Goal: Task Accomplishment & Management: Manage account settings

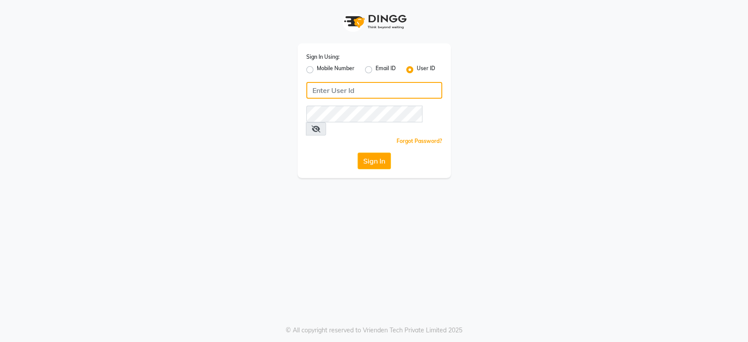
type input "8268937747"
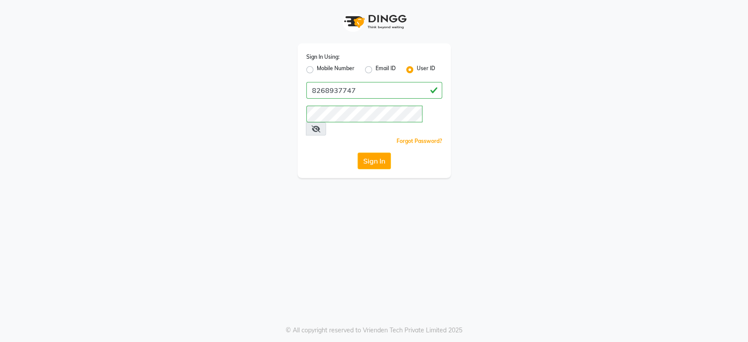
click at [317, 71] on label "Mobile Number" at bounding box center [336, 69] width 38 height 11
click at [317, 70] on input "Mobile Number" at bounding box center [320, 67] width 6 height 6
radio input "true"
radio input "false"
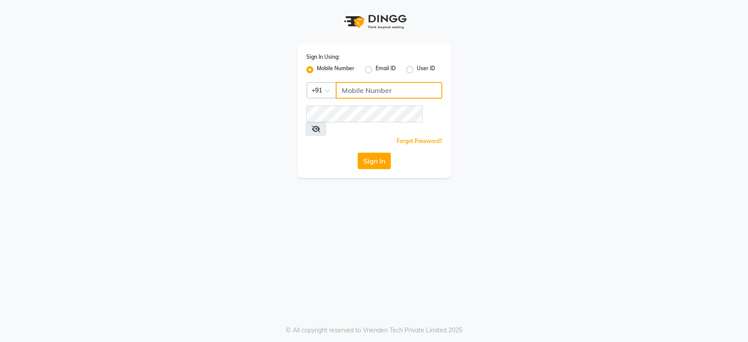
click at [370, 89] on input "Username" at bounding box center [389, 90] width 106 height 17
type input "8268937747"
click at [369, 153] on button "Sign In" at bounding box center [374, 160] width 33 height 17
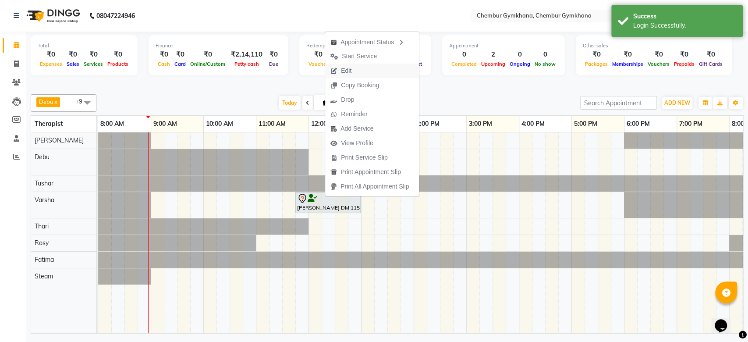
click at [358, 67] on button "Edit" at bounding box center [372, 71] width 94 height 14
select select "tentative"
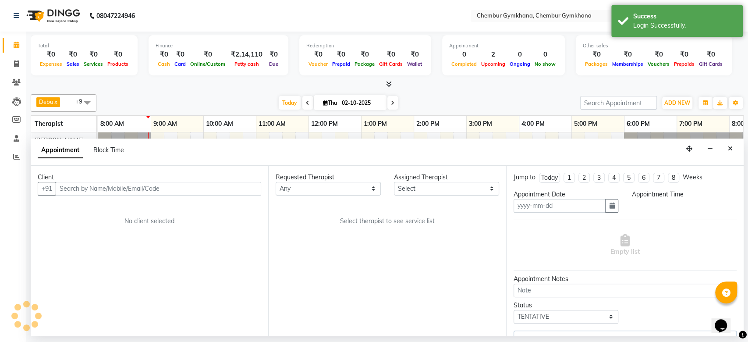
type input "02-10-2025"
select select "91078"
select select "705"
select select "4397"
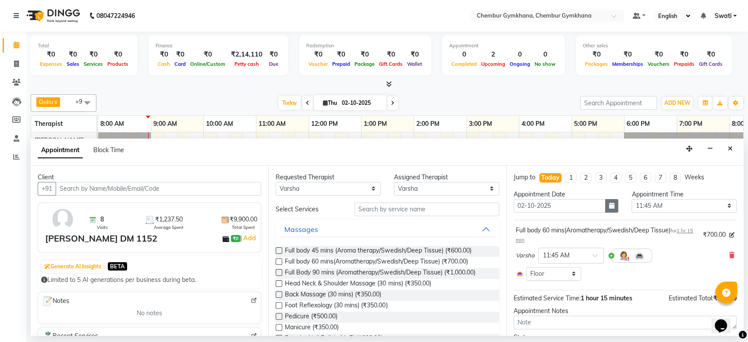
click at [609, 209] on button "button" at bounding box center [611, 206] width 13 height 14
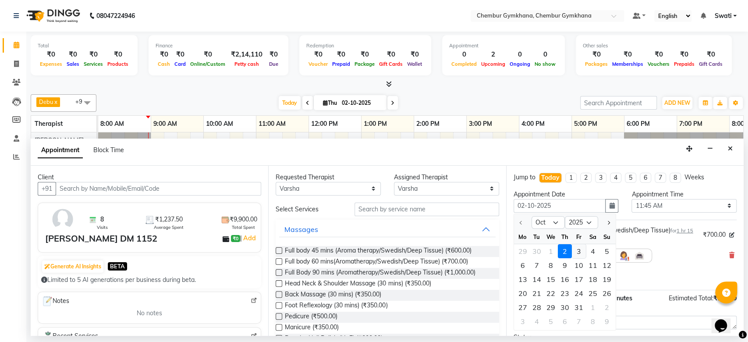
click at [581, 251] on div "3" at bounding box center [579, 251] width 14 height 14
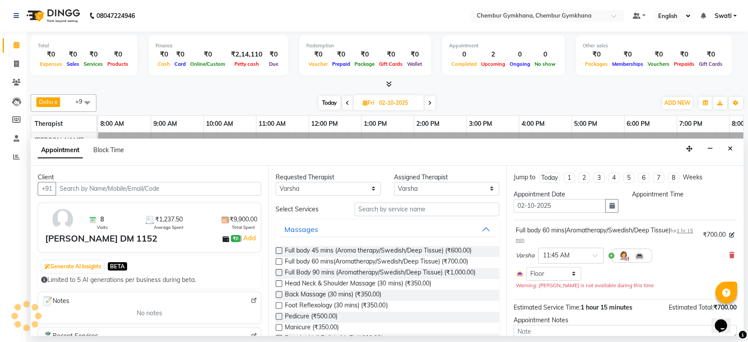
type input "03-10-2025"
select select "705"
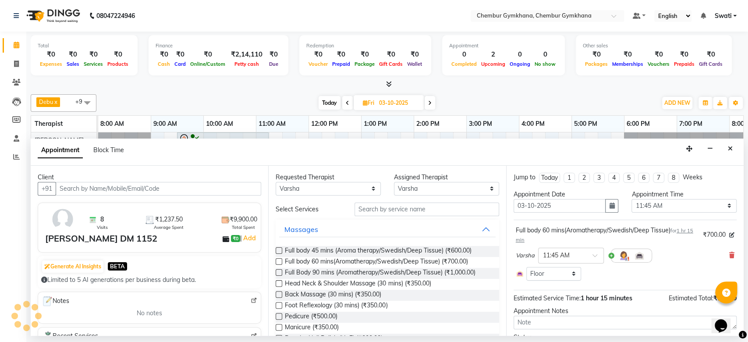
scroll to position [49, 0]
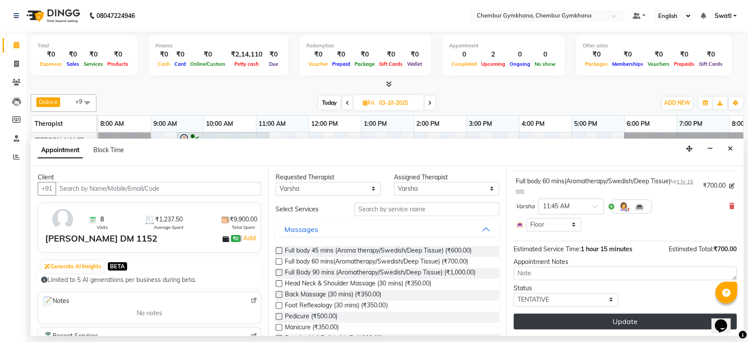
click at [553, 318] on button "Update" at bounding box center [625, 321] width 223 height 16
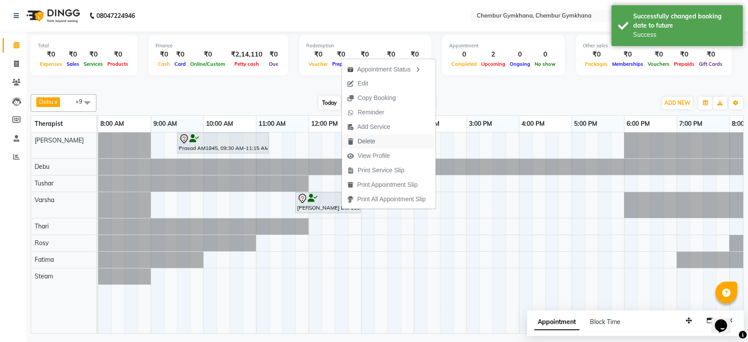
click at [364, 145] on span "Delete" at bounding box center [367, 141] width 18 height 9
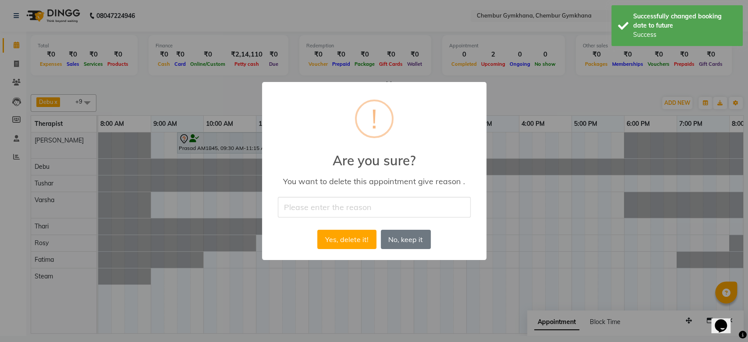
click at [319, 214] on input "text" at bounding box center [374, 207] width 193 height 21
type input "cancel"
click at [353, 237] on button "Yes, delete it!" at bounding box center [346, 239] width 59 height 19
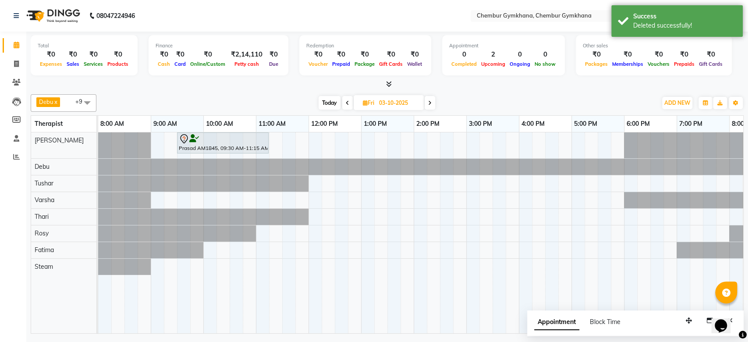
click at [329, 98] on span "Today" at bounding box center [330, 103] width 22 height 14
type input "02-10-2025"
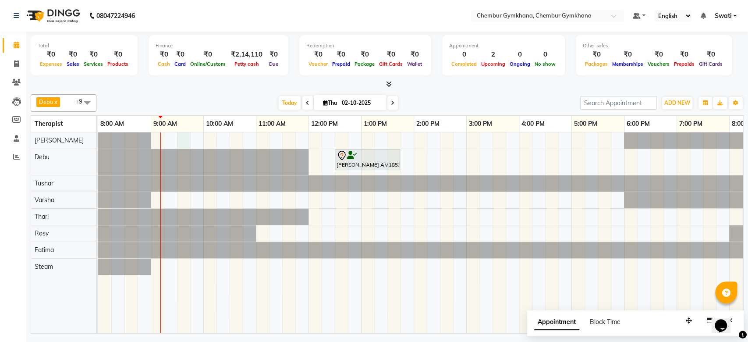
click at [184, 138] on div "[PERSON_NAME] AM1851, TK01, 12:30 PM-01:45 PM, Full body 60 mins(Aromatherapy/S…" at bounding box center [492, 232] width 789 height 201
select select "93354"
select select "570"
select select "tentative"
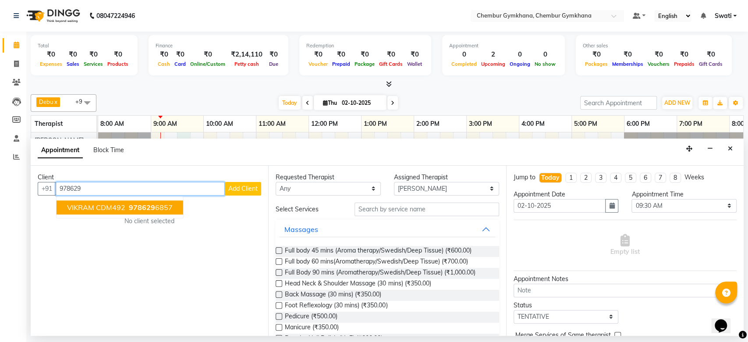
click at [140, 206] on span "978629" at bounding box center [142, 207] width 26 height 9
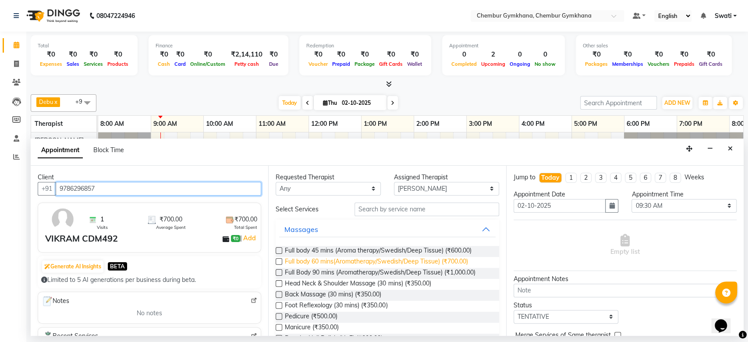
type input "9786296857"
click at [314, 260] on span "Full body 60 mins(Aromatherapy/Swedish/Deep Tissue) (₹700.00)" at bounding box center [376, 262] width 183 height 11
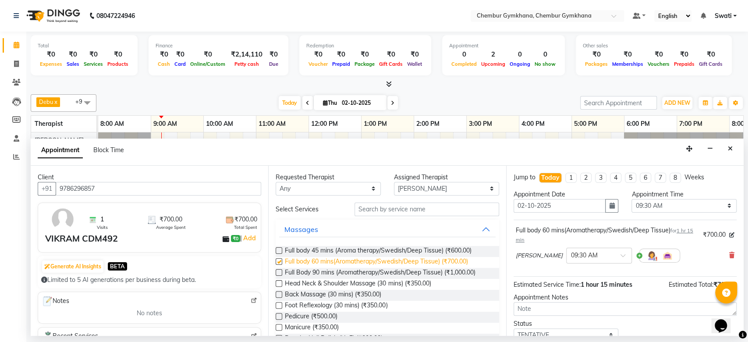
checkbox input "false"
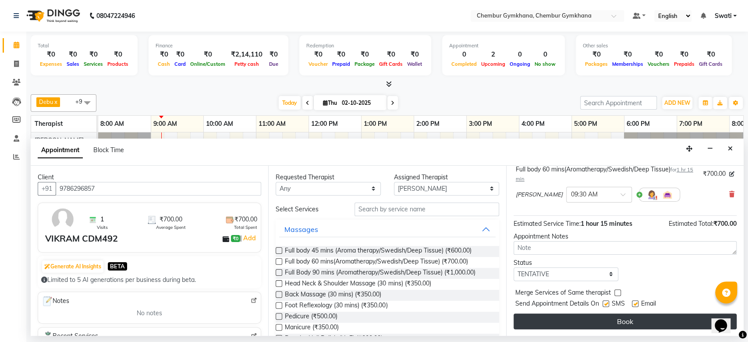
click at [557, 320] on button "Book" at bounding box center [625, 321] width 223 height 16
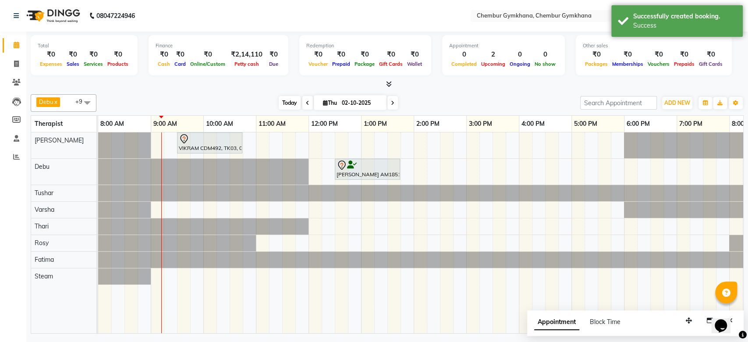
click at [292, 96] on span "Today" at bounding box center [290, 103] width 22 height 14
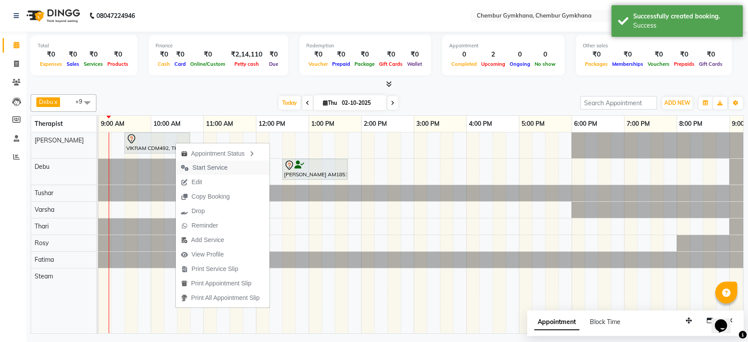
click at [189, 170] on span "Start Service" at bounding box center [204, 167] width 57 height 14
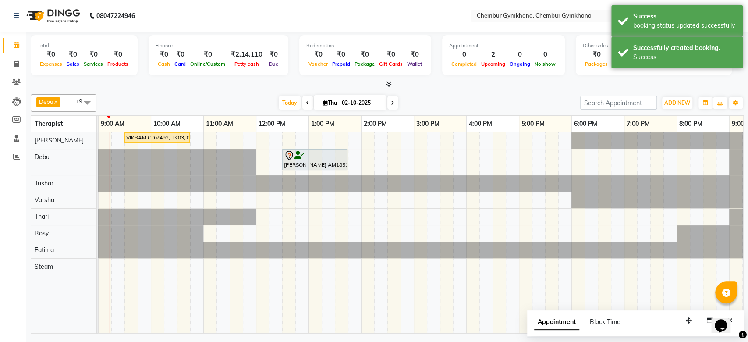
click at [262, 106] on div "Today Thu 02-10-2025" at bounding box center [338, 102] width 475 height 13
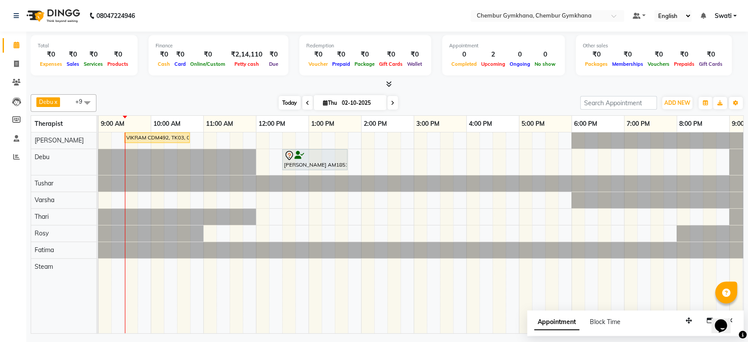
click at [283, 97] on span "Today" at bounding box center [290, 103] width 22 height 14
click at [291, 101] on span "Today" at bounding box center [290, 103] width 22 height 14
click at [283, 98] on span "Today" at bounding box center [290, 103] width 22 height 14
click at [282, 100] on span "Today" at bounding box center [290, 103] width 22 height 14
click at [279, 103] on span "Today" at bounding box center [290, 103] width 22 height 14
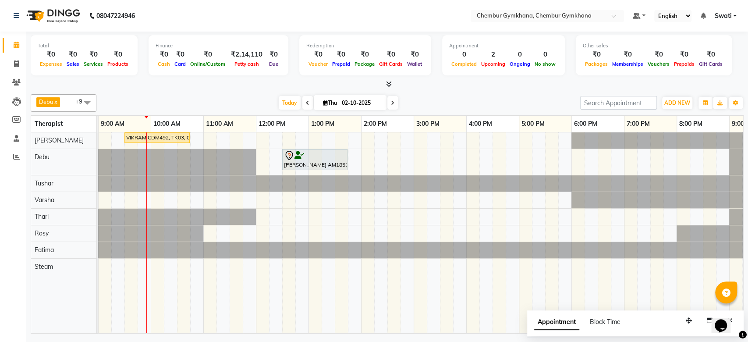
click at [391, 102] on icon at bounding box center [393, 102] width 4 height 5
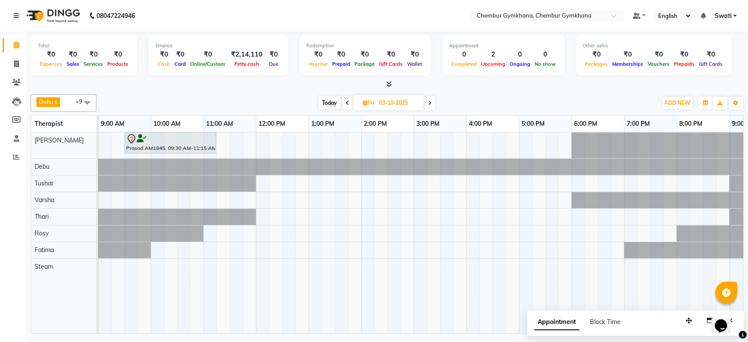
click at [431, 102] on icon at bounding box center [430, 102] width 4 height 5
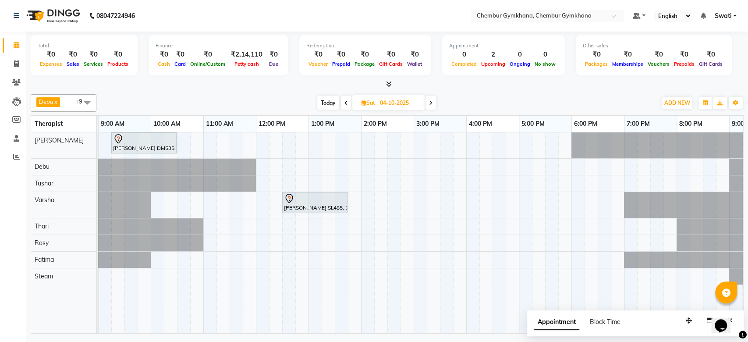
click at [429, 102] on span at bounding box center [430, 103] width 11 height 14
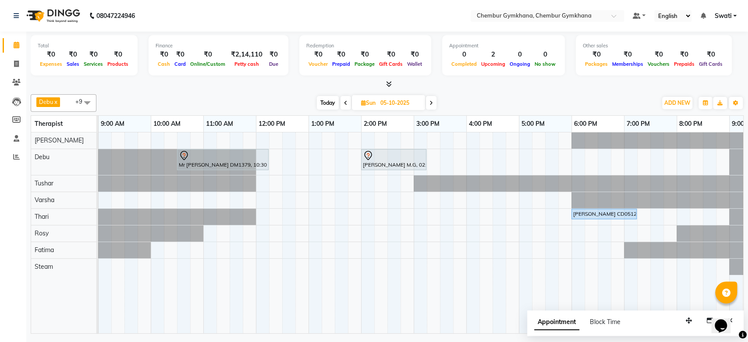
click at [432, 100] on icon at bounding box center [431, 102] width 4 height 5
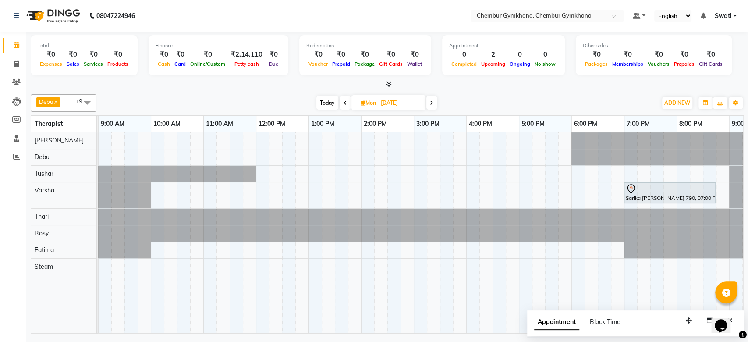
click at [432, 100] on icon at bounding box center [432, 102] width 4 height 5
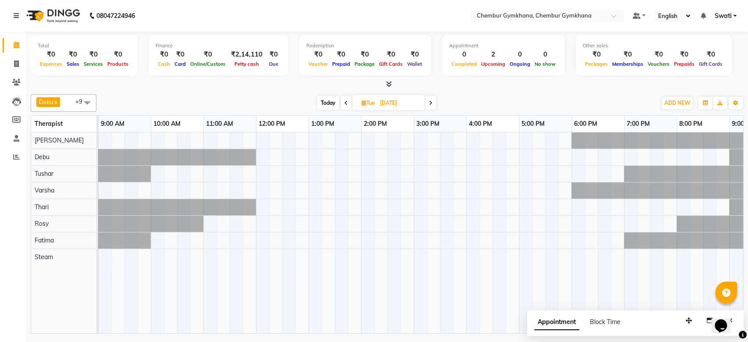
click at [345, 102] on icon at bounding box center [346, 102] width 4 height 5
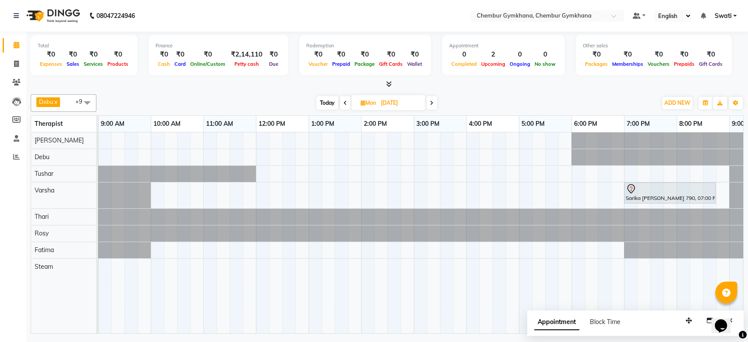
click at [345, 102] on icon at bounding box center [346, 102] width 4 height 5
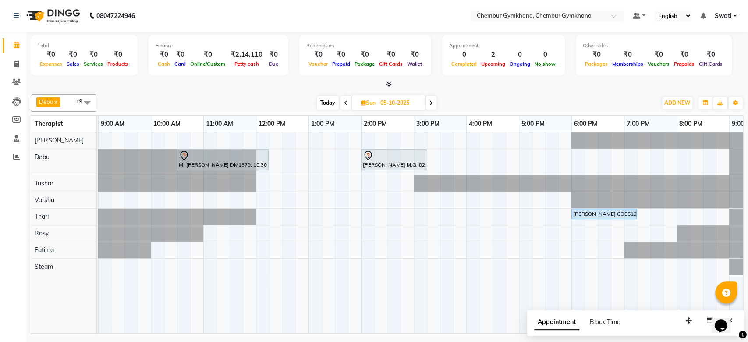
click at [345, 102] on icon at bounding box center [346, 102] width 4 height 5
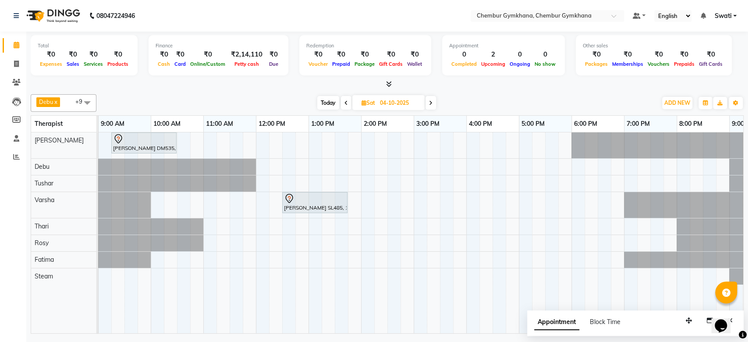
click at [345, 102] on icon at bounding box center [346, 102] width 4 height 5
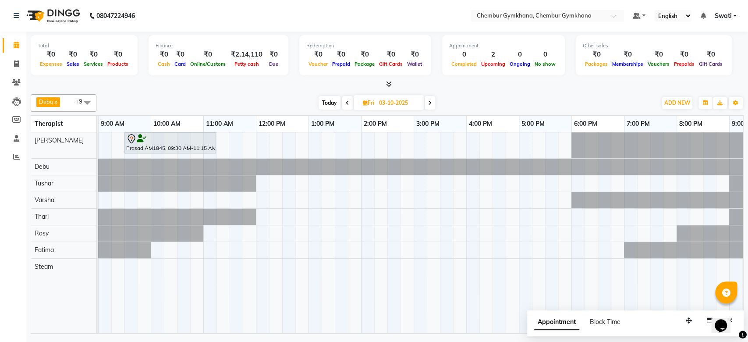
click at [347, 103] on icon at bounding box center [348, 102] width 4 height 5
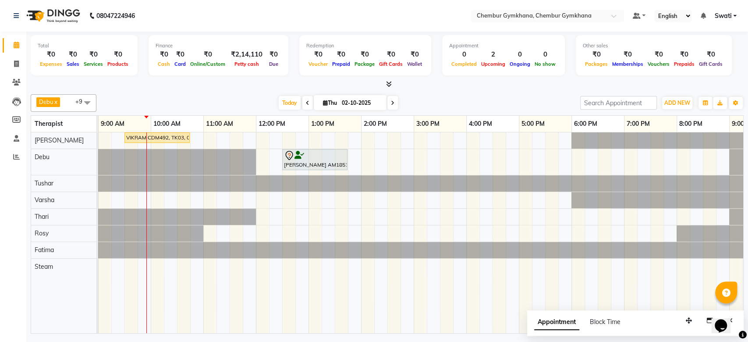
click at [304, 98] on span at bounding box center [307, 103] width 11 height 14
type input "01-10-2025"
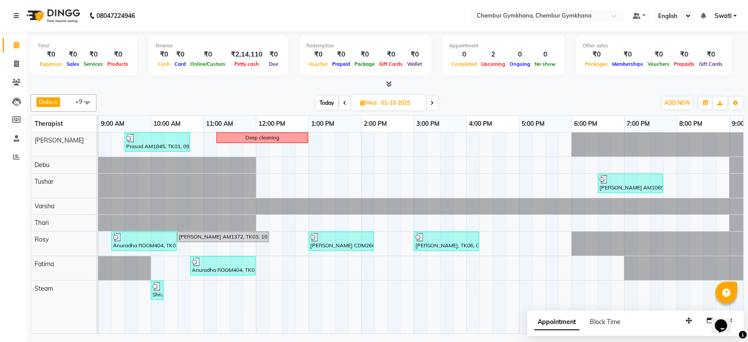
click at [375, 102] on span "Wed" at bounding box center [368, 102] width 21 height 7
select select "10"
select select "2025"
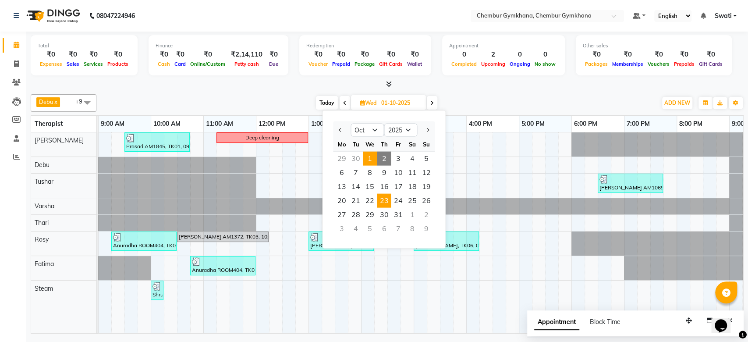
click at [379, 201] on span "23" at bounding box center [384, 201] width 14 height 14
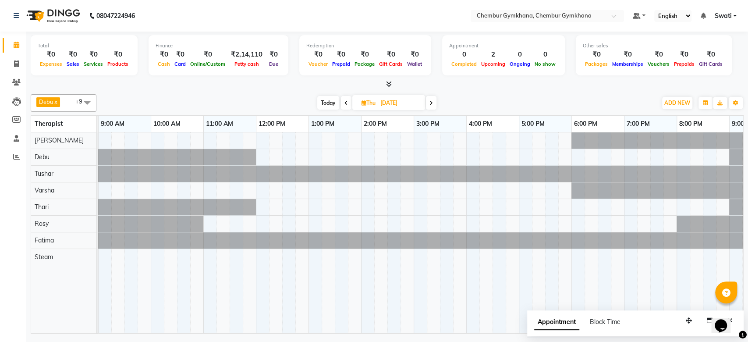
click at [347, 100] on span at bounding box center [346, 103] width 11 height 14
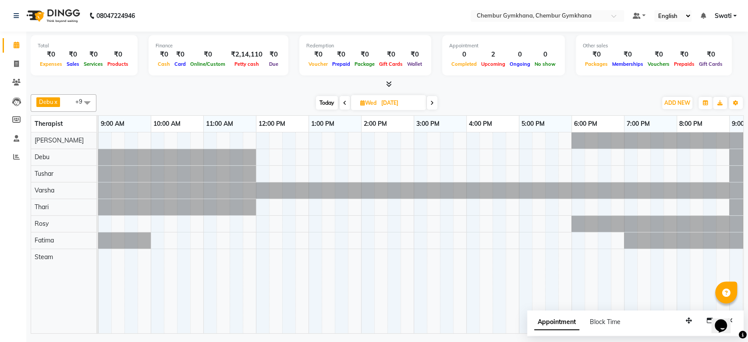
click at [431, 101] on icon at bounding box center [432, 102] width 4 height 5
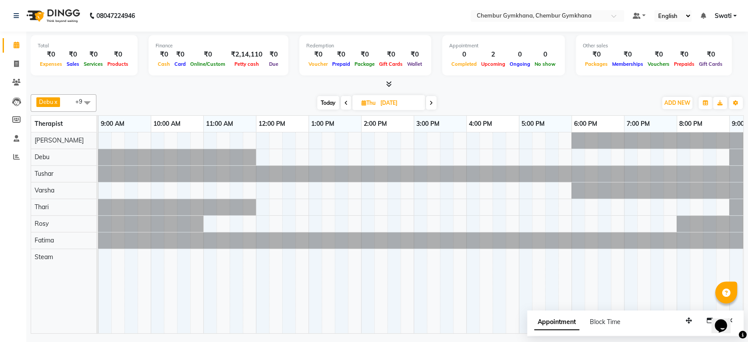
click at [431, 101] on icon at bounding box center [431, 102] width 4 height 5
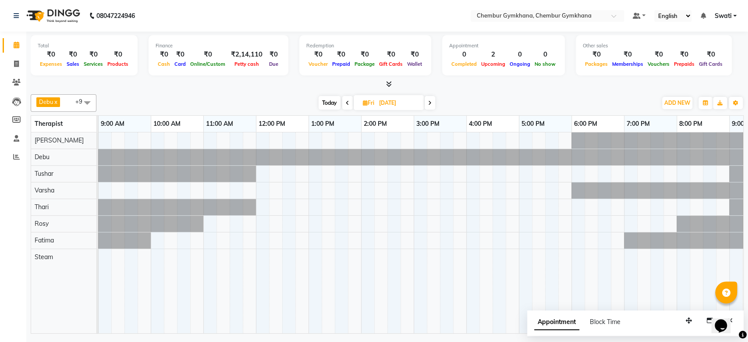
click at [431, 101] on icon at bounding box center [430, 102] width 4 height 5
type input "25-10-2025"
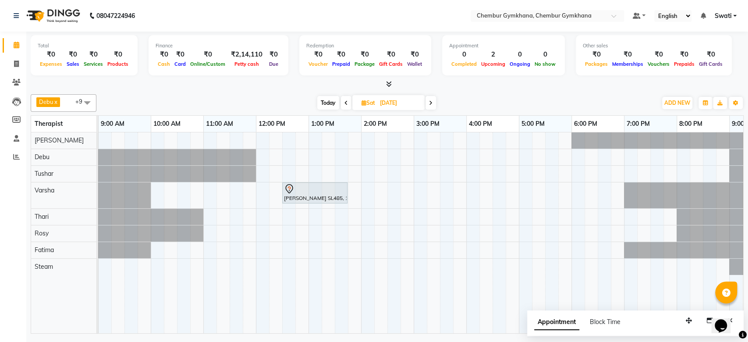
click at [394, 102] on input "25-10-2025" at bounding box center [399, 102] width 44 height 13
select select "10"
select select "2025"
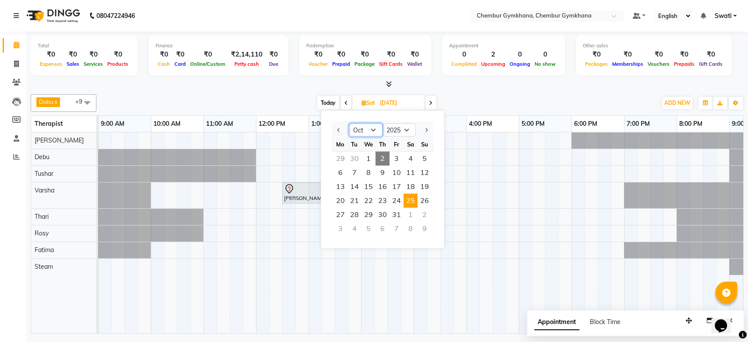
click at [374, 128] on select "Jan Feb Mar Apr May Jun [DATE] Aug Sep Oct Nov Dec" at bounding box center [365, 130] width 33 height 13
click at [349, 124] on select "Jan Feb Mar Apr May Jun [DATE] Aug Sep Oct Nov Dec" at bounding box center [365, 130] width 33 height 13
click at [380, 197] on span "23" at bounding box center [383, 201] width 14 height 14
type input "23-10-2025"
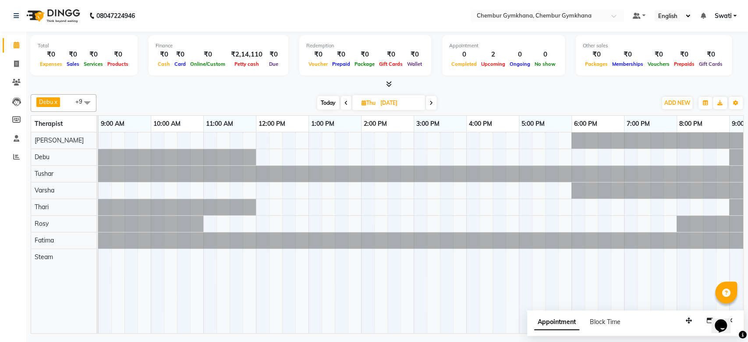
click at [371, 96] on span "Thu 23-10-2025" at bounding box center [388, 102] width 73 height 15
click at [365, 105] on span "Thu" at bounding box center [368, 102] width 18 height 7
select select "10"
select select "2025"
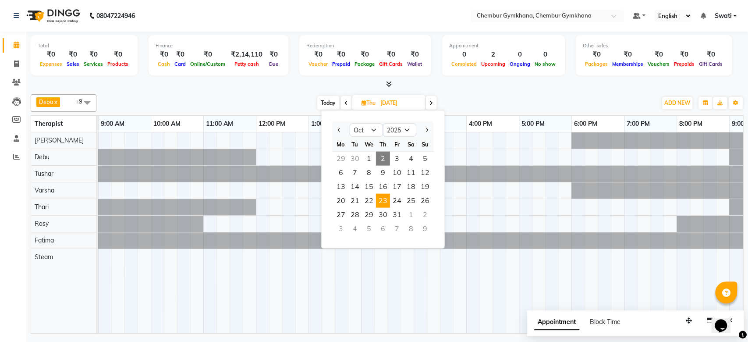
click at [384, 149] on div "Th" at bounding box center [383, 144] width 14 height 14
click at [382, 152] on ngb-datepicker-month "Mo Tu We Th Fr Sa Su 29 30 1 2 3 4 5 6 7 8 9 10 11 12 13 14 15 16 17 18 19 20 2…" at bounding box center [383, 187] width 102 height 100
click at [383, 152] on span "2" at bounding box center [383, 159] width 14 height 14
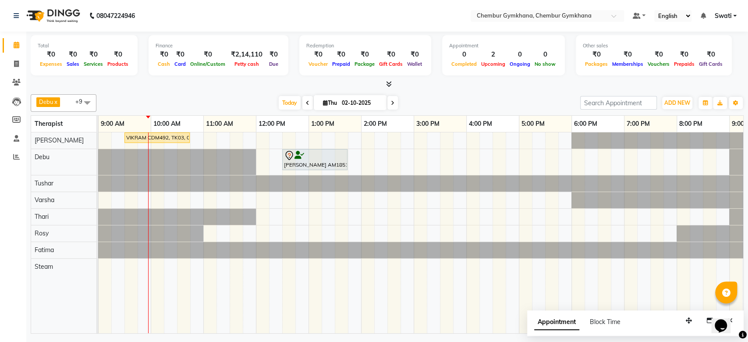
click at [303, 100] on span at bounding box center [307, 103] width 11 height 14
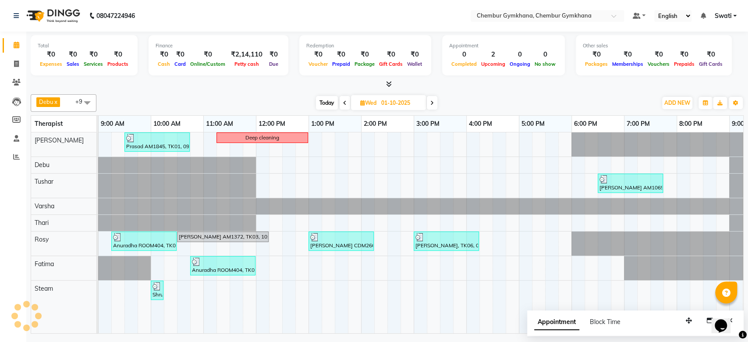
click at [341, 102] on span at bounding box center [345, 103] width 11 height 14
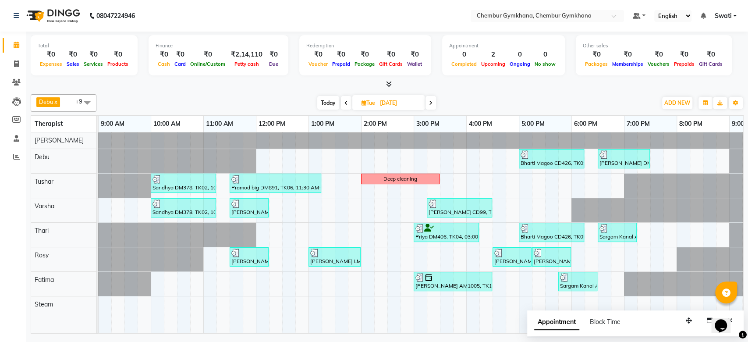
click at [369, 96] on span "Tue 30-09-2025" at bounding box center [388, 102] width 72 height 15
click at [367, 99] on span "Tue 30-09-2025" at bounding box center [388, 102] width 72 height 15
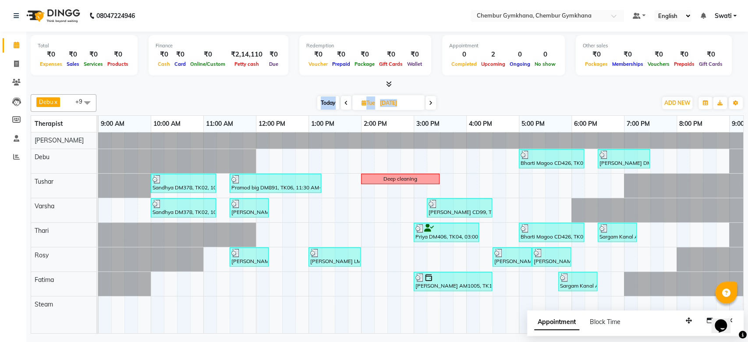
click at [347, 99] on span at bounding box center [346, 103] width 11 height 14
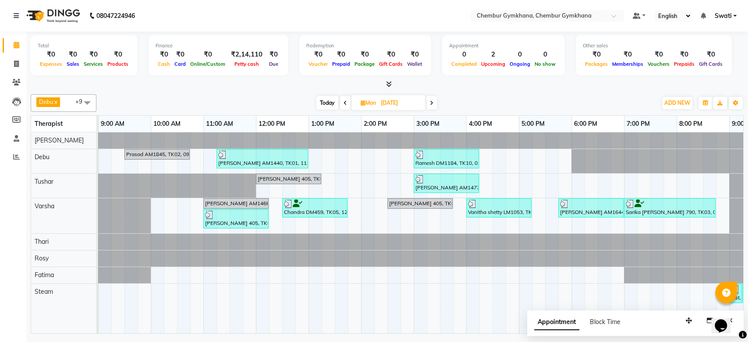
click at [343, 99] on span at bounding box center [345, 103] width 11 height 14
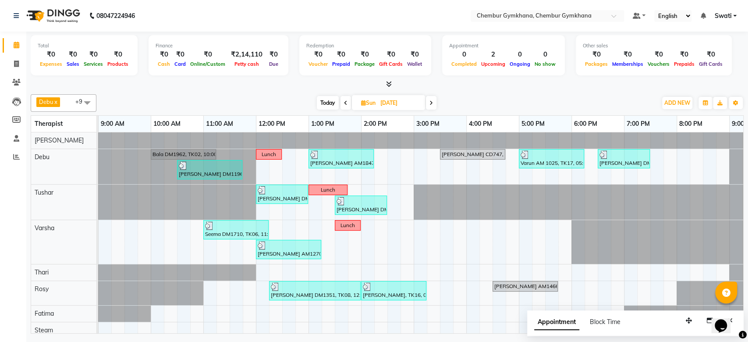
click at [344, 100] on icon at bounding box center [346, 102] width 4 height 5
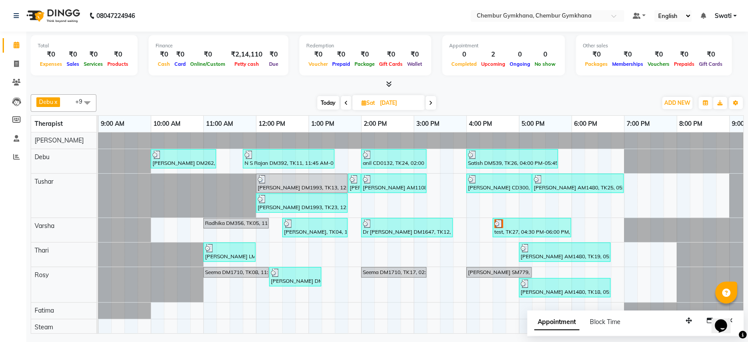
click at [347, 103] on icon at bounding box center [346, 102] width 4 height 5
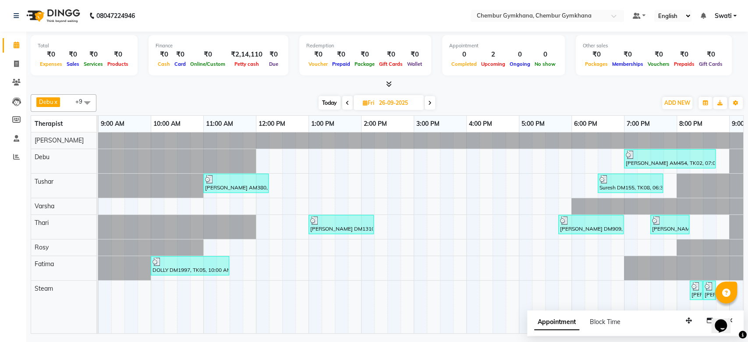
click at [351, 101] on span at bounding box center [347, 103] width 11 height 14
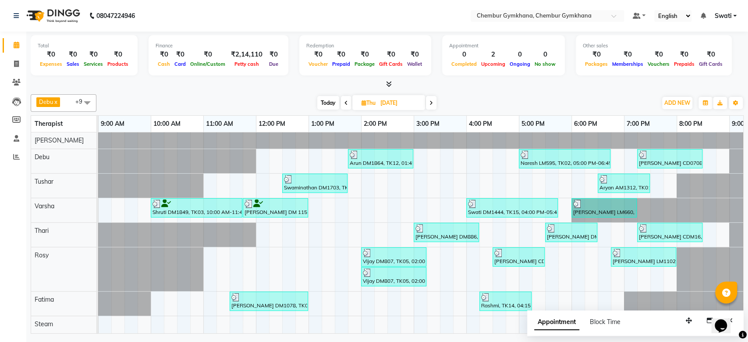
click at [358, 96] on span "Thu 25-09-2025" at bounding box center [388, 102] width 73 height 15
click at [347, 99] on span at bounding box center [346, 103] width 11 height 14
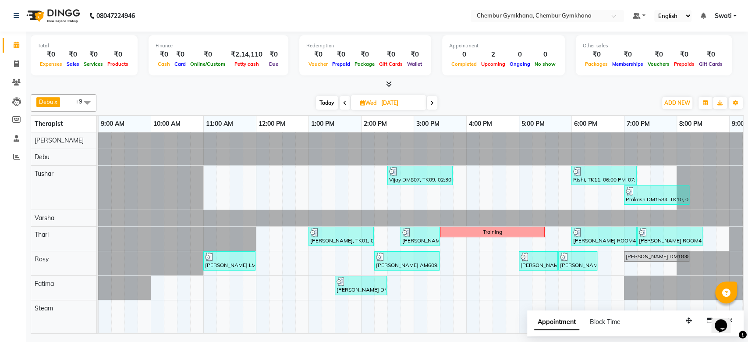
click at [345, 99] on span at bounding box center [345, 103] width 11 height 14
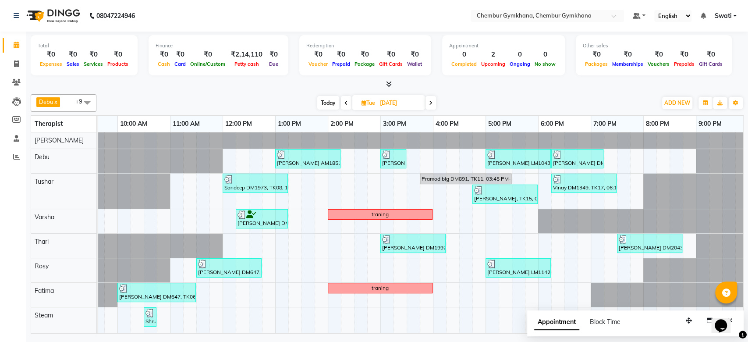
scroll to position [0, 0]
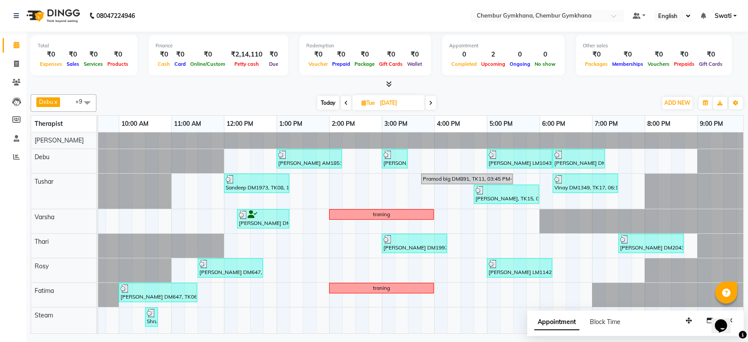
click at [432, 103] on icon at bounding box center [431, 102] width 4 height 5
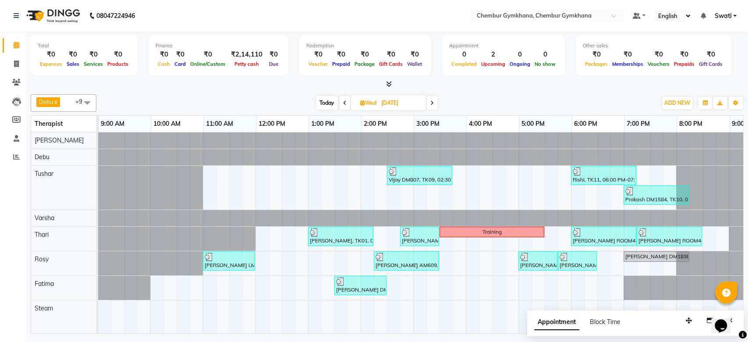
click at [432, 103] on icon at bounding box center [432, 102] width 4 height 5
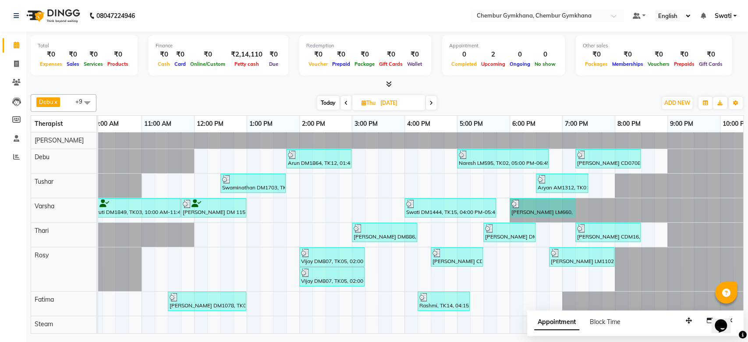
click at [433, 101] on icon at bounding box center [431, 102] width 4 height 5
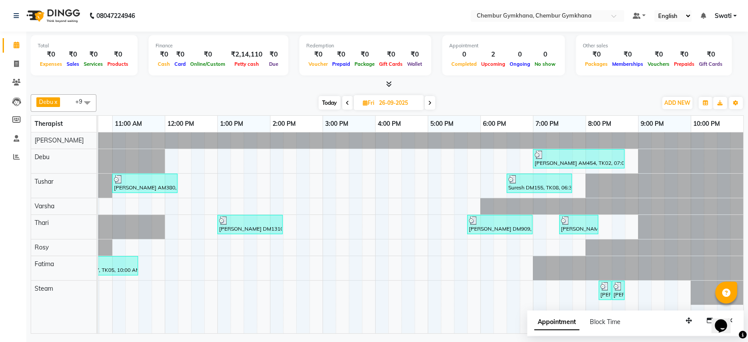
click at [429, 100] on icon at bounding box center [430, 102] width 4 height 5
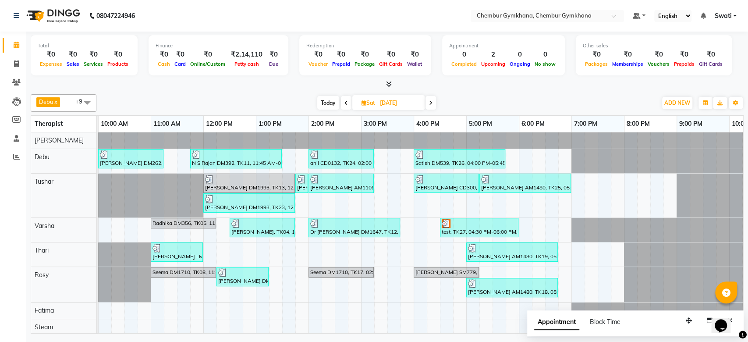
click at [431, 103] on icon at bounding box center [431, 102] width 4 height 5
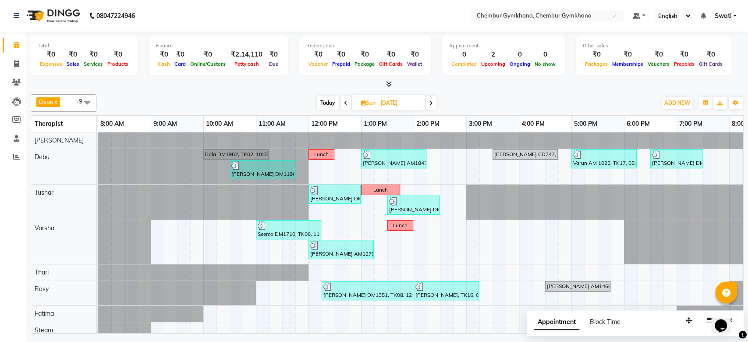
scroll to position [0, 0]
click at [431, 103] on icon at bounding box center [431, 102] width 4 height 5
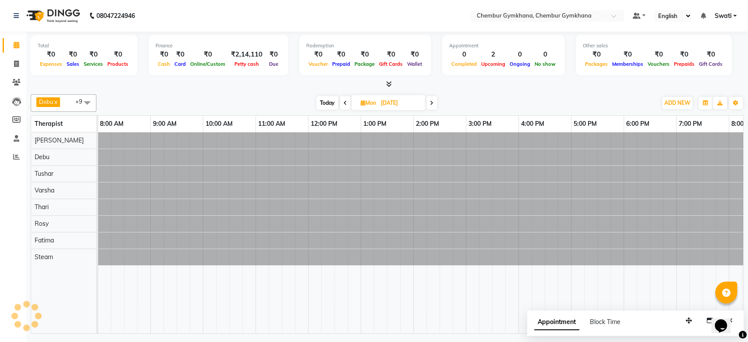
scroll to position [0, 106]
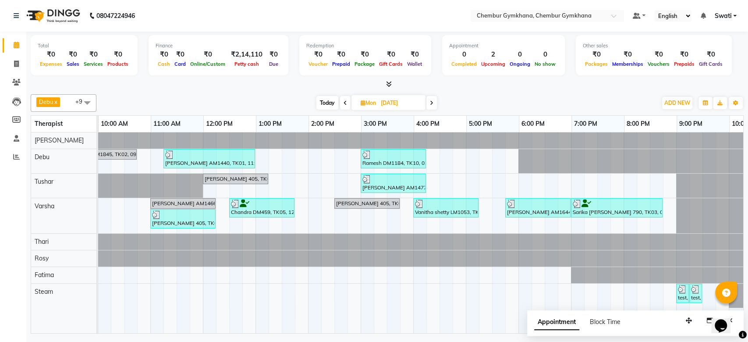
click at [430, 96] on span at bounding box center [431, 103] width 11 height 14
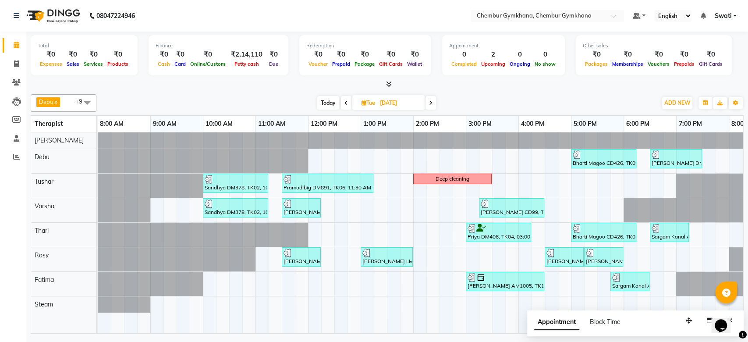
scroll to position [0, 3]
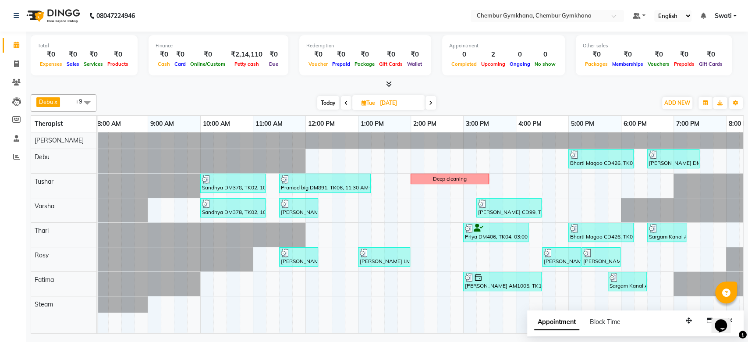
click at [432, 105] on icon at bounding box center [431, 102] width 4 height 5
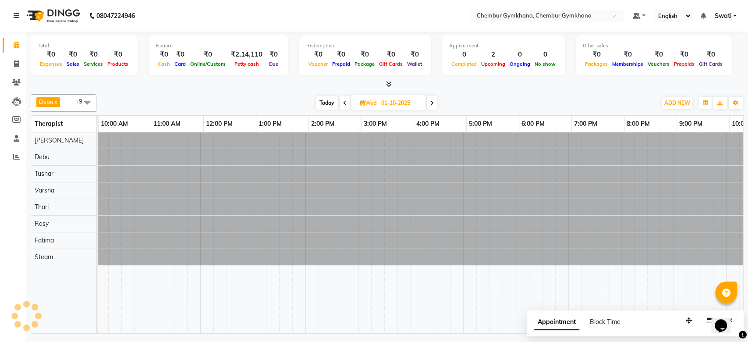
scroll to position [0, 106]
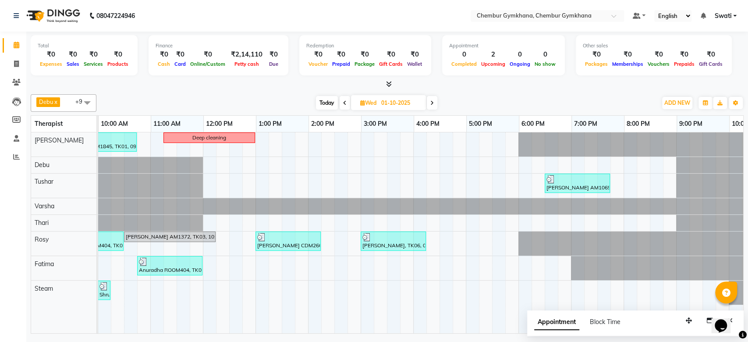
click at [432, 103] on icon at bounding box center [432, 102] width 4 height 5
type input "02-10-2025"
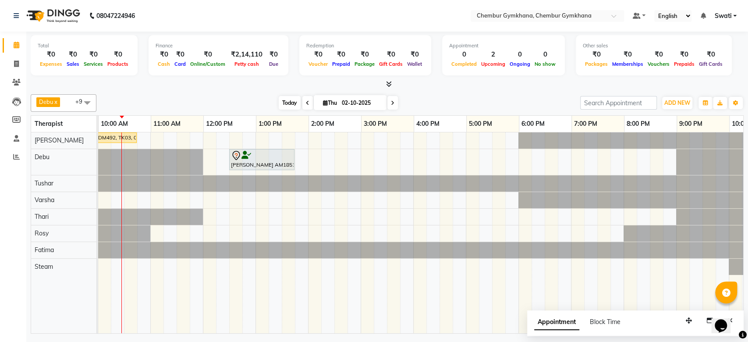
click at [286, 101] on span "Today" at bounding box center [290, 103] width 22 height 14
click at [145, 138] on div "VIKRAM CDM492, TK03, 09:30 AM-10:45 AM, Full body 60 mins(Aromatherapy/Swedish/…" at bounding box center [387, 232] width 789 height 201
select select "93354"
select select "645"
select select "tentative"
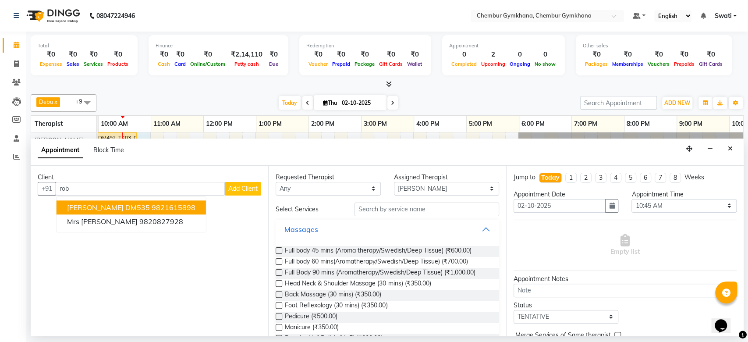
click at [113, 207] on span "[PERSON_NAME] DM535" at bounding box center [108, 207] width 83 height 9
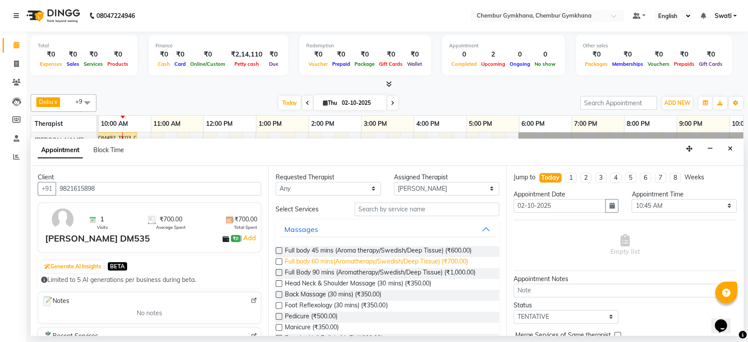
type input "9821615898"
click at [397, 259] on span "Full body 60 mins(Aromatherapy/Swedish/Deep Tissue) (₹700.00)" at bounding box center [376, 262] width 183 height 11
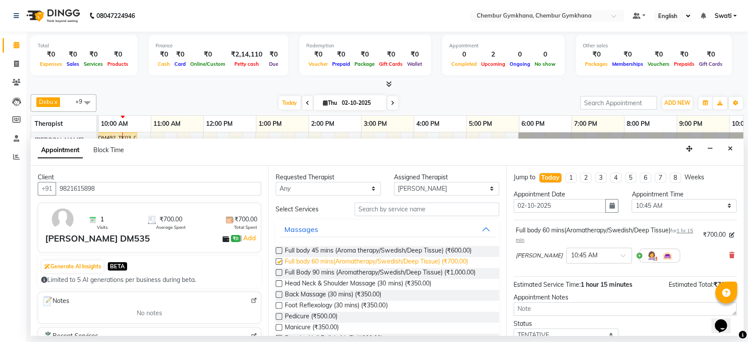
checkbox input "false"
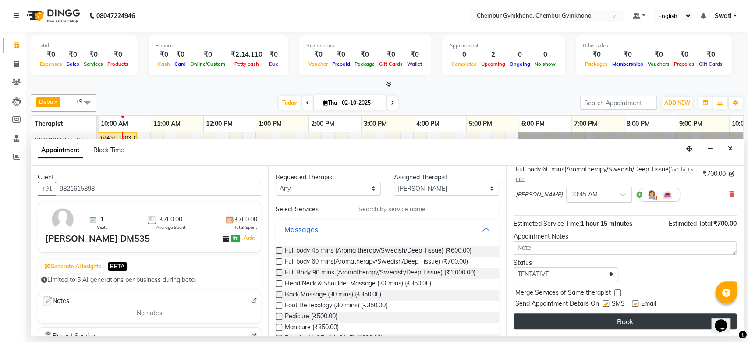
click at [591, 319] on button "Book" at bounding box center [625, 321] width 223 height 16
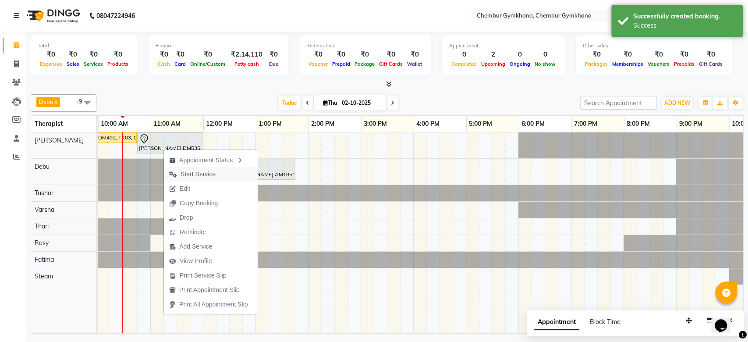
click at [196, 174] on span "Start Service" at bounding box center [198, 174] width 35 height 9
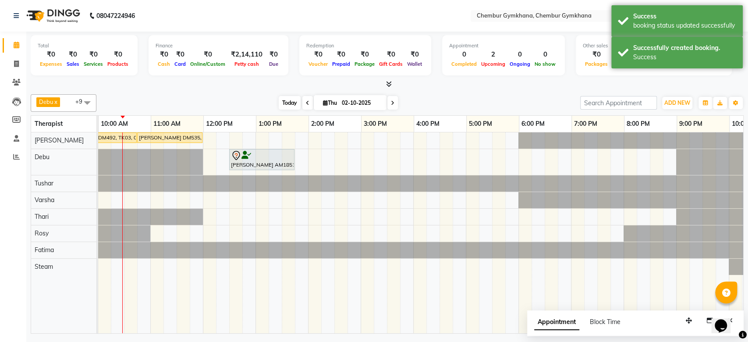
click at [291, 101] on span "Today" at bounding box center [290, 103] width 22 height 14
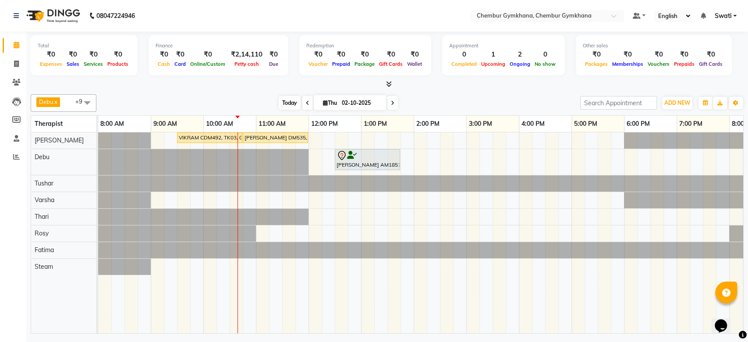
click at [285, 103] on span "Today" at bounding box center [290, 103] width 22 height 14
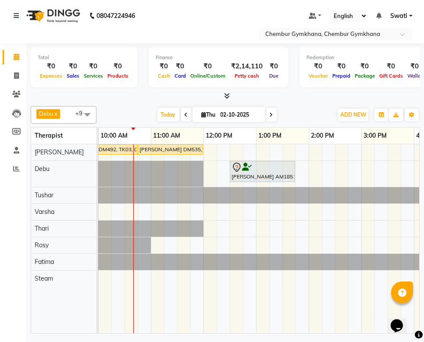
click at [356, 78] on span "Package" at bounding box center [364, 76] width 25 height 6
click at [338, 227] on div "VIKRAM CDM492, TK03, 09:30 AM-10:45 AM, Full body 60 mins(Aromatherapy/Swedish/…" at bounding box center [387, 238] width 789 height 189
select select "91959"
select select "tentative"
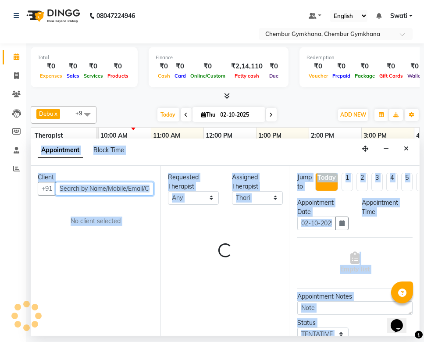
click at [338, 227] on button "button" at bounding box center [341, 223] width 13 height 14
select select "870"
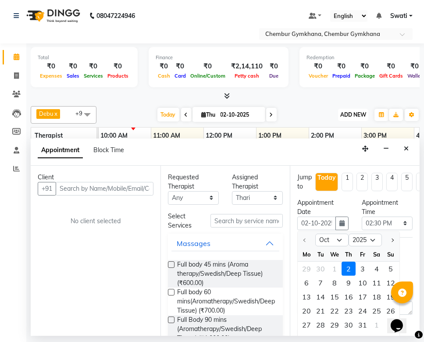
click at [340, 115] on span "ADD NEW" at bounding box center [353, 114] width 26 height 7
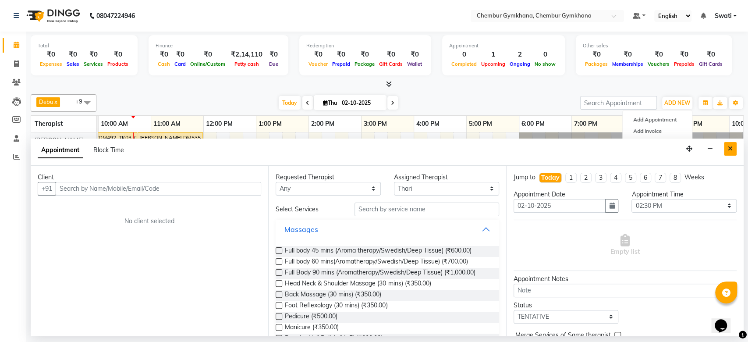
click at [730, 145] on icon "Close" at bounding box center [730, 148] width 5 height 6
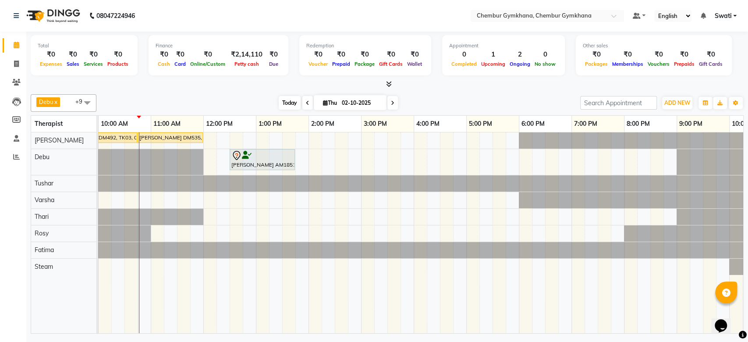
click at [288, 99] on span "Today" at bounding box center [290, 103] width 22 height 14
click at [286, 110] on div "Debu x Tushar x Rosy x Fatima x Thari x Varsha x Steam x Raghav x Rathna x Roha…" at bounding box center [387, 103] width 713 height 18
click at [392, 105] on icon at bounding box center [393, 102] width 4 height 5
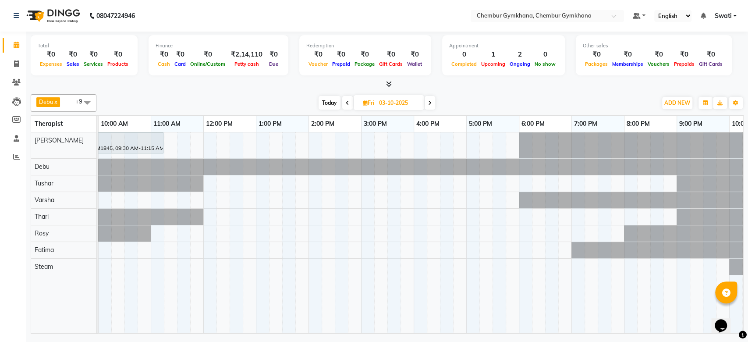
click at [431, 104] on span at bounding box center [430, 103] width 11 height 14
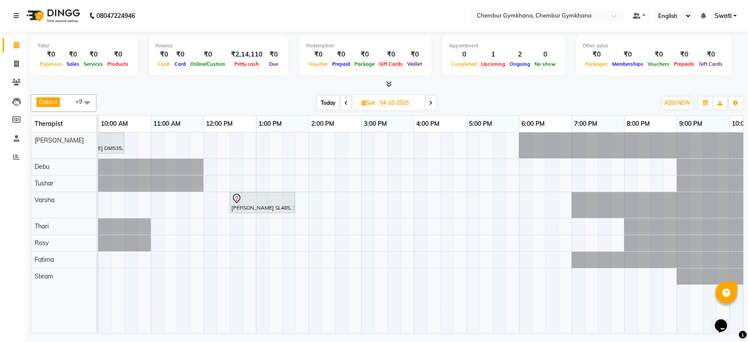
click at [431, 104] on icon at bounding box center [431, 102] width 4 height 5
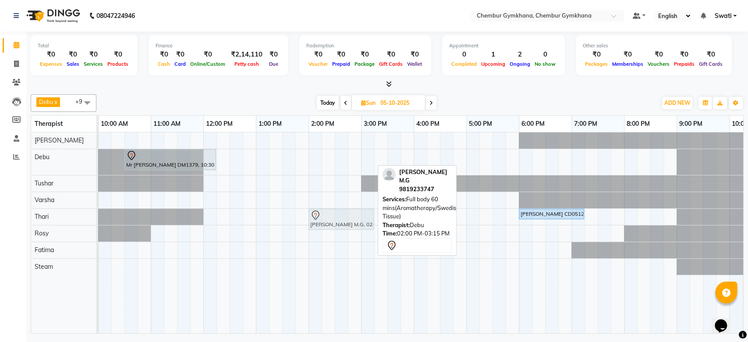
drag, startPoint x: 340, startPoint y: 162, endPoint x: 342, endPoint y: 216, distance: 54.4
click at [342, 216] on tbody "Mr Jitendra DM1379, 10:30 AM-12:15 PM, Full Body 90 mins (Aromatherapy/Swedish/…" at bounding box center [387, 203] width 789 height 142
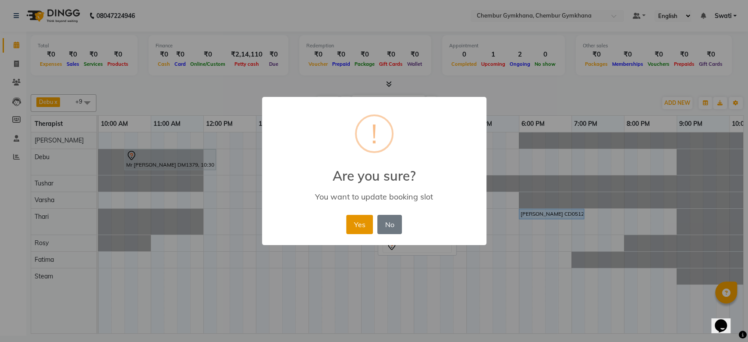
click at [362, 221] on button "Yes" at bounding box center [359, 224] width 27 height 19
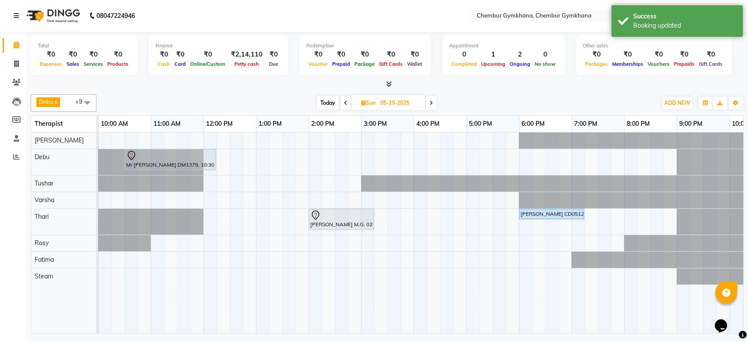
click at [326, 103] on span "Today" at bounding box center [328, 103] width 22 height 14
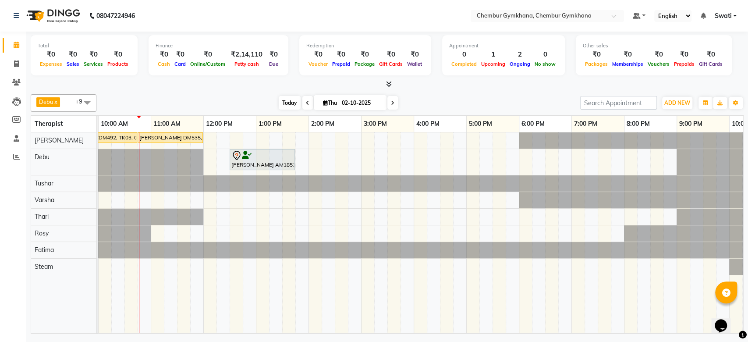
click at [291, 102] on span "Today" at bounding box center [290, 103] width 22 height 14
click at [391, 102] on icon at bounding box center [393, 102] width 4 height 5
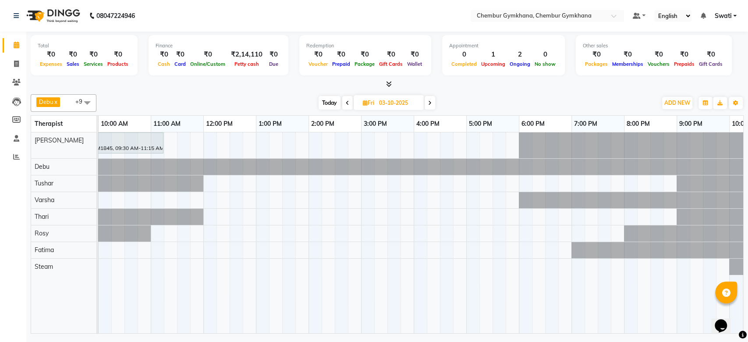
click at [427, 99] on span at bounding box center [430, 103] width 11 height 14
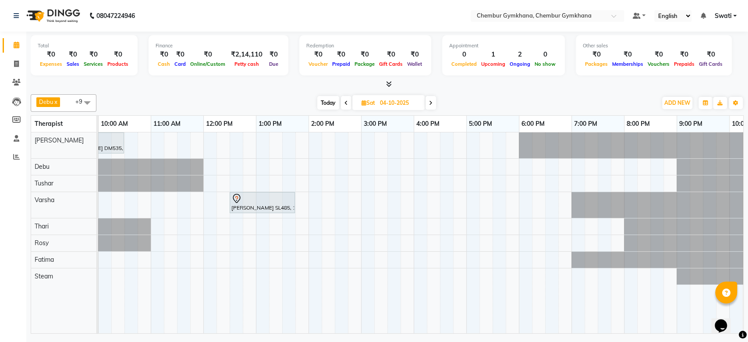
click at [427, 99] on span at bounding box center [430, 103] width 11 height 14
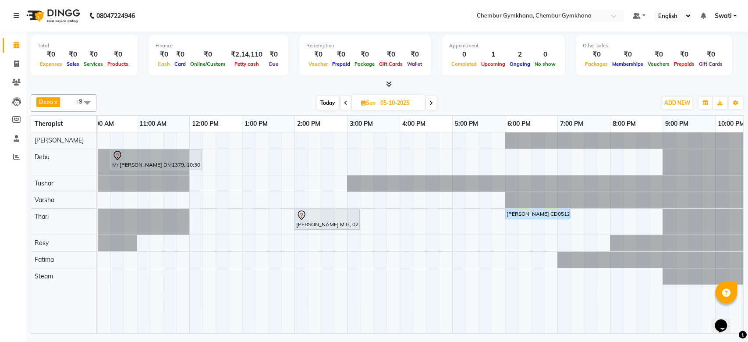
scroll to position [0, 0]
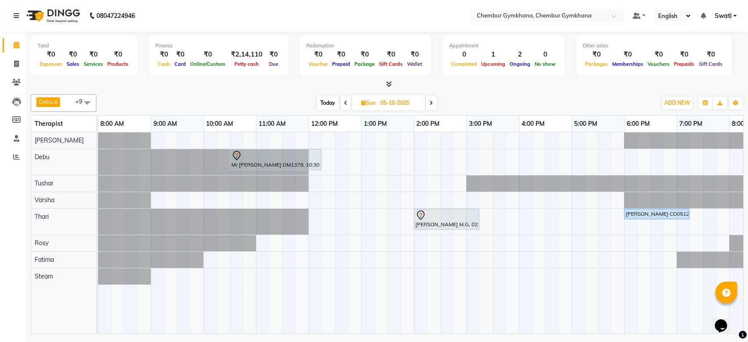
click at [326, 103] on span "Today" at bounding box center [328, 103] width 22 height 14
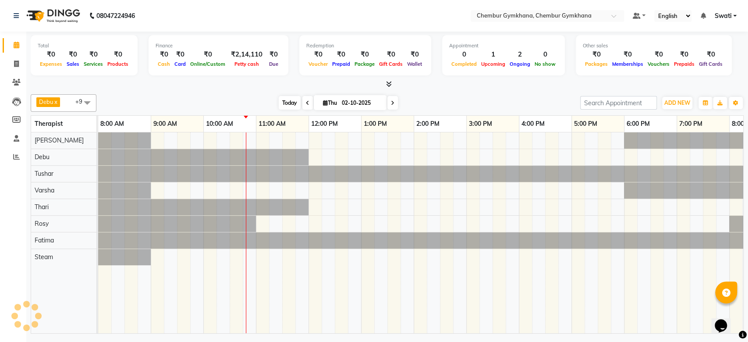
scroll to position [0, 105]
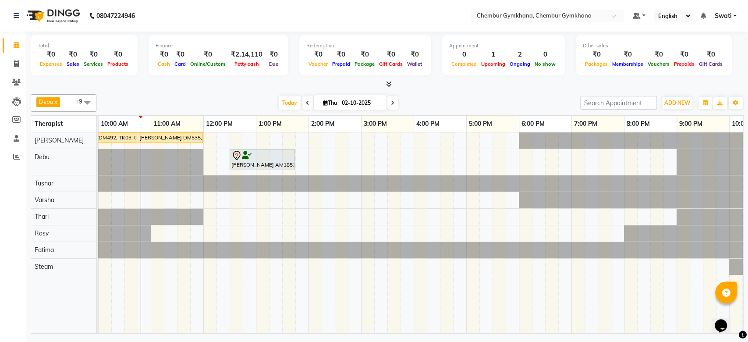
click at [389, 101] on span at bounding box center [392, 103] width 11 height 14
type input "03-10-2025"
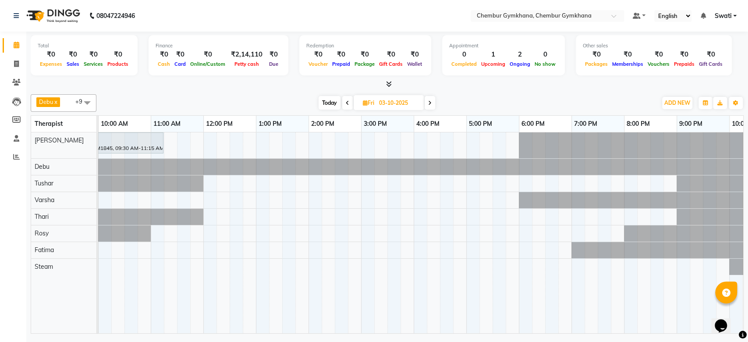
scroll to position [0, 0]
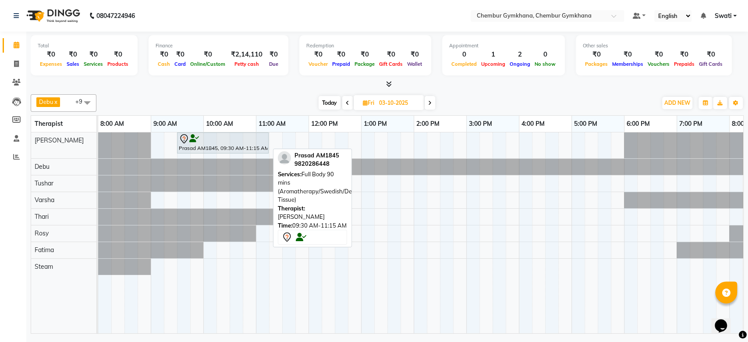
click at [238, 136] on div at bounding box center [223, 139] width 88 height 11
select select "7"
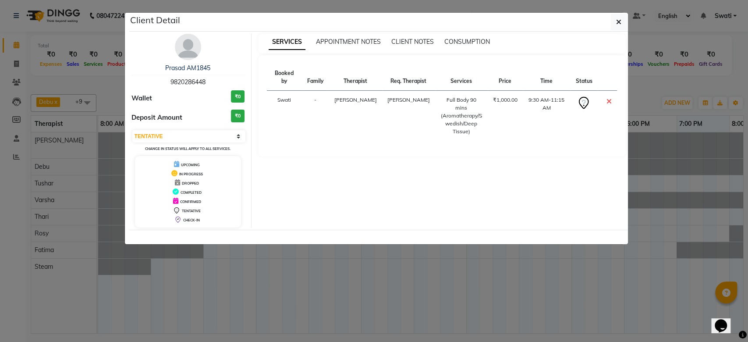
click at [238, 279] on ngb-modal-window "Client Detail Prasad AM1845 9820286448 Wallet ₹0 Deposit Amount ₹0 Select CONFI…" at bounding box center [374, 171] width 748 height 342
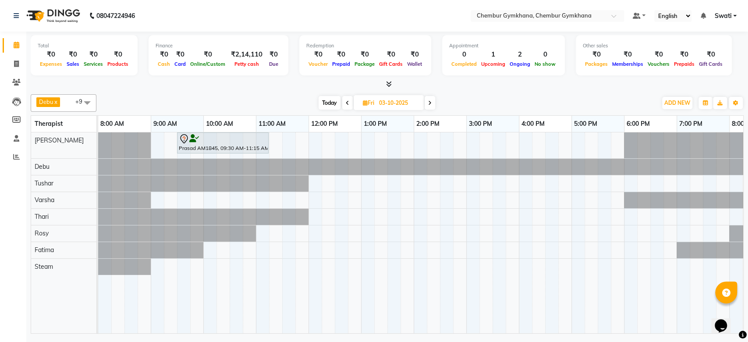
click at [344, 102] on span at bounding box center [347, 103] width 11 height 14
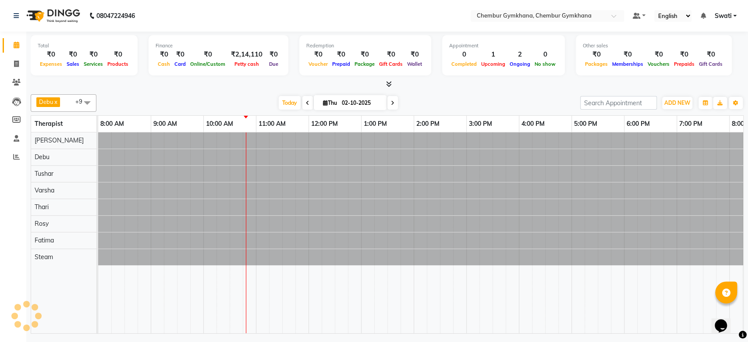
scroll to position [0, 105]
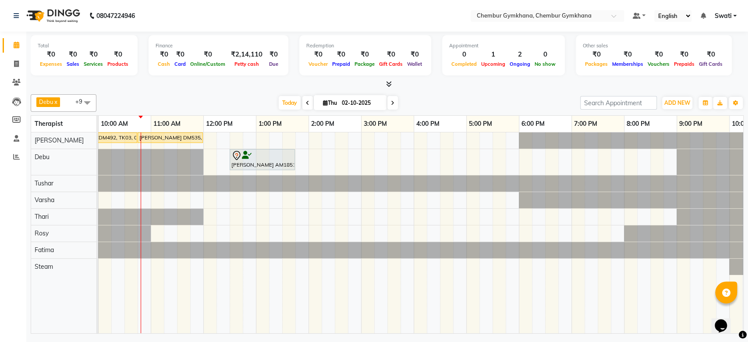
click at [308, 103] on span at bounding box center [307, 103] width 11 height 14
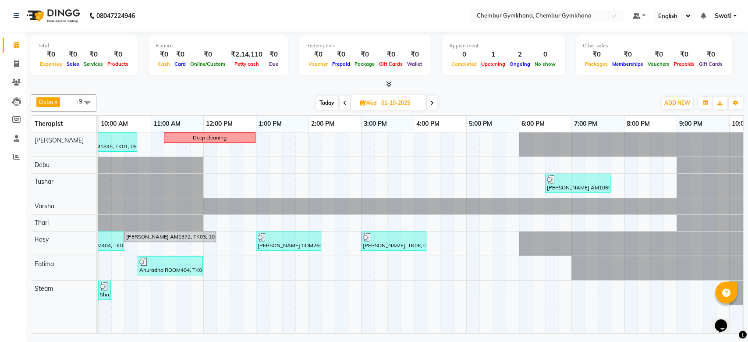
scroll to position [0, 0]
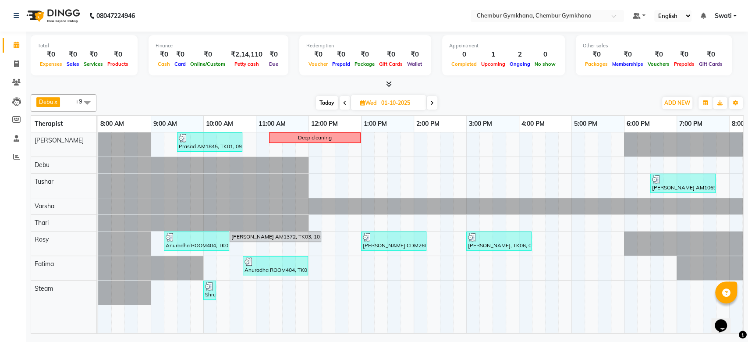
click at [320, 98] on span "Today" at bounding box center [327, 103] width 22 height 14
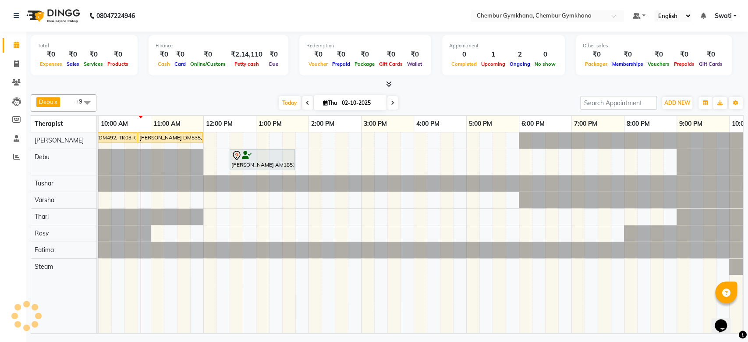
click at [391, 97] on span at bounding box center [392, 103] width 11 height 14
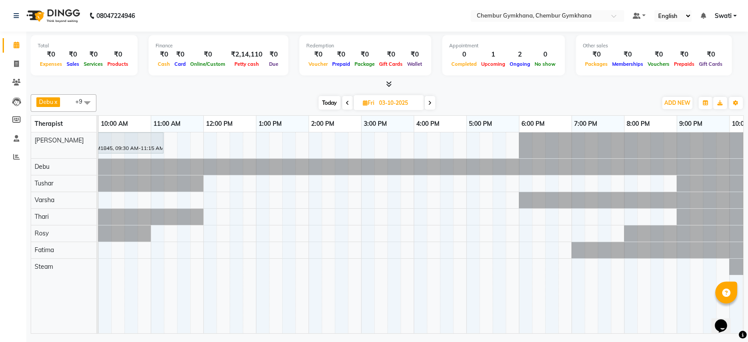
scroll to position [0, 0]
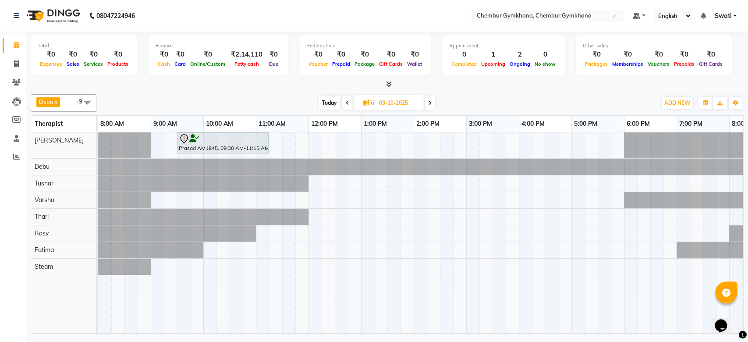
click at [330, 103] on span "Today" at bounding box center [330, 103] width 22 height 14
type input "02-10-2025"
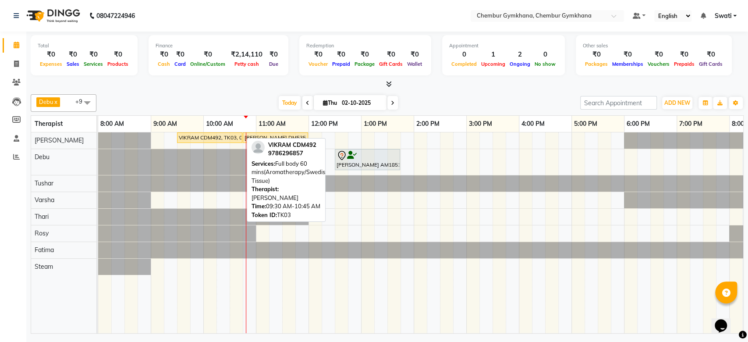
click at [214, 136] on div "VIKRAM CDM492, TK03, 09:30 AM-10:45 AM, Full body 60 mins(Aromatherapy/Swedish/…" at bounding box center [210, 138] width 64 height 8
select select "1"
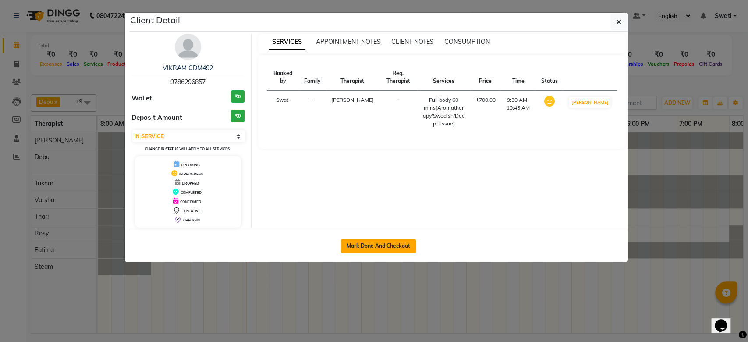
click at [365, 250] on button "Mark Done And Checkout" at bounding box center [378, 246] width 75 height 14
select select "8754"
select select "service"
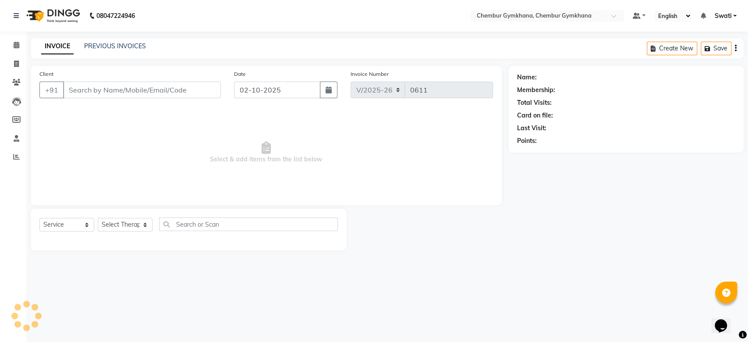
select select "3"
type input "9786296857"
select select "93354"
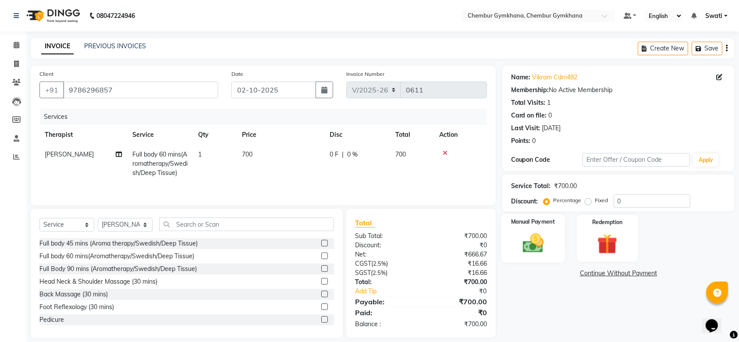
click at [537, 238] on img at bounding box center [533, 243] width 34 height 24
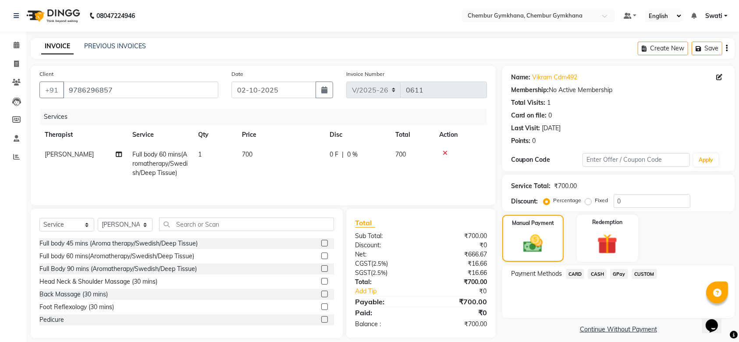
click at [621, 275] on span "GPay" at bounding box center [619, 274] width 18 height 10
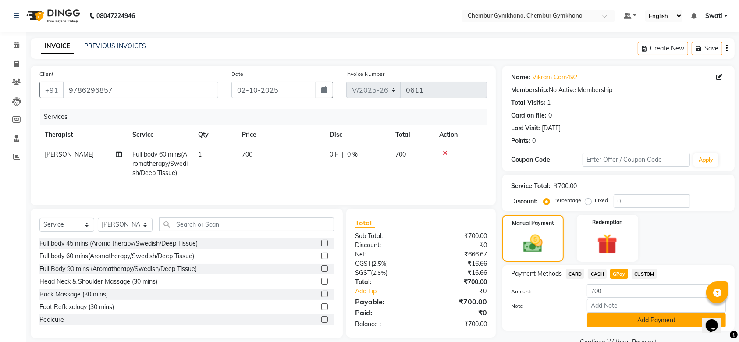
click at [617, 314] on button "Add Payment" at bounding box center [656, 320] width 139 height 14
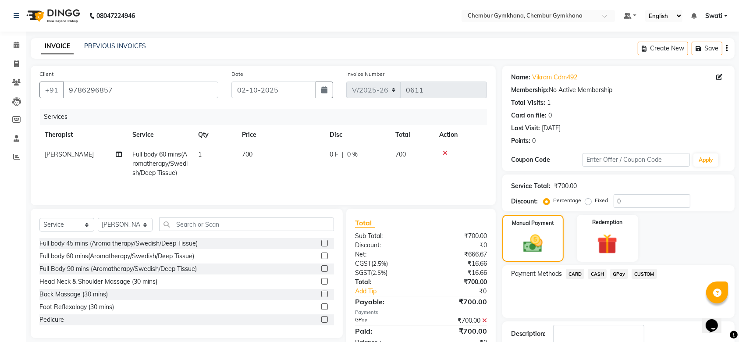
scroll to position [56, 0]
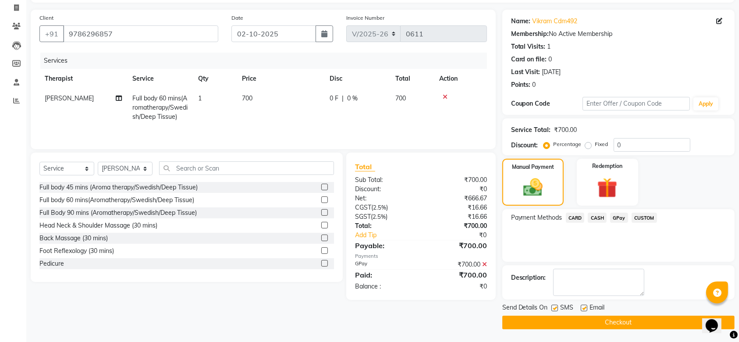
click at [589, 322] on button "Checkout" at bounding box center [618, 323] width 232 height 14
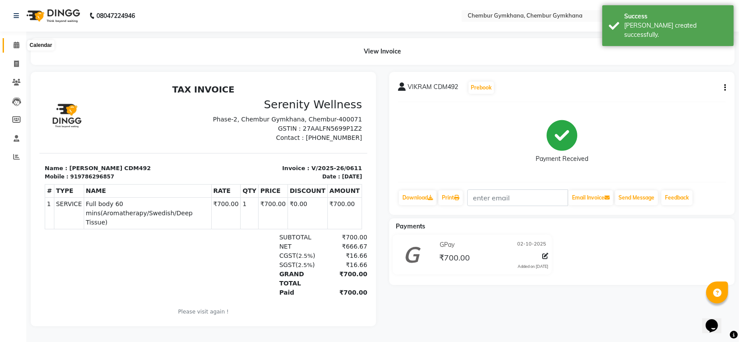
click at [18, 46] on icon at bounding box center [17, 45] width 6 height 7
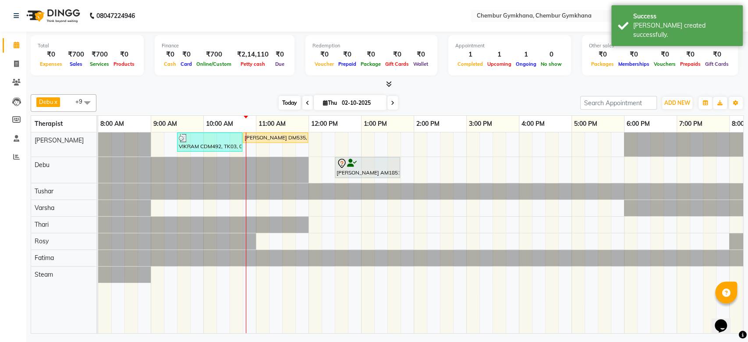
click at [284, 101] on span "Today" at bounding box center [290, 103] width 22 height 14
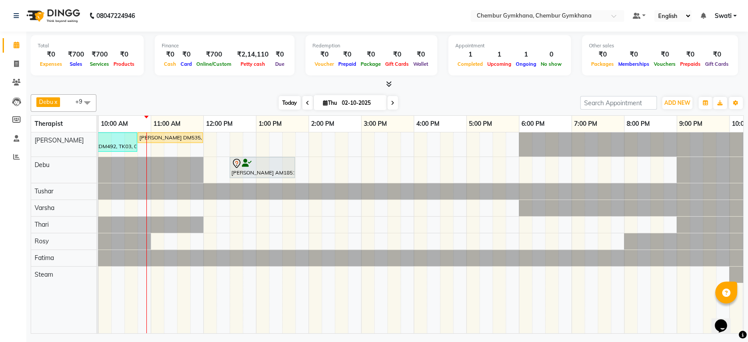
click at [287, 100] on span "Today" at bounding box center [290, 103] width 22 height 14
click at [306, 100] on icon at bounding box center [308, 102] width 4 height 5
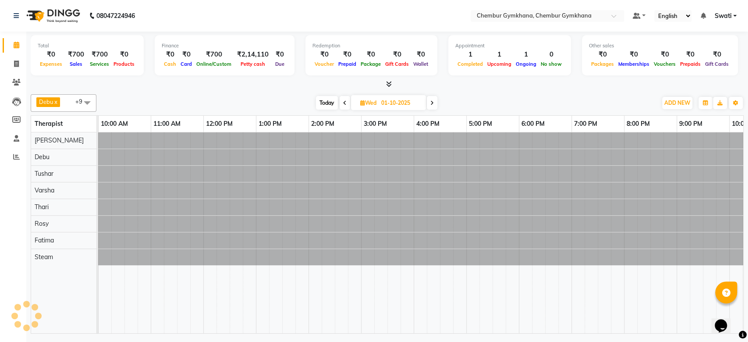
scroll to position [0, 144]
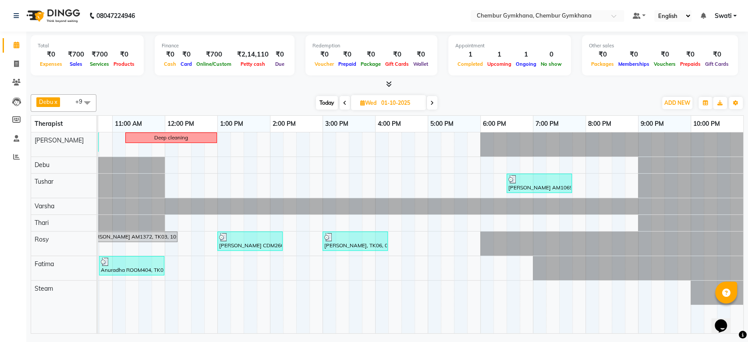
click at [343, 102] on icon at bounding box center [345, 102] width 4 height 5
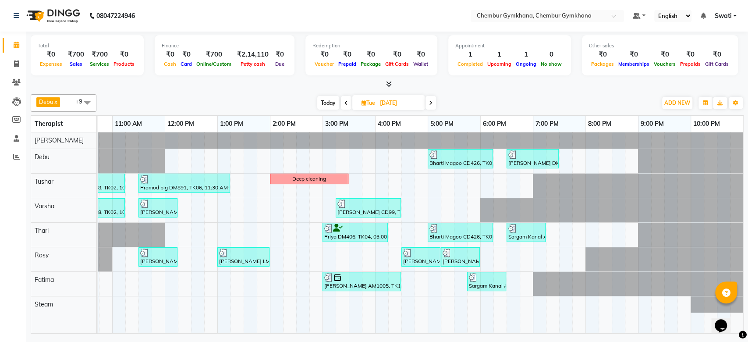
click at [432, 100] on icon at bounding box center [431, 102] width 4 height 5
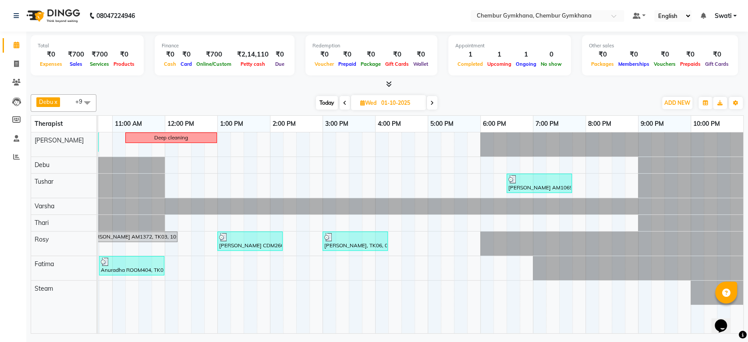
click at [432, 100] on icon at bounding box center [432, 102] width 4 height 5
type input "02-10-2025"
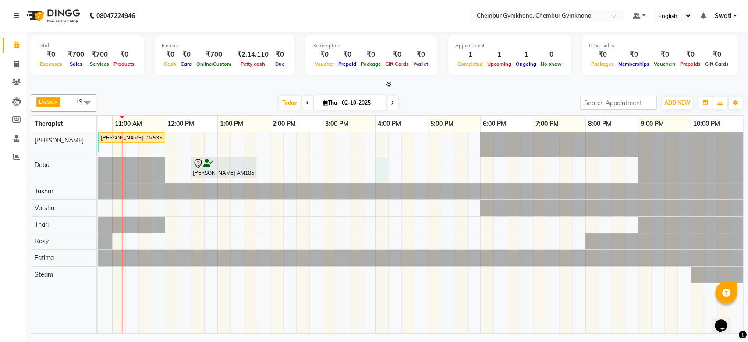
click at [380, 167] on div "VIKRAM CDM492, TK03, 09:30 AM-10:45 AM, Full body 60 mins(Aromatherapy/Swedish/…" at bounding box center [348, 232] width 789 height 201
select select "90964"
select select "tentative"
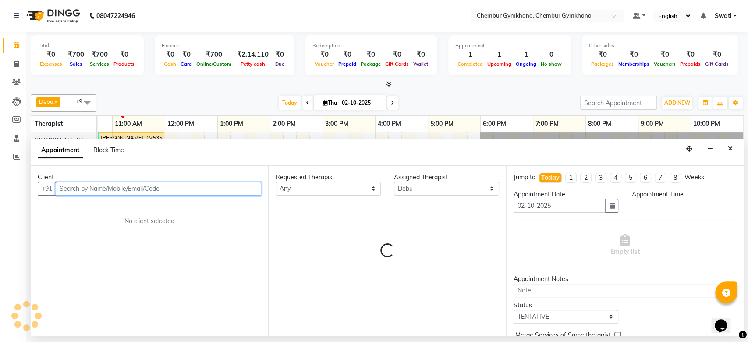
select select "960"
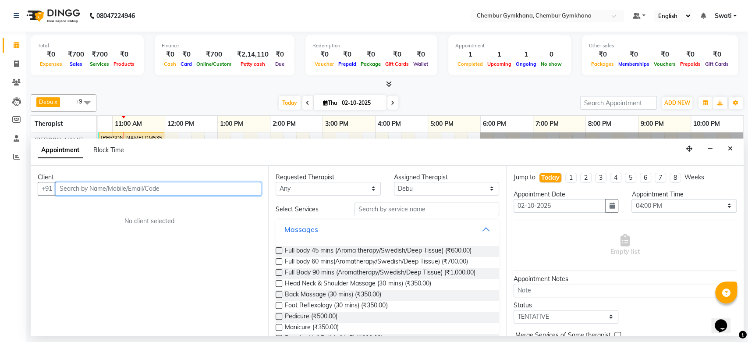
click at [99, 188] on input "text" at bounding box center [159, 189] width 206 height 14
type input "9867726561"
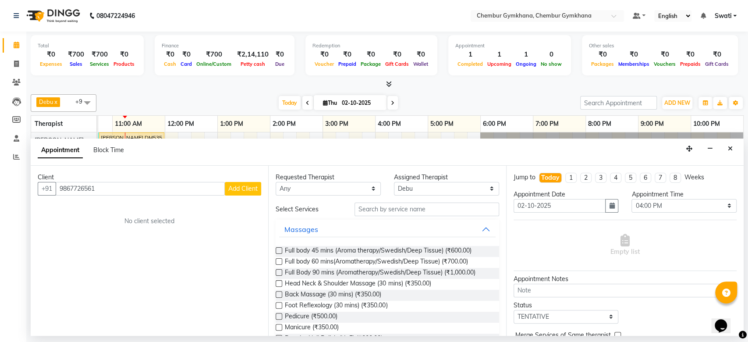
click at [242, 184] on span "Add Client" at bounding box center [242, 188] width 29 height 8
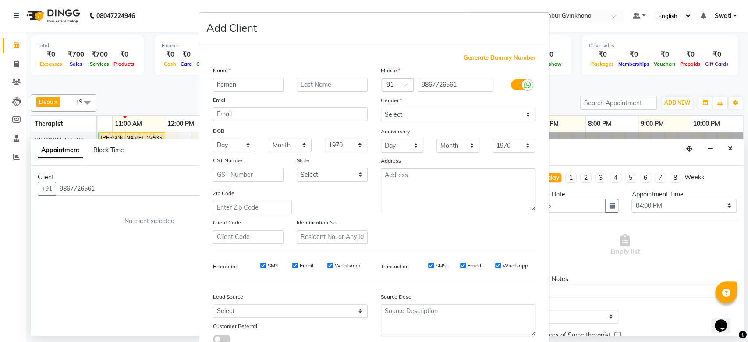
type input "hemen"
click at [320, 85] on input "text" at bounding box center [332, 85] width 71 height 14
type input "dm569"
click at [410, 114] on select "Select [DEMOGRAPHIC_DATA] [DEMOGRAPHIC_DATA] Other Prefer Not To Say" at bounding box center [458, 115] width 155 height 14
select select "male"
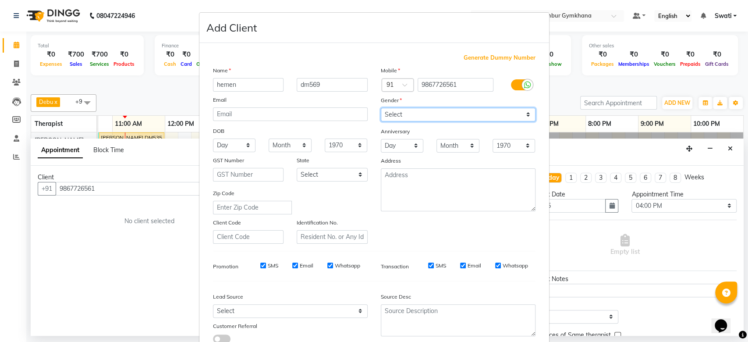
click at [381, 108] on select "Select [DEMOGRAPHIC_DATA] [DEMOGRAPHIC_DATA] Other Prefer Not To Say" at bounding box center [458, 115] width 155 height 14
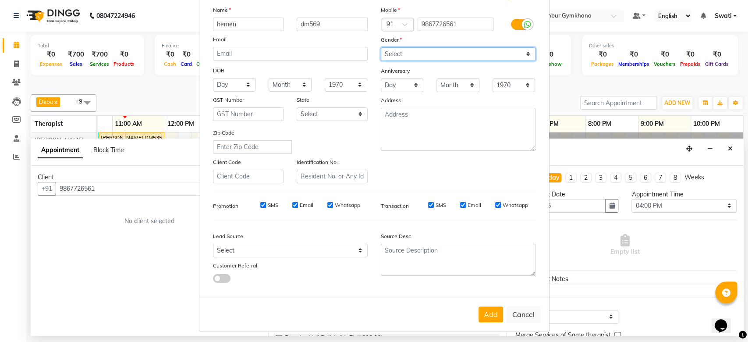
scroll to position [60, 0]
click at [482, 314] on button "Add" at bounding box center [491, 315] width 25 height 16
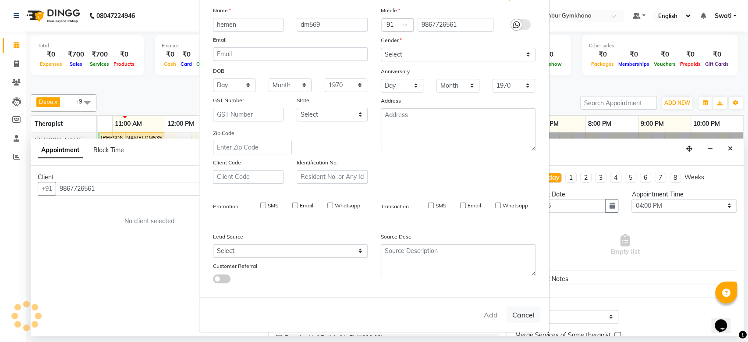
select select
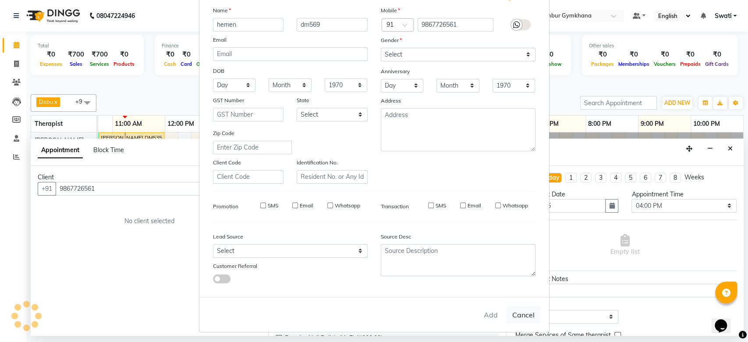
select select
checkbox input "false"
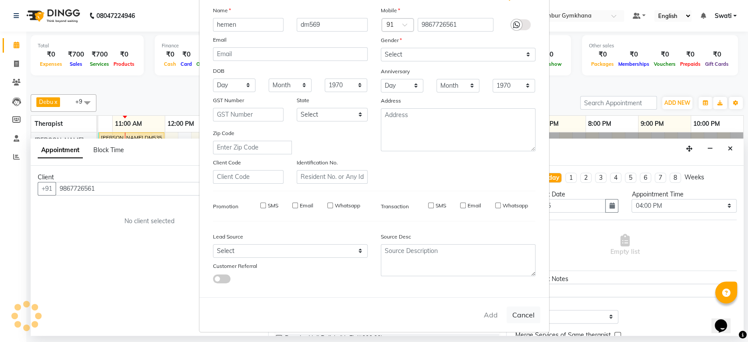
checkbox input "false"
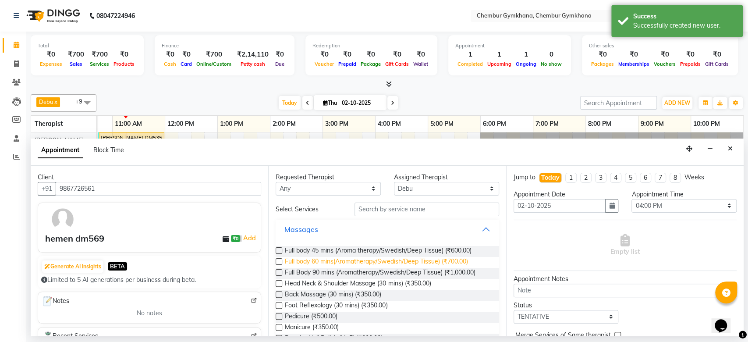
click at [389, 262] on span "Full body 60 mins(Aromatherapy/Swedish/Deep Tissue) (₹700.00)" at bounding box center [376, 262] width 183 height 11
checkbox input "false"
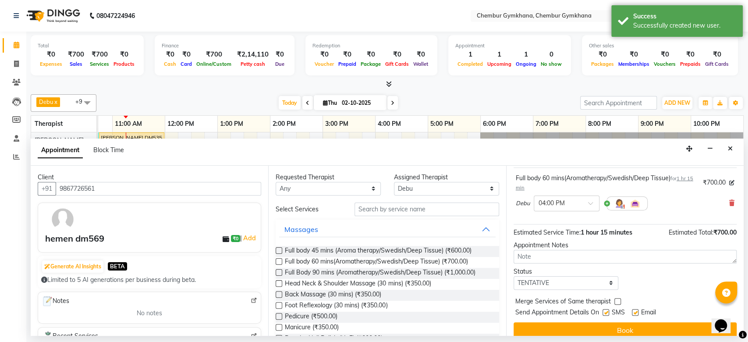
scroll to position [61, 0]
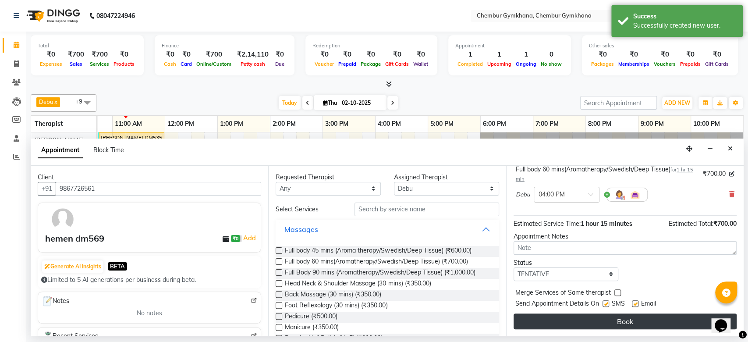
click at [628, 314] on button "Book" at bounding box center [625, 321] width 223 height 16
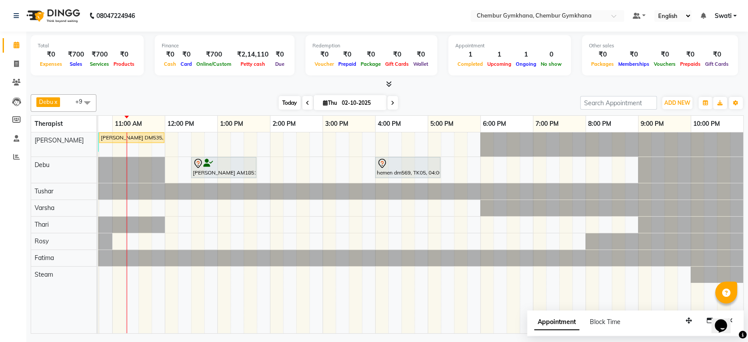
click at [279, 105] on span "Today" at bounding box center [290, 103] width 22 height 14
click at [356, 101] on input "02-10-2025" at bounding box center [361, 102] width 44 height 13
select select "10"
select select "2025"
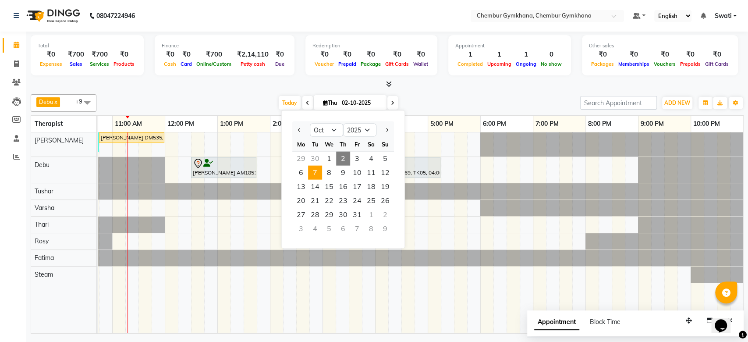
click at [315, 176] on span "7" at bounding box center [315, 173] width 14 height 14
type input "07-10-2025"
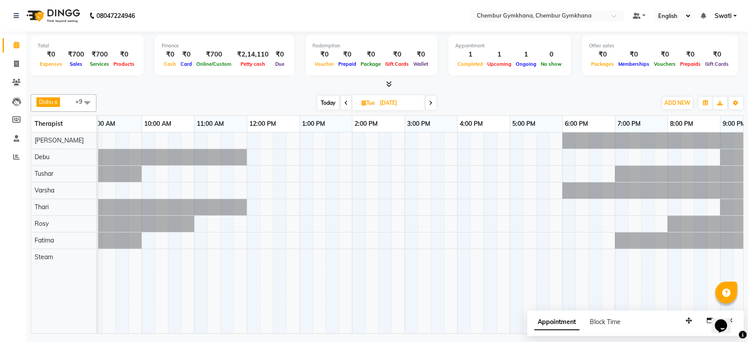
scroll to position [0, 61]
click at [230, 186] on div at bounding box center [431, 232] width 789 height 201
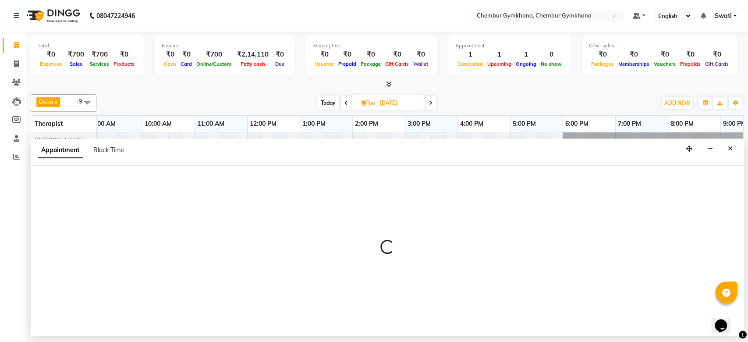
select select "91078"
select select "690"
select select "tentative"
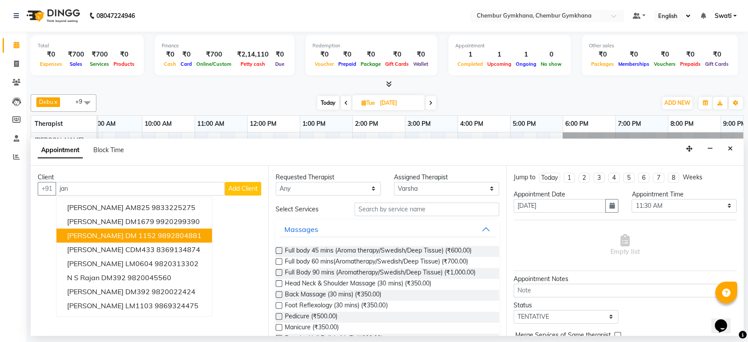
click at [142, 231] on span "Janine Almeida DM 1152" at bounding box center [111, 235] width 89 height 9
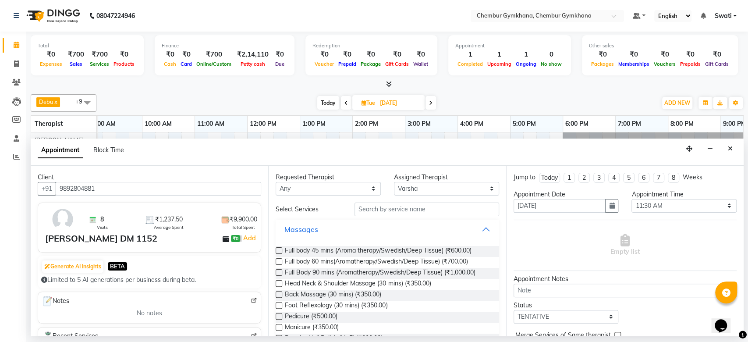
type input "9892804881"
click at [344, 184] on select "Any Debu Fatima Lalfakzuala Raghav Rohan Rohini Rosy Steam Thari Tushar Varsha" at bounding box center [328, 189] width 105 height 14
select select "91078"
click at [276, 182] on select "Any Debu Fatima Lalfakzuala Raghav Rohan Rohini Rosy Steam Thari Tushar Varsha" at bounding box center [328, 189] width 105 height 14
click at [337, 259] on span "Full body 60 mins(Aromatherapy/Swedish/Deep Tissue) (₹700.00)" at bounding box center [376, 262] width 183 height 11
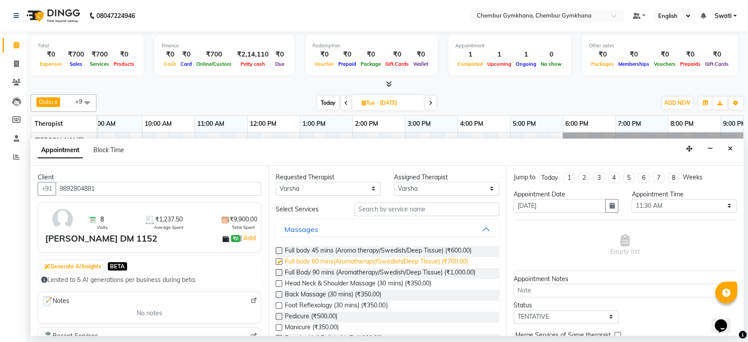
checkbox input "false"
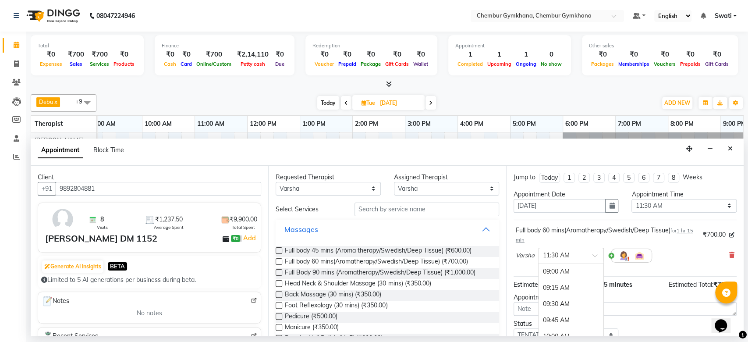
click at [582, 251] on div at bounding box center [571, 254] width 65 height 9
click at [560, 286] on div "11:45 AM" at bounding box center [571, 288] width 65 height 16
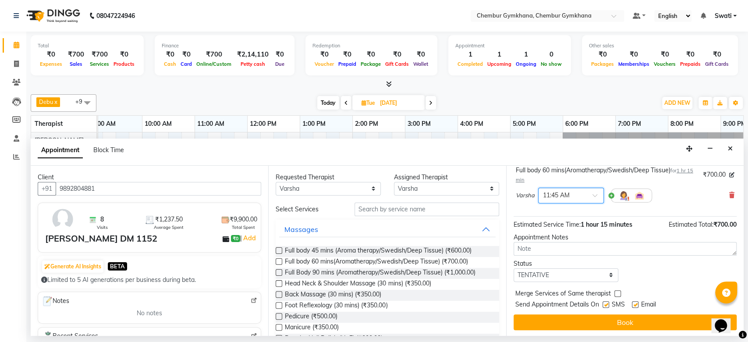
scroll to position [61, 0]
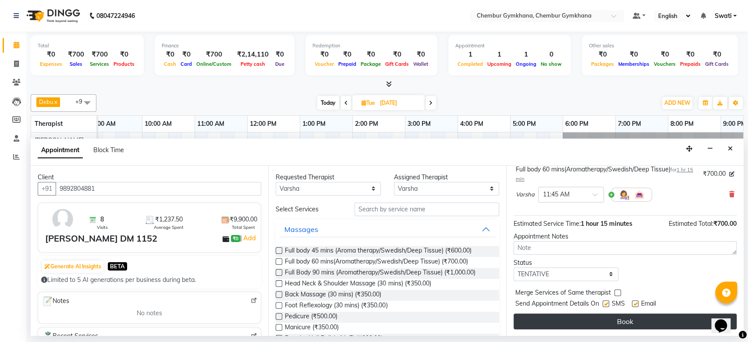
click at [603, 319] on button "Book" at bounding box center [625, 321] width 223 height 16
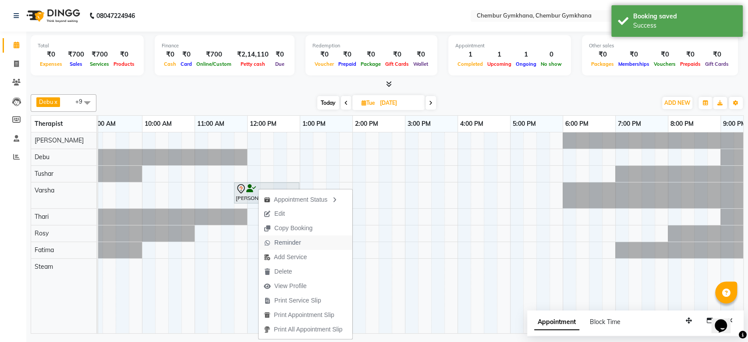
click at [281, 242] on span "Reminder" at bounding box center [287, 242] width 27 height 9
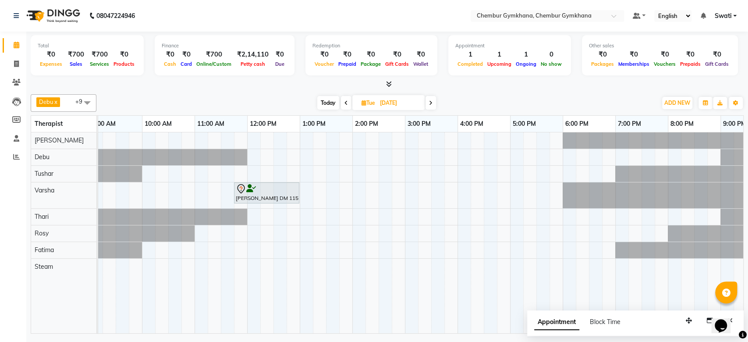
click at [326, 103] on span "Today" at bounding box center [328, 103] width 22 height 14
type input "02-10-2025"
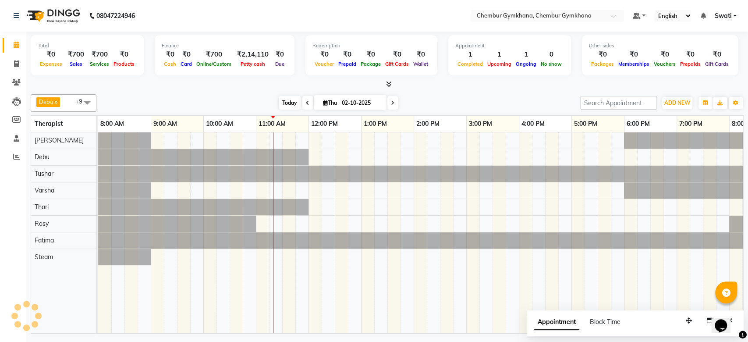
scroll to position [0, 144]
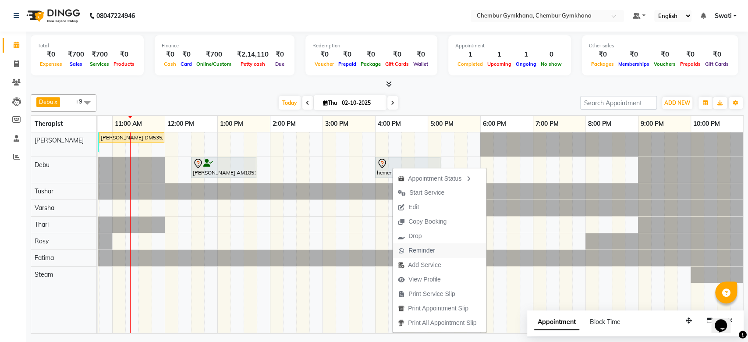
click at [418, 246] on span "Reminder" at bounding box center [421, 250] width 27 height 9
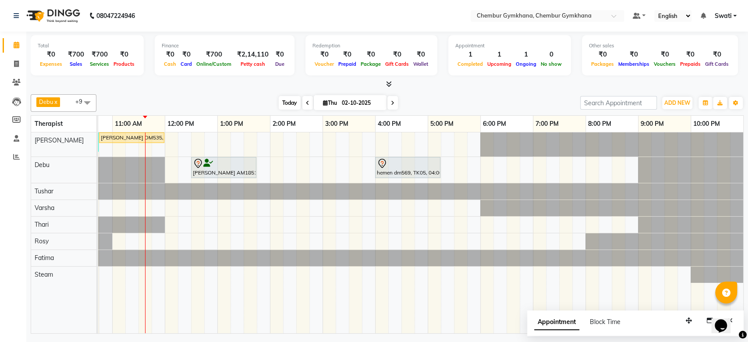
click at [286, 97] on span "Today" at bounding box center [290, 103] width 22 height 14
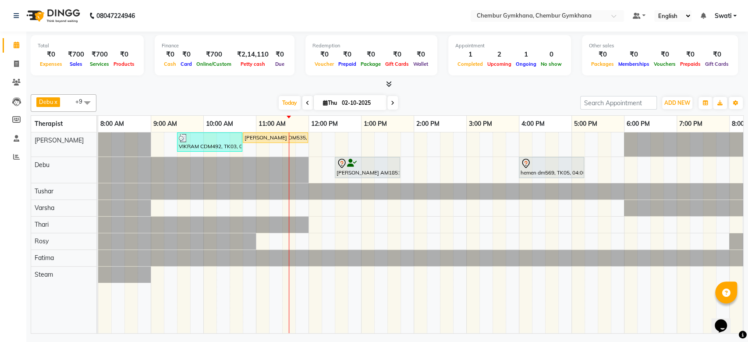
click at [395, 104] on span at bounding box center [392, 103] width 11 height 14
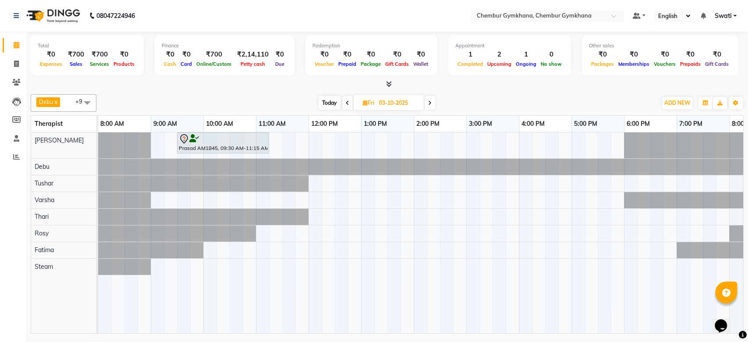
click at [432, 107] on span at bounding box center [430, 103] width 11 height 14
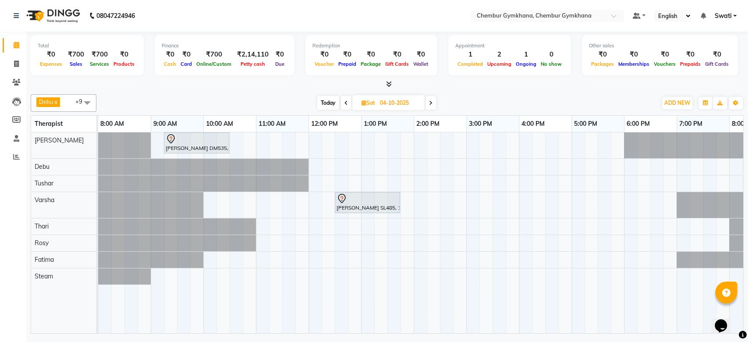
click at [348, 103] on span at bounding box center [346, 103] width 11 height 14
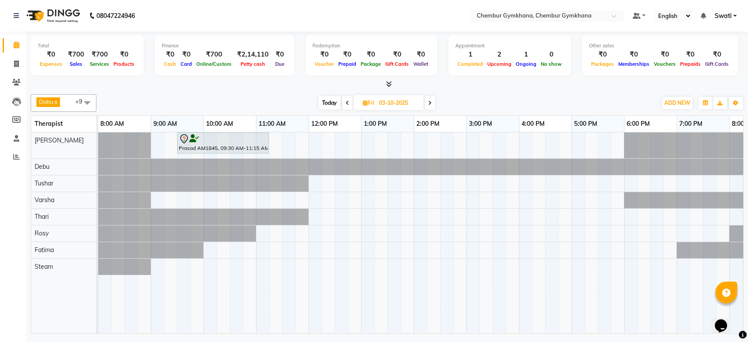
click at [331, 103] on span "Today" at bounding box center [330, 103] width 22 height 14
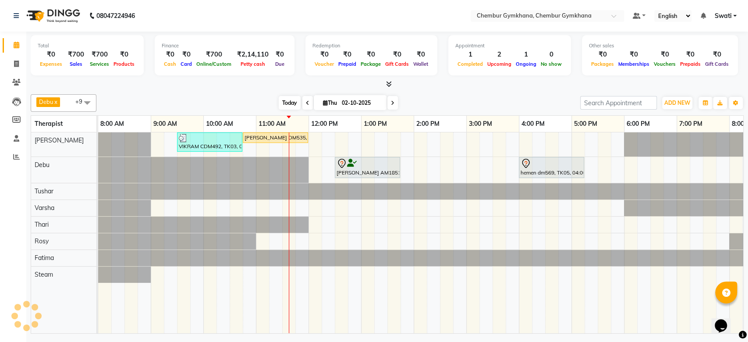
scroll to position [0, 144]
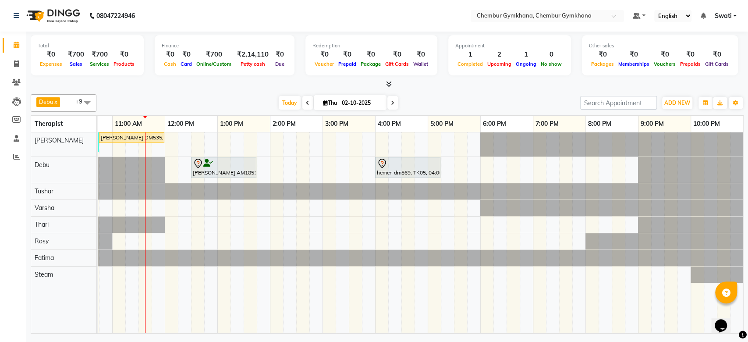
click at [391, 103] on icon at bounding box center [393, 102] width 4 height 5
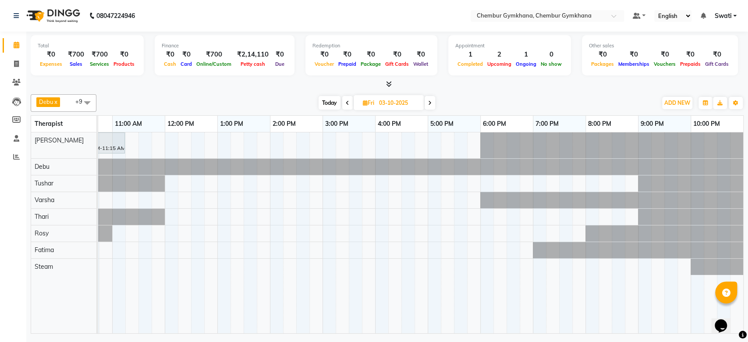
click at [424, 103] on div "[DATE] [DATE]" at bounding box center [377, 102] width 118 height 13
click at [430, 103] on icon at bounding box center [430, 102] width 4 height 5
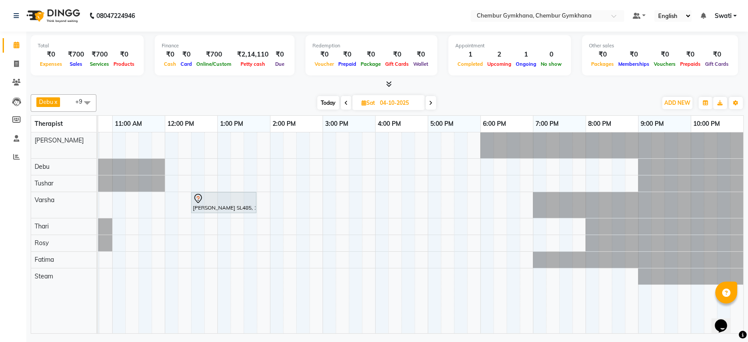
scroll to position [0, 0]
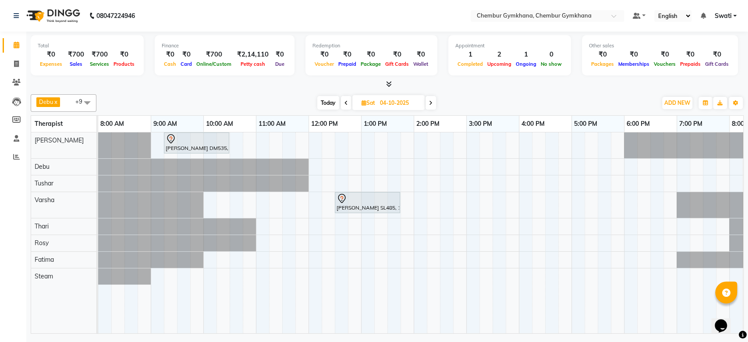
click at [430, 103] on icon at bounding box center [431, 102] width 4 height 5
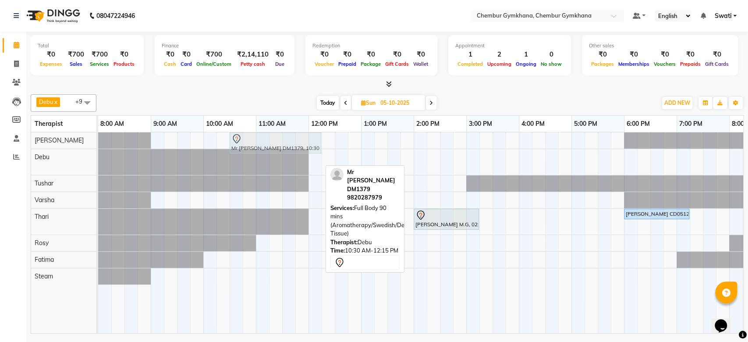
drag, startPoint x: 273, startPoint y: 161, endPoint x: 271, endPoint y: 148, distance: 13.7
click at [271, 148] on tbody "Mr Jitendra DM1379, 10:30 AM-12:15 PM, Full Body 90 mins (Aromatherapy/Swedish/…" at bounding box center [492, 208] width 789 height 152
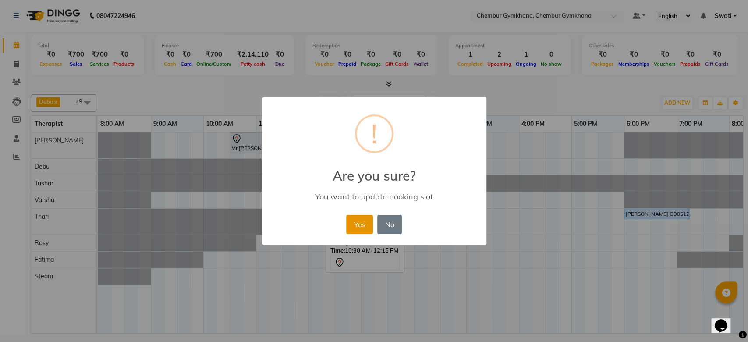
click at [356, 219] on button "Yes" at bounding box center [359, 224] width 27 height 19
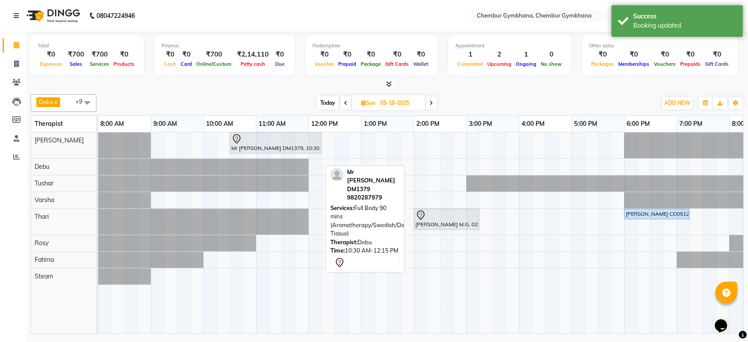
click at [433, 103] on span at bounding box center [431, 103] width 11 height 14
type input "06-10-2025"
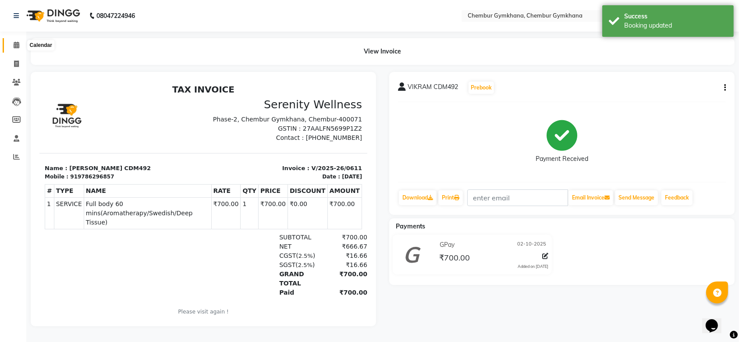
click at [14, 46] on icon at bounding box center [17, 45] width 6 height 7
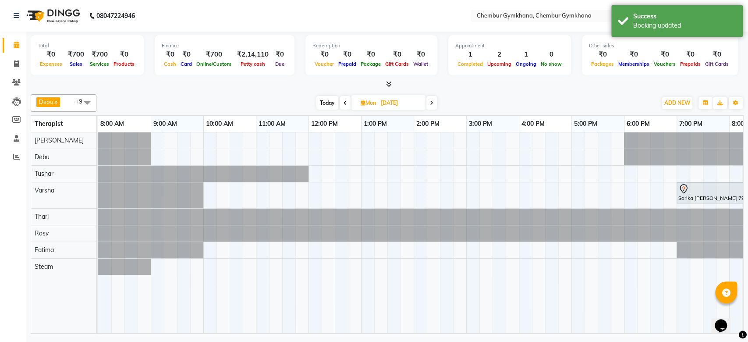
click at [326, 109] on span "Today" at bounding box center [327, 103] width 22 height 14
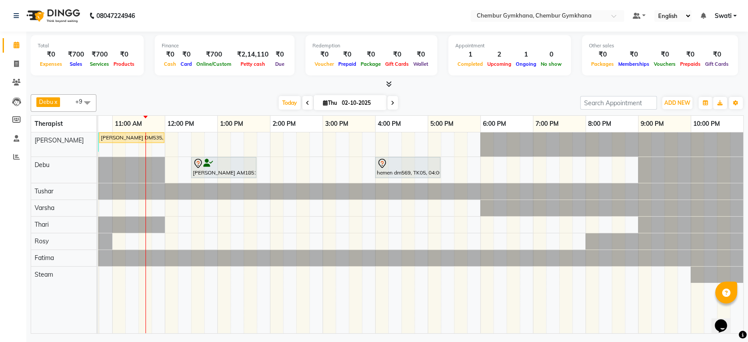
click at [394, 105] on span at bounding box center [392, 103] width 11 height 14
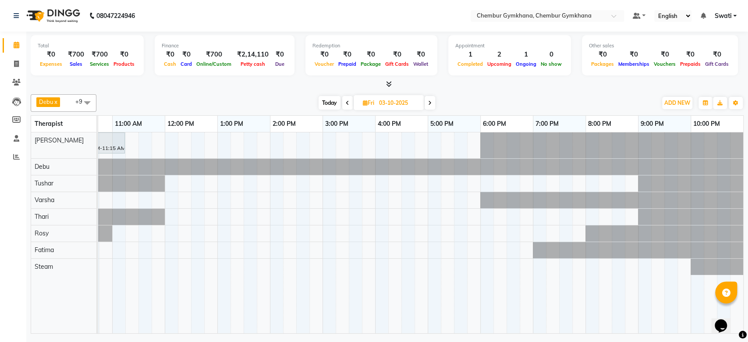
click at [430, 106] on span at bounding box center [430, 103] width 11 height 14
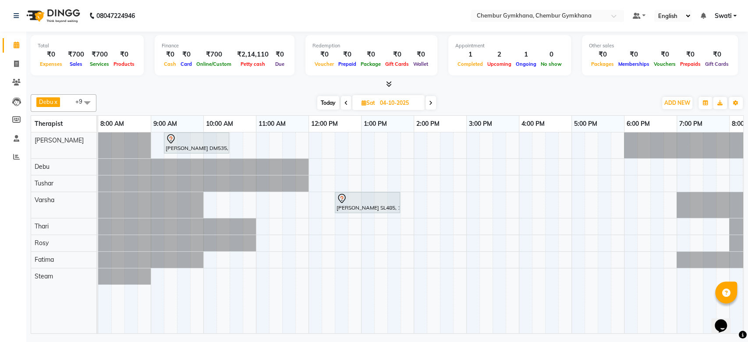
click at [427, 105] on span at bounding box center [430, 103] width 11 height 14
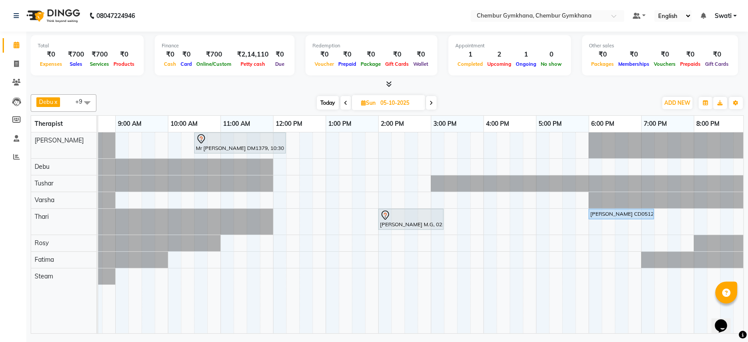
click at [433, 100] on span at bounding box center [431, 103] width 11 height 14
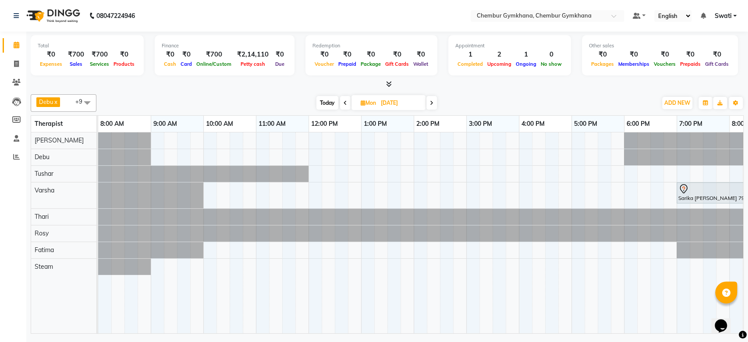
click at [433, 105] on icon at bounding box center [432, 102] width 4 height 5
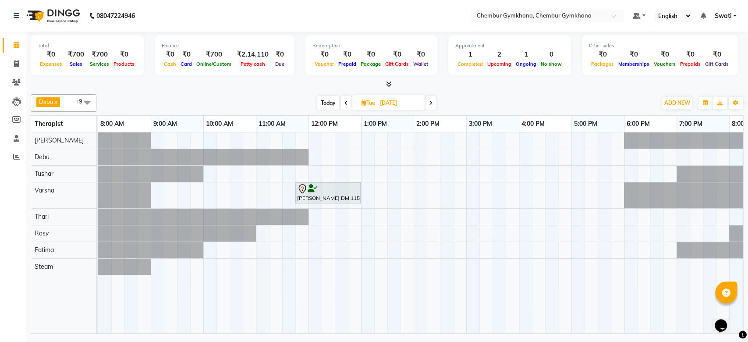
click at [430, 103] on icon at bounding box center [431, 102] width 4 height 5
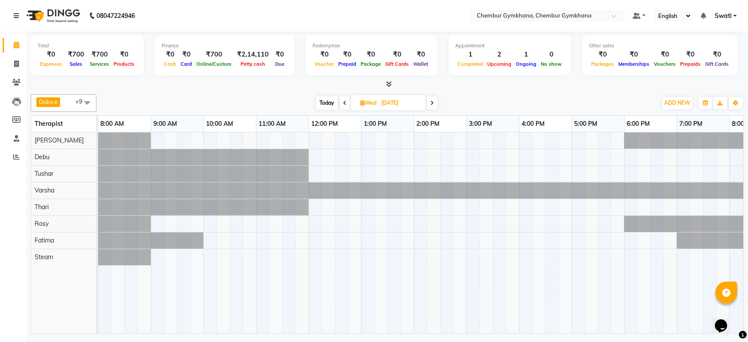
click at [437, 106] on span at bounding box center [432, 103] width 11 height 14
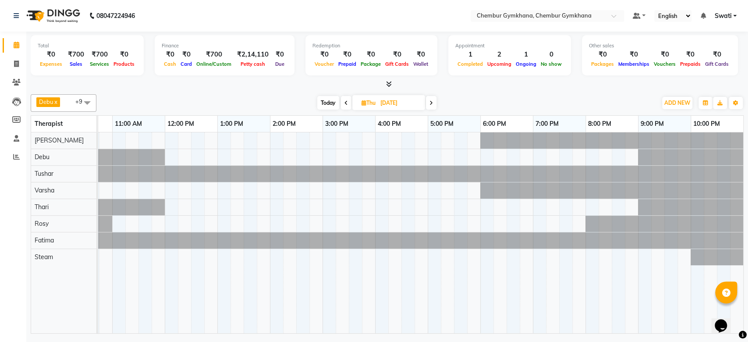
click at [323, 107] on span "Today" at bounding box center [328, 103] width 22 height 14
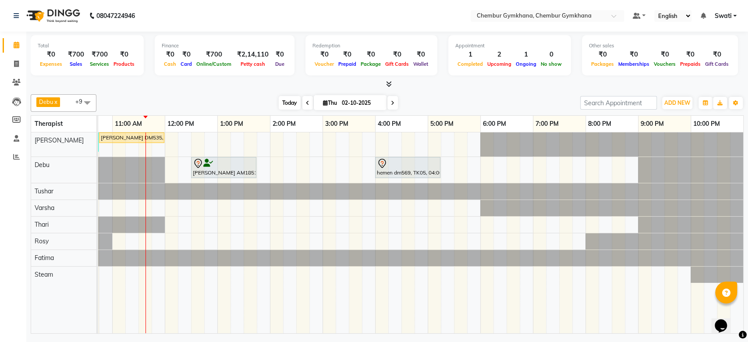
click at [285, 103] on span "Today" at bounding box center [290, 103] width 22 height 14
click at [284, 106] on span "Today" at bounding box center [290, 103] width 22 height 14
click at [284, 104] on span "Today" at bounding box center [290, 103] width 22 height 14
click at [294, 108] on span "Today" at bounding box center [290, 103] width 22 height 14
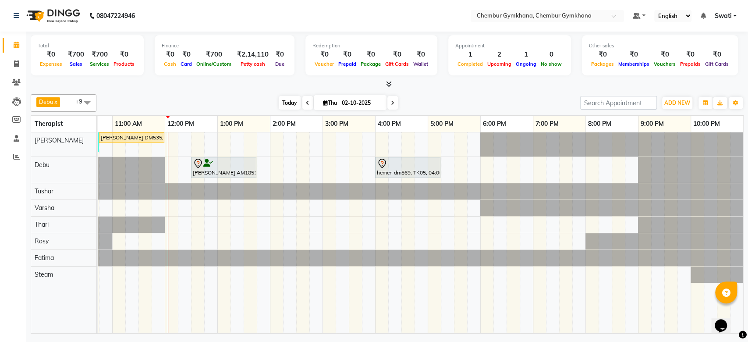
click at [291, 102] on span "Today" at bounding box center [290, 103] width 22 height 14
click at [291, 98] on span "Today" at bounding box center [290, 103] width 22 height 14
click at [390, 107] on span at bounding box center [392, 103] width 11 height 14
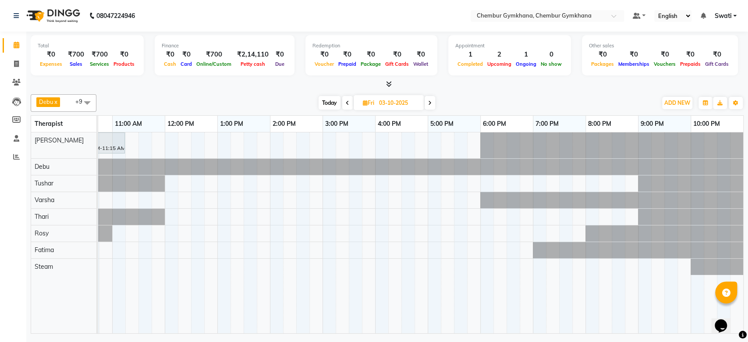
scroll to position [0, 0]
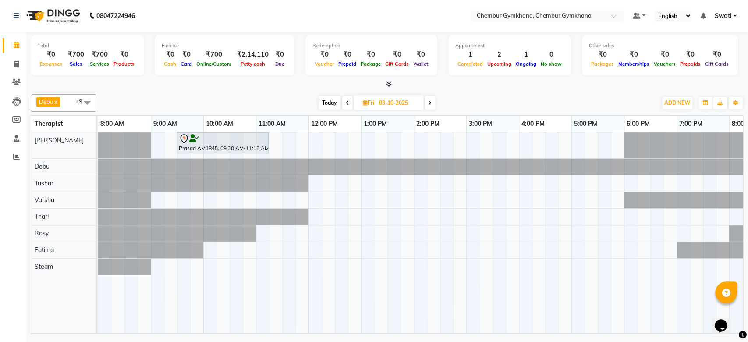
click at [327, 100] on span "Today" at bounding box center [330, 103] width 22 height 14
type input "02-10-2025"
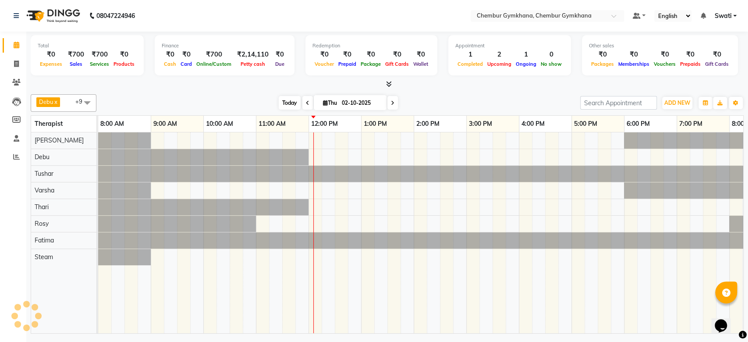
scroll to position [0, 144]
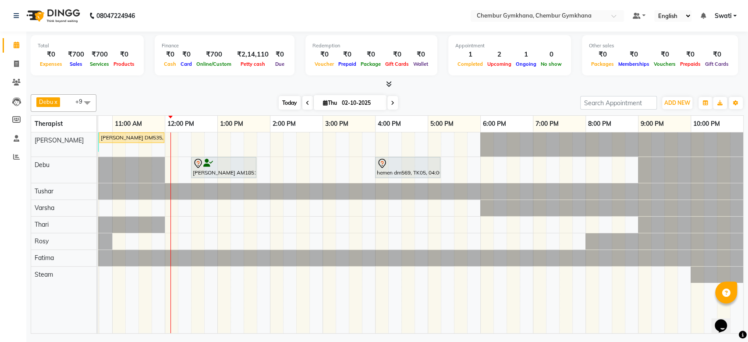
click at [294, 102] on span "Today" at bounding box center [290, 103] width 22 height 14
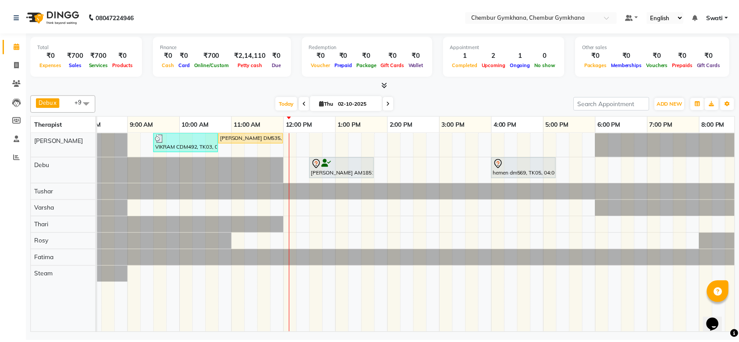
scroll to position [0, 14]
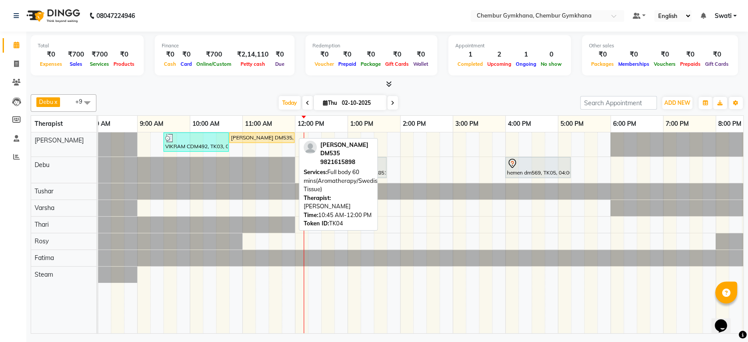
click at [259, 138] on div "[PERSON_NAME] DM535, TK04, 10:45 AM-12:00 PM, Full body 60 mins(Aromatherapy/Sw…" at bounding box center [262, 138] width 64 height 8
select select "1"
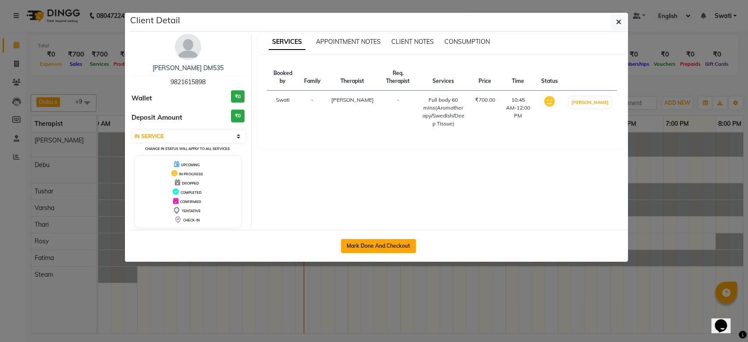
click at [366, 247] on button "Mark Done And Checkout" at bounding box center [378, 246] width 75 height 14
select select "8754"
select select "service"
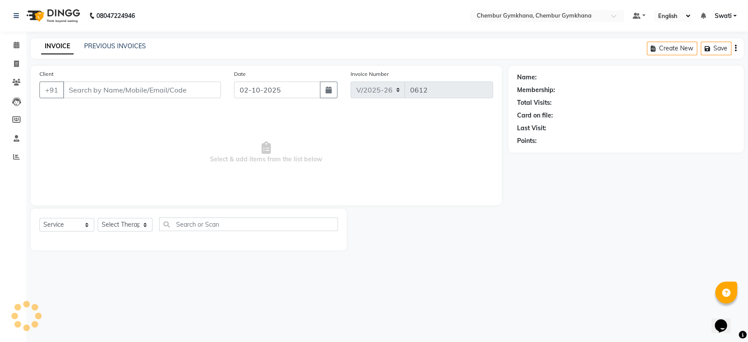
select select "3"
type input "9821615898"
select select "93354"
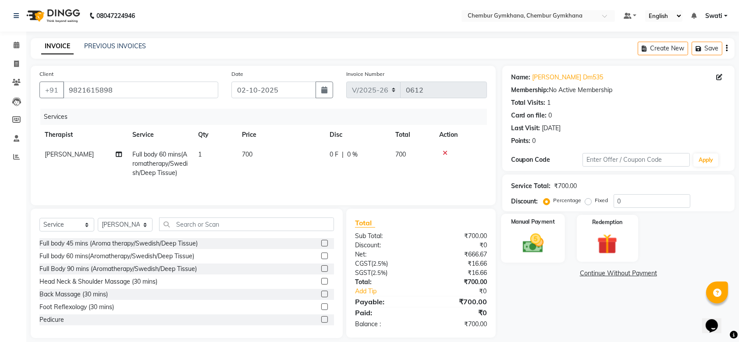
click at [541, 227] on div "Manual Payment" at bounding box center [533, 238] width 64 height 49
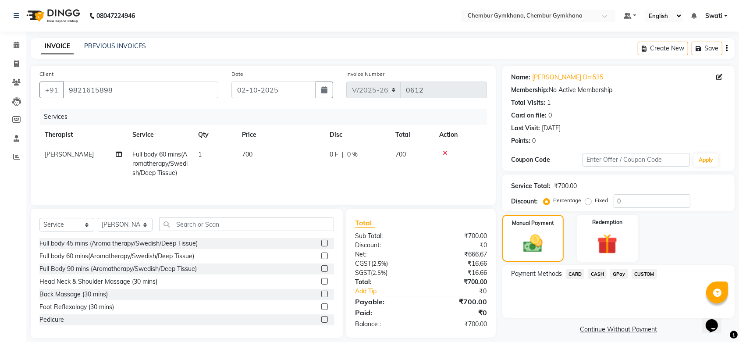
click at [595, 274] on span "CASH" at bounding box center [597, 274] width 19 height 10
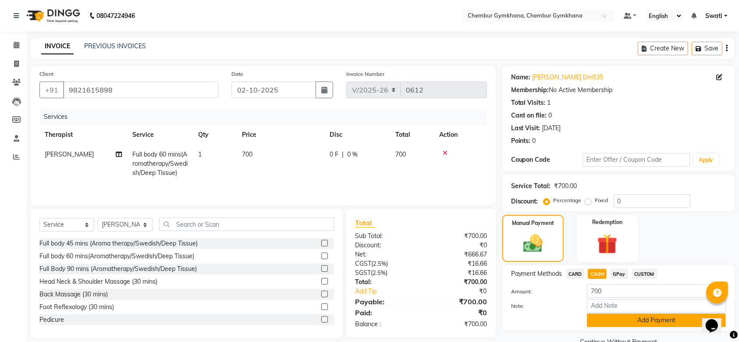
click at [633, 316] on button "Add Payment" at bounding box center [656, 320] width 139 height 14
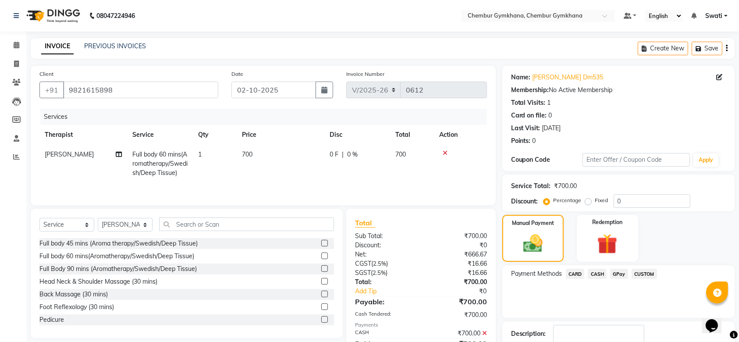
scroll to position [56, 0]
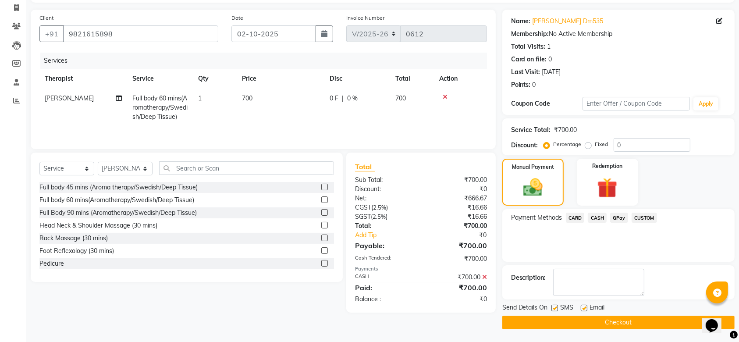
click at [624, 317] on button "Checkout" at bounding box center [618, 323] width 232 height 14
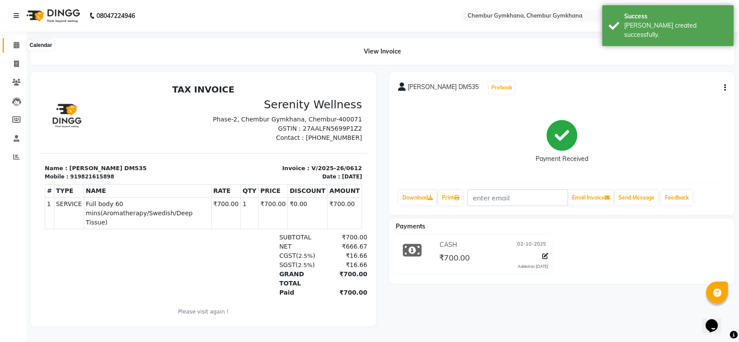
click at [18, 46] on icon at bounding box center [17, 45] width 6 height 7
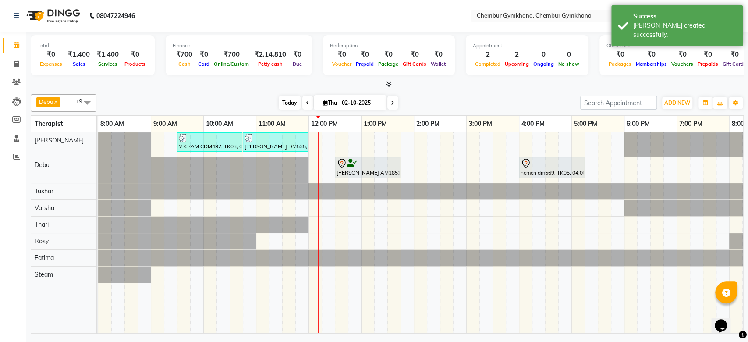
click at [293, 102] on span "Today" at bounding box center [290, 103] width 22 height 14
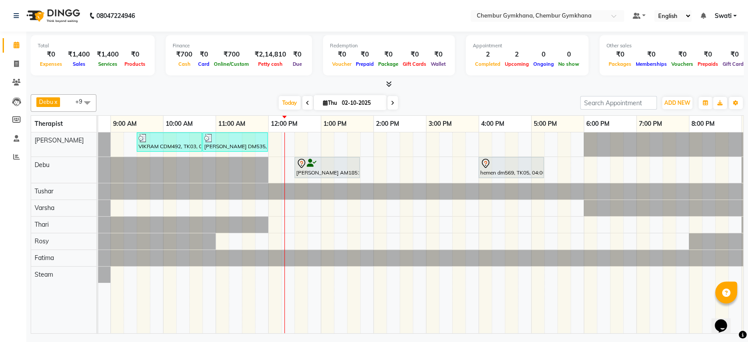
scroll to position [0, 39]
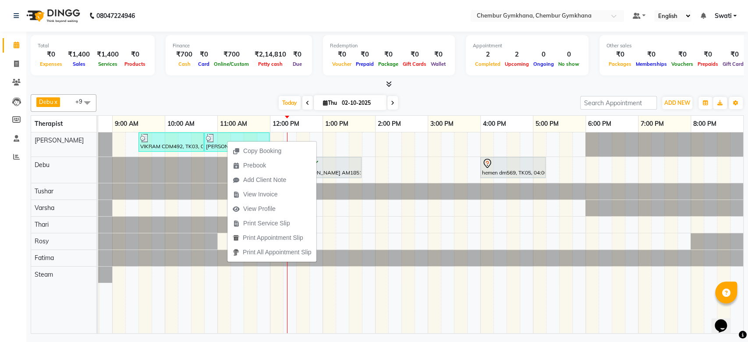
click at [239, 96] on div "Debu x Tushar x Rosy x Fatima x Thari x Varsha x Steam x Raghav x Rathna x Roha…" at bounding box center [387, 103] width 713 height 18
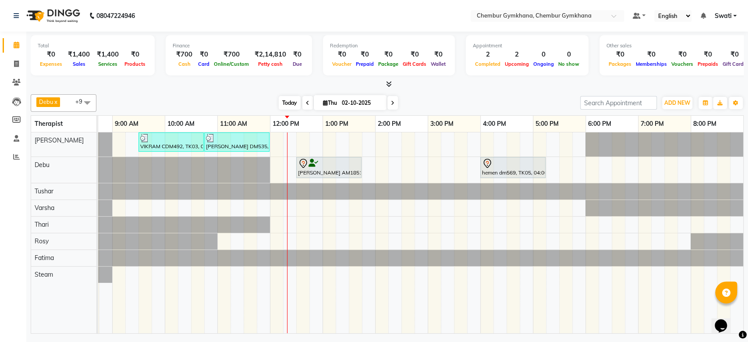
click at [286, 100] on span "Today" at bounding box center [290, 103] width 22 height 14
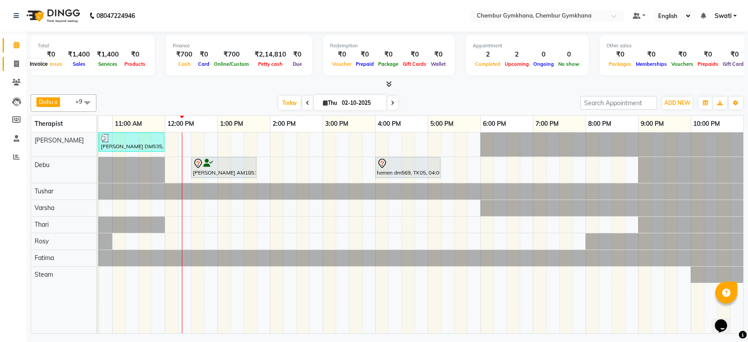
click at [11, 67] on span at bounding box center [16, 64] width 15 height 10
select select "8754"
select select "service"
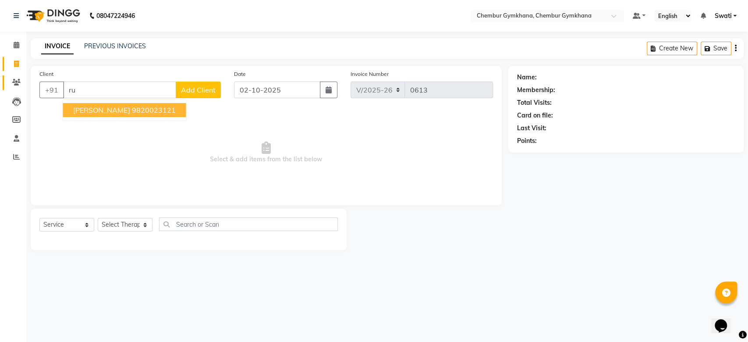
type input "r"
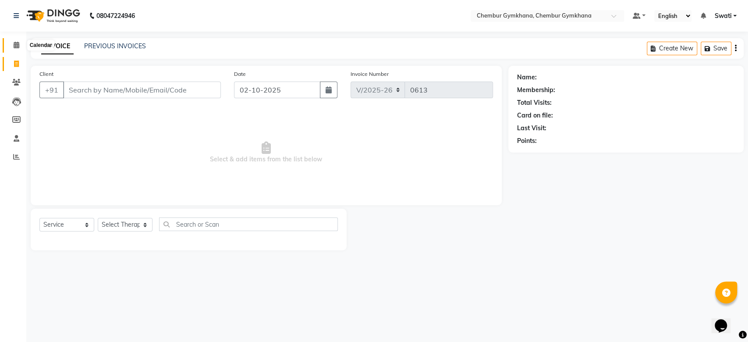
click at [18, 41] on span at bounding box center [16, 45] width 15 height 10
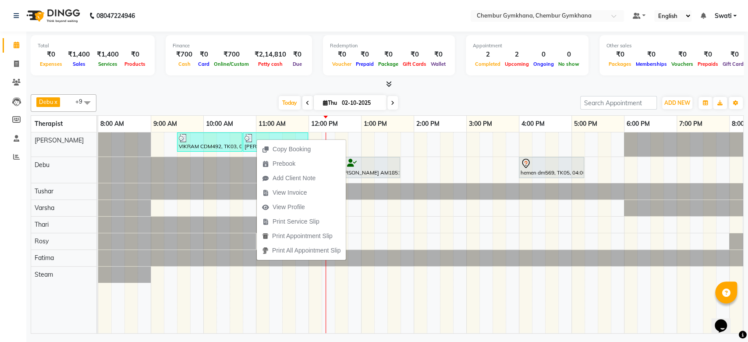
click at [245, 101] on div "Today Thu 02-10-2025" at bounding box center [338, 102] width 475 height 13
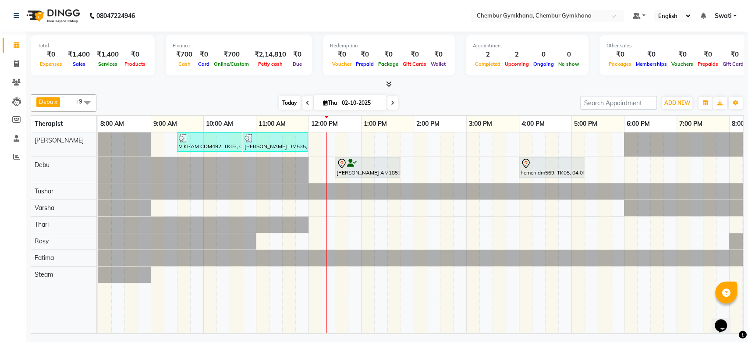
click at [290, 101] on span "Today" at bounding box center [290, 103] width 22 height 14
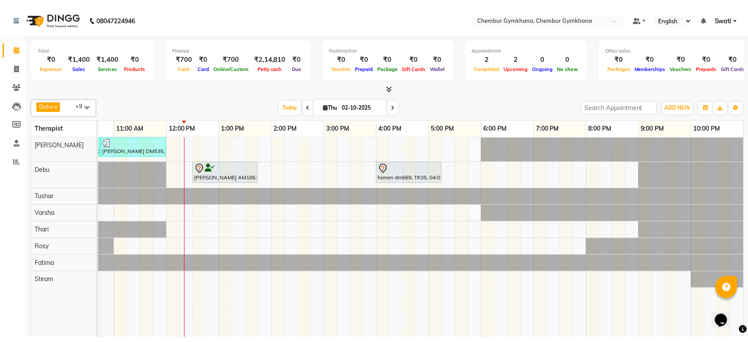
scroll to position [0, 142]
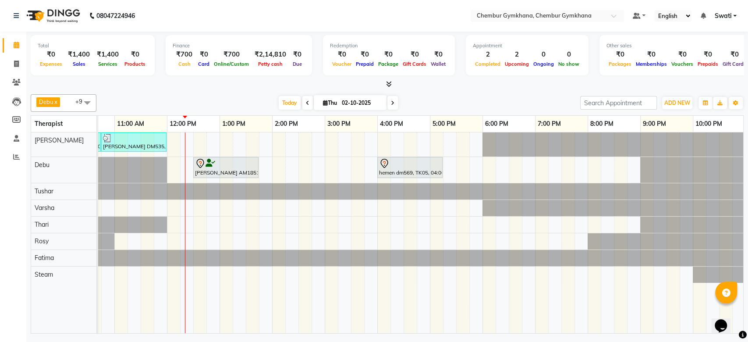
click at [393, 68] on div "Redemption ₹0 Voucher ₹0 Prepaid ₹0 Package ₹0 Gift Cards ₹0 Wallet" at bounding box center [389, 55] width 132 height 40
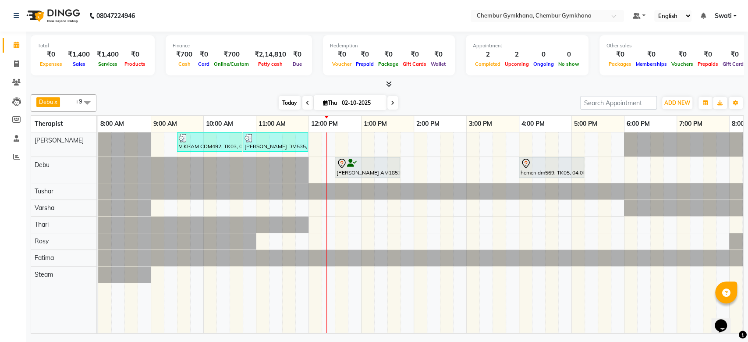
click at [288, 98] on span "Today" at bounding box center [290, 103] width 22 height 14
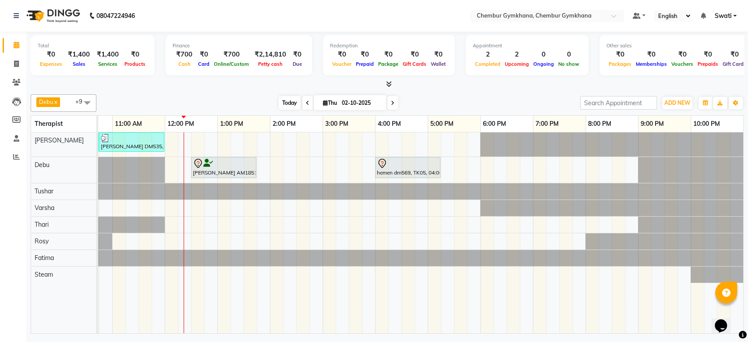
click at [288, 98] on span "Today" at bounding box center [290, 103] width 22 height 14
click at [284, 96] on span "Today" at bounding box center [290, 103] width 22 height 14
click at [280, 105] on span "Today" at bounding box center [290, 103] width 22 height 14
click at [287, 100] on span "Today" at bounding box center [290, 103] width 22 height 14
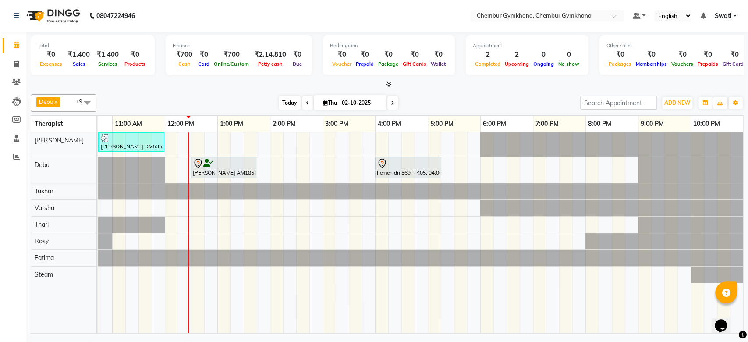
click at [287, 100] on span "Today" at bounding box center [290, 103] width 22 height 14
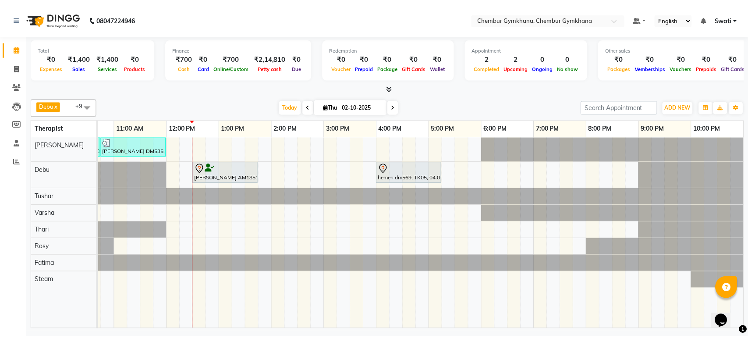
scroll to position [0, 142]
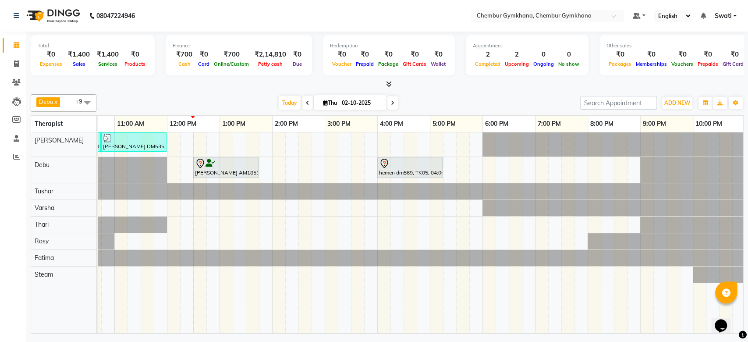
click at [323, 27] on nav "08047224946 Select Location × Chembur Gymkhana, Chembur Gymkhana Default Panel …" at bounding box center [374, 16] width 748 height 32
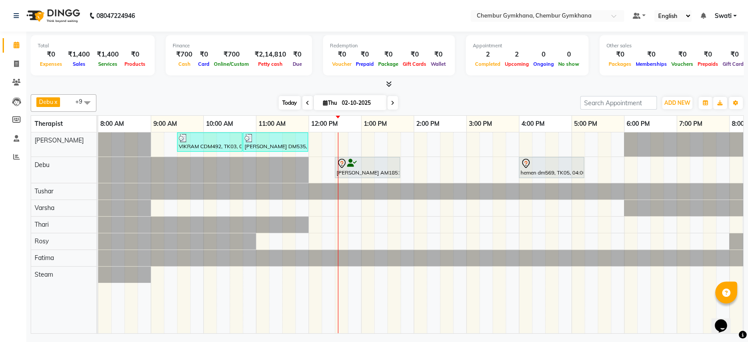
click at [287, 100] on span "Today" at bounding box center [290, 103] width 22 height 14
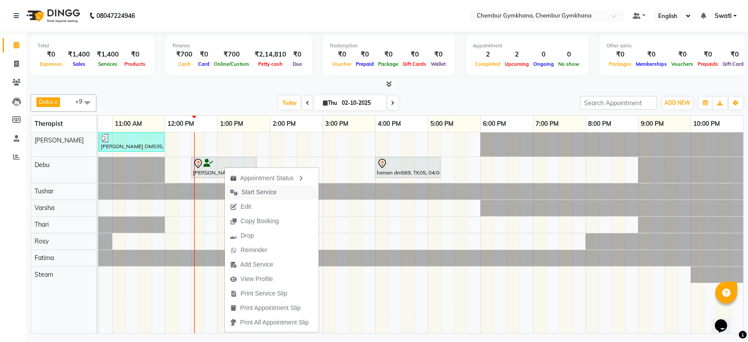
click at [250, 185] on span "Start Service" at bounding box center [253, 192] width 57 height 14
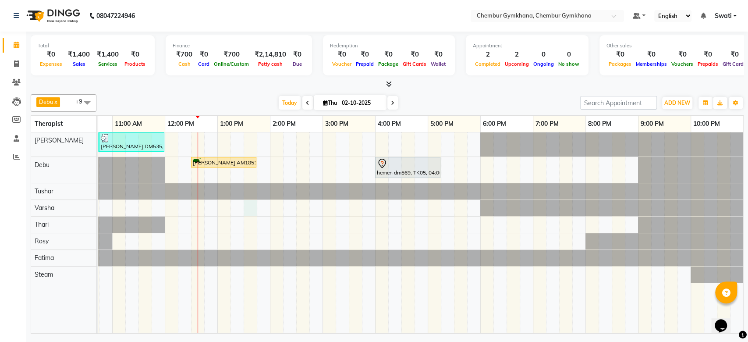
click at [242, 205] on div "VIKRAM CDM492, TK03, 09:30 AM-10:45 AM, Full body 60 mins(Aromatherapy/Swedish/…" at bounding box center [348, 232] width 789 height 201
select select "91078"
select select "tentative"
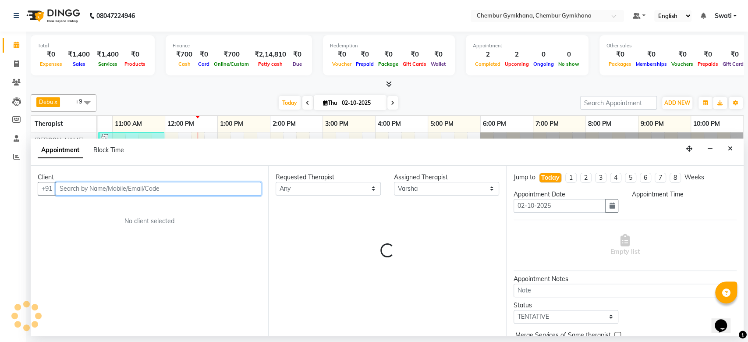
select select "795"
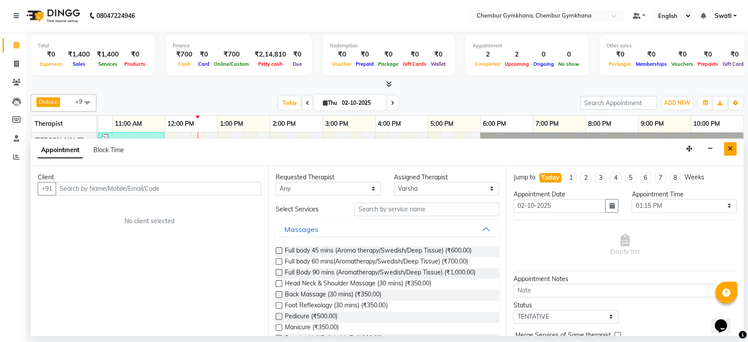
click at [728, 142] on button "Close" at bounding box center [730, 149] width 13 height 14
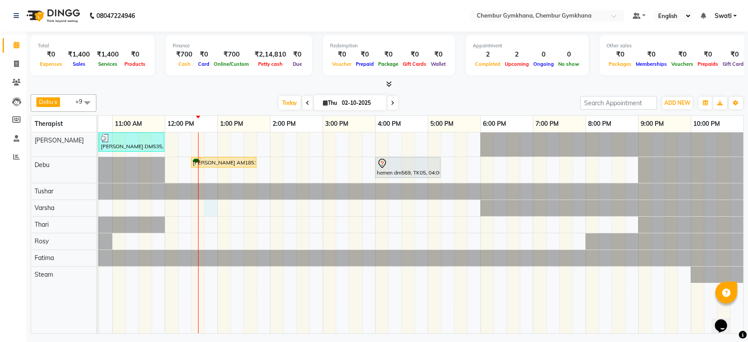
click at [209, 208] on div "VIKRAM CDM492, TK03, 09:30 AM-10:45 AM, Full body 60 mins(Aromatherapy/Swedish/…" at bounding box center [348, 232] width 789 height 201
select select "91078"
select select "765"
select select "tentative"
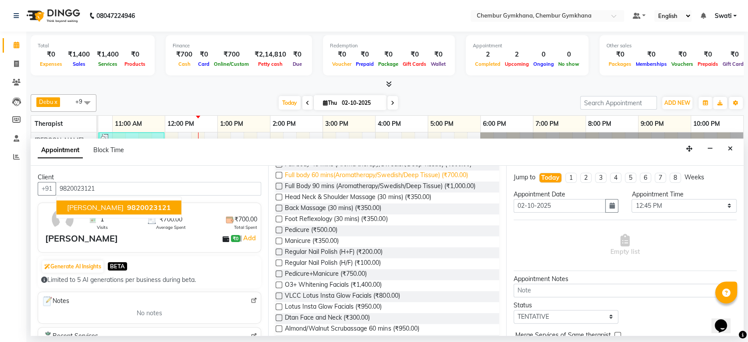
scroll to position [91, 0]
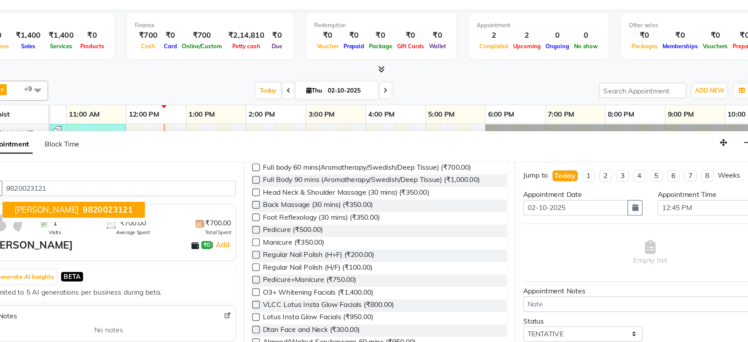
type input "9820023121"
click at [432, 282] on div "O3+ Whitening Facials (₹1,400.00)" at bounding box center [387, 280] width 223 height 11
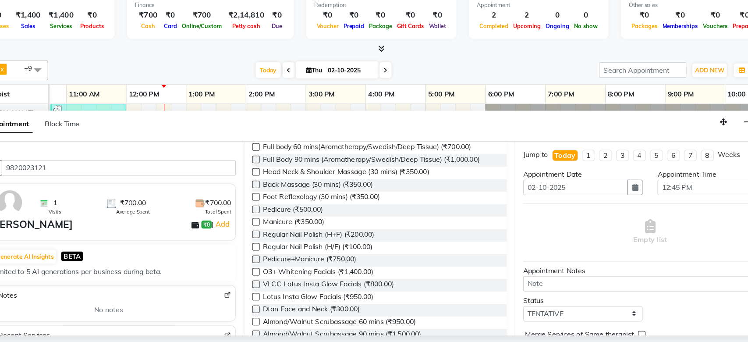
scroll to position [43, 0]
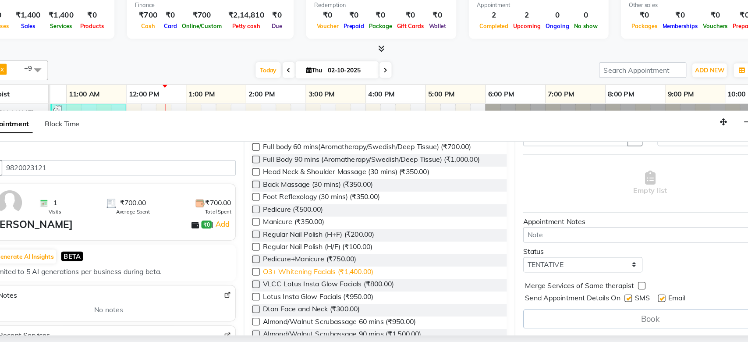
click at [358, 276] on span "O3+ Whitening Facials (₹1,400.00)" at bounding box center [333, 280] width 97 height 11
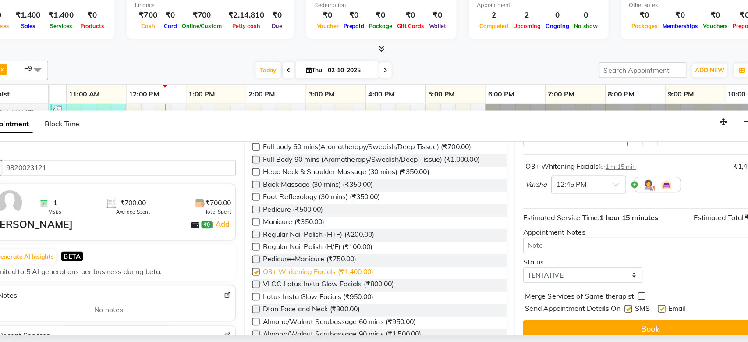
checkbox input "false"
click at [485, 297] on div "Lotus Insta Glow Facials (₹950.00)" at bounding box center [387, 302] width 223 height 11
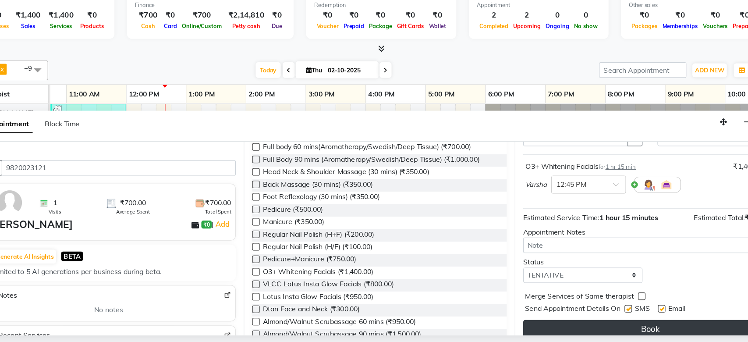
click at [559, 324] on button "Book" at bounding box center [625, 330] width 223 height 16
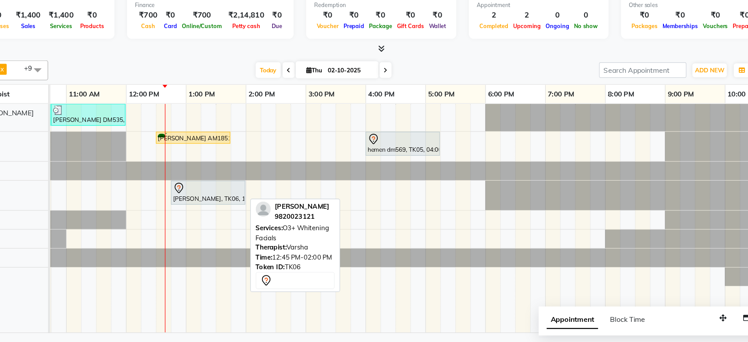
click at [239, 213] on div "[PERSON_NAME], TK06, 12:45 PM-02:00 PM, O3+ Whitening Facials" at bounding box center [237, 210] width 64 height 18
select select "7"
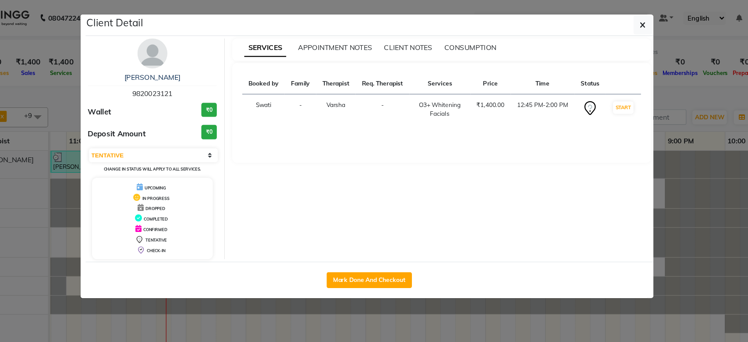
click at [193, 182] on span "DROPPED" at bounding box center [190, 183] width 17 height 4
click at [178, 183] on icon at bounding box center [177, 182] width 5 height 6
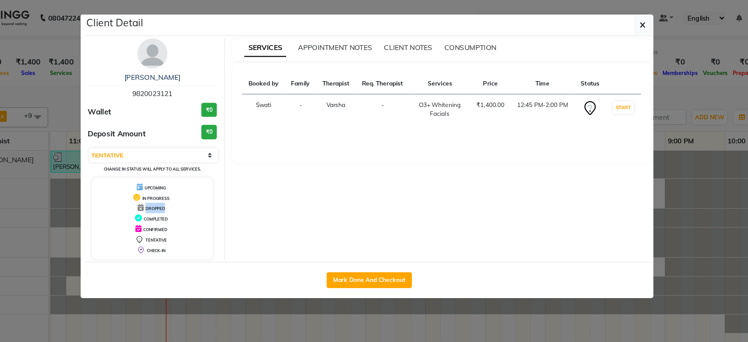
click at [178, 183] on icon at bounding box center [177, 182] width 5 height 6
click at [187, 183] on span "DROPPED" at bounding box center [190, 183] width 17 height 4
click at [613, 23] on button "button" at bounding box center [618, 22] width 17 height 17
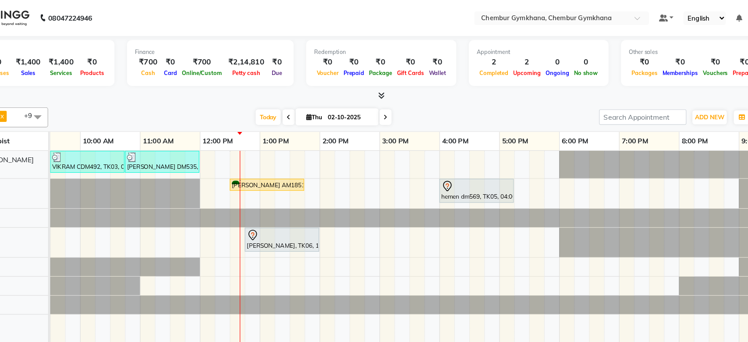
scroll to position [0, 0]
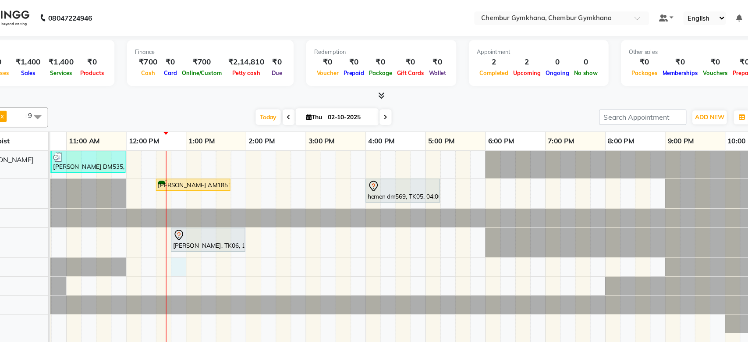
click at [206, 238] on div "VIKRAM CDM492, TK03, 09:30 AM-10:45 AM, Full body 60 mins(Aromatherapy/Swedish/…" at bounding box center [348, 232] width 789 height 201
select select "91959"
select select "765"
select select "tentative"
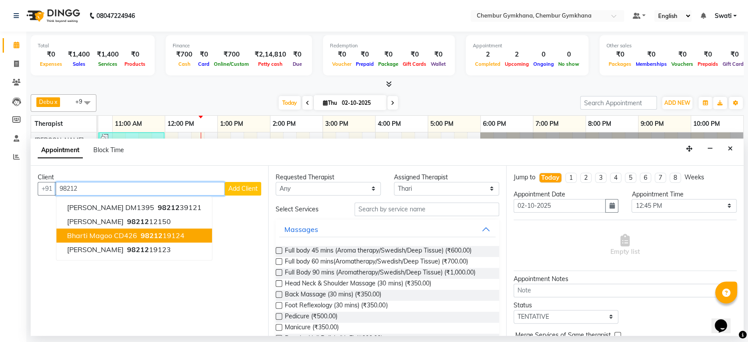
click at [161, 235] on ngb-highlight "98212 19124" at bounding box center [162, 235] width 46 height 9
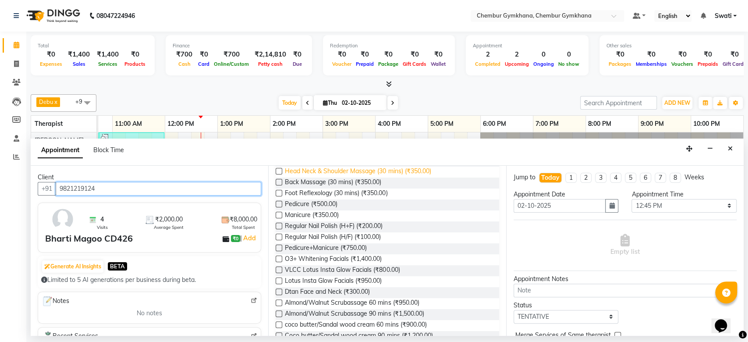
scroll to position [114, 0]
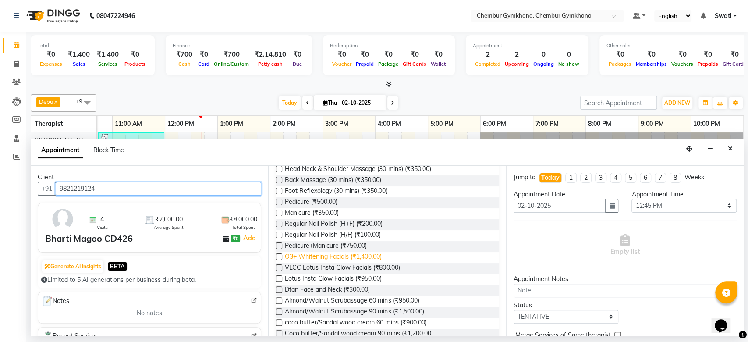
type input "9821219124"
click at [379, 254] on span "O3+ Whitening Facials (₹1,400.00)" at bounding box center [333, 257] width 97 height 11
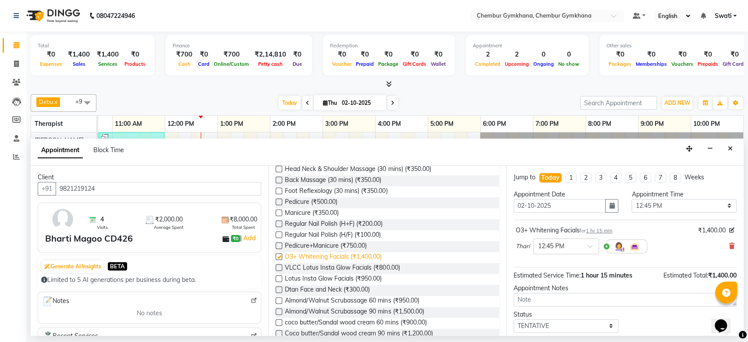
checkbox input "false"
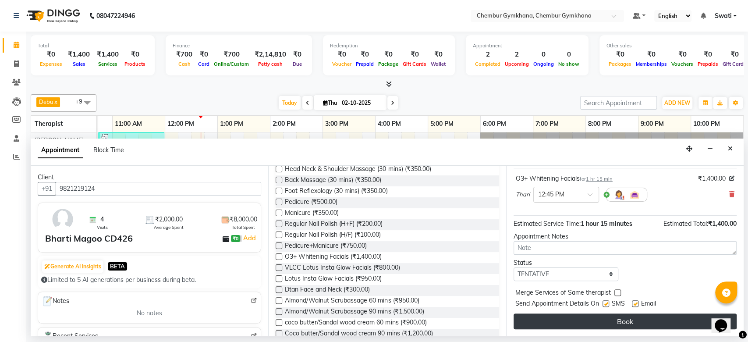
click at [606, 324] on button "Book" at bounding box center [625, 321] width 223 height 16
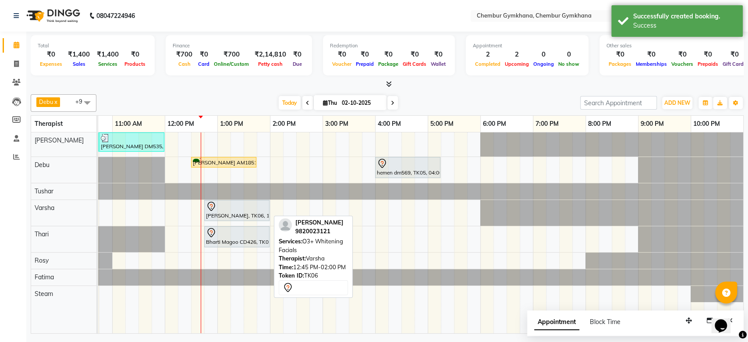
click at [231, 210] on div at bounding box center [237, 206] width 62 height 11
select select "7"
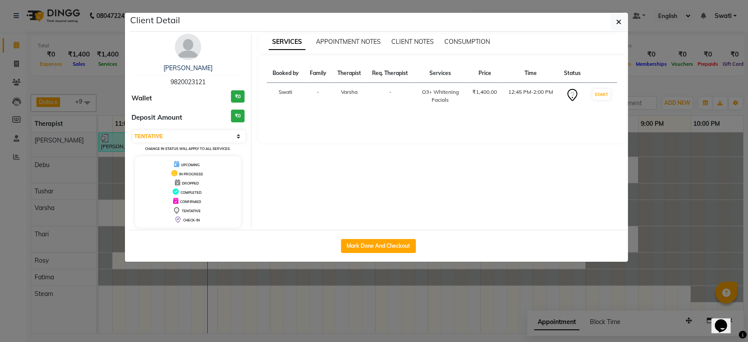
click at [280, 284] on ngb-modal-window "Client Detail [PERSON_NAME] 9820023121 Wallet ₹0 Deposit Amount ₹0 Select IN SE…" at bounding box center [374, 171] width 748 height 342
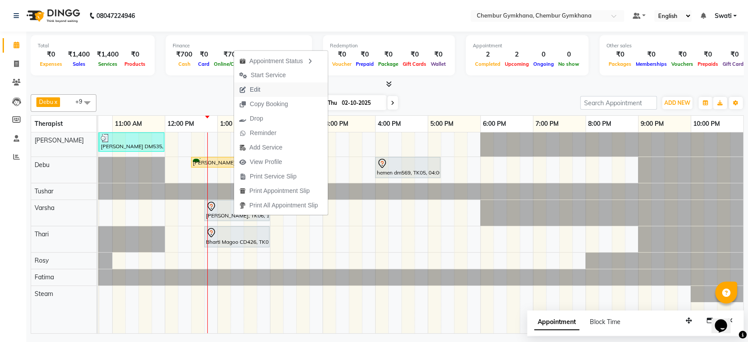
click at [260, 92] on span "Edit" at bounding box center [250, 89] width 32 height 14
select select "tentative"
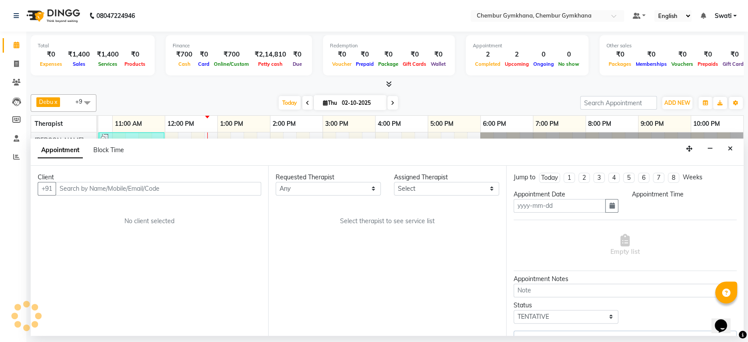
type input "02-10-2025"
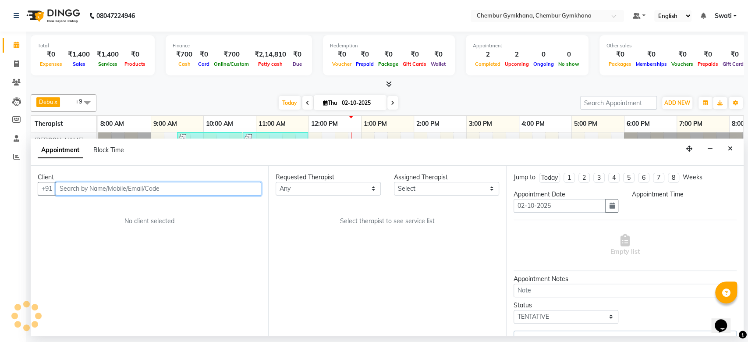
select select "91078"
select select "765"
select select "4397"
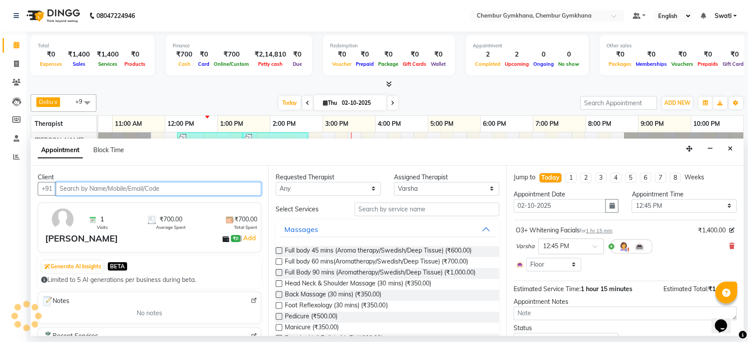
scroll to position [0, 144]
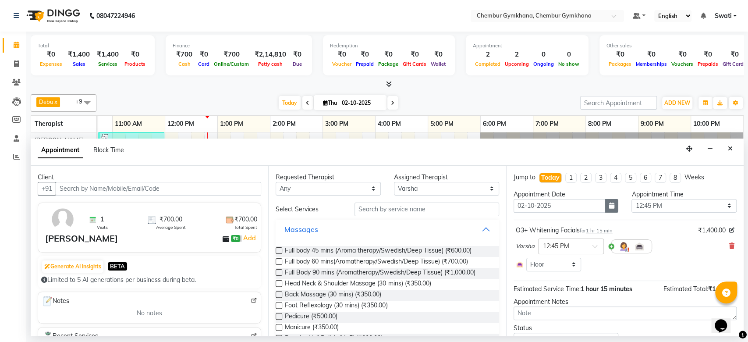
click at [609, 204] on icon "button" at bounding box center [611, 205] width 5 height 6
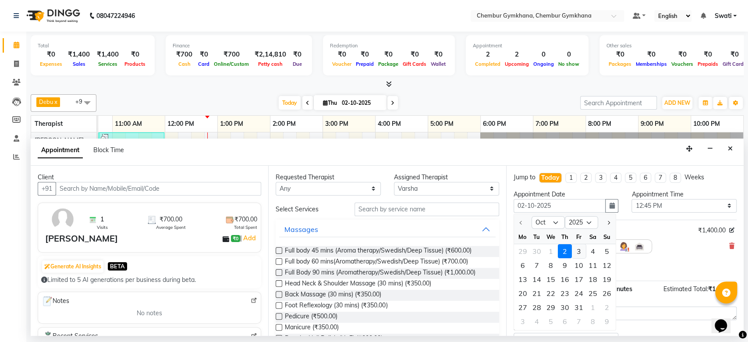
click at [574, 251] on div "3" at bounding box center [579, 251] width 14 height 14
type input "03-10-2025"
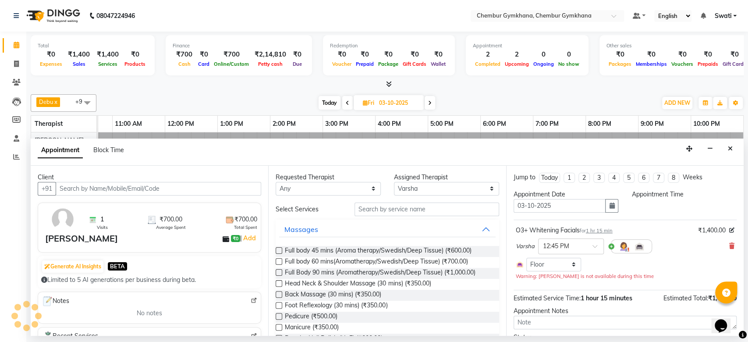
scroll to position [40, 0]
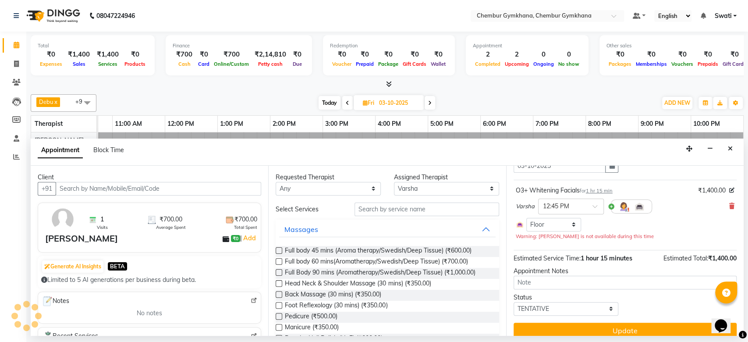
select select "765"
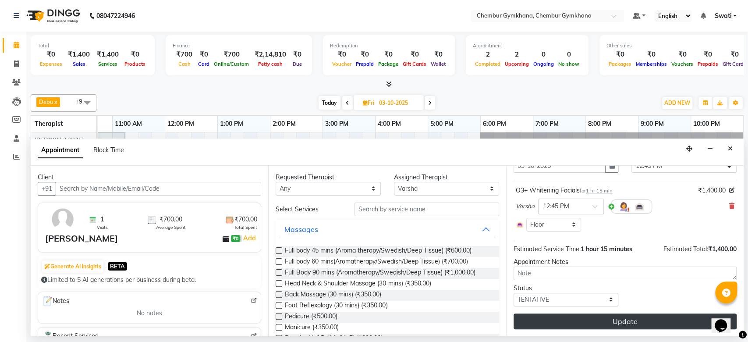
click at [554, 323] on button "Update" at bounding box center [625, 321] width 223 height 16
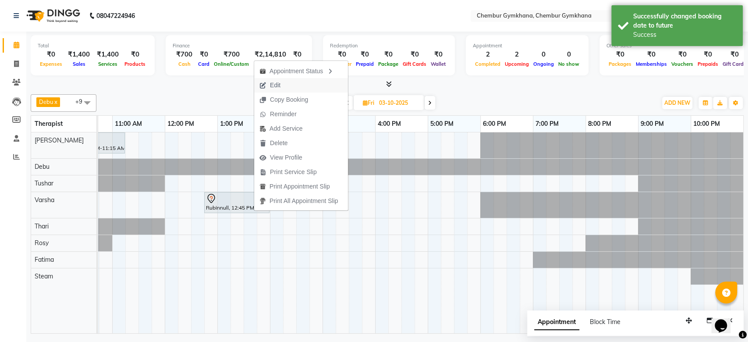
click at [283, 84] on span "Edit" at bounding box center [270, 85] width 32 height 14
select select "tentative"
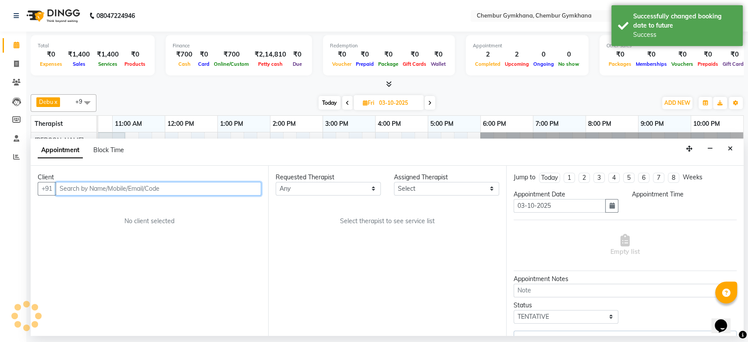
select select "91078"
select select "765"
select select "4397"
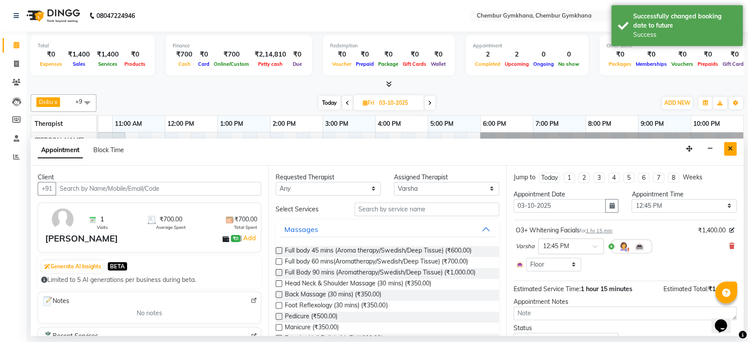
click at [728, 145] on icon "Close" at bounding box center [730, 148] width 5 height 6
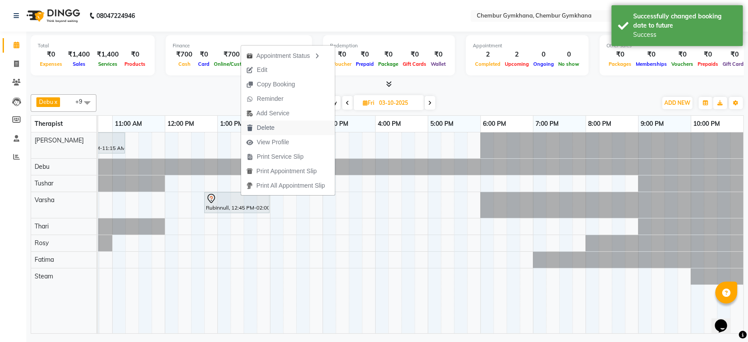
click at [267, 129] on span "Delete" at bounding box center [266, 127] width 18 height 9
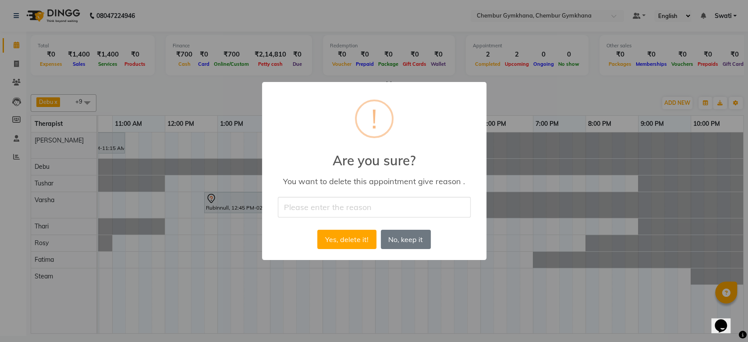
click at [336, 210] on input "text" at bounding box center [374, 207] width 193 height 21
type input "cancel"
click at [347, 242] on button "Yes, delete it!" at bounding box center [346, 239] width 59 height 19
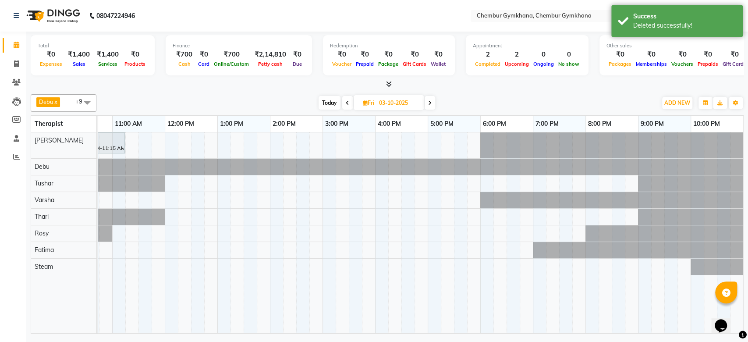
click at [330, 98] on span "Today" at bounding box center [330, 103] width 22 height 14
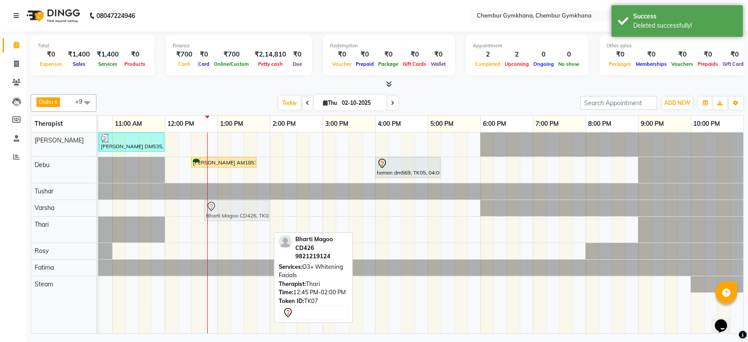
drag, startPoint x: 225, startPoint y: 230, endPoint x: 225, endPoint y: 206, distance: 24.1
click at [225, 206] on tbody "VIKRAM CDM492, TK03, 09:30 AM-10:45 AM, Full body 60 mins(Aromatherapy/Swedish/…" at bounding box center [348, 212] width 789 height 160
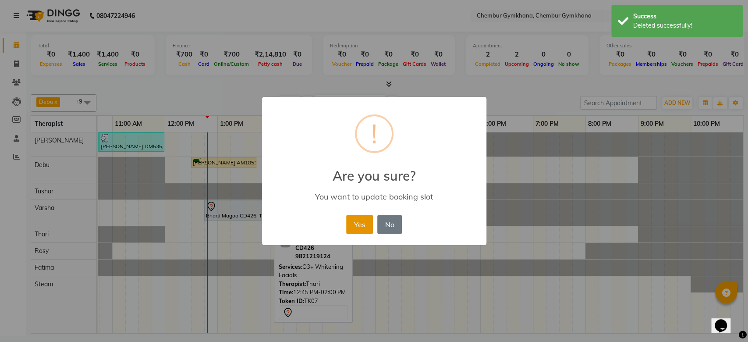
click at [355, 220] on button "Yes" at bounding box center [359, 224] width 27 height 19
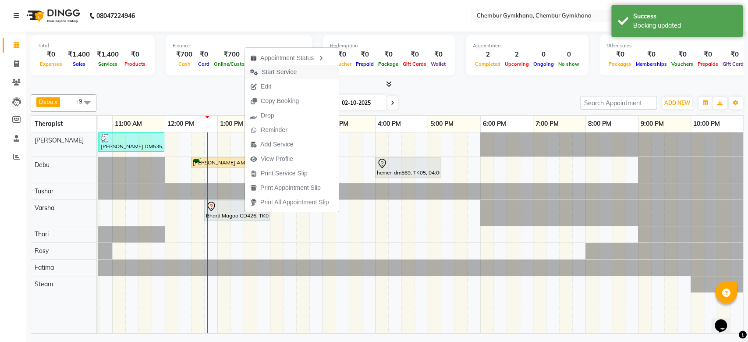
click at [266, 75] on span "Start Service" at bounding box center [279, 71] width 35 height 9
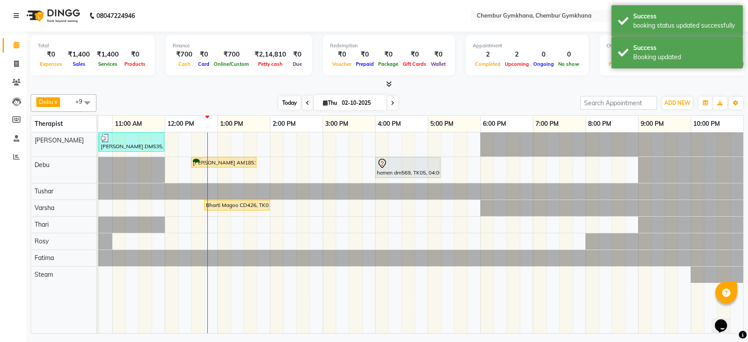
click at [281, 104] on span "Today" at bounding box center [290, 103] width 22 height 14
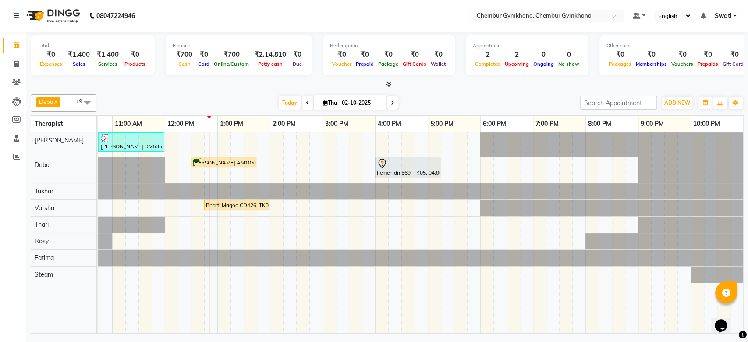
click at [303, 102] on span at bounding box center [307, 103] width 11 height 14
type input "01-10-2025"
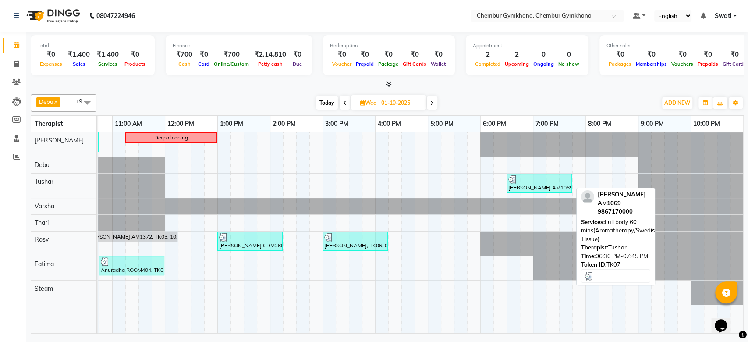
click at [530, 180] on div at bounding box center [539, 179] width 62 height 9
click at [525, 185] on div "[PERSON_NAME] AM1069, TK07, 06:30 PM-07:45 PM, Full body 60 mins(Aromatherapy/S…" at bounding box center [539, 183] width 64 height 17
select select "3"
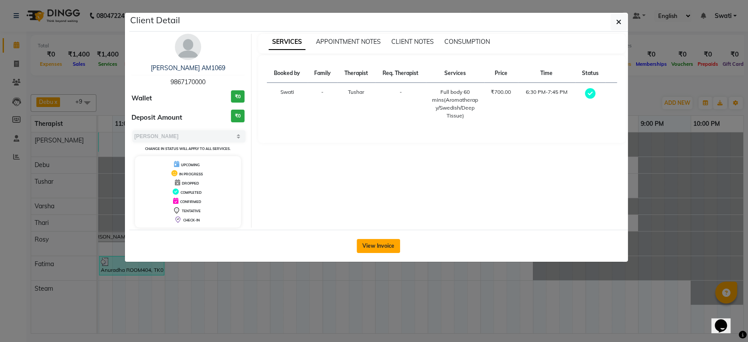
click at [376, 241] on button "View Invoice" at bounding box center [378, 246] width 43 height 14
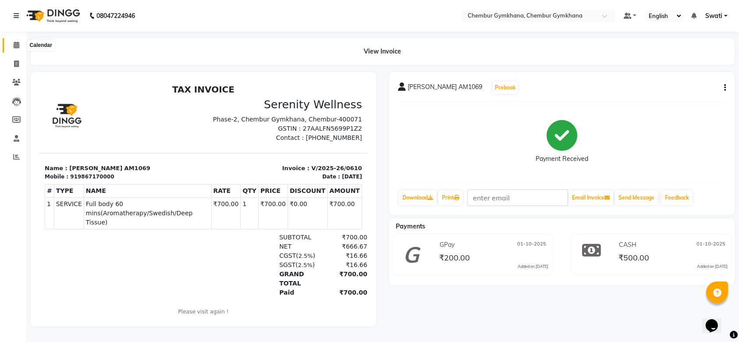
click at [14, 46] on icon at bounding box center [17, 45] width 6 height 7
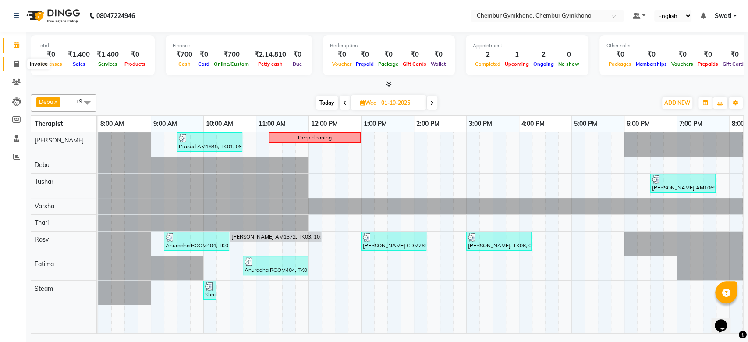
click at [15, 64] on icon at bounding box center [16, 63] width 5 height 7
select select "service"
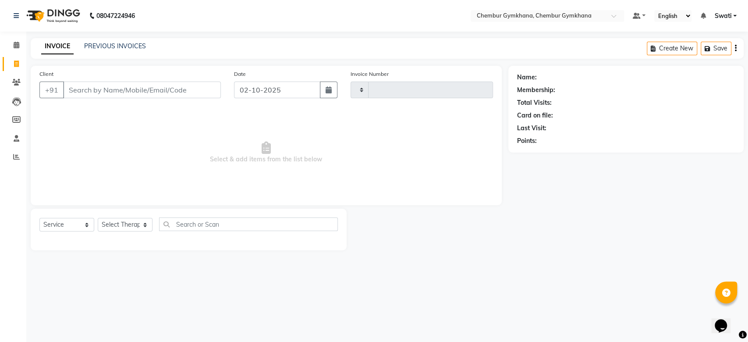
type input "0613"
select select "8754"
click at [124, 46] on link "PREVIOUS INVOICES" at bounding box center [115, 46] width 62 height 8
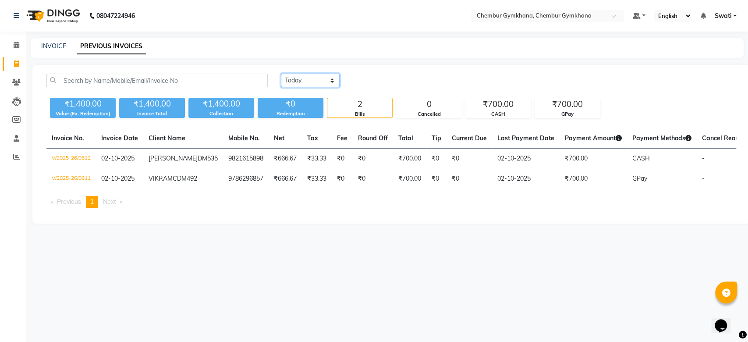
click at [293, 76] on select "[DATE] [DATE] Custom Range" at bounding box center [310, 81] width 59 height 14
select select "[DATE]"
click at [281, 74] on select "[DATE] [DATE] Custom Range" at bounding box center [310, 81] width 59 height 14
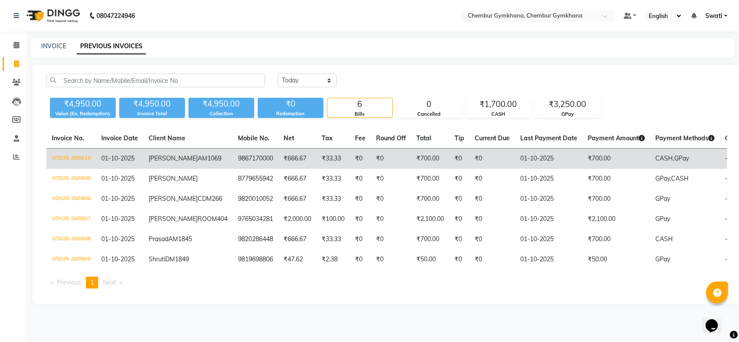
click at [521, 166] on td "01-10-2025" at bounding box center [548, 159] width 67 height 21
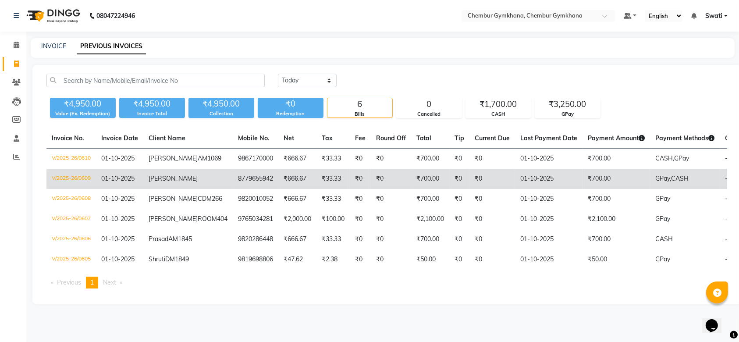
click at [598, 189] on td "₹700.00" at bounding box center [615, 179] width 67 height 20
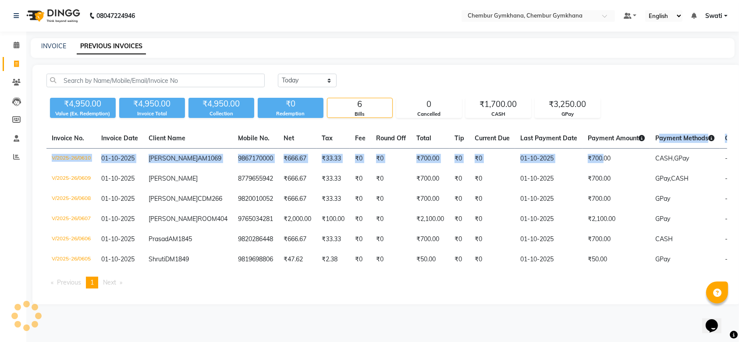
drag, startPoint x: 565, startPoint y: 152, endPoint x: 613, endPoint y: 138, distance: 50.5
click at [614, 138] on table "Invoice No. Invoice Date Client Name Mobile No. Net Tax Fee Round Off Total Tip…" at bounding box center [386, 198] width 681 height 141
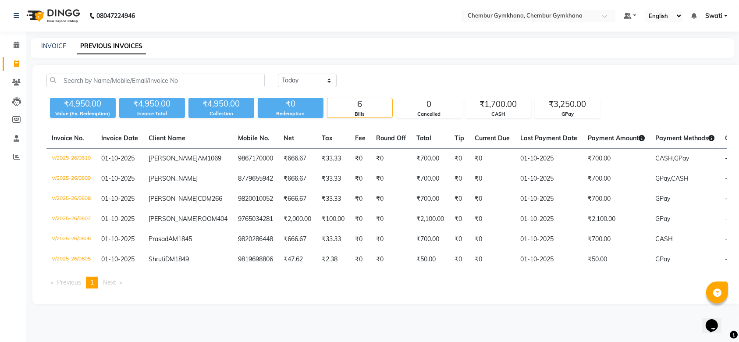
click at [638, 136] on icon at bounding box center [641, 138] width 6 height 6
click at [638, 137] on icon at bounding box center [641, 138] width 6 height 6
click at [708, 137] on icon at bounding box center [711, 138] width 6 height 6
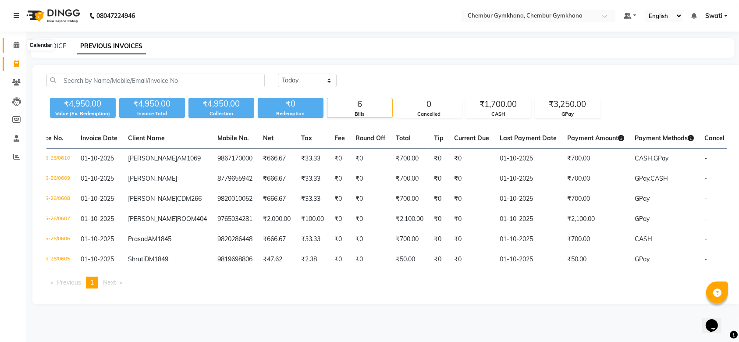
click at [13, 41] on span at bounding box center [16, 45] width 15 height 10
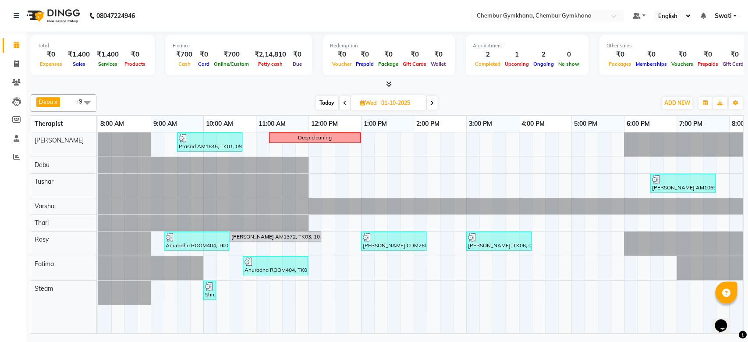
click at [346, 103] on span at bounding box center [345, 103] width 11 height 14
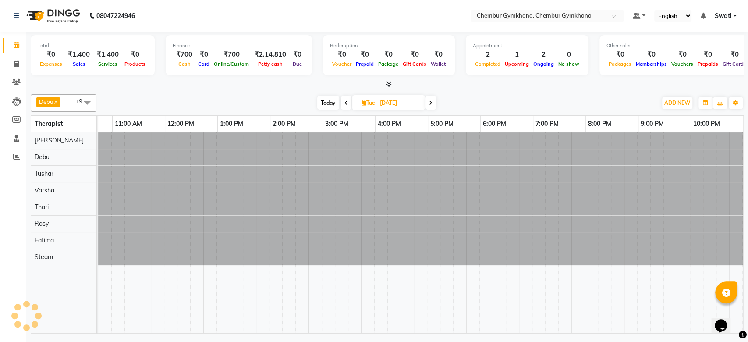
scroll to position [0, 144]
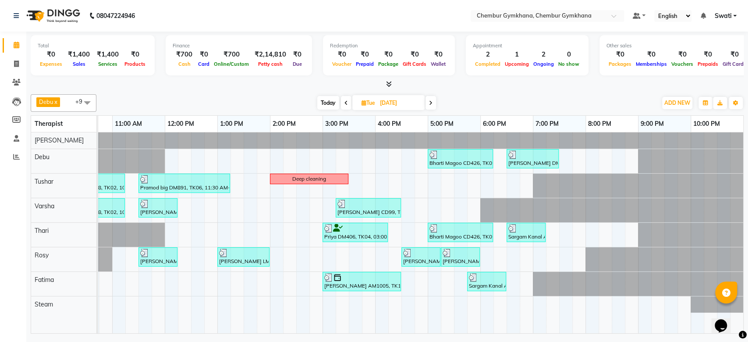
click at [326, 107] on span "Today" at bounding box center [328, 103] width 22 height 14
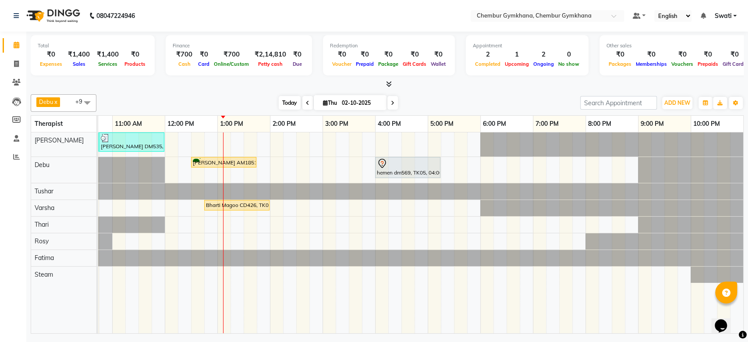
click at [292, 102] on span "Today" at bounding box center [290, 103] width 22 height 14
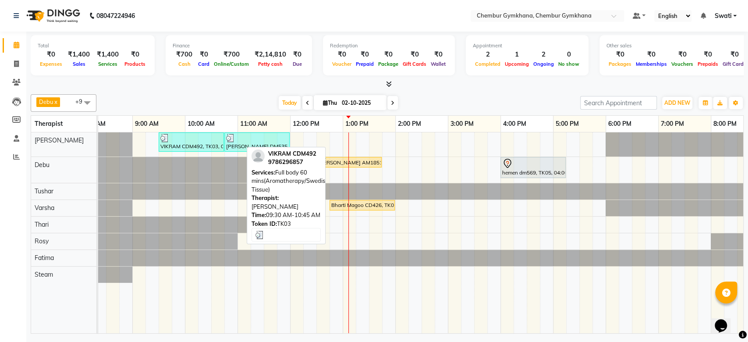
scroll to position [0, 0]
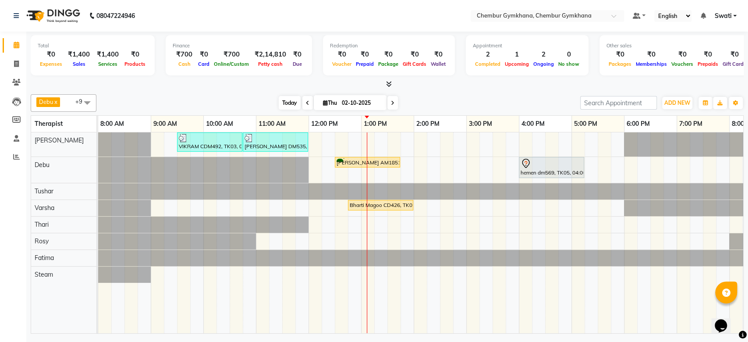
click at [289, 103] on span "Today" at bounding box center [290, 103] width 22 height 14
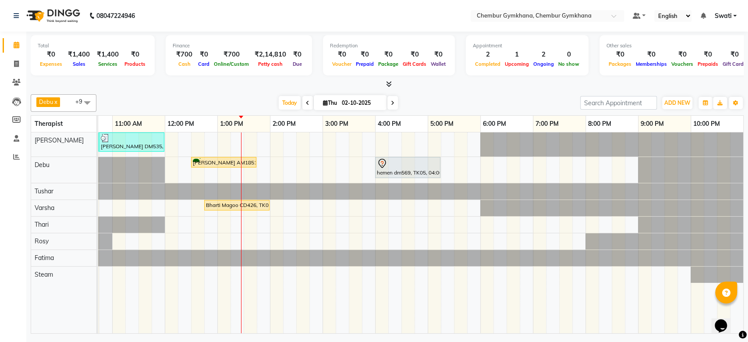
click at [387, 103] on span at bounding box center [392, 103] width 11 height 14
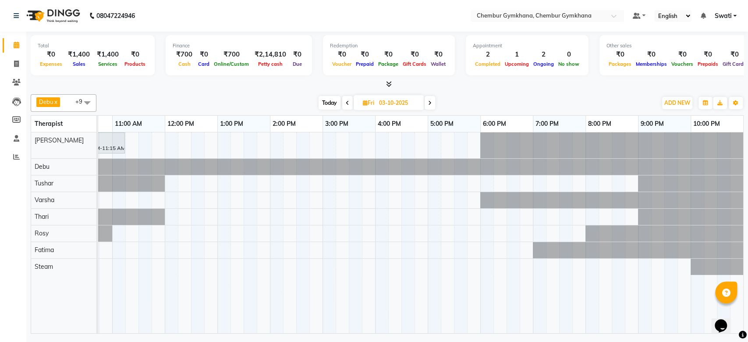
click at [328, 107] on span "Today" at bounding box center [330, 103] width 22 height 14
type input "02-10-2025"
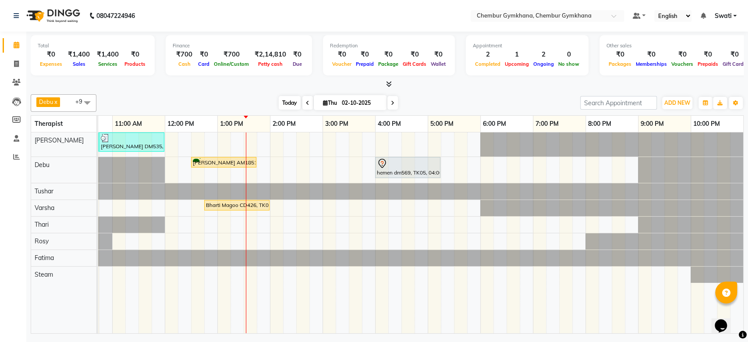
click at [284, 104] on span "Today" at bounding box center [290, 103] width 22 height 14
click at [292, 104] on span "Today" at bounding box center [290, 103] width 22 height 14
click at [340, 96] on input "02-10-2025" at bounding box center [361, 102] width 44 height 13
select select "10"
select select "2025"
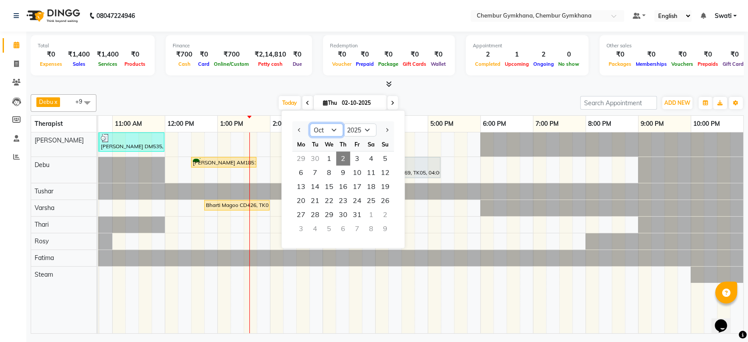
click at [324, 127] on select "Jan Feb Mar Apr May Jun [DATE] Aug Sep Oct Nov Dec" at bounding box center [326, 130] width 33 height 13
select select "9"
click at [310, 124] on select "Jan Feb Mar Apr May Jun [DATE] Aug Sep Oct Nov Dec" at bounding box center [326, 130] width 33 height 13
click at [370, 186] on span "20" at bounding box center [371, 187] width 14 height 14
type input "[DATE]"
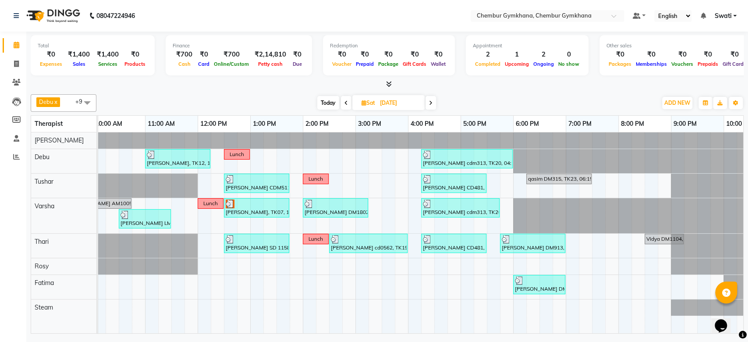
scroll to position [0, 0]
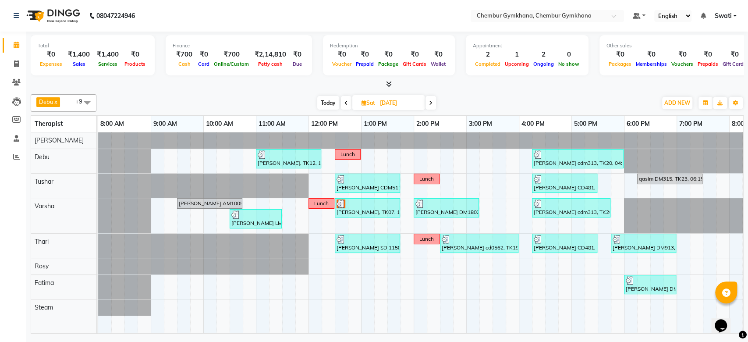
click at [87, 100] on span at bounding box center [87, 102] width 18 height 17
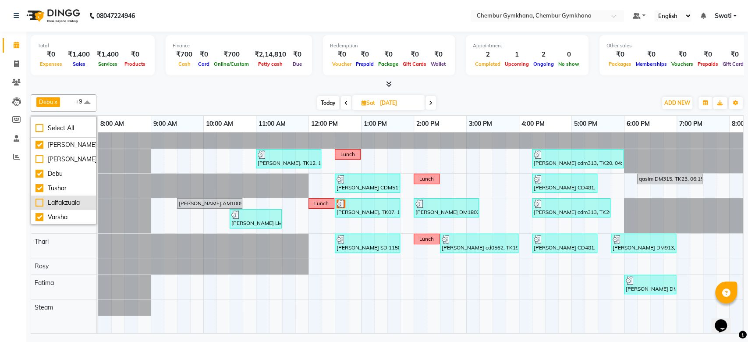
click at [60, 204] on div "Lalfakzuala" at bounding box center [63, 202] width 56 height 9
checkbox input "true"
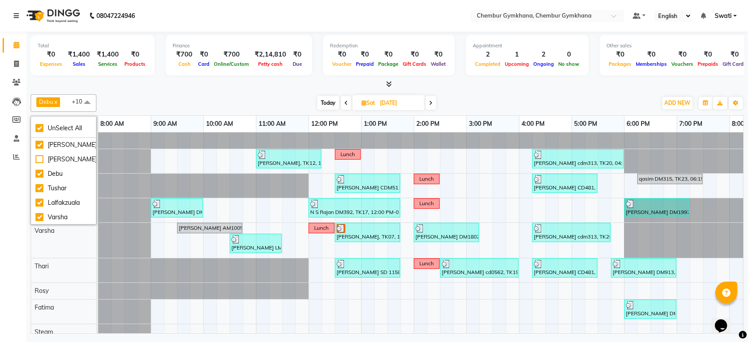
click at [262, 101] on div "[DATE] [DATE]" at bounding box center [377, 102] width 552 height 13
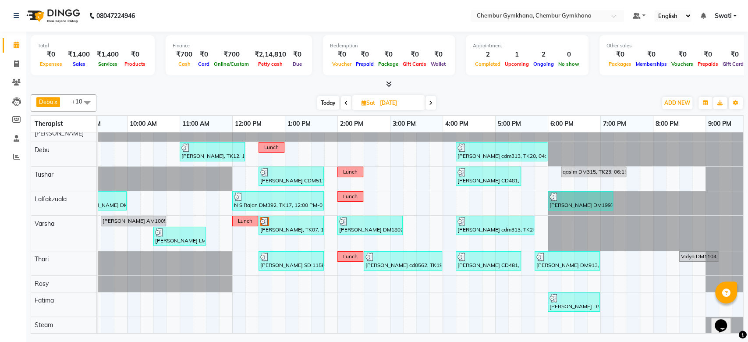
scroll to position [9, 0]
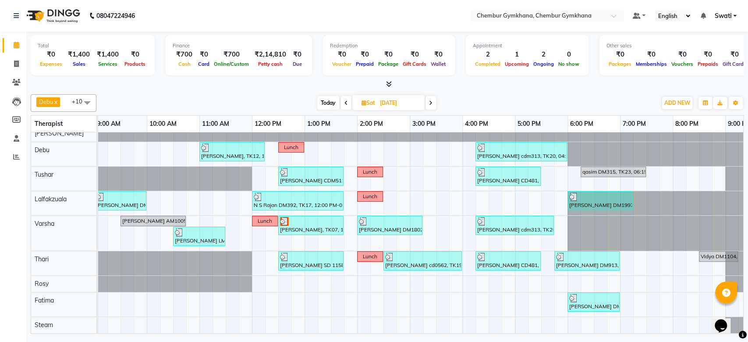
click at [327, 98] on span "Today" at bounding box center [328, 103] width 22 height 14
type input "02-10-2025"
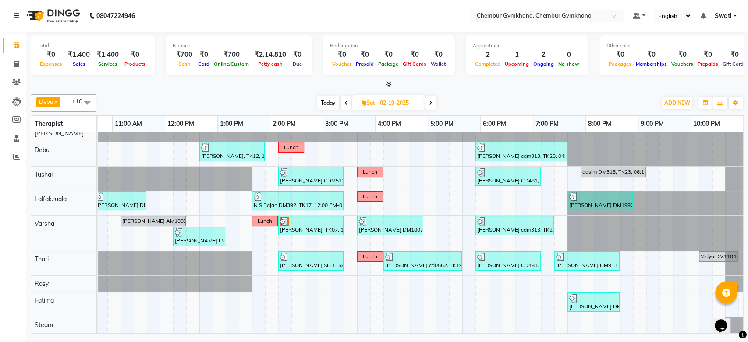
scroll to position [0, 0]
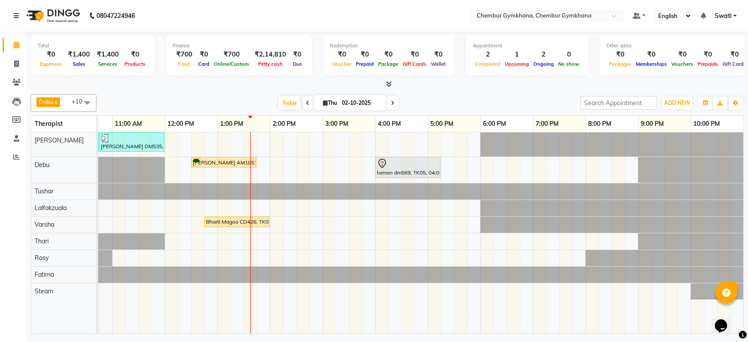
click at [345, 99] on input "02-10-2025" at bounding box center [361, 102] width 44 height 13
select select "10"
select select "2025"
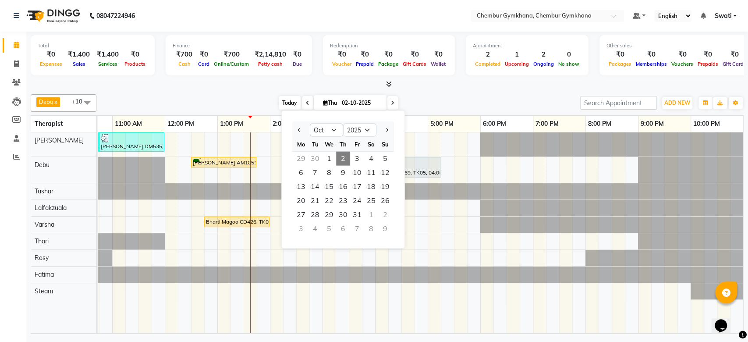
click at [285, 100] on span "Today" at bounding box center [290, 103] width 22 height 14
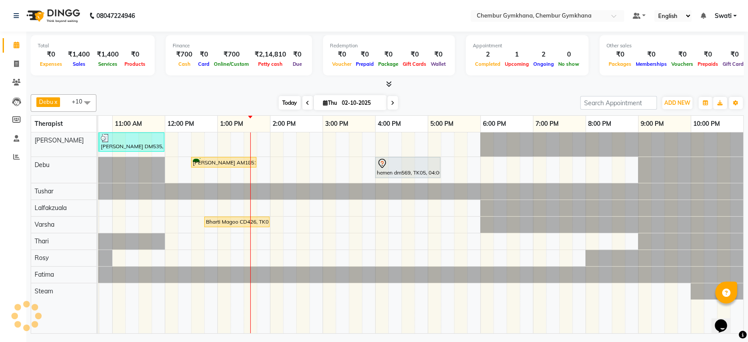
scroll to position [0, 144]
click at [284, 96] on span "Today" at bounding box center [290, 103] width 22 height 14
click at [284, 100] on span "Today" at bounding box center [290, 103] width 22 height 14
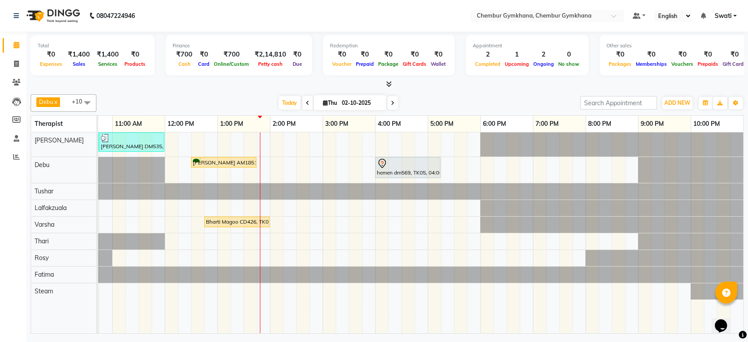
click at [394, 99] on span at bounding box center [392, 103] width 11 height 14
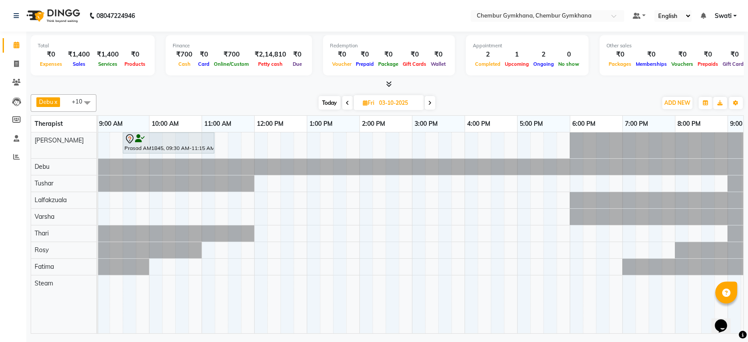
scroll to position [0, 53]
click at [322, 98] on span "Today" at bounding box center [330, 103] width 22 height 14
type input "02-10-2025"
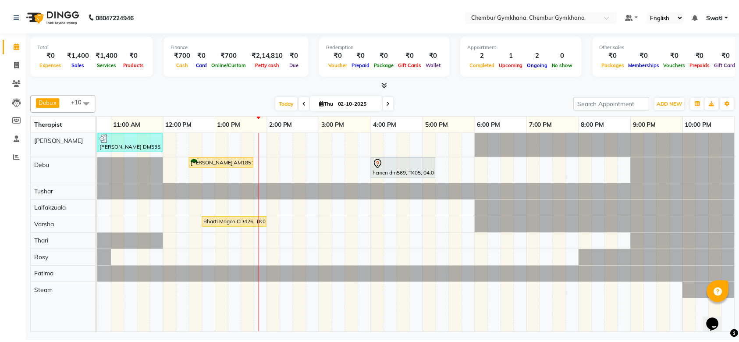
scroll to position [0, 144]
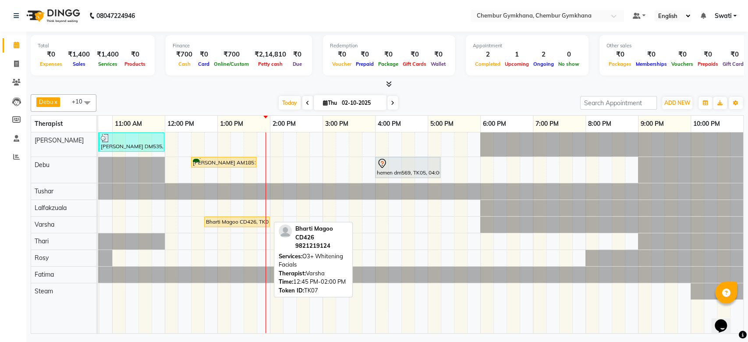
click at [239, 222] on div "Bharti Magoo CD426, TK07, 12:45 PM-02:00 PM, O3+ Whitening Facials" at bounding box center [237, 222] width 64 height 8
select select "1"
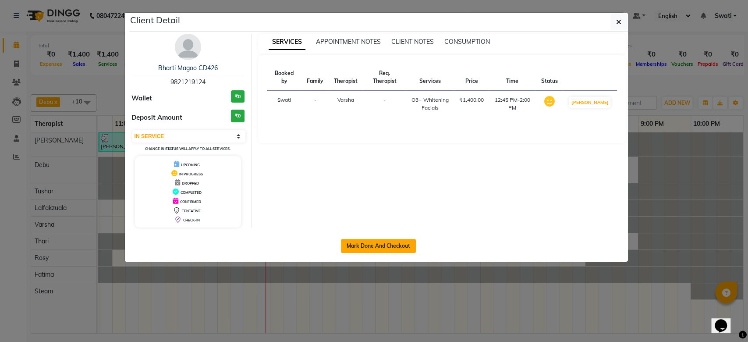
click at [368, 243] on button "Mark Done And Checkout" at bounding box center [378, 246] width 75 height 14
select select "service"
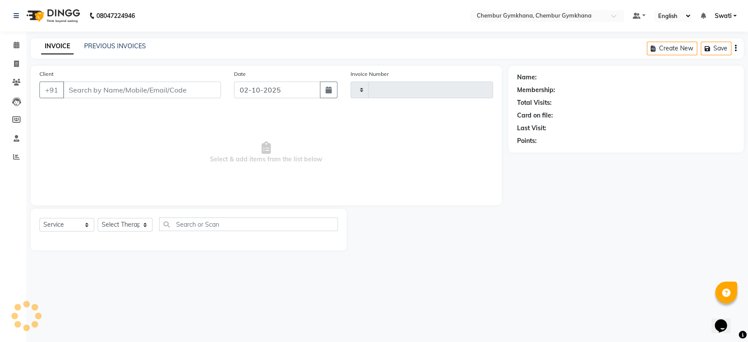
type input "0613"
select select "8754"
type input "9821219124"
select select "91078"
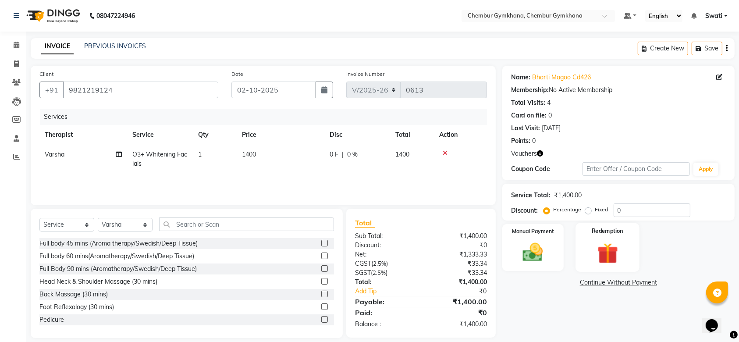
click at [610, 253] on img at bounding box center [607, 253] width 34 height 26
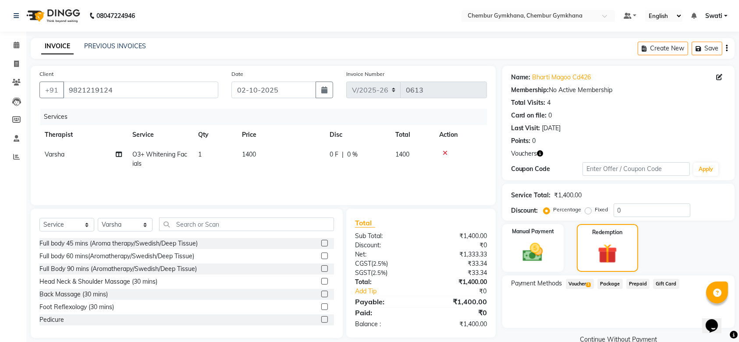
click at [579, 286] on span "Voucher 1" at bounding box center [580, 284] width 28 height 10
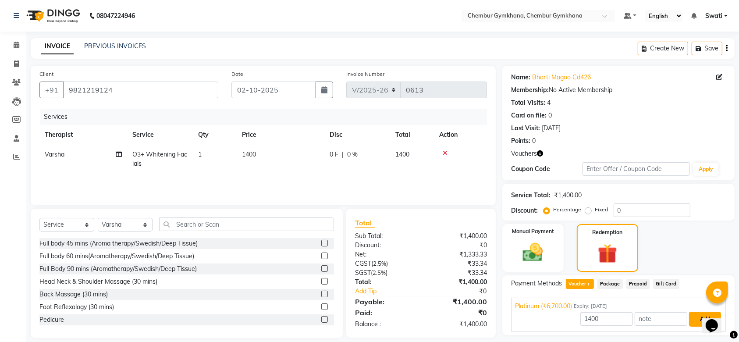
click at [694, 319] on button "Add" at bounding box center [705, 319] width 32 height 15
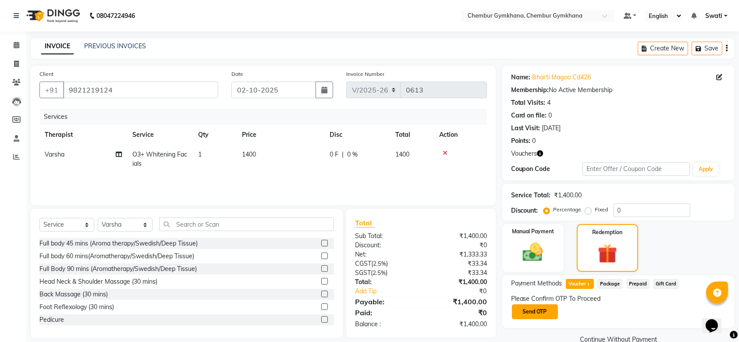
click at [539, 308] on button "Send OTP" at bounding box center [535, 311] width 46 height 15
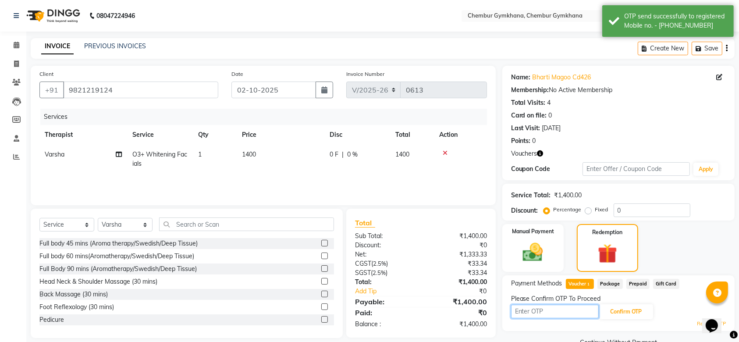
click at [550, 314] on input "text" at bounding box center [555, 312] width 88 height 14
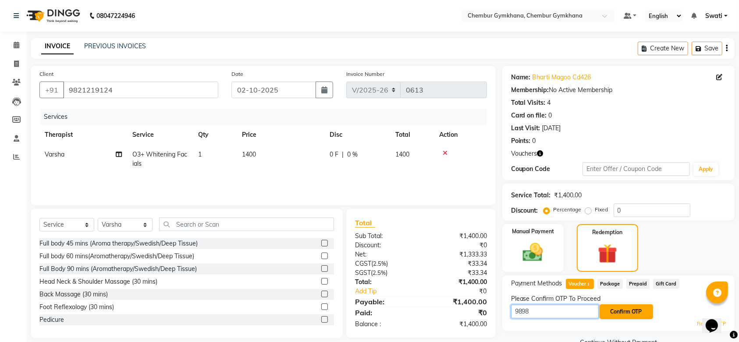
type input "9898"
click at [636, 311] on button "Confirm OTP" at bounding box center [625, 311] width 53 height 15
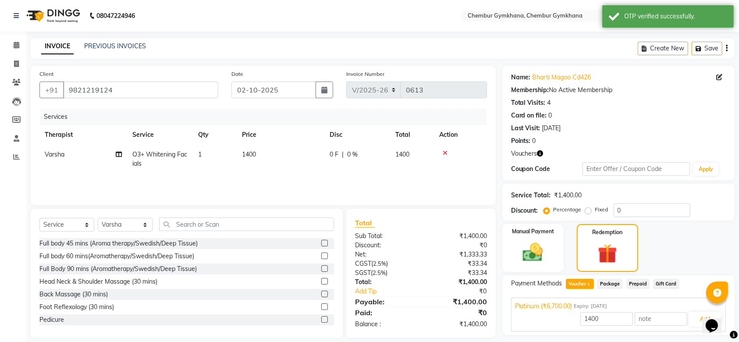
scroll to position [24, 0]
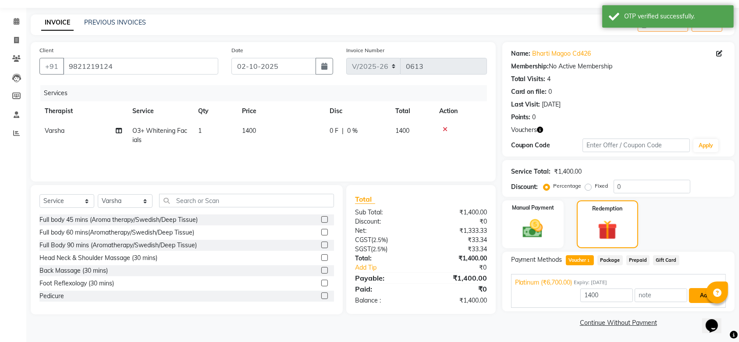
click at [701, 294] on button "Add" at bounding box center [705, 295] width 32 height 15
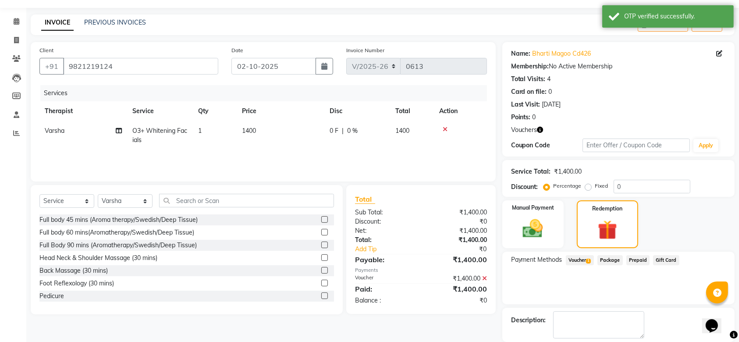
scroll to position [66, 0]
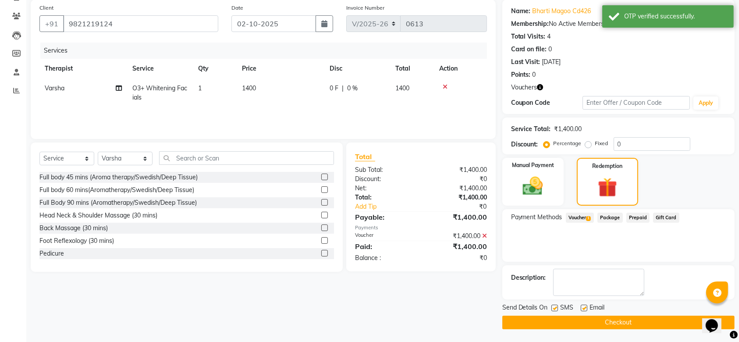
click at [585, 316] on button "Checkout" at bounding box center [618, 323] width 232 height 14
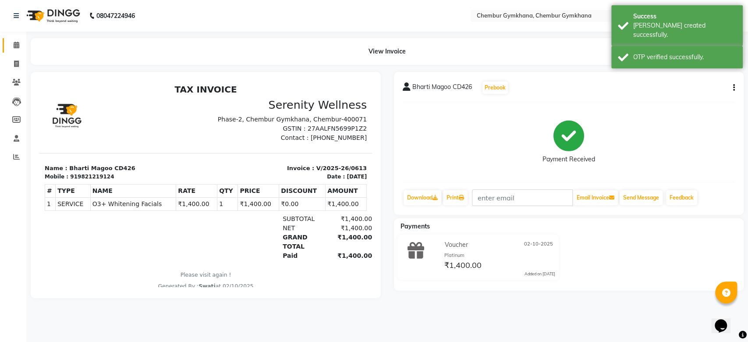
click at [14, 50] on link "Calendar" at bounding box center [13, 45] width 21 height 14
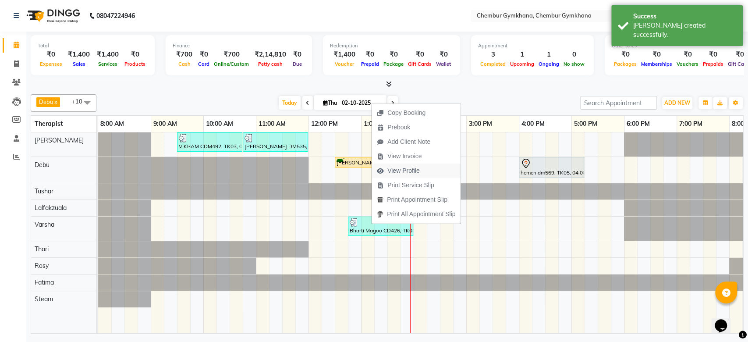
click at [410, 171] on span "View Profile" at bounding box center [403, 170] width 32 height 9
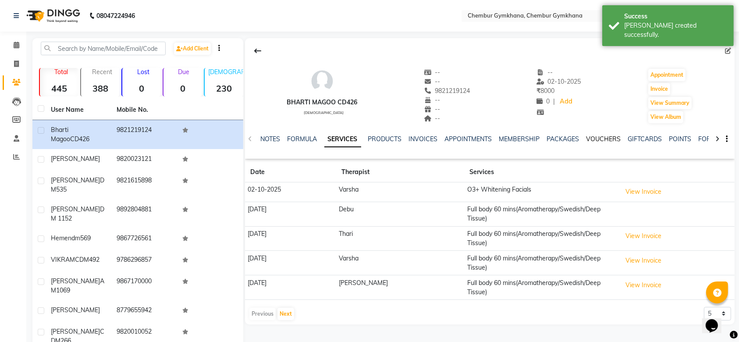
click at [610, 142] on link "VOUCHERS" at bounding box center [603, 139] width 35 height 8
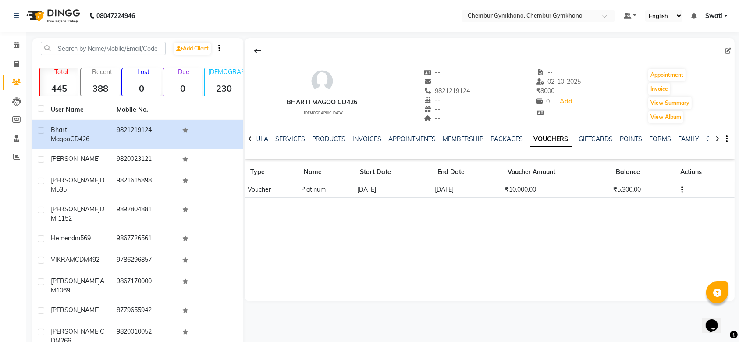
click at [14, 53] on li "Calendar" at bounding box center [13, 45] width 26 height 19
click at [14, 49] on span at bounding box center [16, 45] width 15 height 10
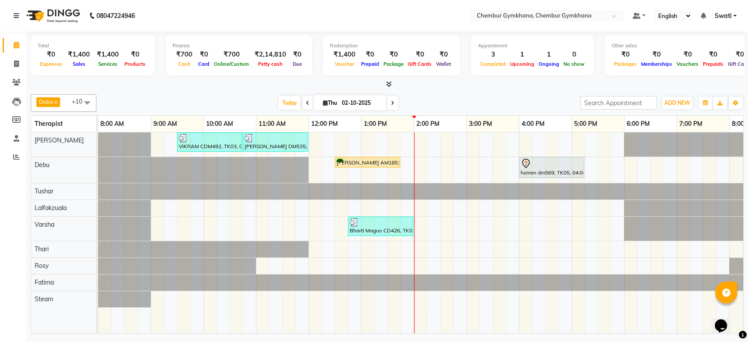
click at [516, 72] on div "Appointment 3 Completed 1 Upcoming 1 Ongoing 0 No show" at bounding box center [532, 55] width 123 height 40
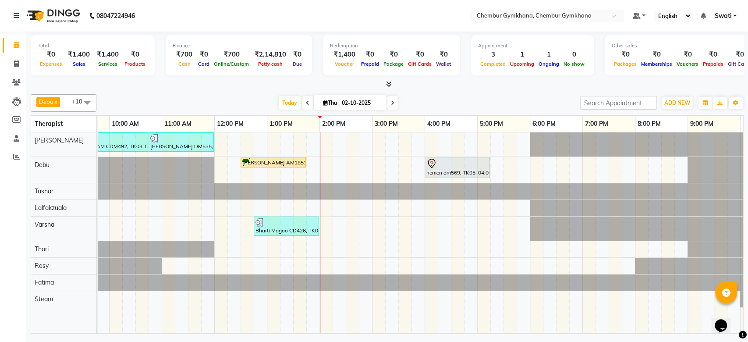
scroll to position [0, 91]
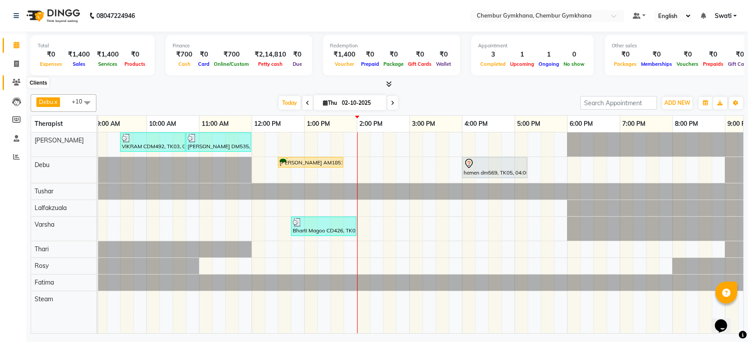
click at [15, 84] on icon at bounding box center [16, 82] width 8 height 7
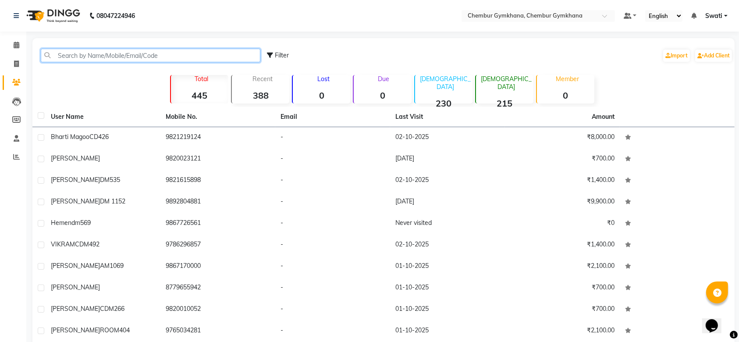
click at [116, 59] on input "text" at bounding box center [151, 56] width 220 height 14
type input "p"
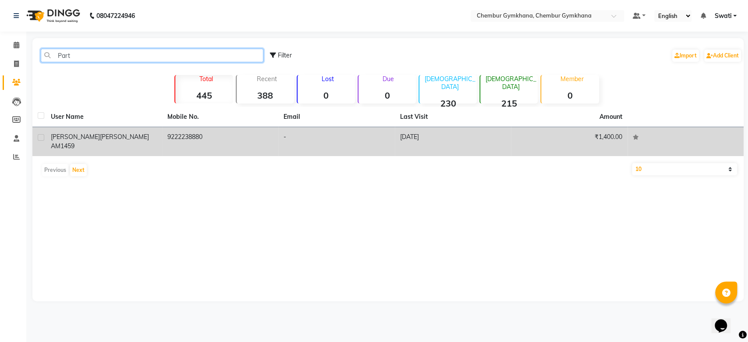
type input "Part"
click at [126, 142] on td "Parthiv Nayar AM1459" at bounding box center [104, 141] width 117 height 29
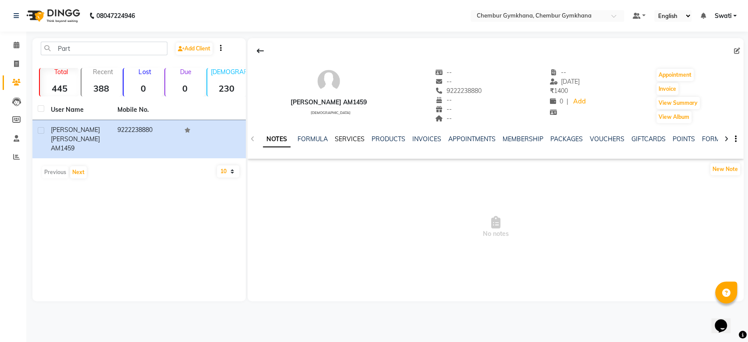
click at [343, 138] on link "SERVICES" at bounding box center [350, 139] width 30 height 8
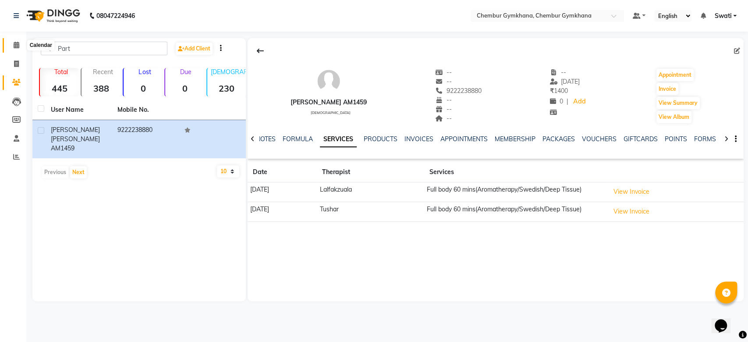
click at [13, 44] on span at bounding box center [16, 45] width 15 height 10
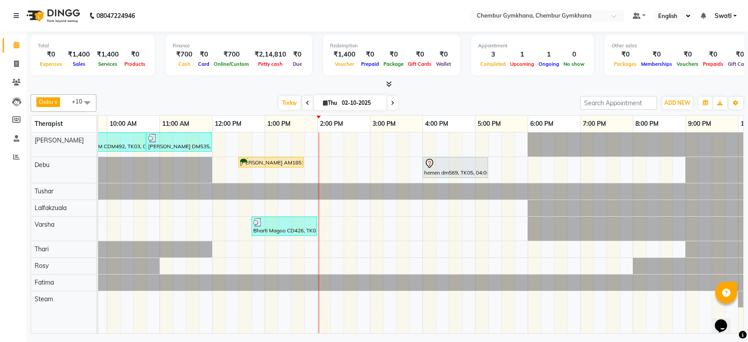
scroll to position [0, 97]
click at [511, 166] on div "VIKRAM CDM492, TK03, 09:30 AM-10:45 AM, Full body 60 mins(Aromatherapy/Swedish/…" at bounding box center [395, 232] width 789 height 201
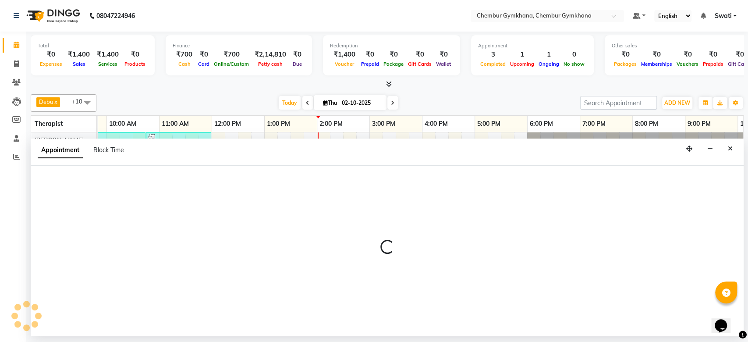
select select "90964"
select select "1050"
select select "tentative"
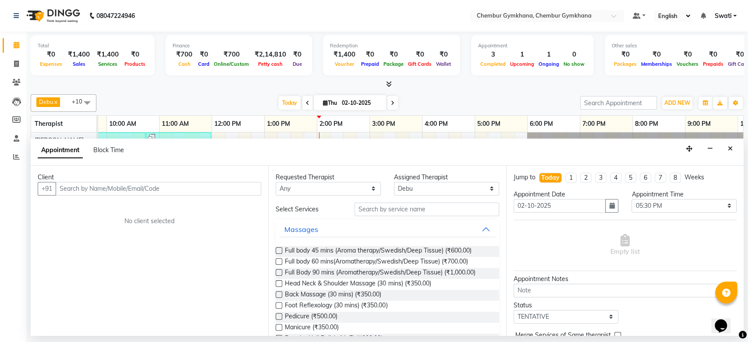
click at [189, 191] on input "text" at bounding box center [159, 189] width 206 height 14
type input "p"
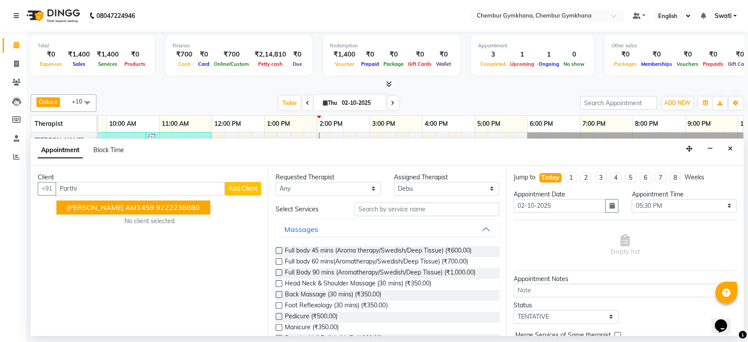
click at [140, 203] on span "[PERSON_NAME] AM1459" at bounding box center [110, 207] width 87 height 9
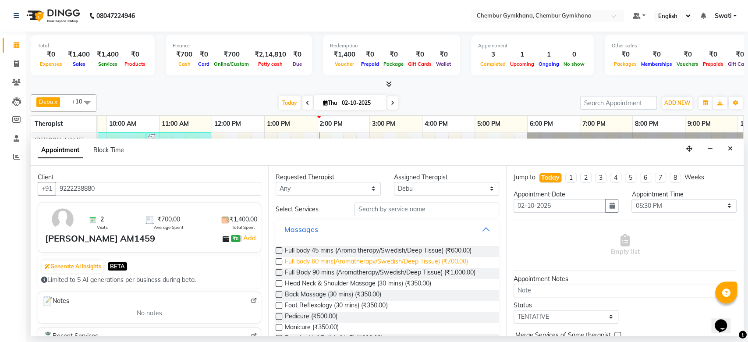
type input "9222238880"
click at [333, 259] on span "Full body 60 mins(Aromatherapy/Swedish/Deep Tissue) (₹700.00)" at bounding box center [376, 262] width 183 height 11
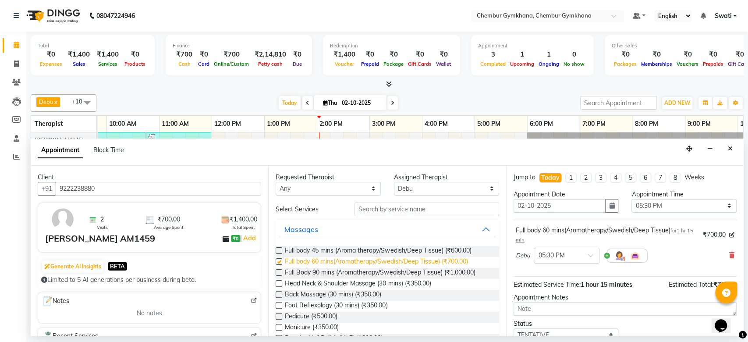
checkbox input "false"
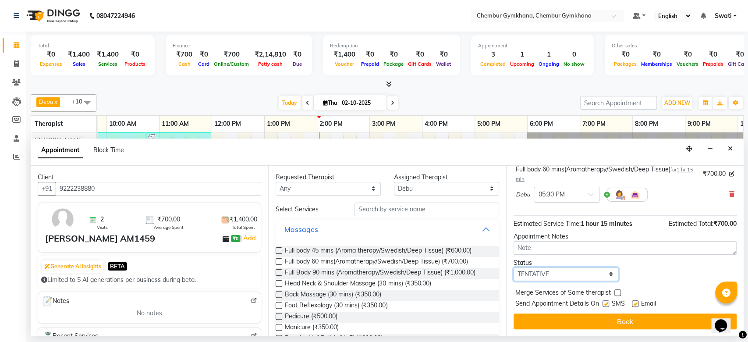
click at [546, 275] on select "Select TENTATIVE CONFIRM CHECK-IN UPCOMING" at bounding box center [566, 274] width 105 height 14
select select "upcoming"
click at [514, 267] on select "Select TENTATIVE CONFIRM CHECK-IN UPCOMING" at bounding box center [566, 274] width 105 height 14
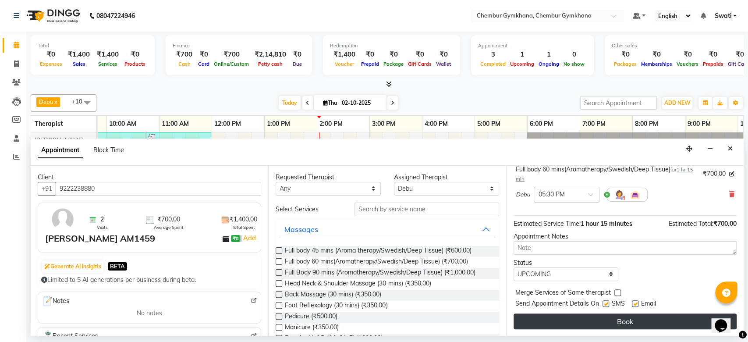
click at [545, 313] on button "Book" at bounding box center [625, 321] width 223 height 16
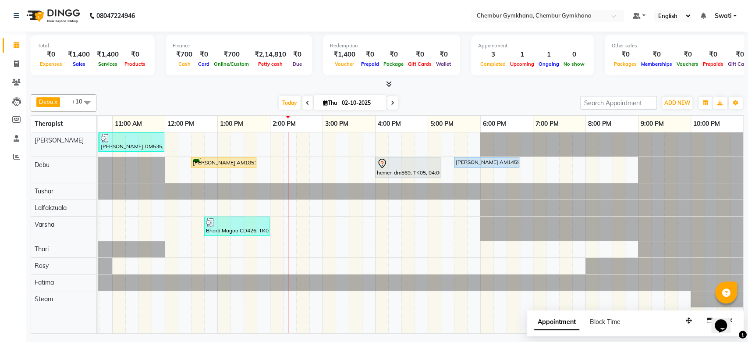
scroll to position [0, 142]
click at [410, 229] on div "VIKRAM CDM492, TK03, 09:30 AM-10:45 AM, Full body 60 mins(Aromatherapy/Swedish/…" at bounding box center [350, 232] width 789 height 201
select select "91078"
select select "990"
select select "tentative"
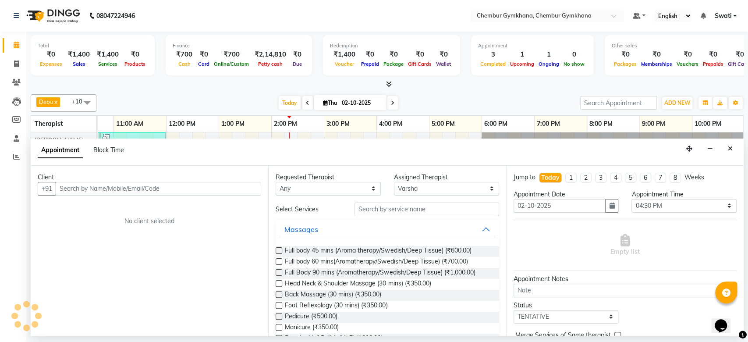
click at [410, 229] on div "Requested Therapist Any Debu Fatima Lalfakzuala Raghav Rohan Rohini Rosy Steam …" at bounding box center [387, 251] width 238 height 170
click at [151, 193] on input "text" at bounding box center [159, 189] width 206 height 14
type input "9819494449"
click at [231, 187] on span "Add Client" at bounding box center [242, 188] width 29 height 8
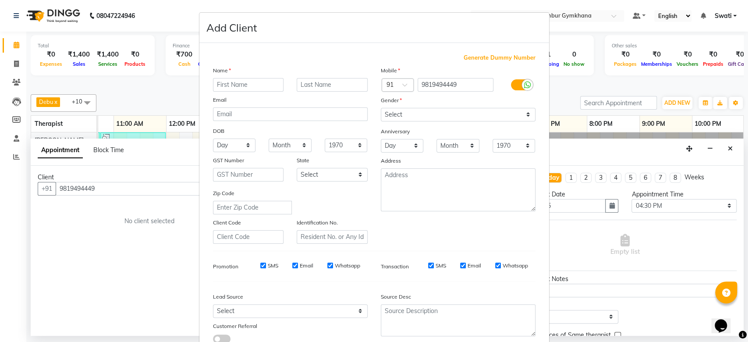
click at [238, 81] on input "text" at bounding box center [248, 85] width 71 height 14
type input "Komal Shani"
click at [299, 89] on input "text" at bounding box center [332, 85] width 71 height 14
type input "DM734"
click at [413, 117] on select "Select Male Female Other Prefer Not To Say" at bounding box center [458, 115] width 155 height 14
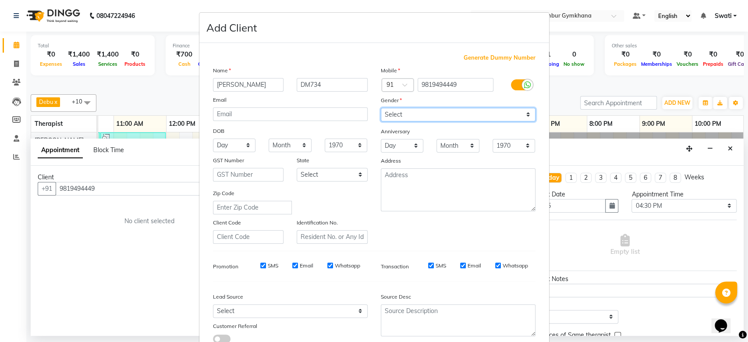
select select "female"
click at [381, 108] on select "Select Male Female Other Prefer Not To Say" at bounding box center [458, 115] width 155 height 14
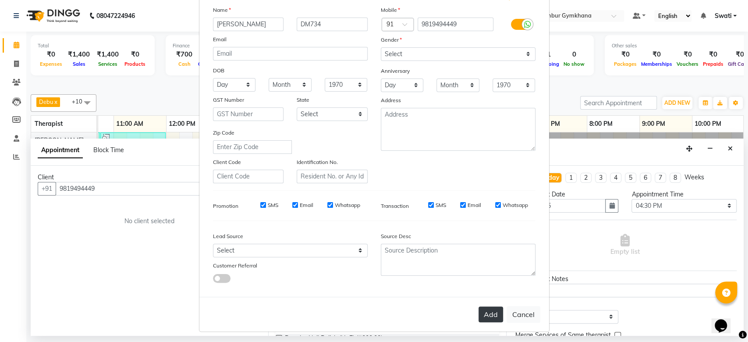
click at [490, 317] on button "Add" at bounding box center [491, 314] width 25 height 16
select select
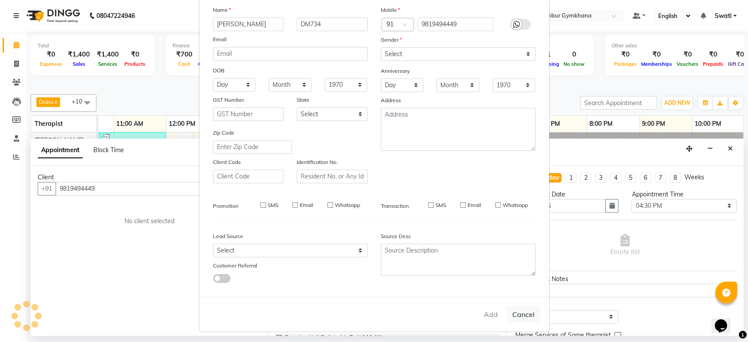
select select
checkbox input "false"
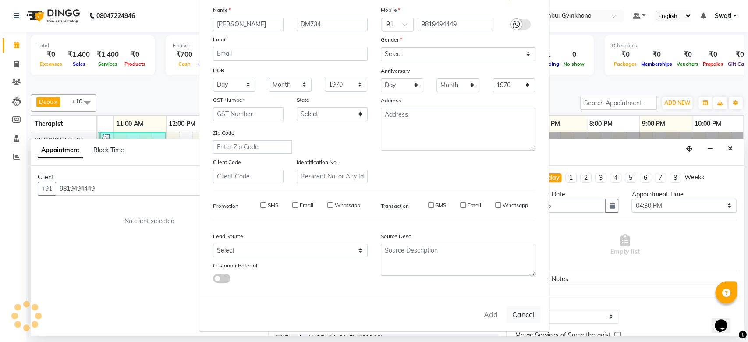
checkbox input "false"
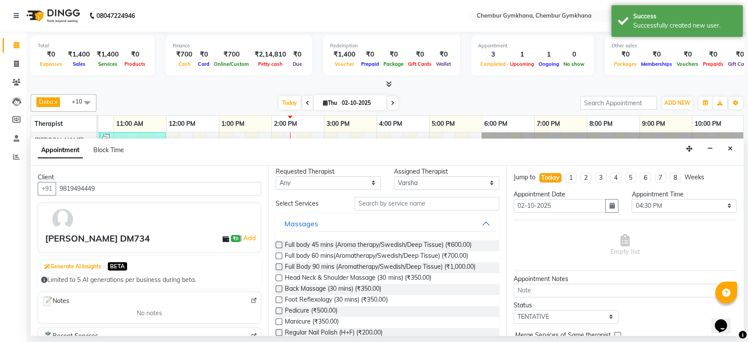
scroll to position [2, 0]
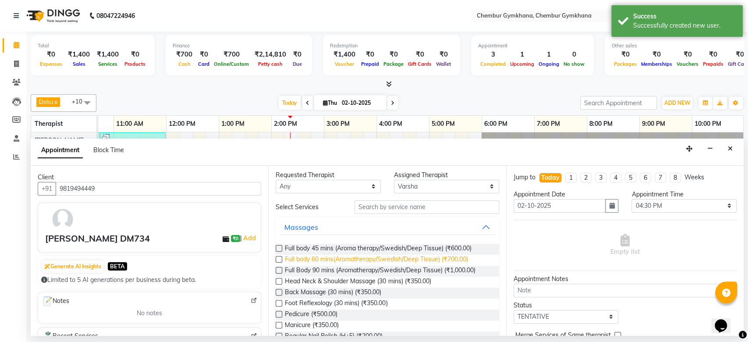
click at [428, 259] on span "Full body 60 mins(Aromatherapy/Swedish/Deep Tissue) (₹700.00)" at bounding box center [376, 260] width 183 height 11
checkbox input "false"
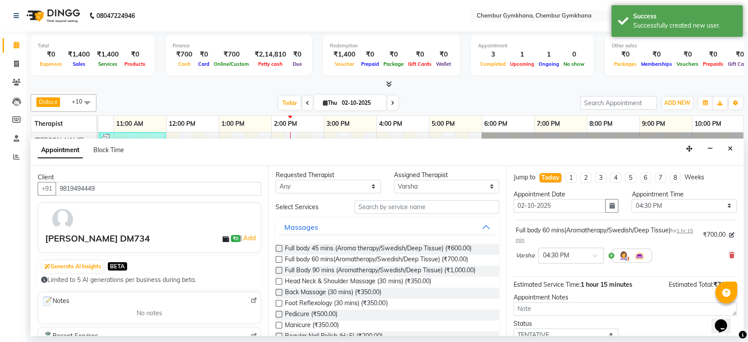
scroll to position [61, 0]
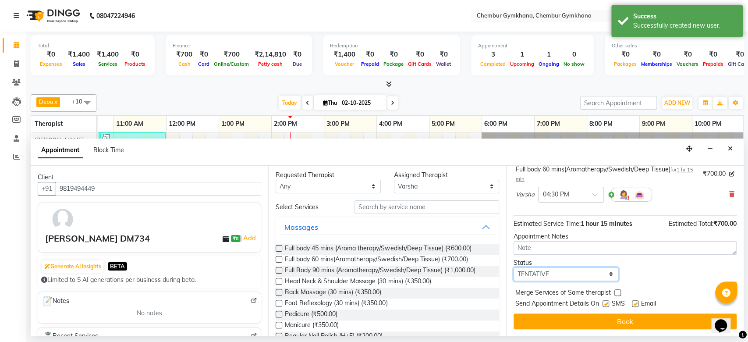
click at [611, 277] on select "Select TENTATIVE CONFIRM CHECK-IN UPCOMING" at bounding box center [566, 274] width 105 height 14
select select "upcoming"
click at [514, 267] on select "Select TENTATIVE CONFIRM CHECK-IN UPCOMING" at bounding box center [566, 274] width 105 height 14
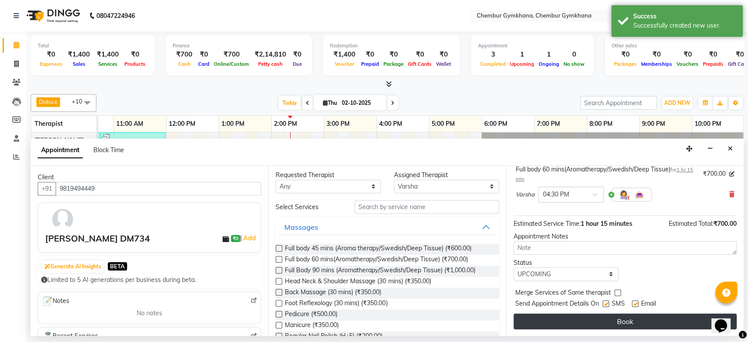
click at [587, 323] on button "Book" at bounding box center [625, 321] width 223 height 16
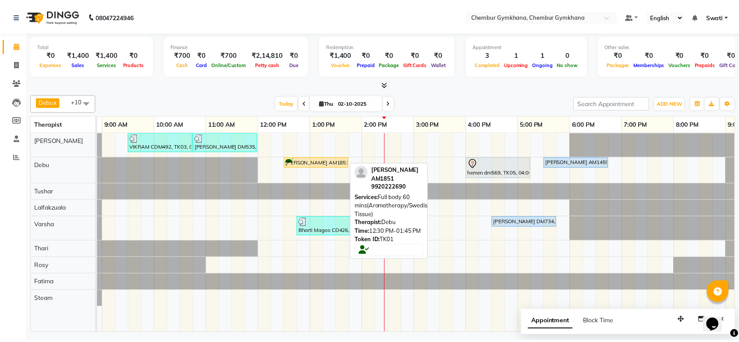
scroll to position [0, 144]
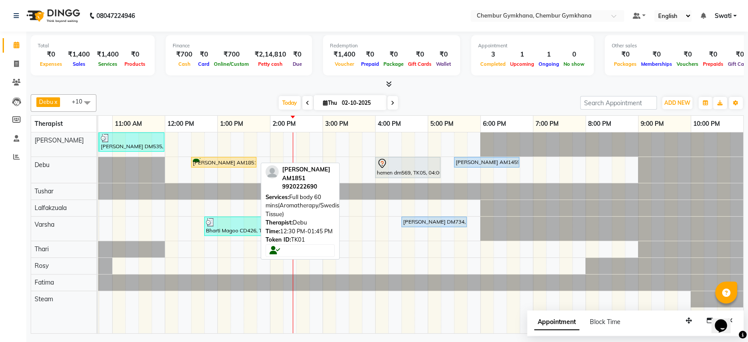
click at [245, 163] on div "[PERSON_NAME] AM1851, TK01, 12:30 PM-01:45 PM, Full body 60 mins(Aromatherapy/S…" at bounding box center [224, 162] width 64 height 8
select select "1"
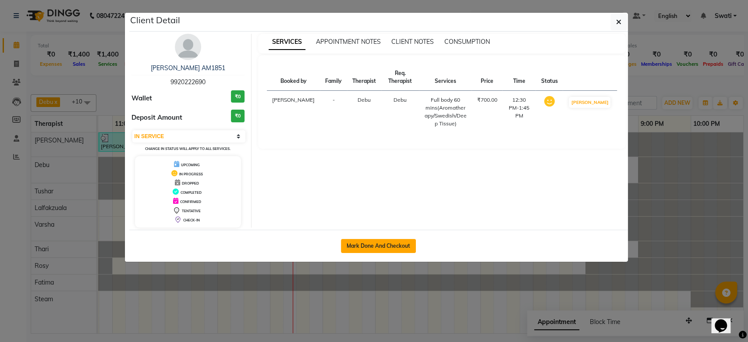
click at [382, 242] on button "Mark Done And Checkout" at bounding box center [378, 246] width 75 height 14
select select "8754"
select select "service"
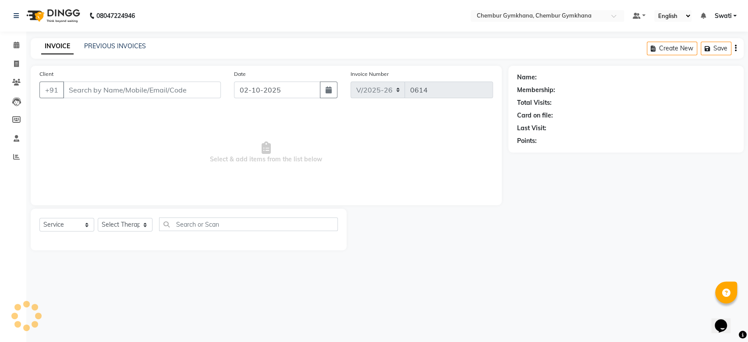
select select "3"
type input "9920222690"
select select "90964"
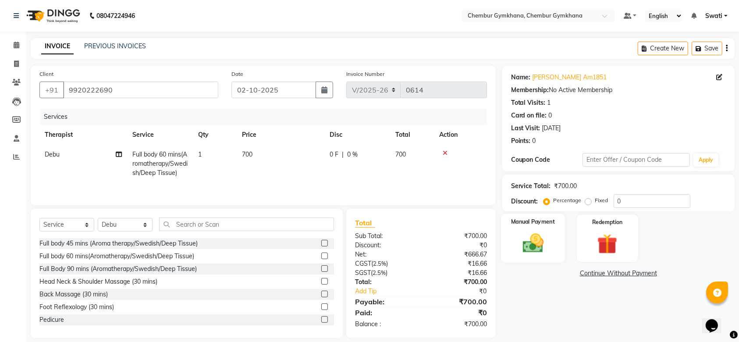
click at [528, 233] on img at bounding box center [533, 243] width 34 height 24
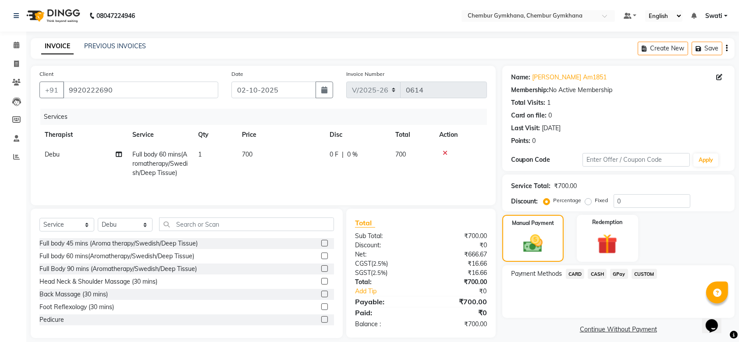
click at [615, 274] on span "GPay" at bounding box center [619, 274] width 18 height 10
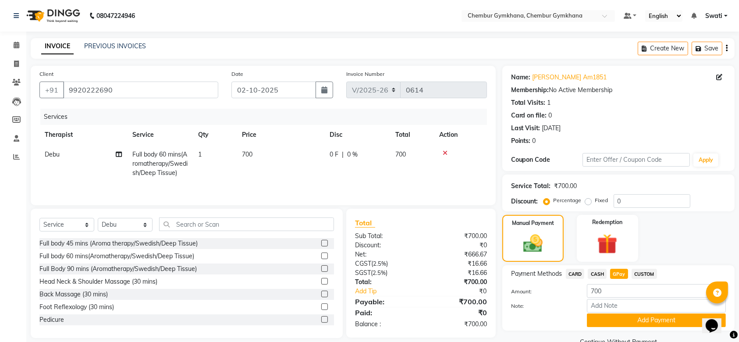
scroll to position [19, 0]
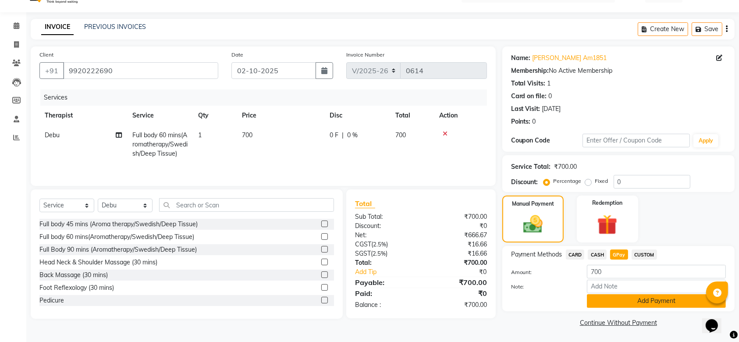
click at [617, 305] on button "Add Payment" at bounding box center [656, 301] width 139 height 14
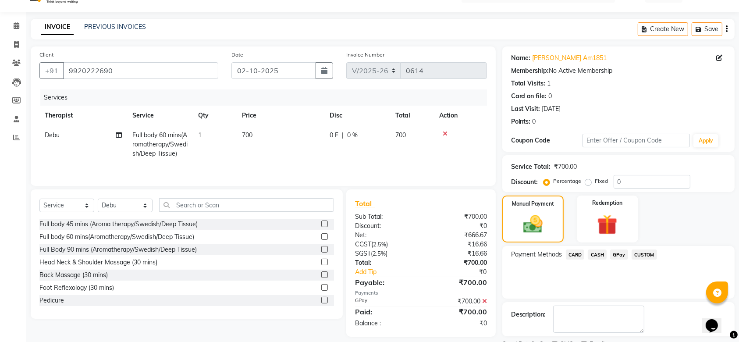
scroll to position [56, 0]
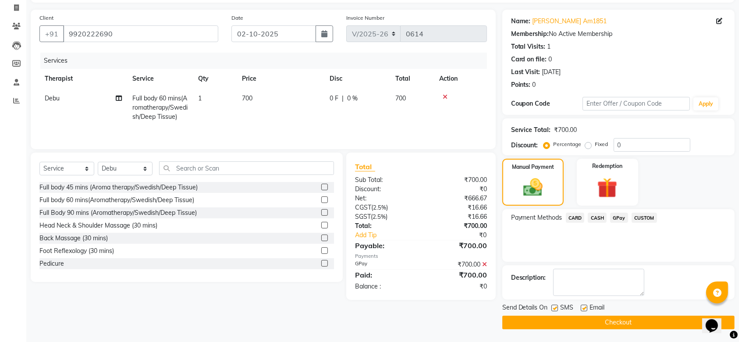
click at [614, 323] on button "Checkout" at bounding box center [618, 323] width 232 height 14
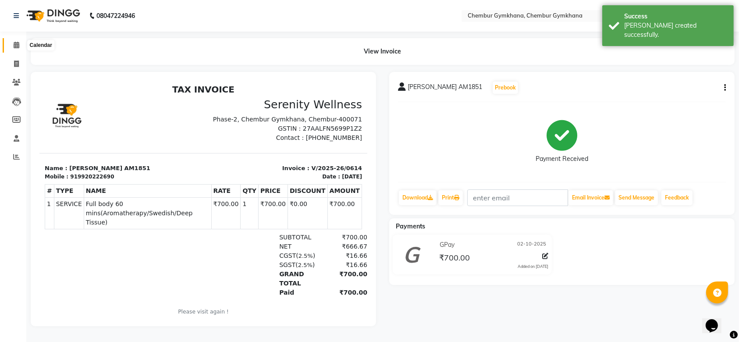
click at [18, 43] on icon at bounding box center [17, 45] width 6 height 7
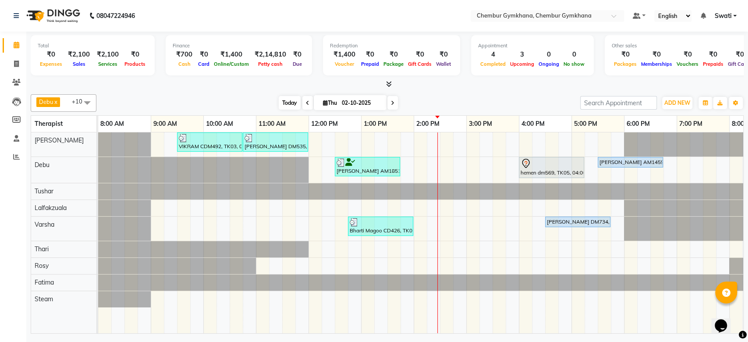
click at [288, 98] on span "Today" at bounding box center [290, 103] width 22 height 14
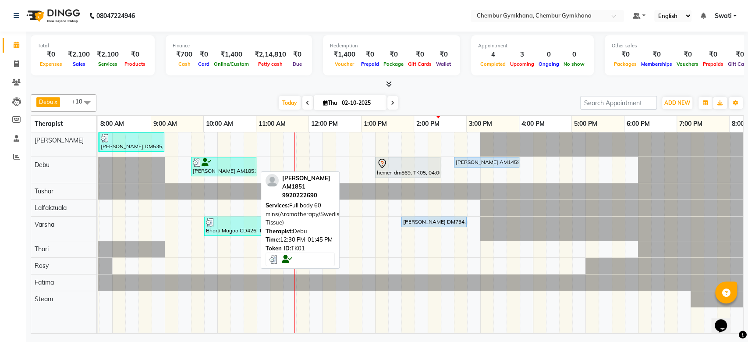
scroll to position [0, 144]
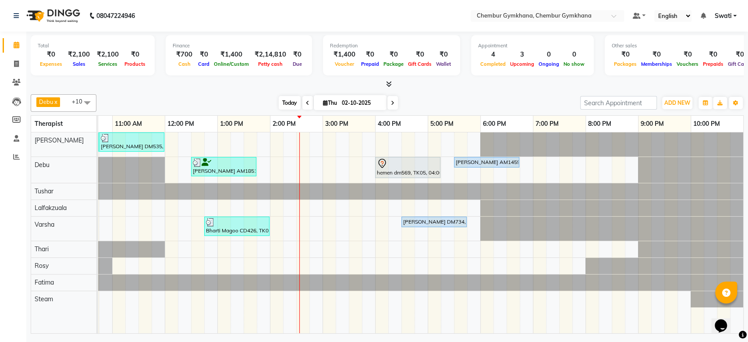
click at [281, 108] on span "Today" at bounding box center [290, 103] width 22 height 14
click at [282, 98] on span "Today" at bounding box center [290, 103] width 22 height 14
click at [285, 104] on span "Today" at bounding box center [290, 103] width 22 height 14
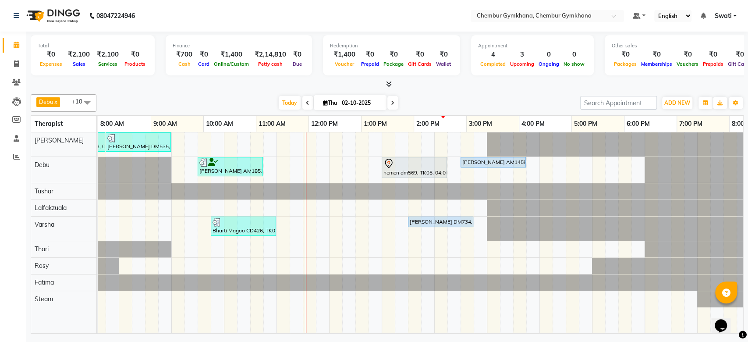
scroll to position [0, 0]
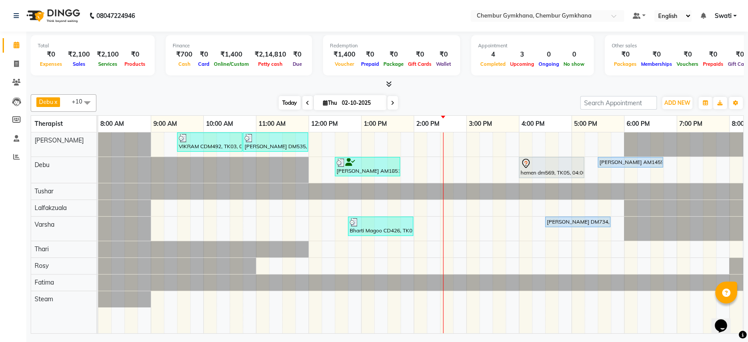
click at [294, 99] on span "Today" at bounding box center [290, 103] width 22 height 14
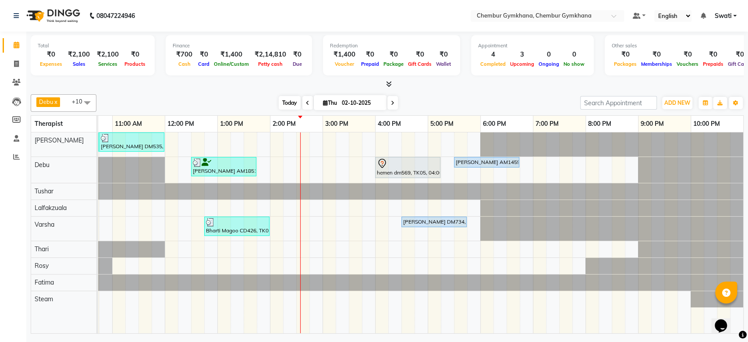
click at [294, 99] on span "Today" at bounding box center [290, 103] width 22 height 14
click at [286, 100] on span "Today" at bounding box center [290, 103] width 22 height 14
click at [289, 106] on span "Today" at bounding box center [290, 103] width 22 height 14
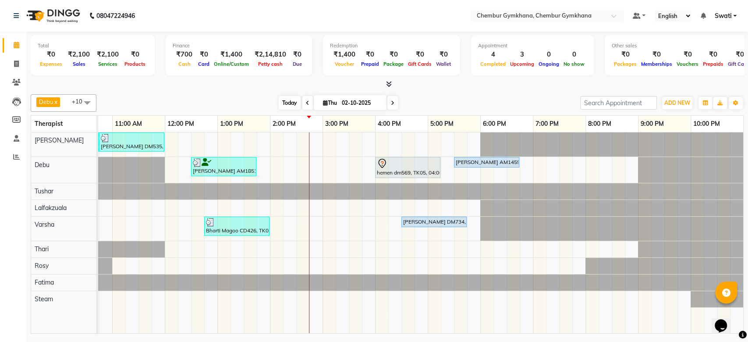
click at [289, 106] on span "Today" at bounding box center [290, 103] width 22 height 14
click at [286, 103] on span "Today" at bounding box center [290, 103] width 22 height 14
click at [329, 103] on span "Thu" at bounding box center [330, 102] width 18 height 7
select select "10"
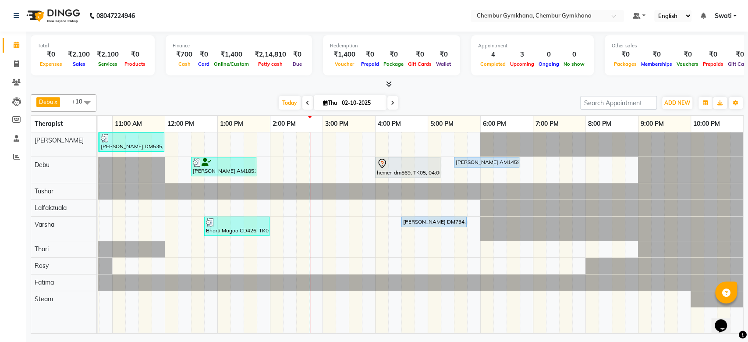
select select "2025"
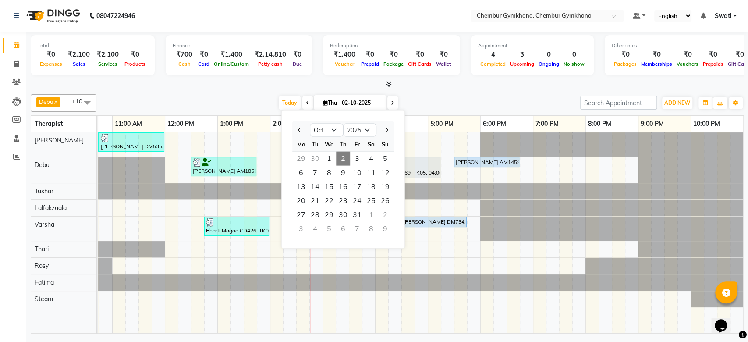
click at [392, 106] on span at bounding box center [392, 103] width 11 height 14
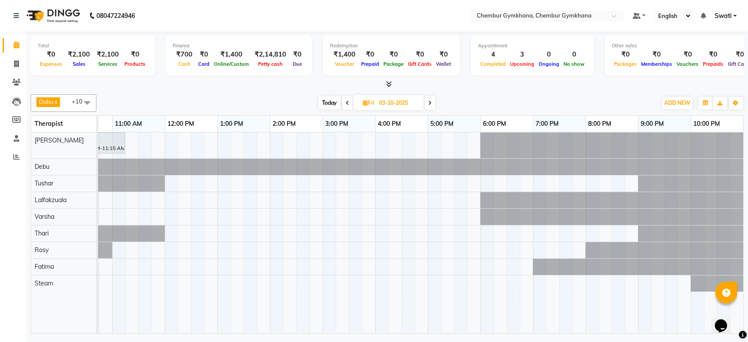
scroll to position [0, 0]
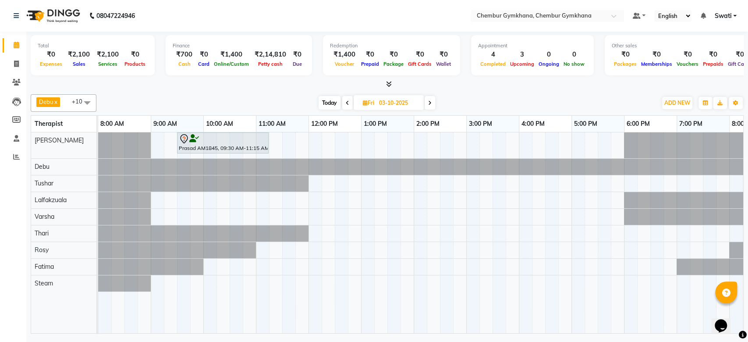
click at [333, 101] on span "Today" at bounding box center [330, 103] width 22 height 14
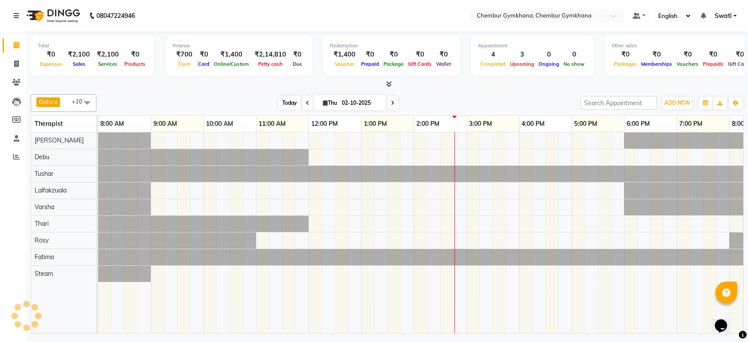
scroll to position [0, 144]
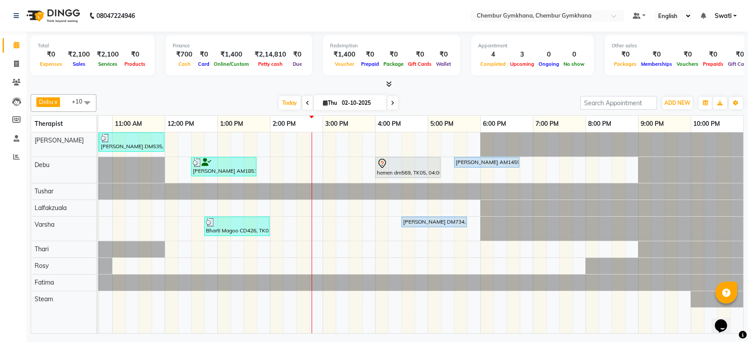
click at [397, 104] on div "Today Thu 02-10-2025" at bounding box center [338, 102] width 121 height 13
click at [392, 103] on icon at bounding box center [393, 102] width 4 height 5
type input "03-10-2025"
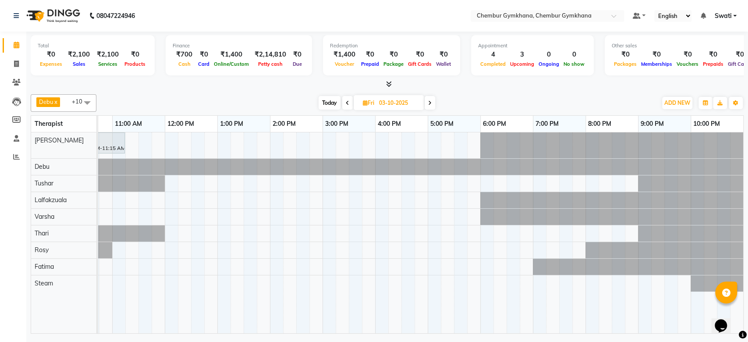
scroll to position [0, 0]
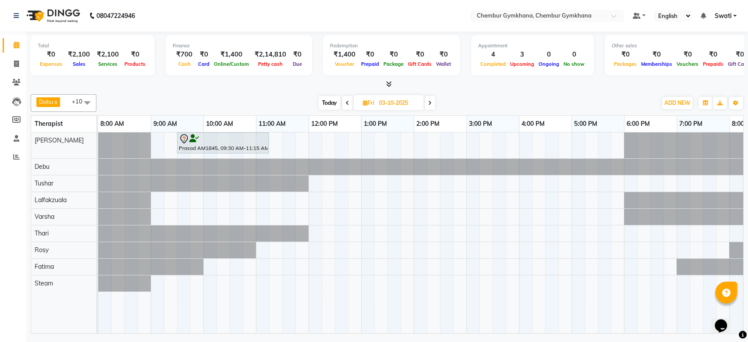
click at [89, 99] on span at bounding box center [87, 102] width 18 height 17
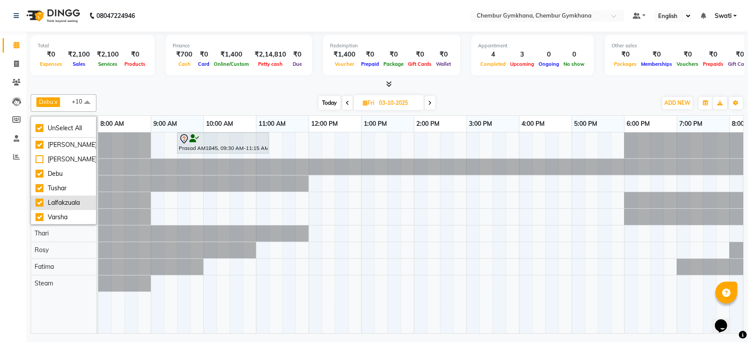
click at [63, 201] on div "Lalfakzuala" at bounding box center [63, 202] width 56 height 9
checkbox input "false"
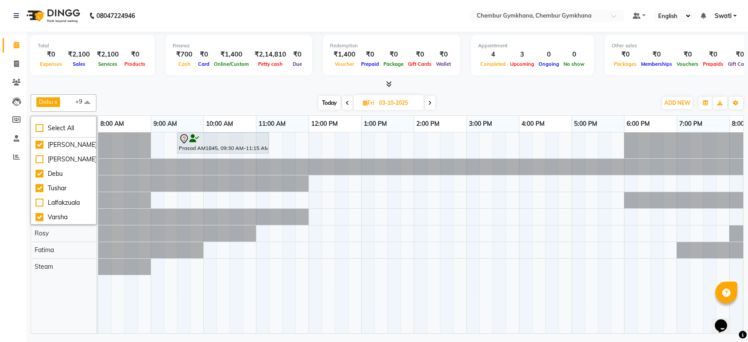
click at [195, 98] on div "[DATE] [DATE]" at bounding box center [377, 102] width 552 height 13
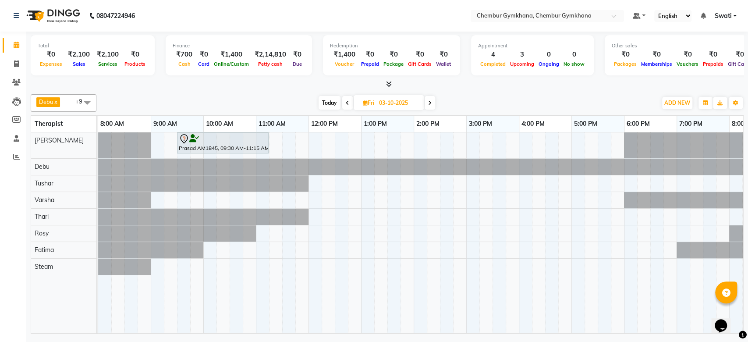
click at [331, 100] on span "Today" at bounding box center [330, 103] width 22 height 14
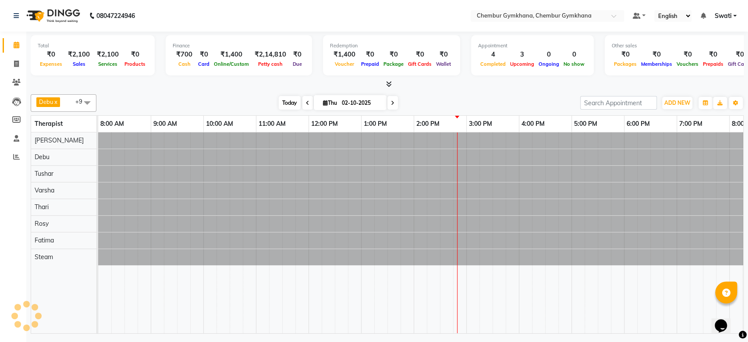
scroll to position [0, 144]
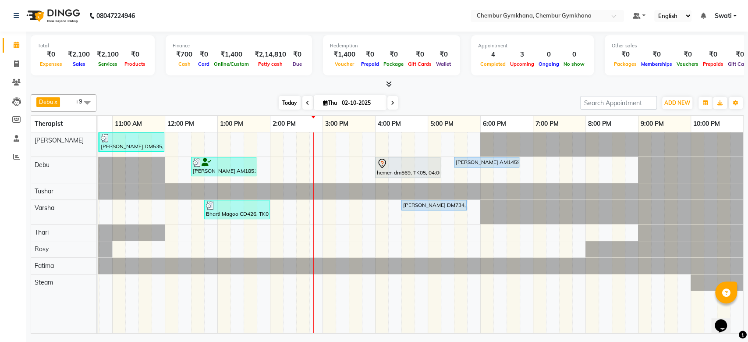
click at [287, 98] on span "Today" at bounding box center [290, 103] width 22 height 14
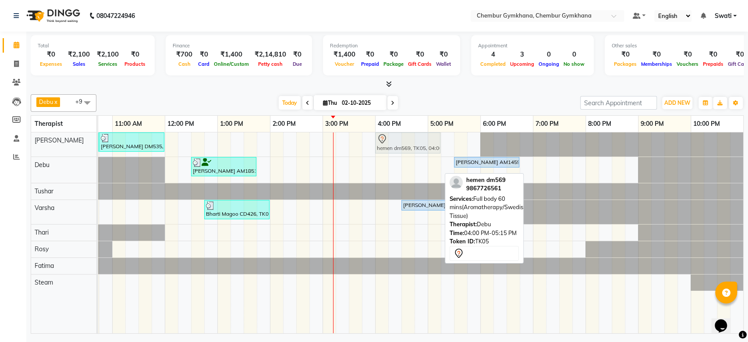
drag, startPoint x: 396, startPoint y: 167, endPoint x: 393, endPoint y: 146, distance: 20.8
click at [393, 146] on tbody "VIKRAM CDM492, TK03, 09:30 AM-10:45 AM, Full body 60 mins(Aromatherapy/Swedish/…" at bounding box center [348, 211] width 789 height 158
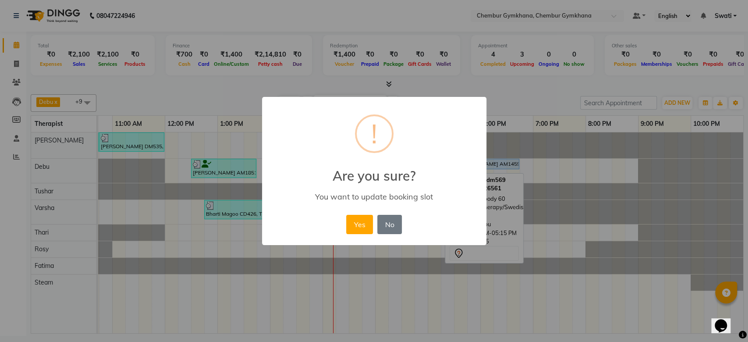
drag, startPoint x: 360, startPoint y: 219, endPoint x: 217, endPoint y: 204, distance: 143.1
click at [217, 204] on div "× ! Are you sure? You want to update booking slot Yes No No" at bounding box center [374, 171] width 748 height 342
click at [360, 223] on button "Yes" at bounding box center [359, 224] width 27 height 19
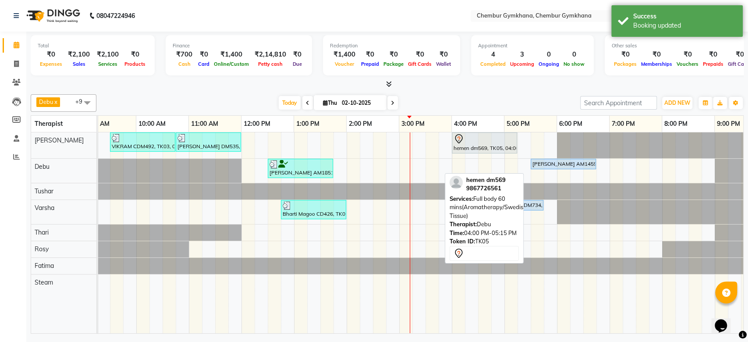
scroll to position [0, 67]
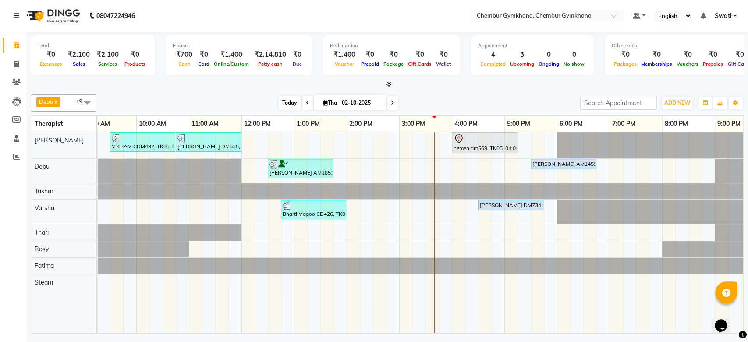
click at [286, 105] on span "Today" at bounding box center [290, 103] width 22 height 14
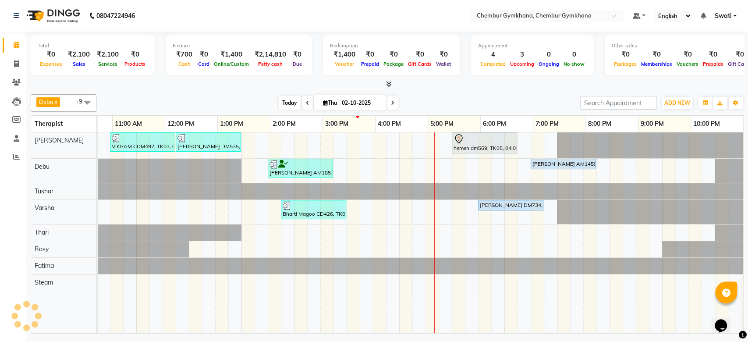
scroll to position [0, 144]
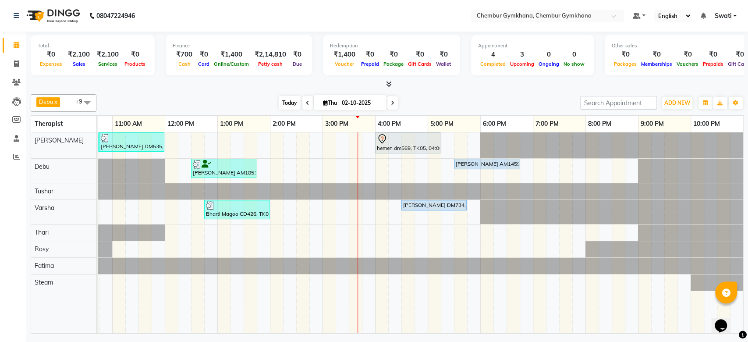
click at [286, 105] on span "Today" at bounding box center [290, 103] width 22 height 14
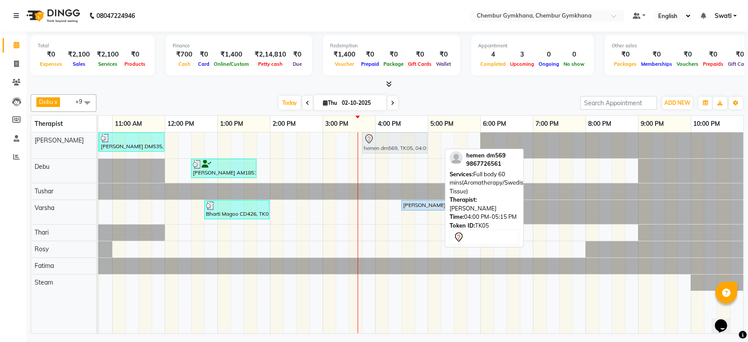
drag, startPoint x: 386, startPoint y: 147, endPoint x: 374, endPoint y: 148, distance: 12.3
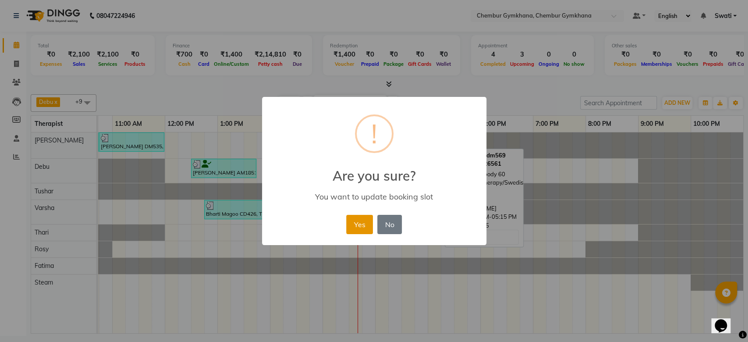
click at [351, 220] on button "Yes" at bounding box center [359, 224] width 27 height 19
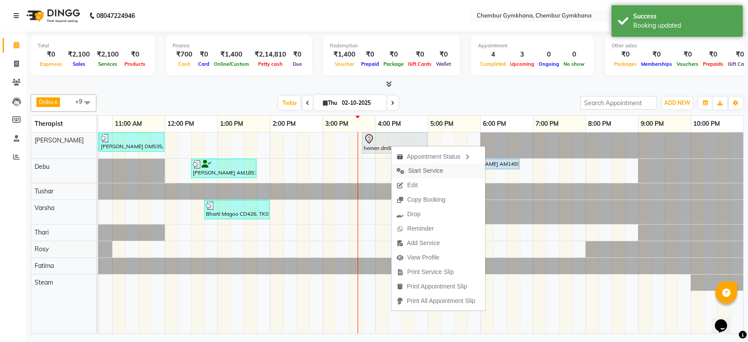
click at [421, 167] on span "Start Service" at bounding box center [425, 170] width 35 height 9
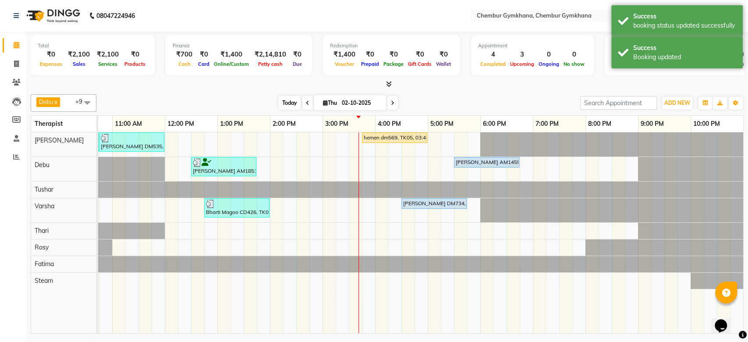
click at [287, 96] on span "Today" at bounding box center [290, 103] width 22 height 14
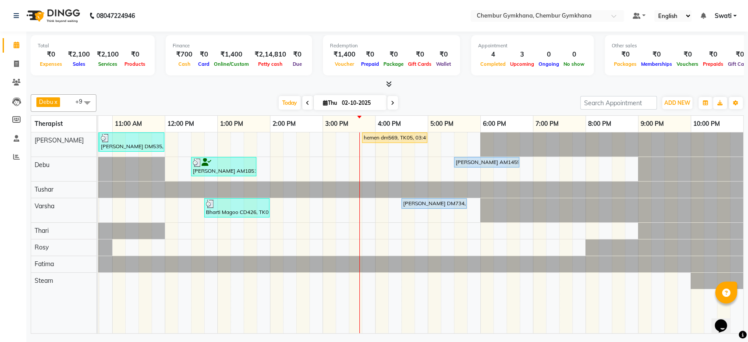
click at [394, 102] on span at bounding box center [392, 103] width 11 height 14
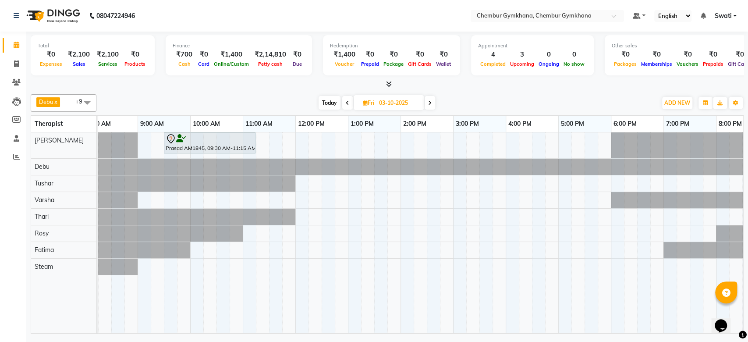
scroll to position [0, 0]
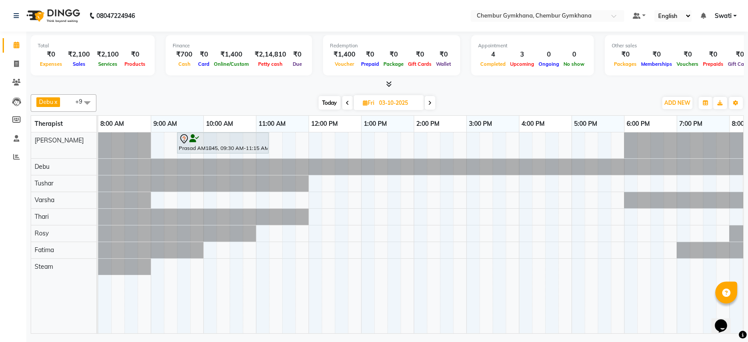
click at [336, 104] on span "Today" at bounding box center [330, 103] width 22 height 14
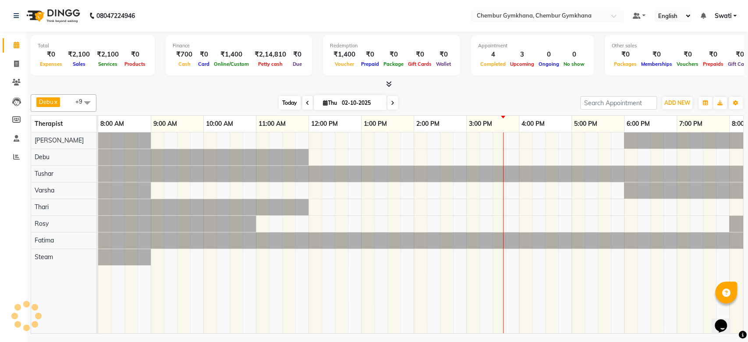
scroll to position [0, 144]
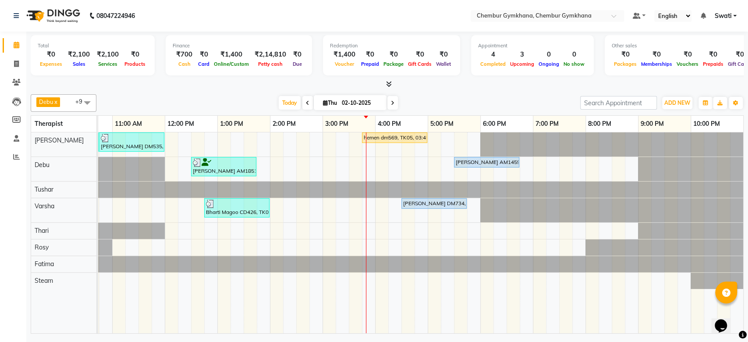
click at [396, 101] on span at bounding box center [392, 103] width 11 height 14
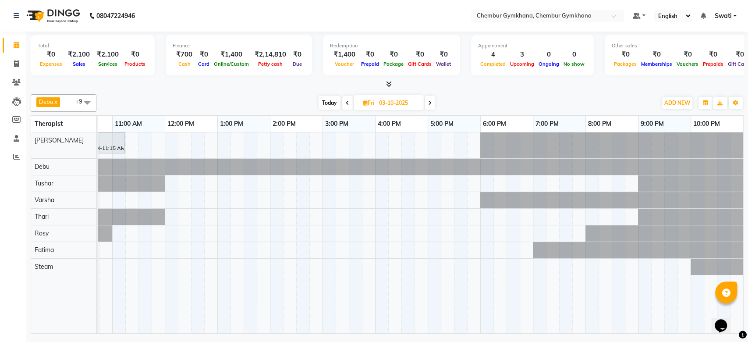
scroll to position [0, 0]
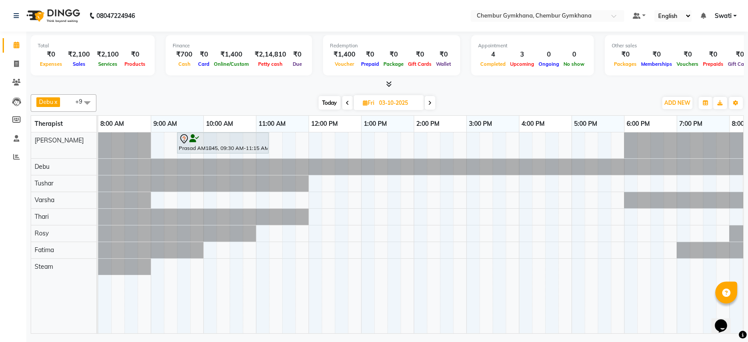
click at [334, 100] on span "Today" at bounding box center [330, 103] width 22 height 14
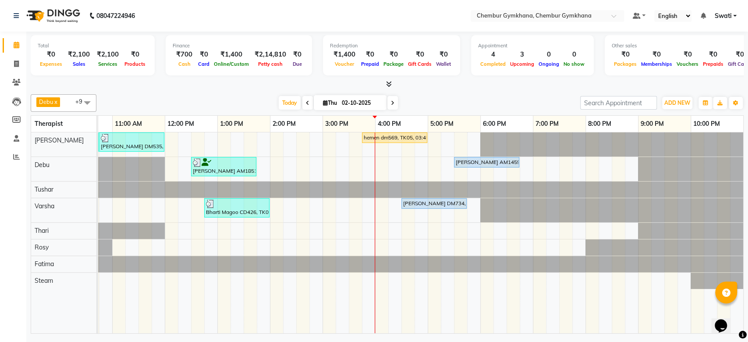
click at [395, 103] on span at bounding box center [392, 103] width 11 height 14
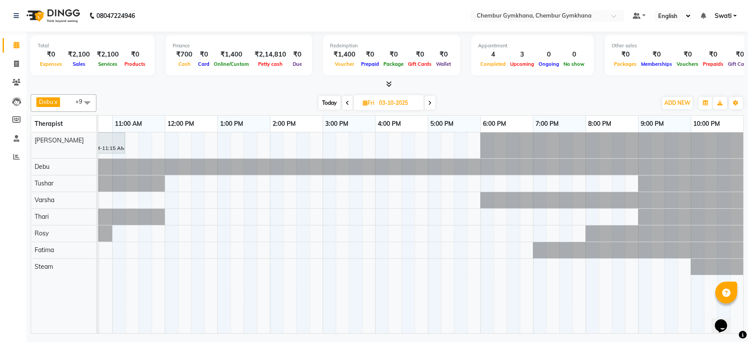
click at [326, 105] on span "Today" at bounding box center [330, 103] width 22 height 14
type input "02-10-2025"
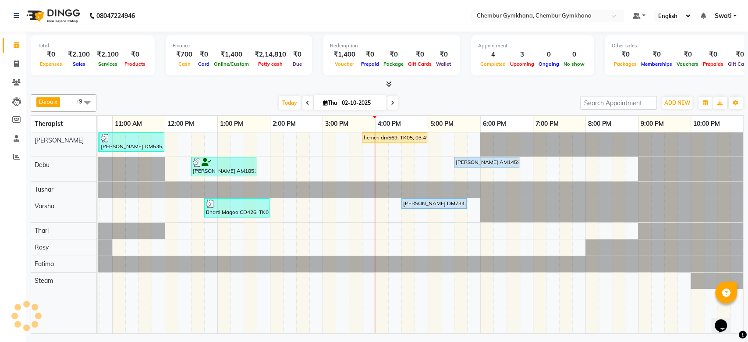
scroll to position [0, 0]
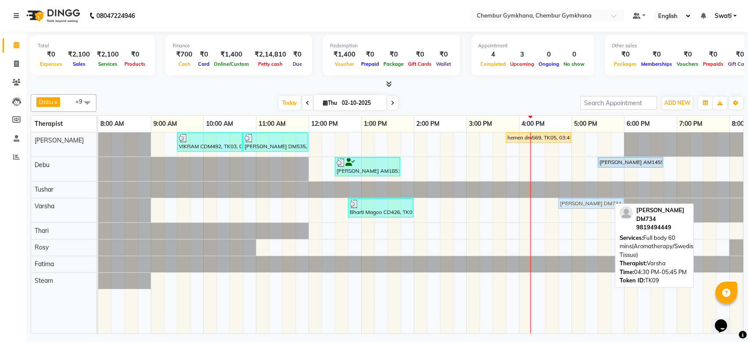
drag, startPoint x: 562, startPoint y: 204, endPoint x: 574, endPoint y: 206, distance: 12.4
click at [98, 206] on div "Bharti Magoo CD426, TK07, 12:45 PM-02:00 PM, O3+ Whitening Facials Komal Shani …" at bounding box center [98, 210] width 0 height 24
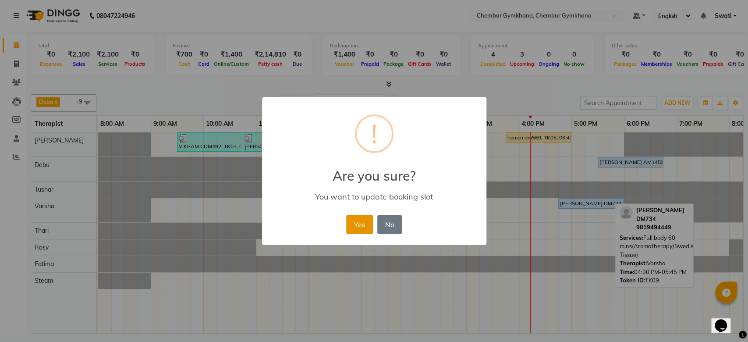
click at [361, 220] on button "Yes" at bounding box center [359, 224] width 27 height 19
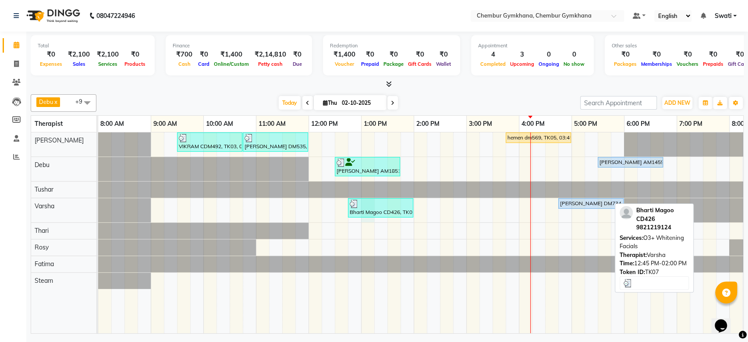
drag, startPoint x: 361, startPoint y: 220, endPoint x: 384, endPoint y: 138, distance: 85.2
click at [384, 138] on tr at bounding box center [492, 232] width 789 height 201
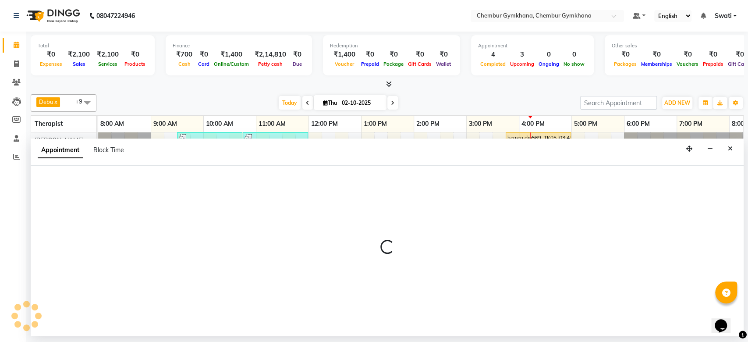
select select "91078"
select select "780"
select select "tentative"
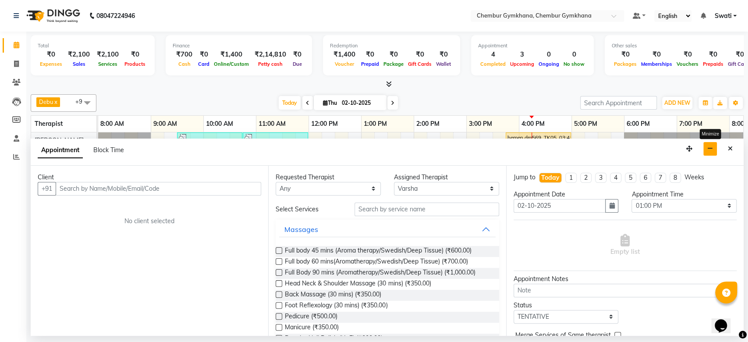
click at [712, 149] on icon "button" at bounding box center [710, 148] width 6 height 6
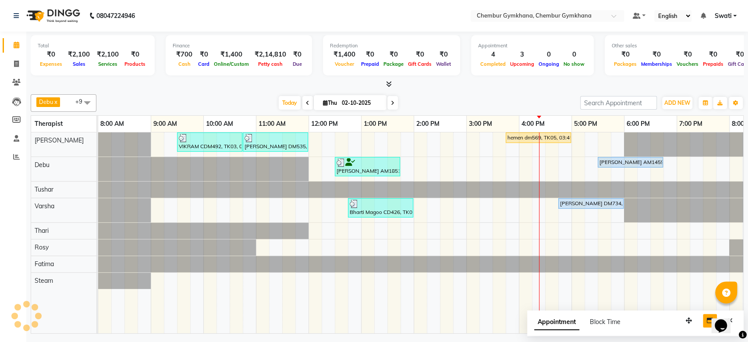
click at [191, 9] on nav "08047224946 Select Location × Chembur Gymkhana, Chembur Gymkhana Default Panel …" at bounding box center [374, 16] width 748 height 32
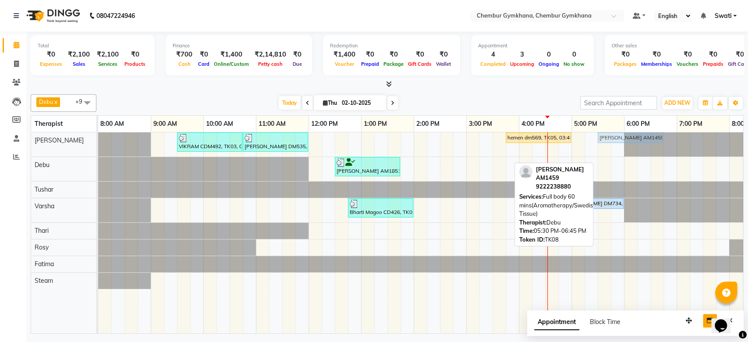
drag, startPoint x: 614, startPoint y: 163, endPoint x: 614, endPoint y: 139, distance: 23.2
click at [614, 139] on tbody "VIKRAM CDM492, TK03, 09:30 AM-10:45 AM, Full body 60 mins(Aromatherapy/Swedish/…" at bounding box center [492, 210] width 789 height 156
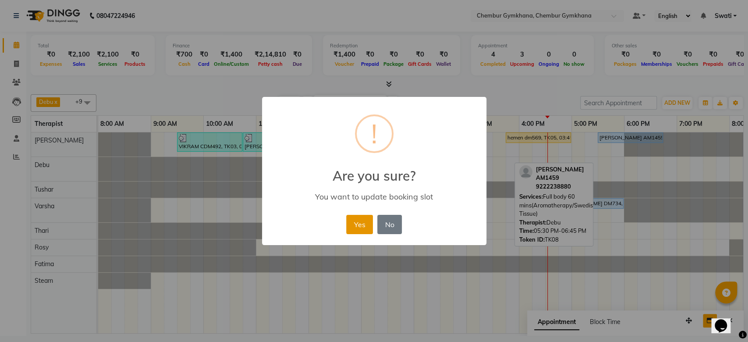
click at [358, 229] on button "Yes" at bounding box center [359, 224] width 27 height 19
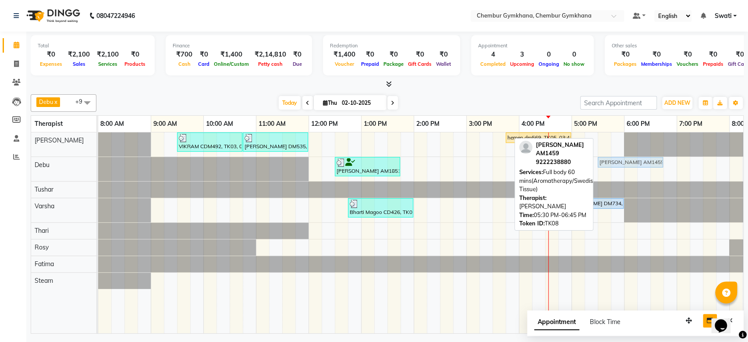
drag, startPoint x: 613, startPoint y: 135, endPoint x: 614, endPoint y: 163, distance: 28.0
click at [614, 163] on tbody "VIKRAM CDM492, TK03, 09:30 AM-10:45 AM, Full body 60 mins(Aromatherapy/Swedish/…" at bounding box center [492, 210] width 789 height 156
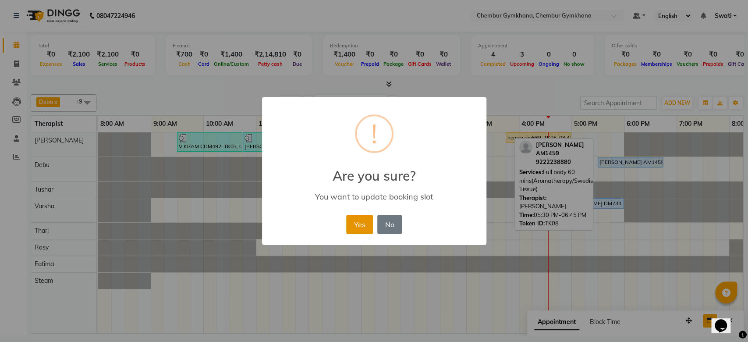
click at [356, 231] on button "Yes" at bounding box center [359, 224] width 27 height 19
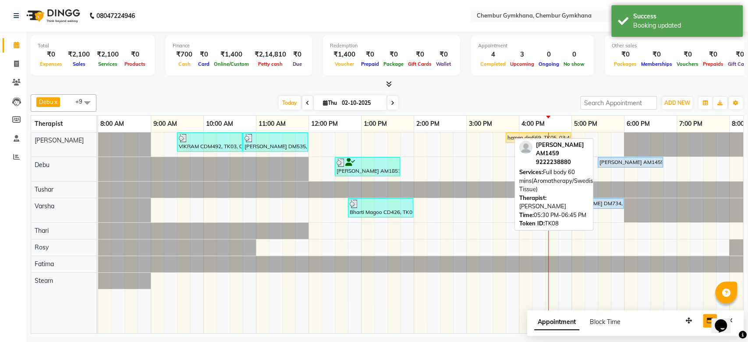
click at [489, 86] on div at bounding box center [387, 84] width 713 height 9
click at [282, 103] on span "Today" at bounding box center [290, 103] width 22 height 14
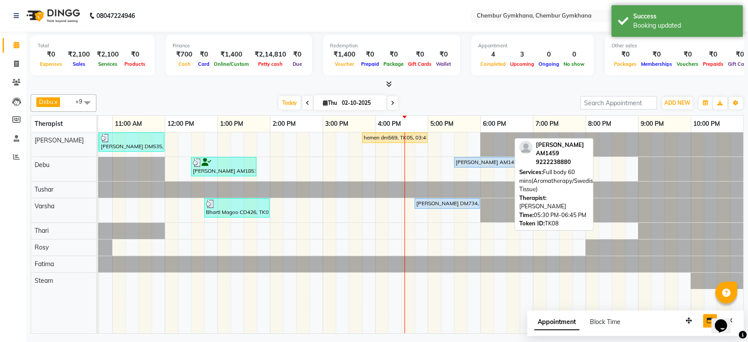
click at [522, 93] on div "Debu x Tushar x Rosy x Fatima x Thari x Varsha x Steam x Raghav x Rathna x Roha…" at bounding box center [387, 212] width 713 height 243
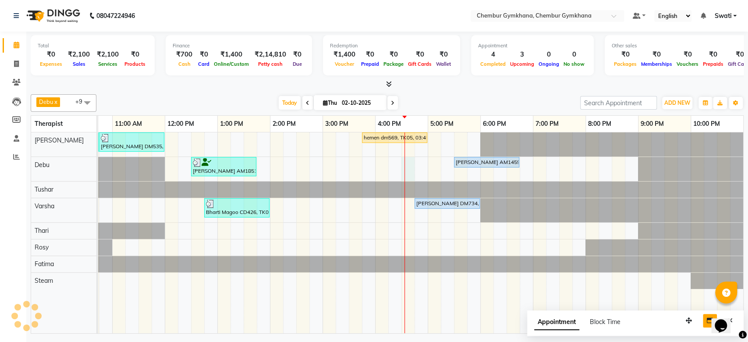
click at [409, 163] on div "VIKRAM CDM492, TK03, 09:30 AM-10:45 AM, Full body 60 mins(Aromatherapy/Swedish/…" at bounding box center [348, 232] width 789 height 201
select select "90964"
select select "990"
select select "tentative"
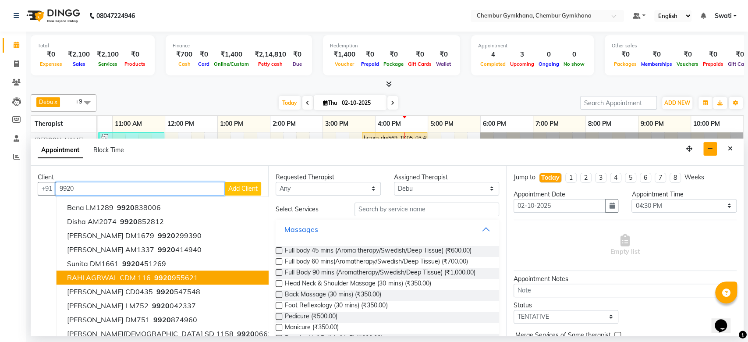
scroll to position [8, 0]
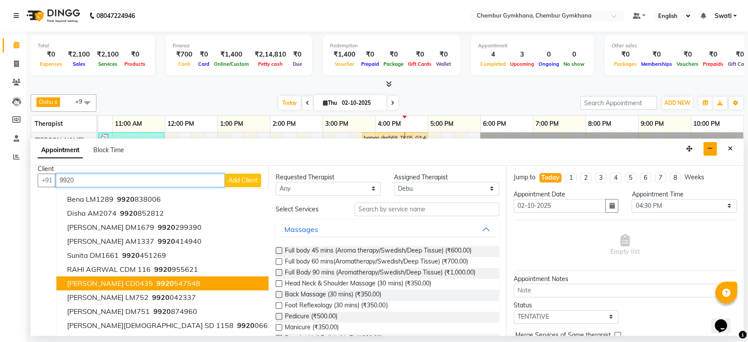
click at [155, 286] on ngb-highlight "9920 547548" at bounding box center [178, 283] width 46 height 9
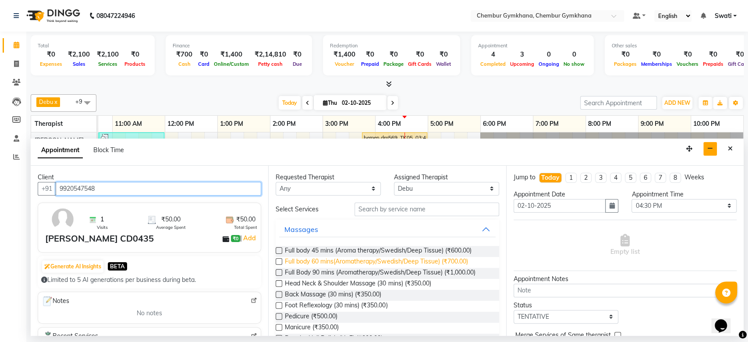
type input "9920547548"
click at [323, 257] on span "Full body 60 mins(Aromatherapy/Swedish/Deep Tissue) (₹700.00)" at bounding box center [376, 262] width 183 height 11
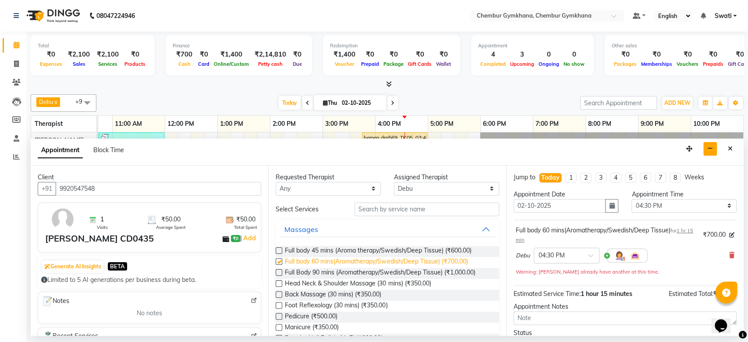
checkbox input "false"
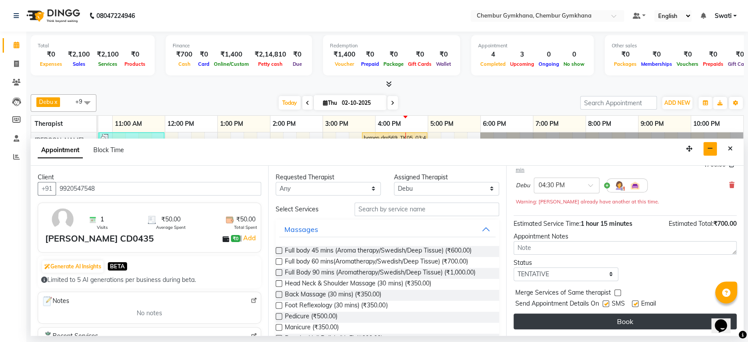
click at [554, 323] on button "Book" at bounding box center [625, 321] width 223 height 16
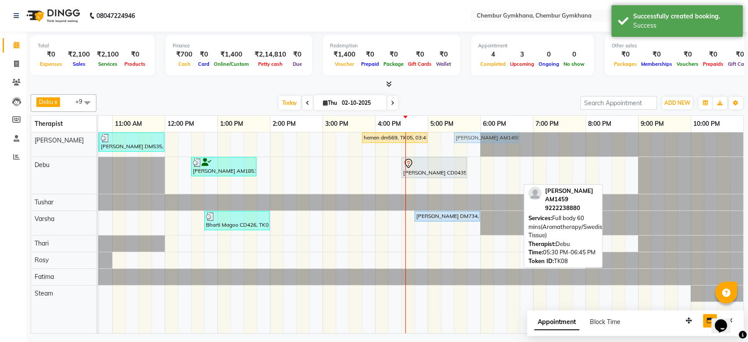
drag, startPoint x: 483, startPoint y: 183, endPoint x: 483, endPoint y: 136, distance: 46.9
click at [483, 136] on tbody "VIKRAM CDM492, TK03, 09:30 AM-10:45 AM, Full body 60 mins(Aromatherapy/Swedish/…" at bounding box center [348, 216] width 789 height 169
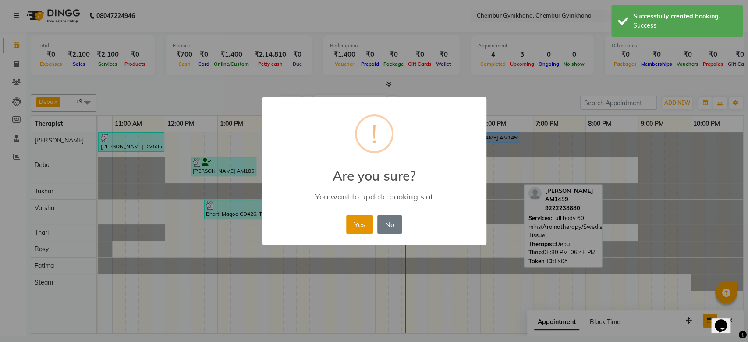
click at [348, 226] on button "Yes" at bounding box center [359, 224] width 27 height 19
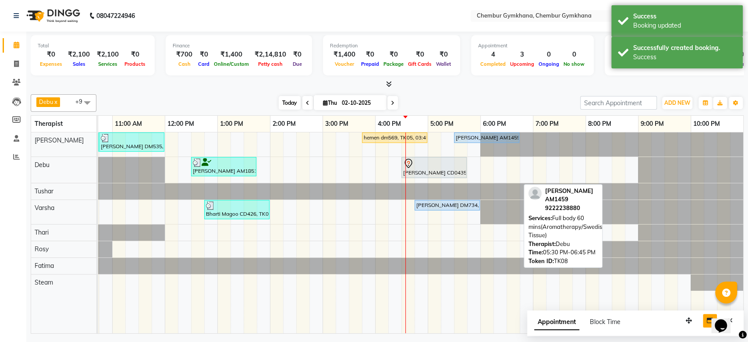
click at [284, 102] on span "Today" at bounding box center [290, 103] width 22 height 14
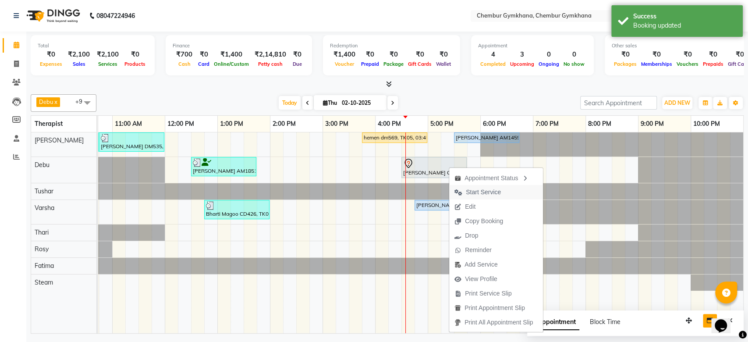
click at [475, 196] on span "Start Service" at bounding box center [483, 192] width 35 height 9
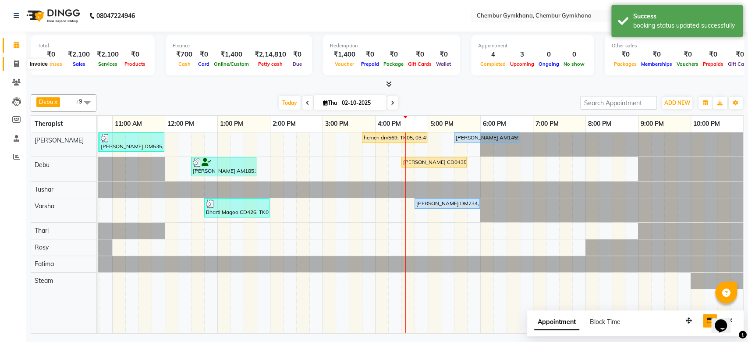
click at [13, 65] on span at bounding box center [16, 64] width 15 height 10
select select "8754"
select select "service"
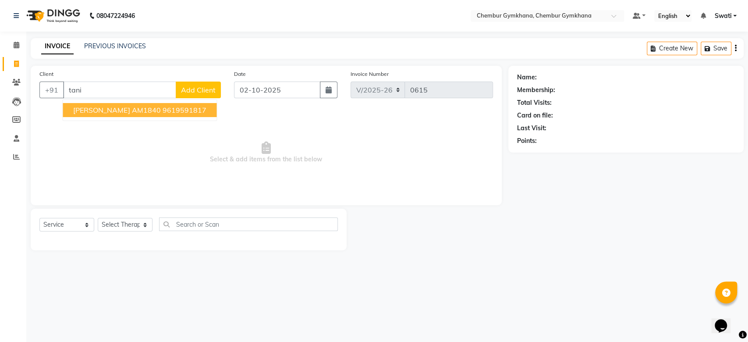
click at [168, 106] on ngb-highlight "9619591817" at bounding box center [184, 110] width 44 height 9
type input "9619591817"
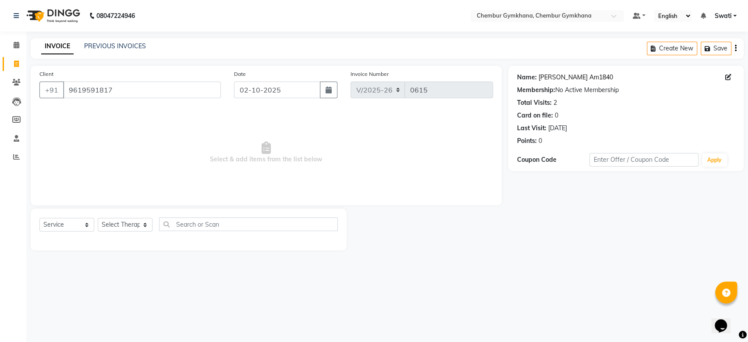
click at [567, 80] on link "Tanish Am1840" at bounding box center [576, 77] width 74 height 9
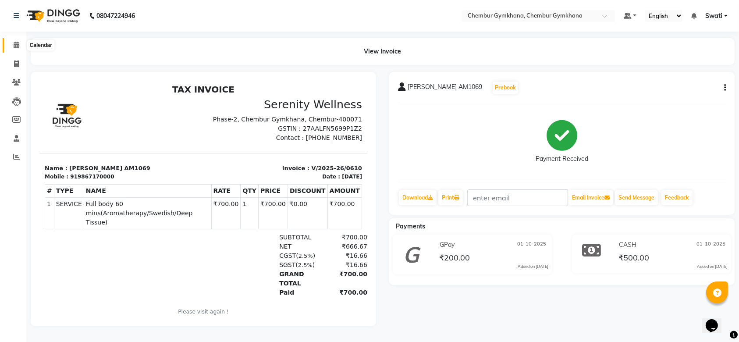
click at [18, 46] on icon at bounding box center [17, 45] width 6 height 7
click at [12, 47] on span at bounding box center [16, 45] width 15 height 10
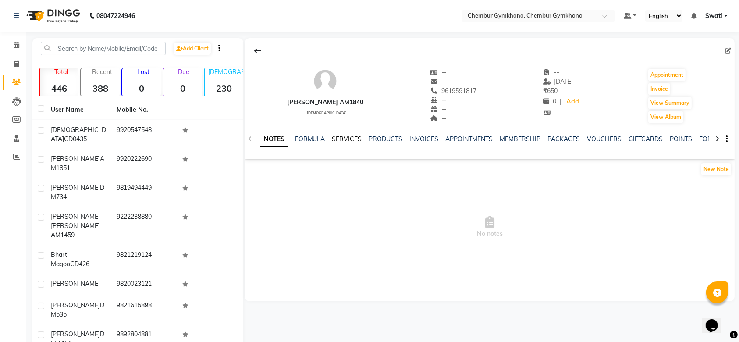
click at [344, 141] on link "SERVICES" at bounding box center [347, 139] width 30 height 8
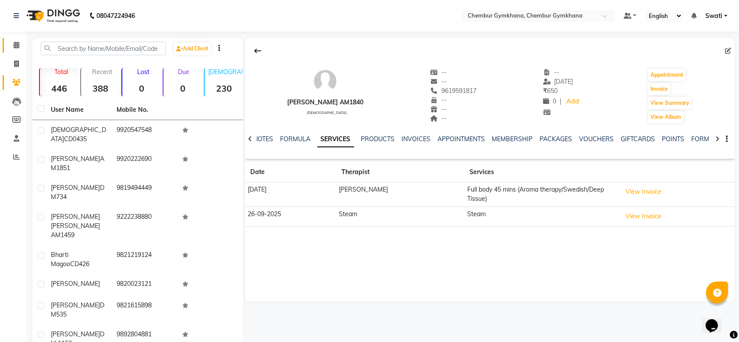
click at [17, 42] on icon at bounding box center [17, 45] width 6 height 7
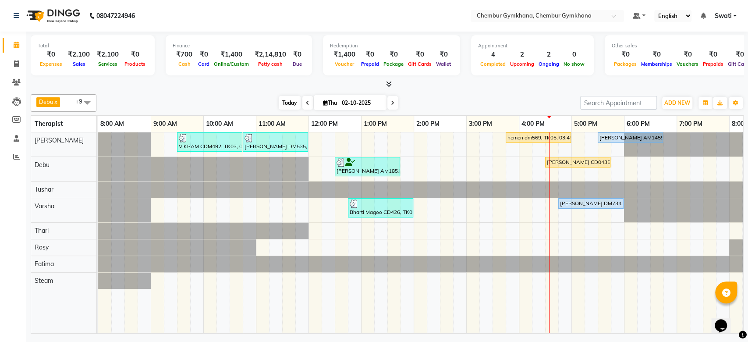
click at [291, 100] on span "Today" at bounding box center [290, 103] width 22 height 14
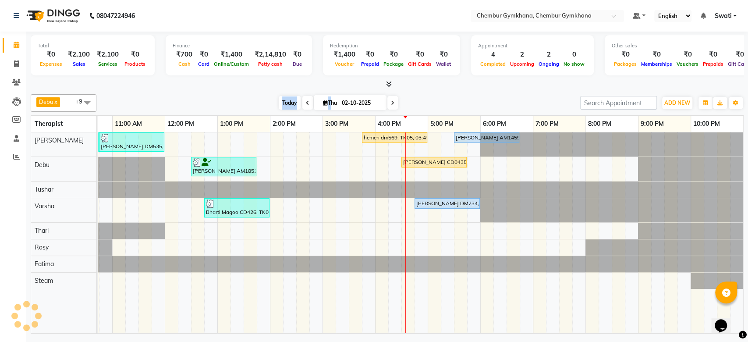
click at [291, 100] on span "Today" at bounding box center [290, 103] width 22 height 14
click at [410, 102] on div "Today Thu 02-10-2025" at bounding box center [338, 102] width 475 height 13
click at [291, 104] on span "Today" at bounding box center [290, 103] width 22 height 14
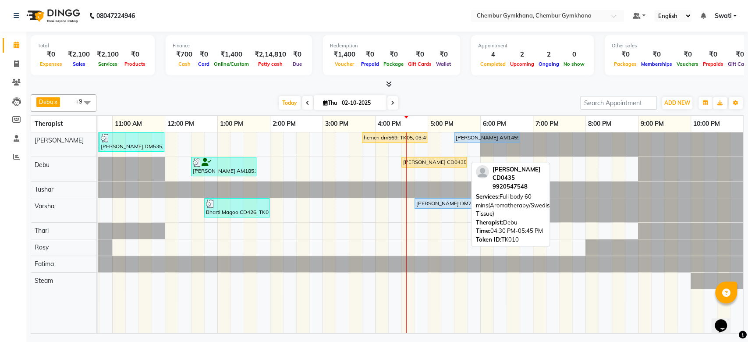
click at [425, 158] on div "[PERSON_NAME] CD0435, TK10, 04:30 PM-05:45 PM, Full body 60 mins(Aromatherapy/S…" at bounding box center [434, 162] width 64 height 8
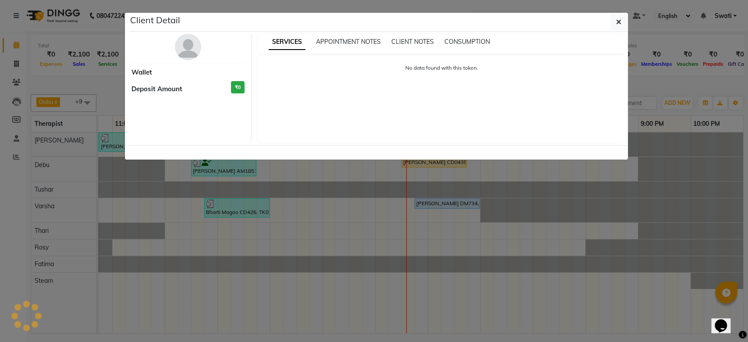
select select "1"
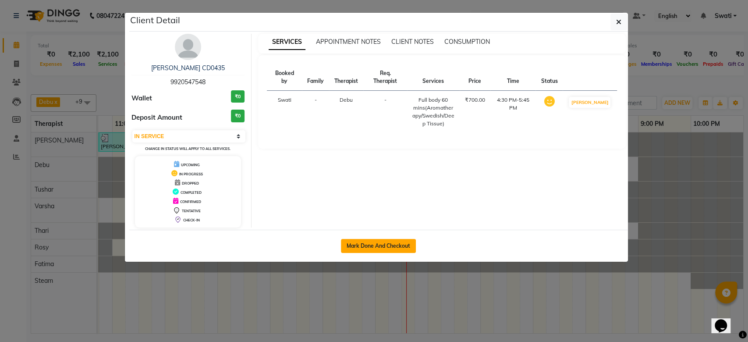
click at [379, 241] on button "Mark Done And Checkout" at bounding box center [378, 246] width 75 height 14
select select "8754"
select select "service"
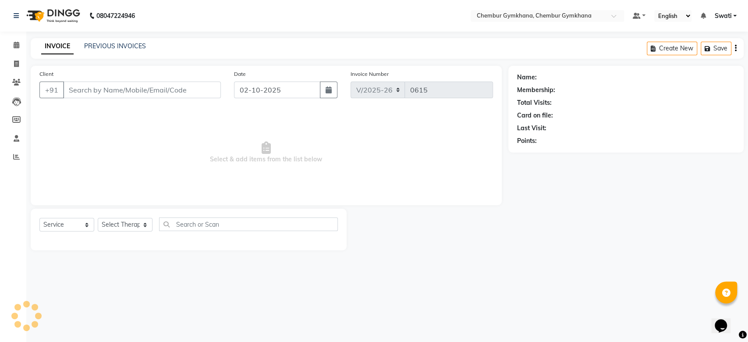
select select "3"
type input "9920547548"
select select "90964"
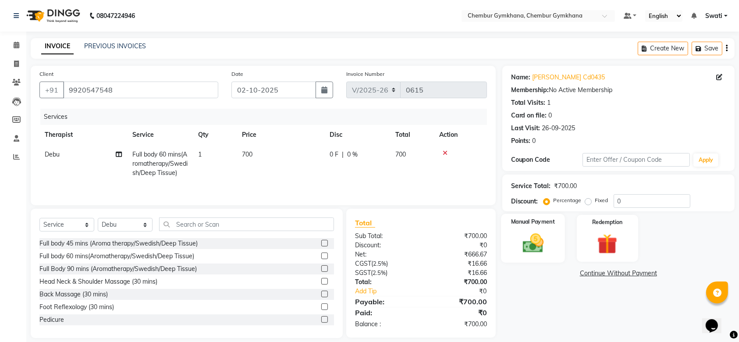
click at [533, 227] on div "Manual Payment" at bounding box center [533, 238] width 64 height 49
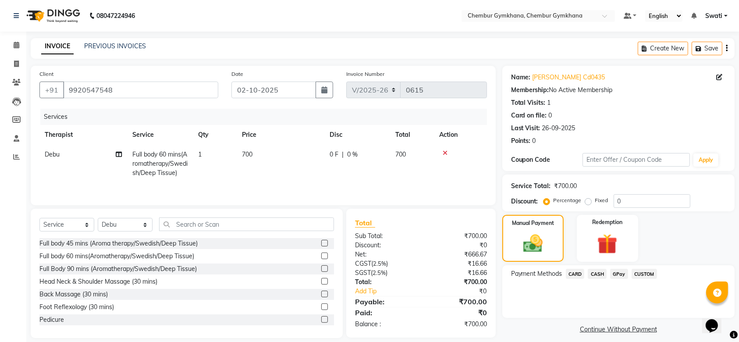
click at [617, 269] on span "GPay" at bounding box center [619, 274] width 18 height 10
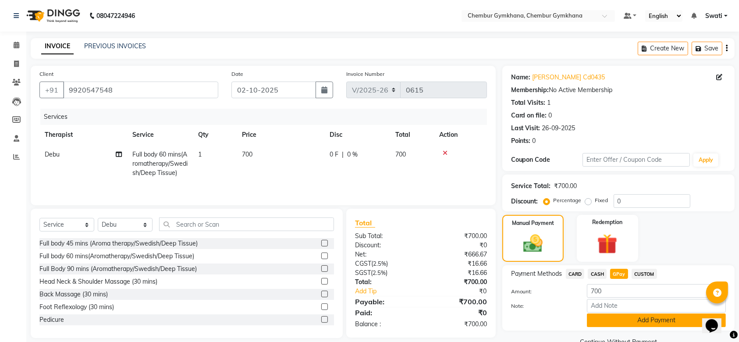
click at [618, 314] on button "Add Payment" at bounding box center [656, 320] width 139 height 14
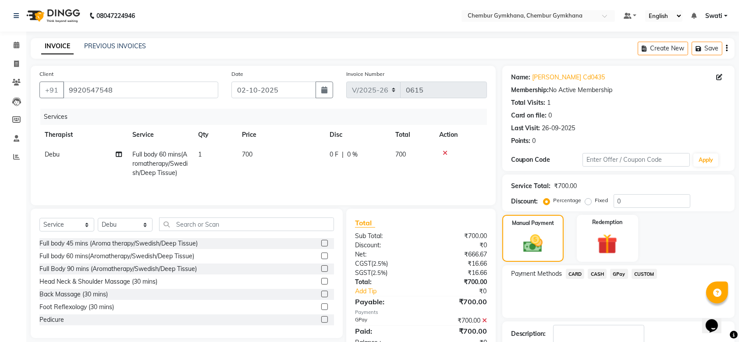
scroll to position [56, 0]
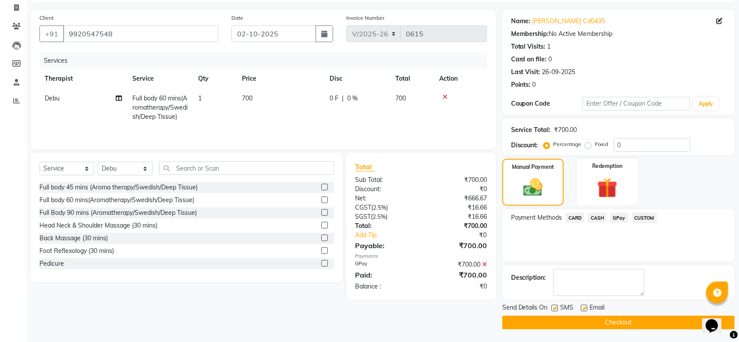
click at [596, 323] on button "Checkout" at bounding box center [618, 323] width 232 height 14
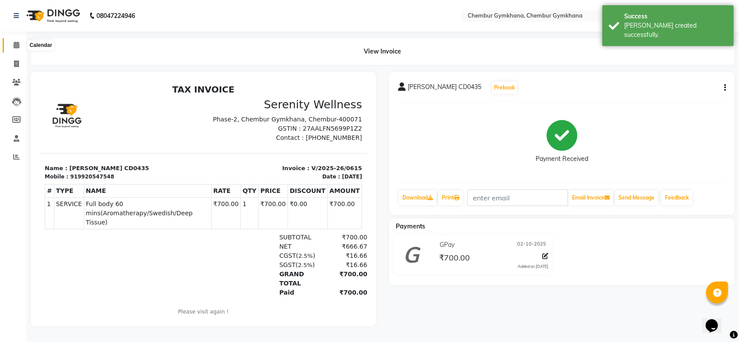
click at [14, 48] on icon at bounding box center [17, 45] width 6 height 7
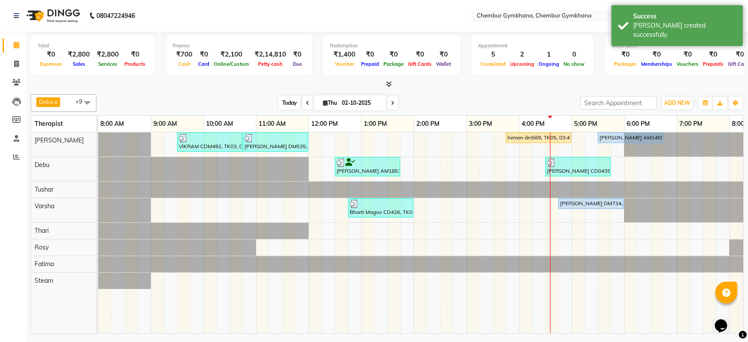
click at [287, 104] on span "Today" at bounding box center [290, 103] width 22 height 14
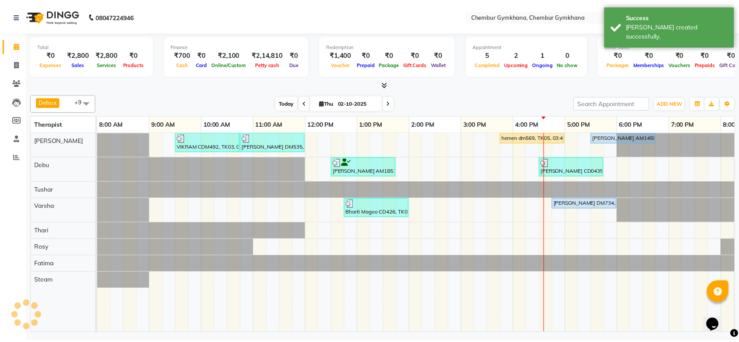
scroll to position [0, 144]
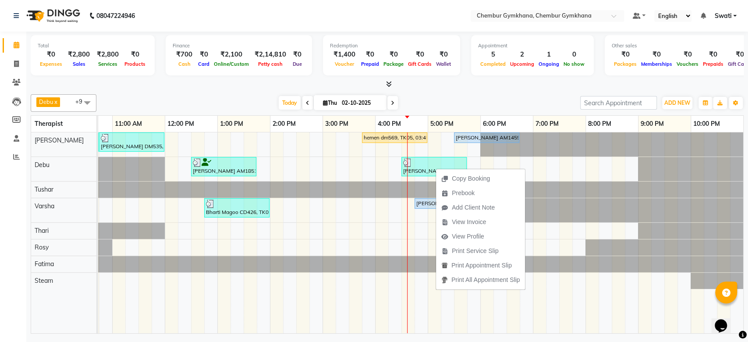
click at [436, 81] on div at bounding box center [387, 84] width 713 height 9
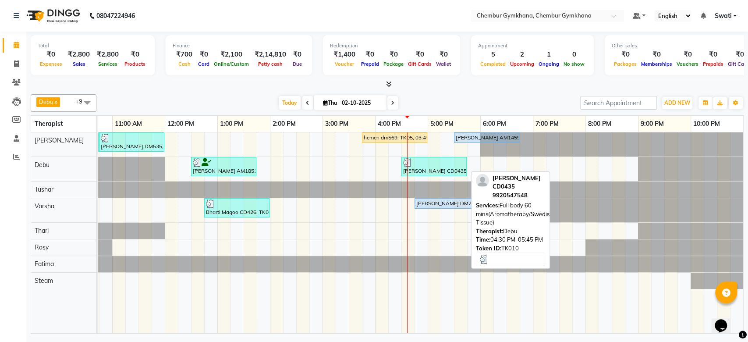
click at [426, 167] on div "Vaibhav CD0435, TK10, 04:30 PM-05:45 PM, Full body 60 mins(Aromatherapy/Swedish…" at bounding box center [434, 166] width 64 height 17
select select "3"
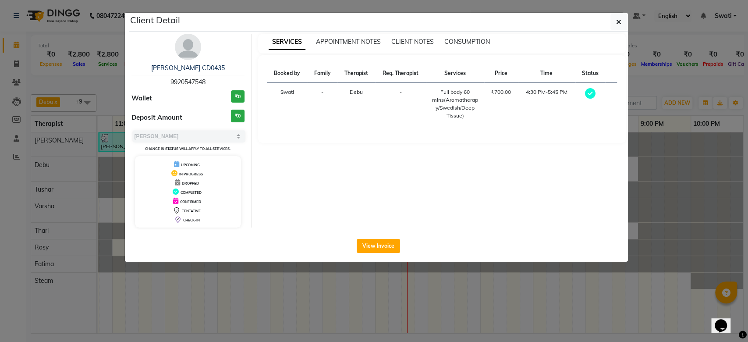
click at [365, 271] on ngb-modal-window "Client Detail Vaibhav CD0435 9920547548 Wallet ₹0 Deposit Amount ₹0 Select MARK…" at bounding box center [374, 171] width 748 height 342
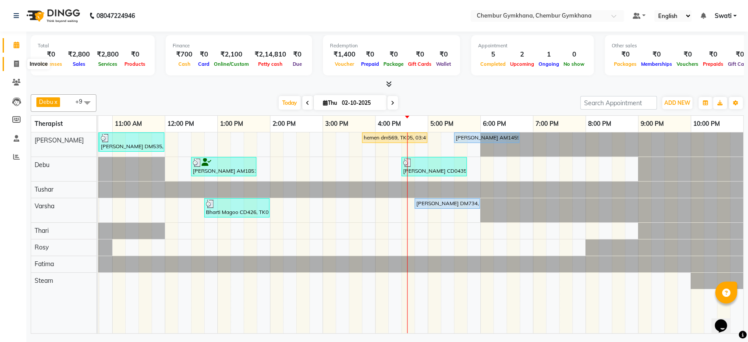
click at [14, 66] on icon at bounding box center [16, 63] width 5 height 7
select select "8754"
select select "service"
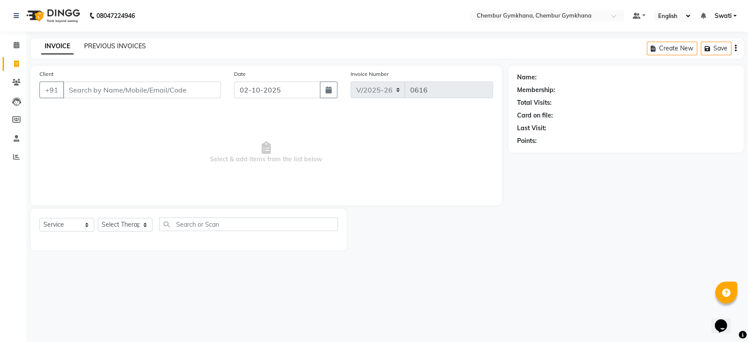
click at [126, 43] on link "PREVIOUS INVOICES" at bounding box center [115, 46] width 62 height 8
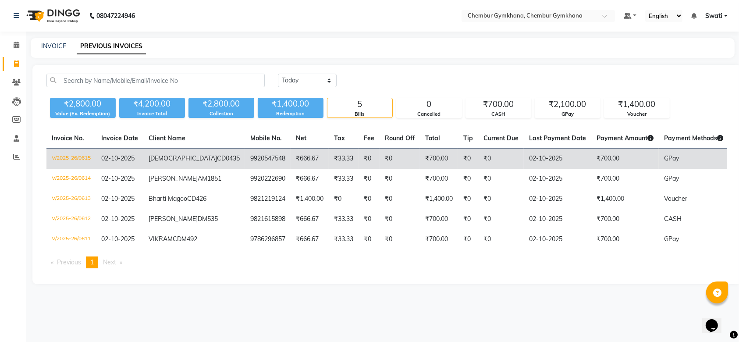
click at [358, 159] on td "₹0" at bounding box center [368, 159] width 21 height 21
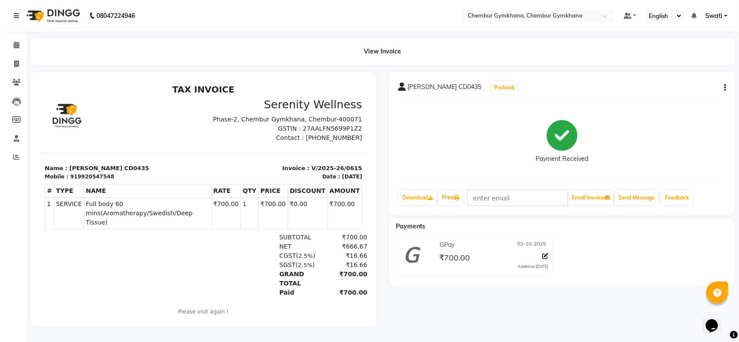
click at [722, 88] on button "button" at bounding box center [722, 87] width 5 height 9
click at [689, 80] on div "Cancel Invoice" at bounding box center [689, 76] width 44 height 11
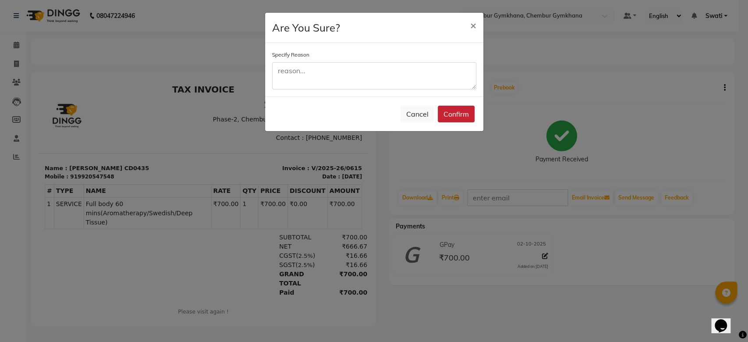
click at [454, 120] on button "Confirm" at bounding box center [456, 114] width 37 height 17
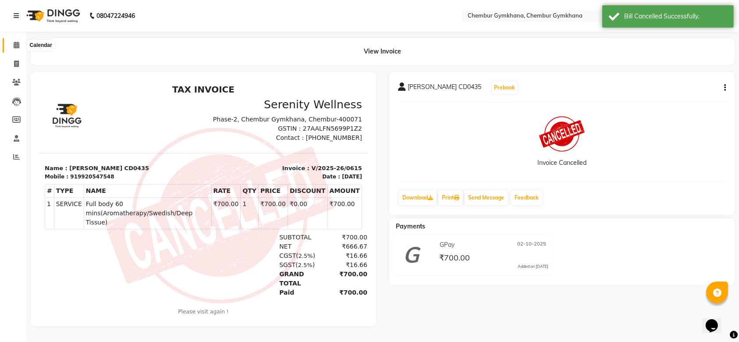
click at [17, 46] on icon at bounding box center [17, 45] width 6 height 7
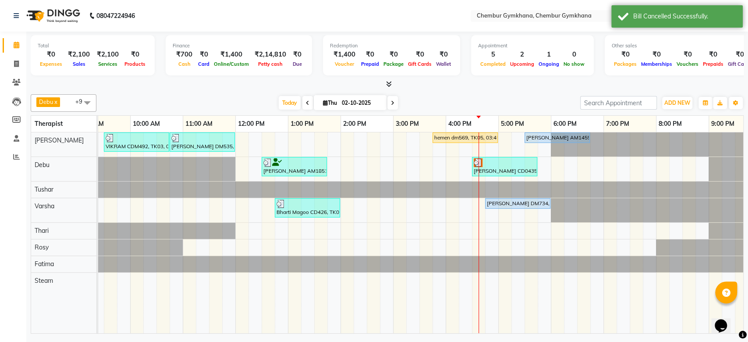
scroll to position [0, 77]
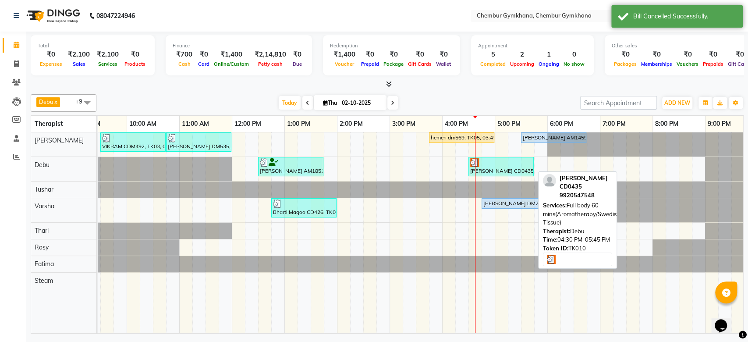
click at [486, 169] on div "[PERSON_NAME] CD0435, TK10, 04:30 PM-05:45 PM, Full body 60 mins(Aromatherapy/S…" at bounding box center [501, 166] width 64 height 17
select select "3"
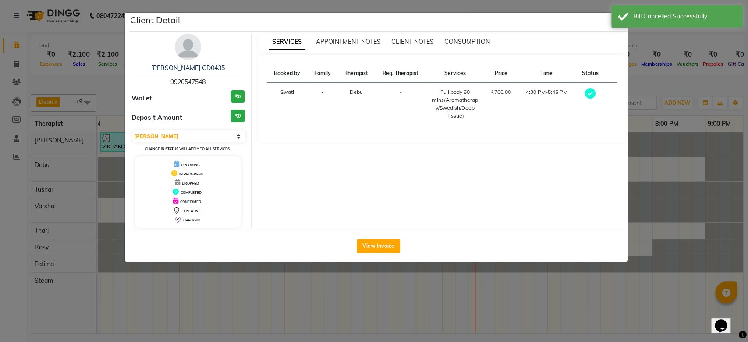
click at [395, 296] on ngb-modal-window "Client Detail [PERSON_NAME] CD0435 9920547548 Wallet ₹0 Deposit Amount ₹0 Selec…" at bounding box center [374, 171] width 748 height 342
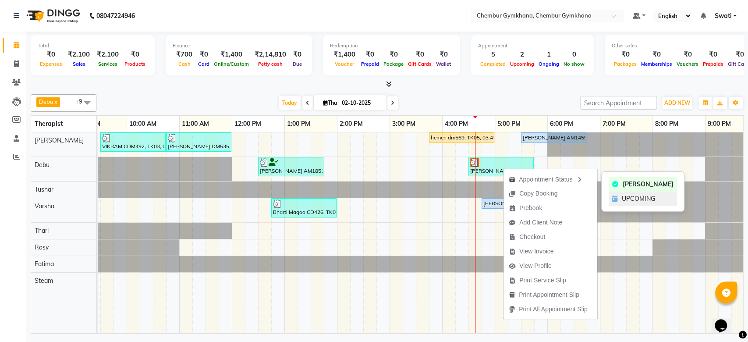
click at [624, 199] on span "UPCOMING" at bounding box center [638, 198] width 33 height 9
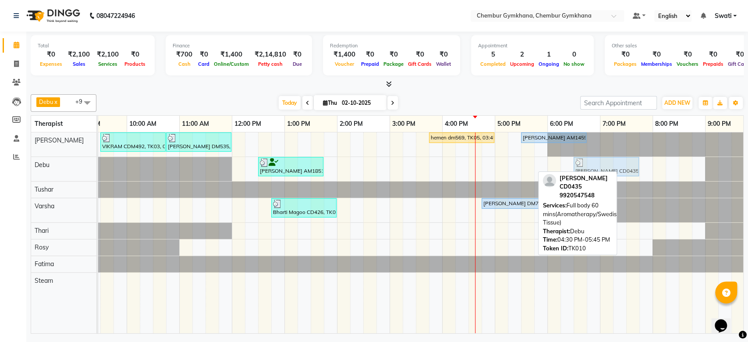
drag, startPoint x: 514, startPoint y: 166, endPoint x: 617, endPoint y: 163, distance: 103.5
click at [21, 163] on div "[PERSON_NAME] AM1851, TK01, 12:30 PM-01:45 PM, Full body 60 mins(Aromatherapy/S…" at bounding box center [21, 169] width 0 height 24
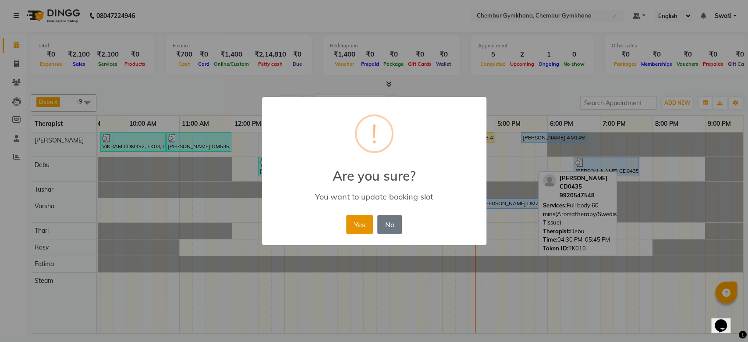
click at [361, 228] on button "Yes" at bounding box center [359, 224] width 27 height 19
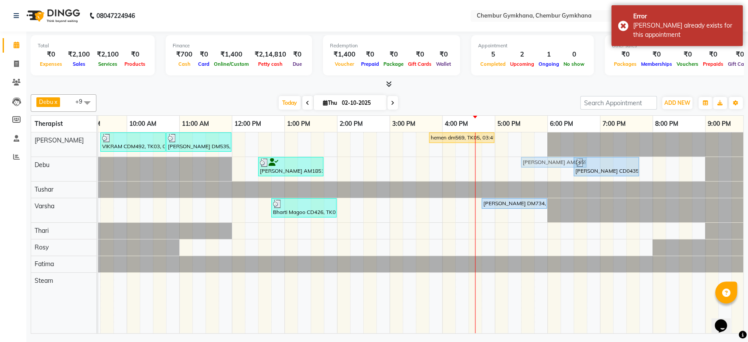
drag, startPoint x: 535, startPoint y: 140, endPoint x: 529, endPoint y: 167, distance: 27.9
click at [529, 167] on div "VIKRAM CDM492, TK03, 09:30 AM-10:45 AM, Full body 60 mins(Aromatherapy/Swedish/…" at bounding box center [415, 232] width 789 height 201
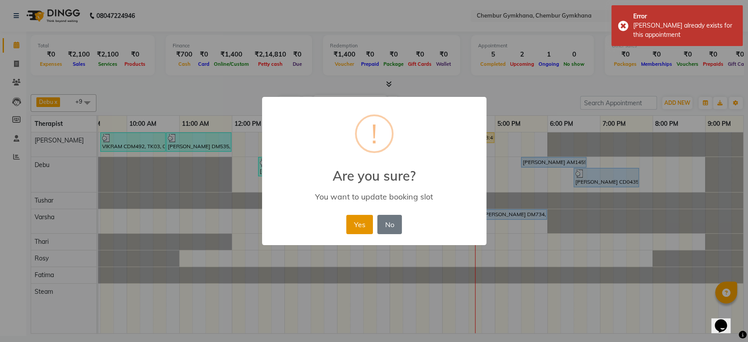
click at [360, 227] on button "Yes" at bounding box center [359, 224] width 27 height 19
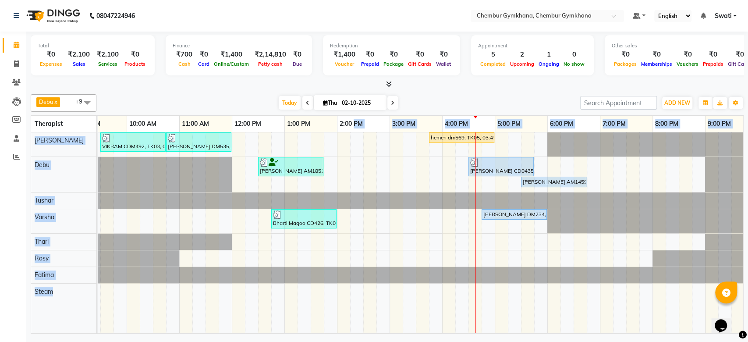
drag, startPoint x: 353, startPoint y: 130, endPoint x: 404, endPoint y: 143, distance: 52.4
click at [404, 143] on table "Therapist 8:00 AM 9:00 AM 10:00 AM 11:00 AM 12:00 PM 1:00 PM 2:00 PM 3:00 PM 4:…" at bounding box center [387, 224] width 713 height 218
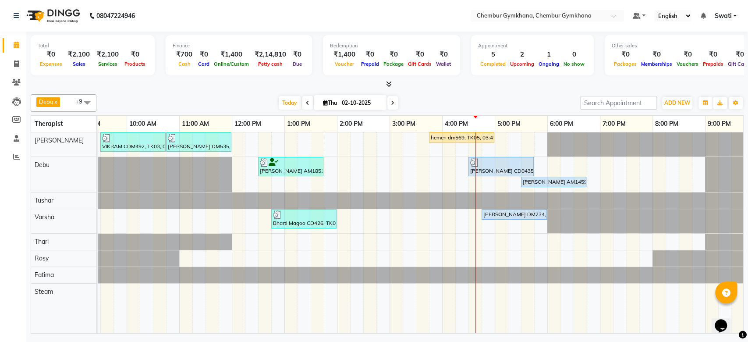
click at [421, 103] on div "Today Thu 02-10-2025" at bounding box center [338, 102] width 475 height 13
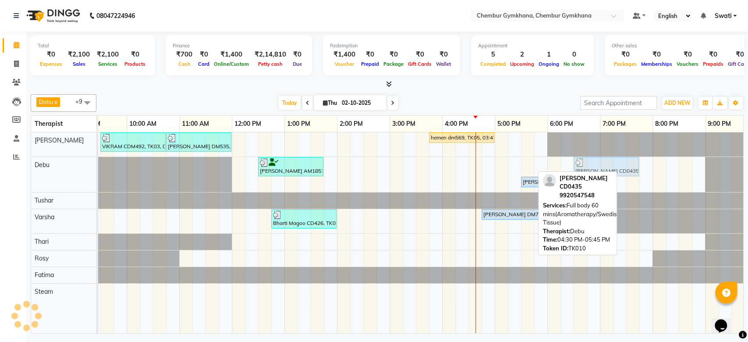
drag, startPoint x: 484, startPoint y: 164, endPoint x: 587, endPoint y: 169, distance: 103.5
click at [21, 169] on div "[PERSON_NAME] AM1851, TK01, 12:30 PM-01:45 PM, Full body 60 mins(Aromatherapy/S…" at bounding box center [21, 174] width 0 height 35
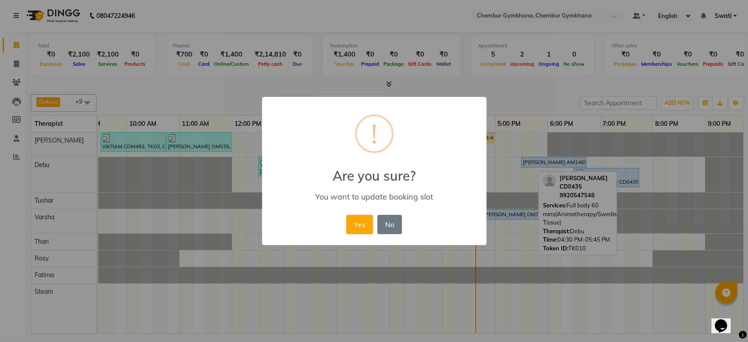
click at [568, 81] on div "× ! Are you sure? You want to update booking slot Yes No No" at bounding box center [374, 171] width 748 height 342
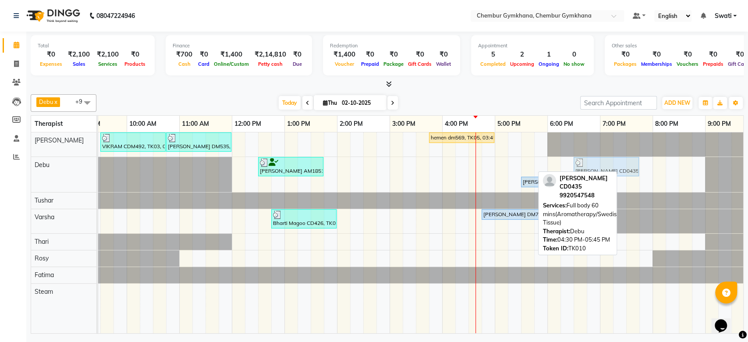
drag, startPoint x: 509, startPoint y: 168, endPoint x: 610, endPoint y: 165, distance: 101.3
click at [21, 165] on div "[PERSON_NAME] AM1851, TK01, 12:30 PM-01:45 PM, Full body 60 mins(Aromatherapy/S…" at bounding box center [21, 174] width 0 height 35
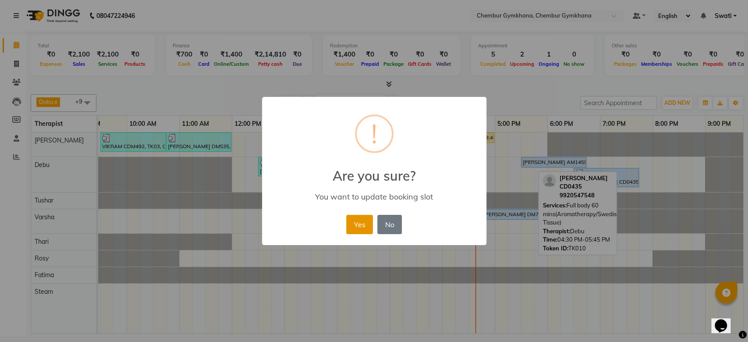
click at [365, 223] on button "Yes" at bounding box center [359, 224] width 27 height 19
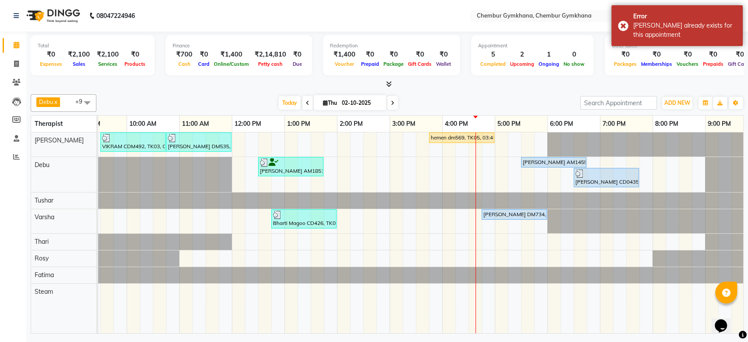
click at [532, 86] on div at bounding box center [387, 84] width 713 height 9
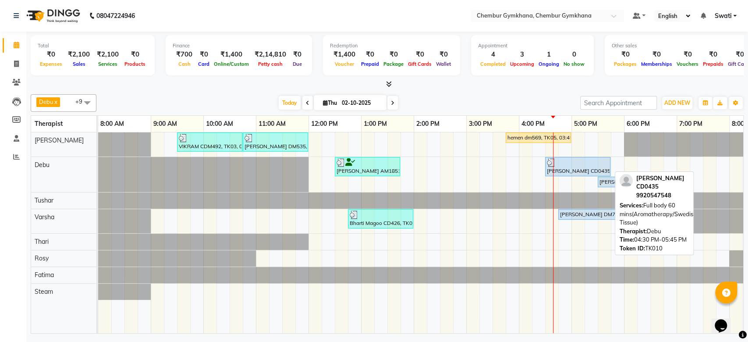
click at [570, 163] on div at bounding box center [578, 162] width 62 height 9
select select "5"
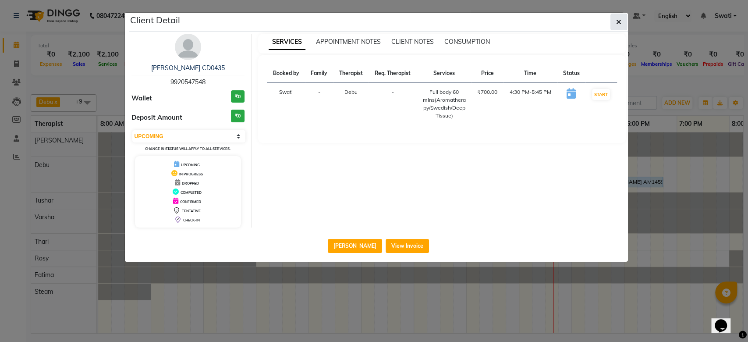
click at [620, 26] on span "button" at bounding box center [618, 22] width 5 height 9
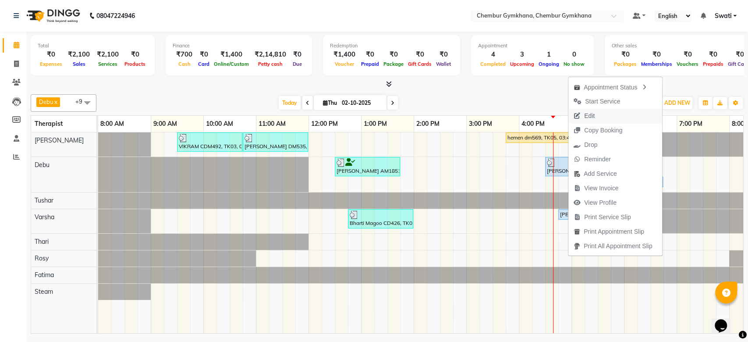
click at [609, 116] on button "Edit" at bounding box center [615, 116] width 94 height 14
select select "upcoming"
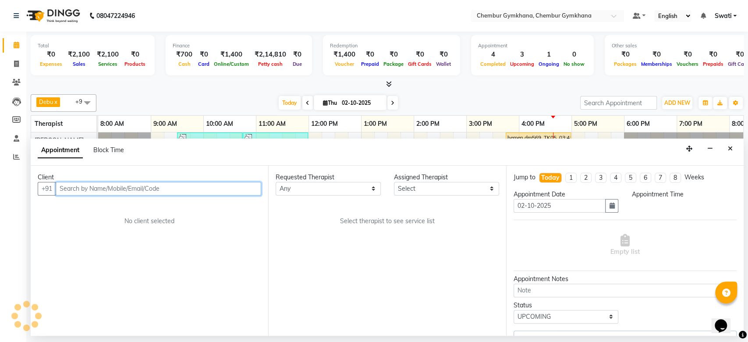
select select "90964"
select select "990"
select select "4397"
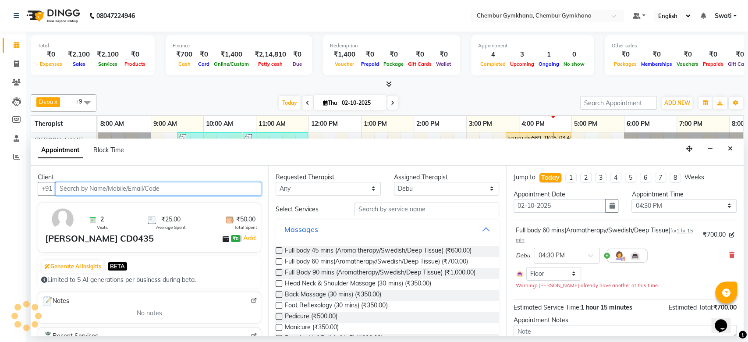
scroll to position [0, 144]
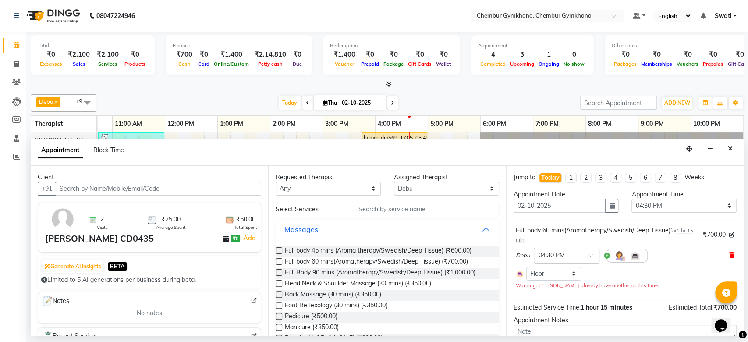
click at [729, 252] on icon at bounding box center [731, 255] width 5 height 6
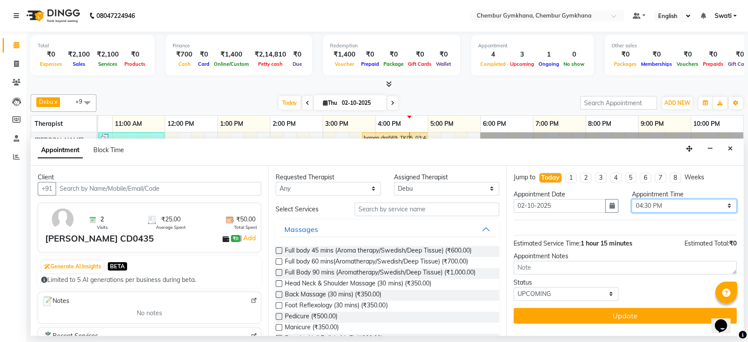
click at [720, 208] on select "Select 09:00 AM 09:15 AM 09:30 AM 09:45 AM 10:00 AM 10:15 AM 10:30 AM 10:45 AM …" at bounding box center [683, 206] width 105 height 14
select select "1110"
click at [631, 199] on select "Select 09:00 AM 09:15 AM 09:30 AM 09:45 AM 10:00 AM 10:15 AM 10:30 AM 10:45 AM …" at bounding box center [683, 206] width 105 height 14
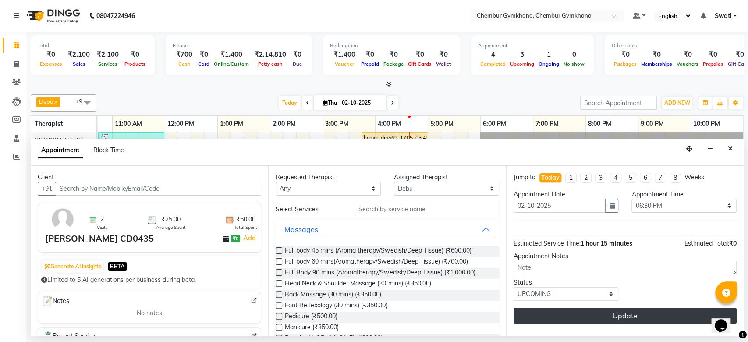
click at [617, 311] on button "Update" at bounding box center [625, 316] width 223 height 16
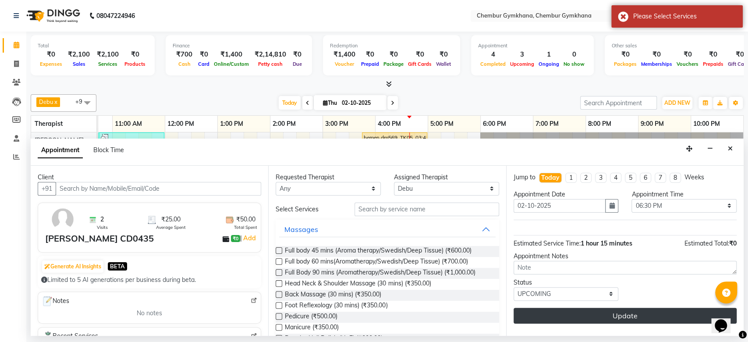
click at [617, 311] on button "Update" at bounding box center [625, 316] width 223 height 16
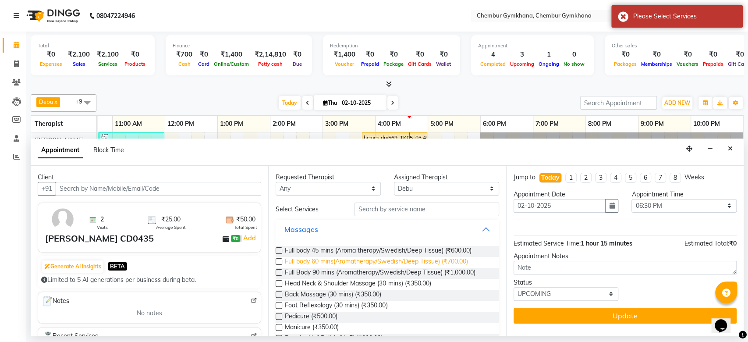
click at [422, 263] on span "Full body 60 mins(Aromatherapy/Swedish/Deep Tissue) (₹700.00)" at bounding box center [376, 262] width 183 height 11
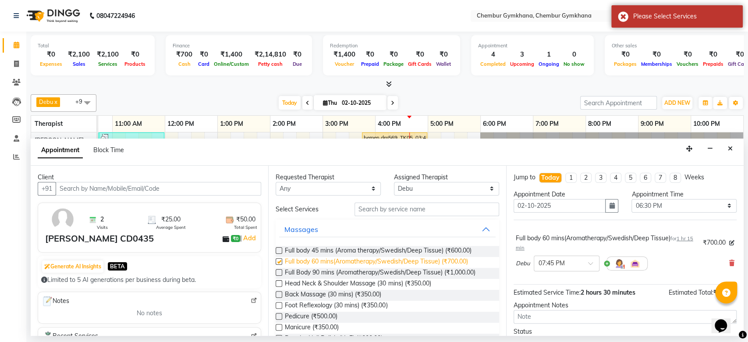
checkbox input "false"
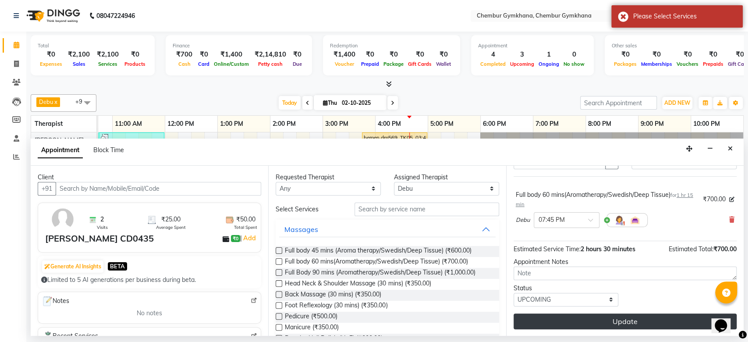
click at [567, 321] on button "Update" at bounding box center [625, 321] width 223 height 16
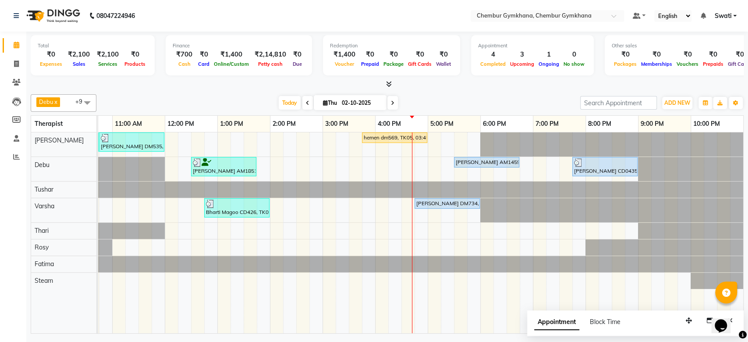
click at [395, 102] on span at bounding box center [392, 103] width 11 height 14
type input "03-10-2025"
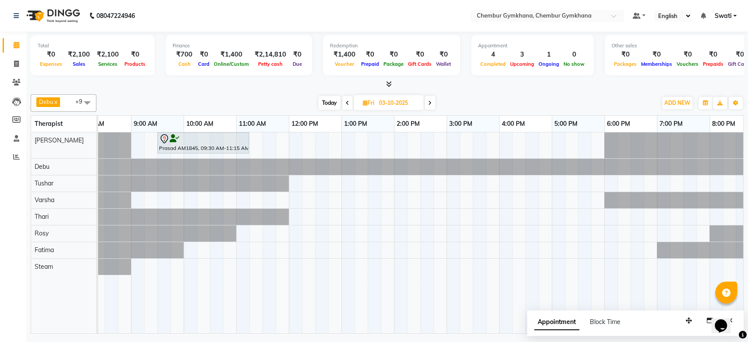
scroll to position [0, 6]
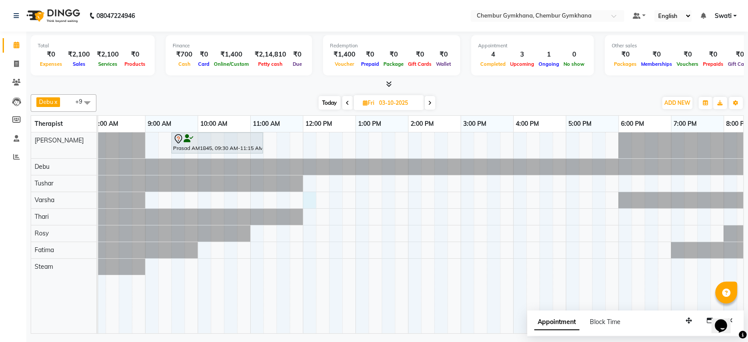
click at [308, 197] on div "Prasad AM1845, 09:30 AM-11:15 AM, Full Body 90 mins (Aromatherapy/Swedish/Deep …" at bounding box center [486, 232] width 789 height 201
select select "91078"
select select "720"
select select "tentative"
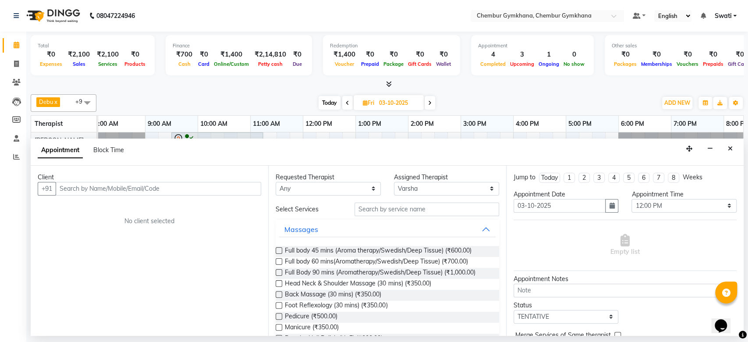
click at [163, 191] on input "text" at bounding box center [159, 189] width 206 height 14
type input "[PERSON_NAME]"
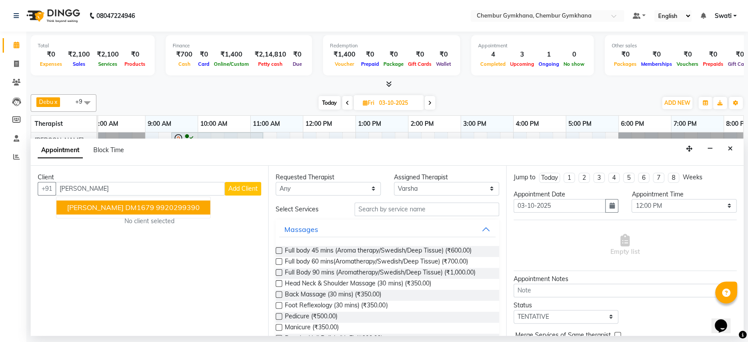
click at [105, 190] on input "[PERSON_NAME]" at bounding box center [140, 189] width 169 height 14
type input "DM1381"
click at [726, 152] on button "Close" at bounding box center [730, 149] width 13 height 14
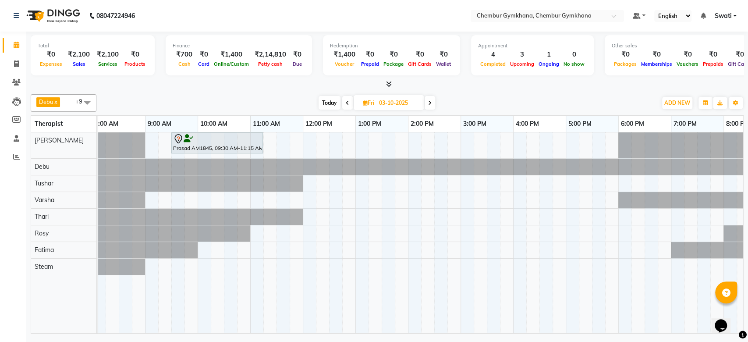
click at [324, 100] on span "Today" at bounding box center [330, 103] width 22 height 14
type input "02-10-2025"
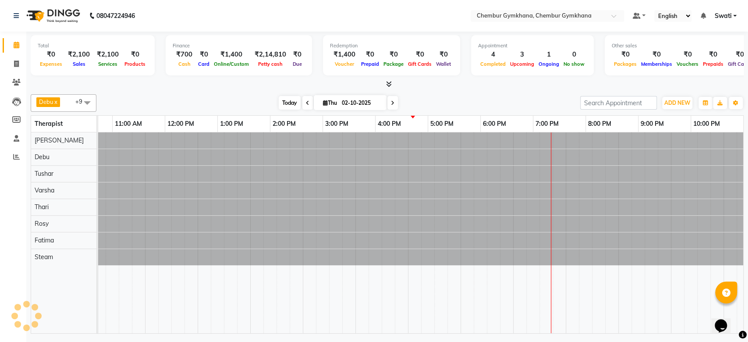
scroll to position [0, 144]
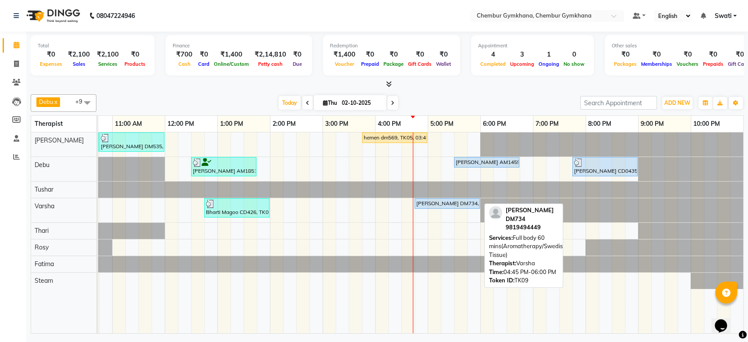
click at [448, 205] on div "[PERSON_NAME] DM734, TK09, 04:45 PM-06:00 PM, Full body 60 mins(Aromatherapy/Sw…" at bounding box center [447, 203] width 64 height 8
select select "5"
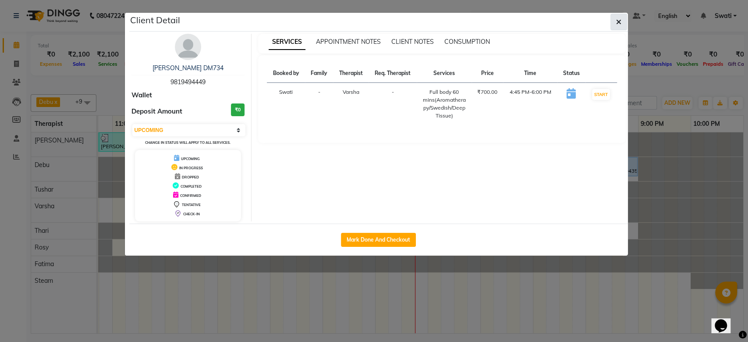
click at [620, 16] on button "button" at bounding box center [618, 22] width 17 height 17
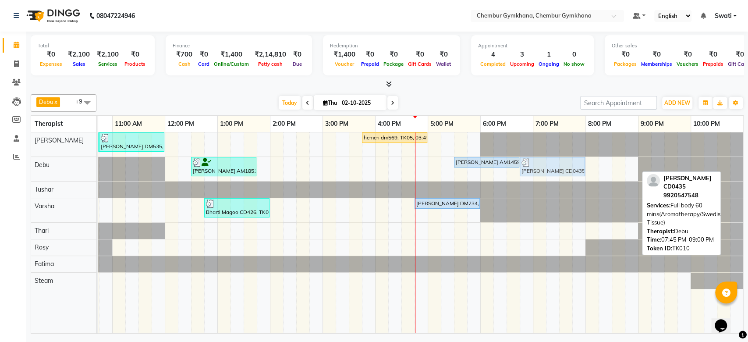
drag, startPoint x: 585, startPoint y: 162, endPoint x: 536, endPoint y: 167, distance: 48.9
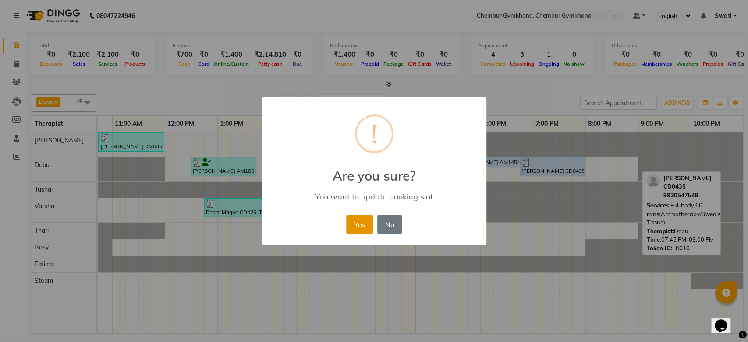
click at [354, 219] on button "Yes" at bounding box center [359, 224] width 27 height 19
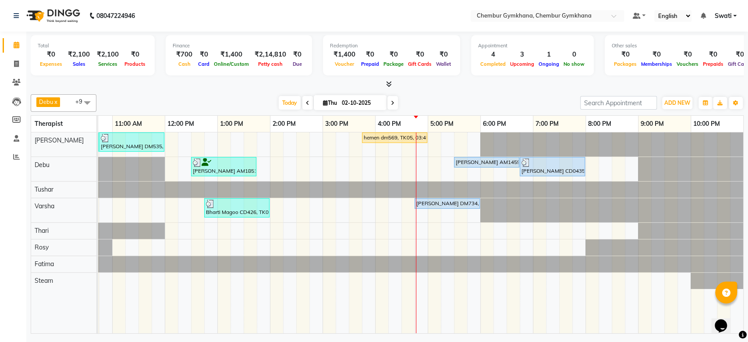
click at [395, 100] on span at bounding box center [392, 103] width 11 height 14
type input "03-10-2025"
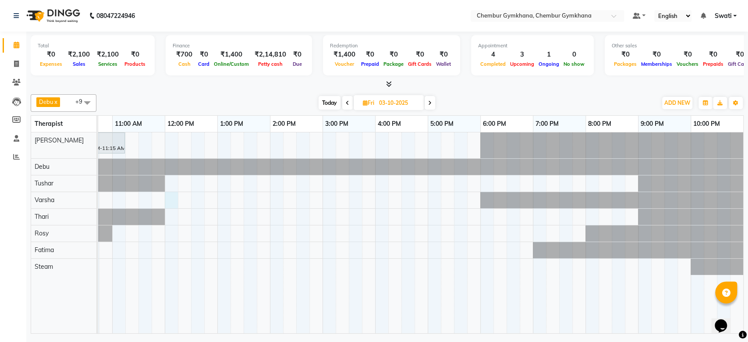
click at [173, 197] on div "Prasad AM1845, 09:30 AM-11:15 AM, Full Body 90 mins (Aromatherapy/Swedish/Deep …" at bounding box center [348, 232] width 789 height 201
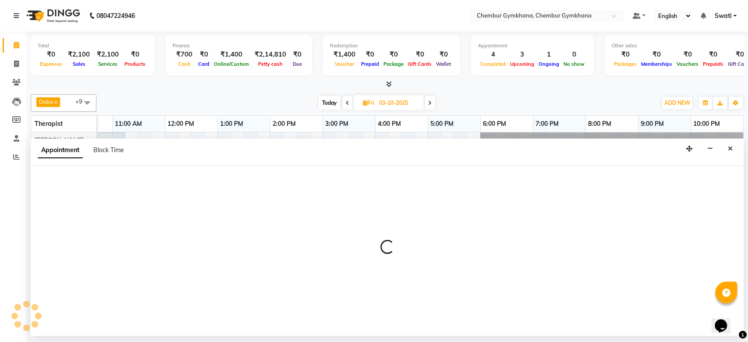
select select "91078"
select select "720"
select select "tentative"
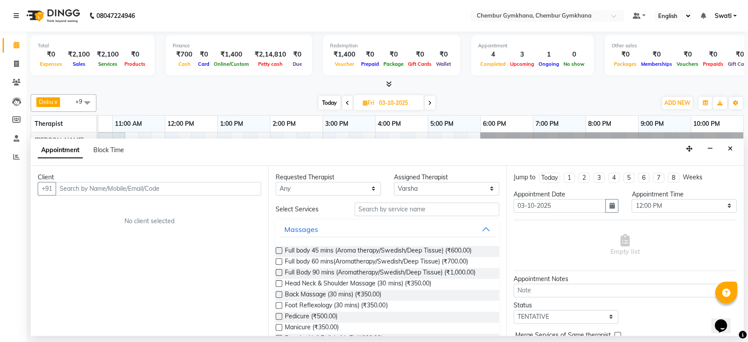
click at [109, 184] on input "text" at bounding box center [159, 189] width 206 height 14
type input "8082753886"
click at [253, 187] on span "Add Client" at bounding box center [242, 188] width 29 height 8
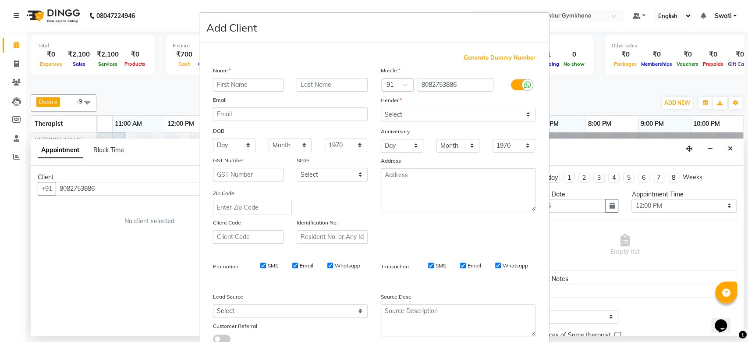
click at [241, 86] on input "text" at bounding box center [248, 85] width 71 height 14
type input "[PERSON_NAME]"
click at [316, 82] on input "text" at bounding box center [332, 85] width 71 height 14
type input "DM"
drag, startPoint x: 468, startPoint y: 116, endPoint x: 414, endPoint y: 155, distance: 66.9
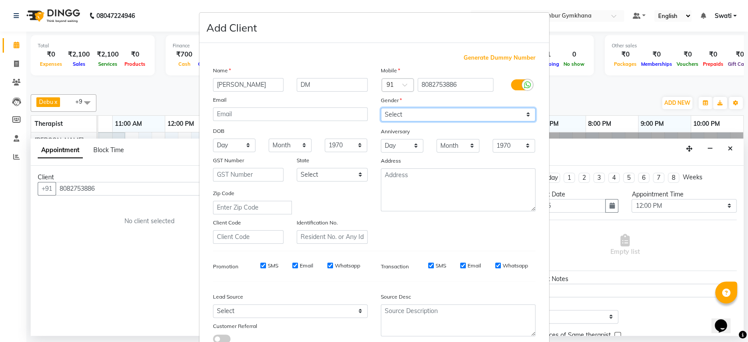
click at [414, 155] on div "Mobile Country Code × 91 8082753886 Gender Select [DEMOGRAPHIC_DATA] [DEMOGRAPH…" at bounding box center [458, 155] width 168 height 178
select select "[DEMOGRAPHIC_DATA]"
click at [381, 108] on select "Select [DEMOGRAPHIC_DATA] [DEMOGRAPHIC_DATA] Other Prefer Not To Say" at bounding box center [458, 115] width 155 height 14
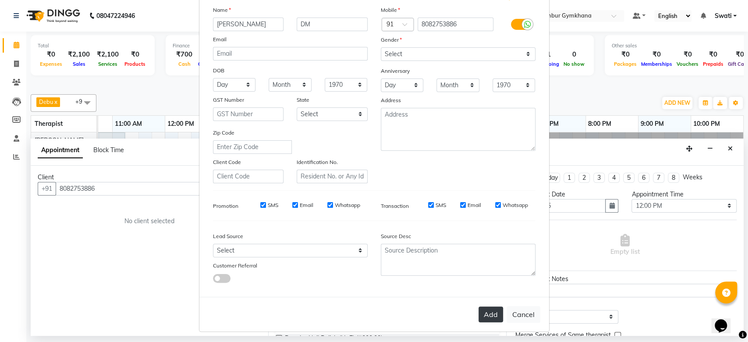
click at [482, 318] on button "Add" at bounding box center [491, 314] width 25 height 16
select select
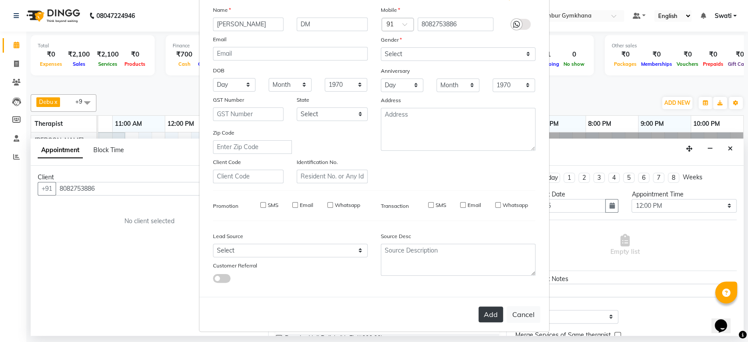
select select
checkbox input "false"
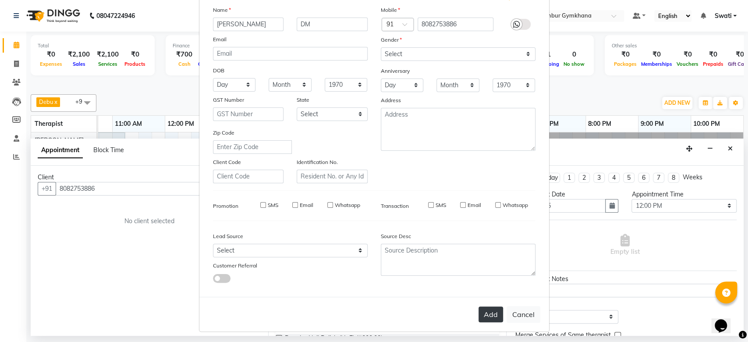
checkbox input "false"
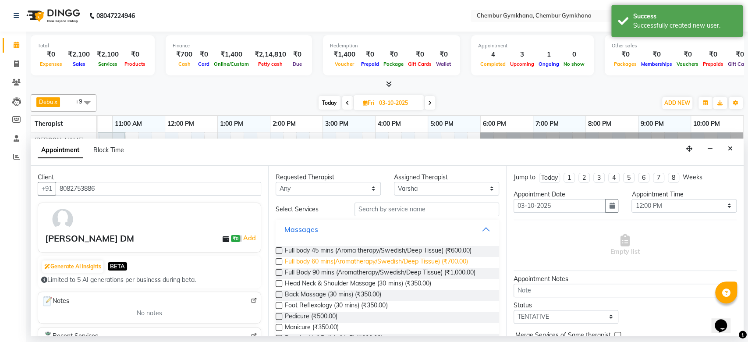
click at [354, 260] on span "Full body 60 mins(Aromatherapy/Swedish/Deep Tissue) (₹700.00)" at bounding box center [376, 262] width 183 height 11
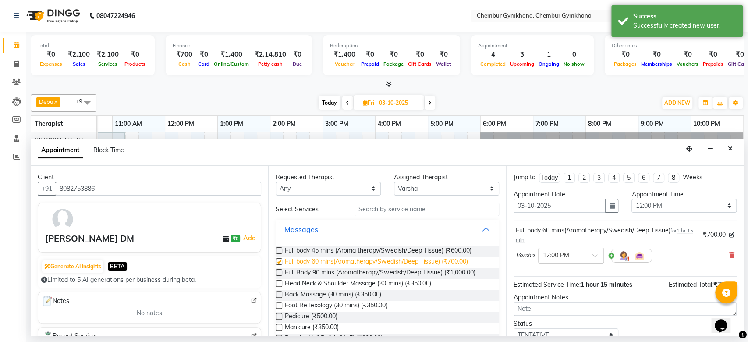
checkbox input "false"
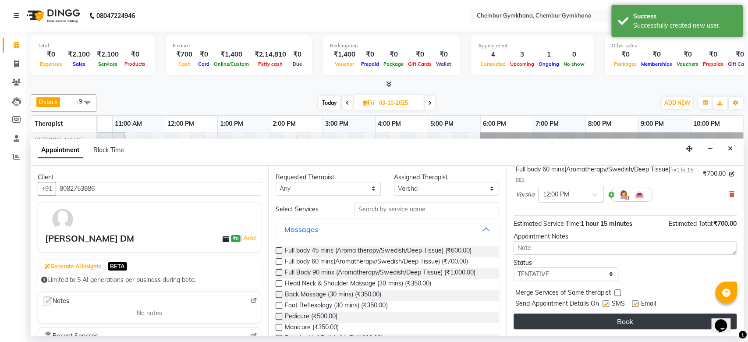
click at [560, 320] on button "Book" at bounding box center [625, 321] width 223 height 16
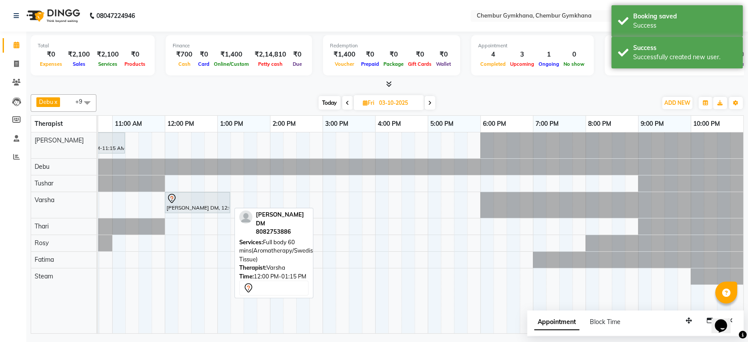
click at [187, 202] on div at bounding box center [198, 198] width 62 height 11
click at [180, 204] on div "[PERSON_NAME] DM, 12:00 PM-01:15 PM, Full body 60 mins(Aromatherapy/Swedish/Dee…" at bounding box center [198, 202] width 64 height 18
select select "7"
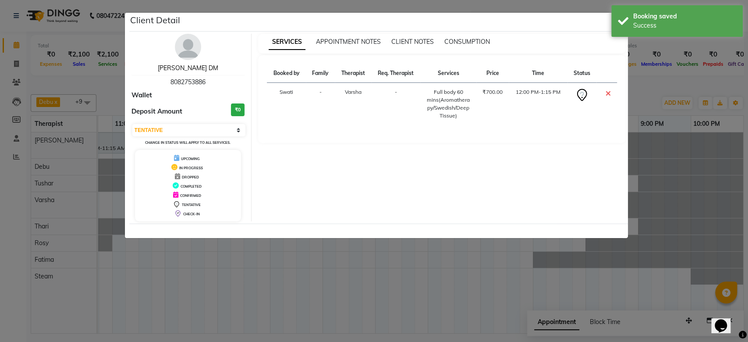
click at [179, 71] on link "[PERSON_NAME] DM" at bounding box center [188, 68] width 60 height 8
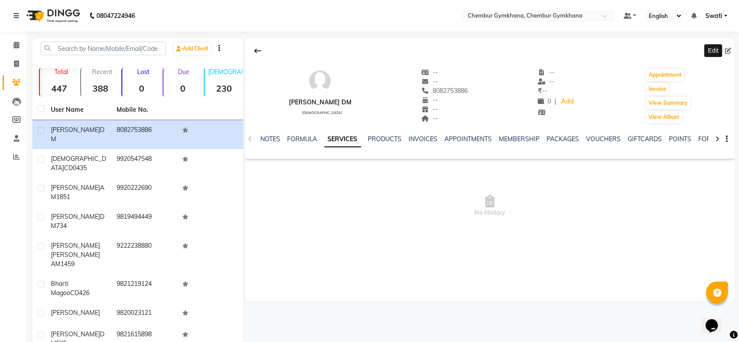
click at [726, 50] on icon at bounding box center [728, 51] width 6 height 6
select select "[DEMOGRAPHIC_DATA]"
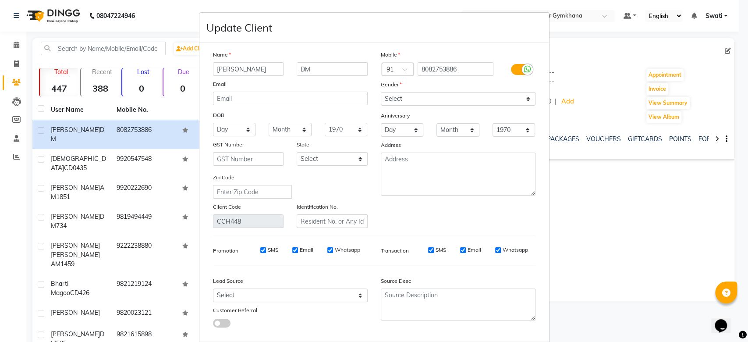
click at [325, 60] on div "Name" at bounding box center [290, 56] width 168 height 12
click at [319, 66] on input "DM" at bounding box center [332, 69] width 71 height 14
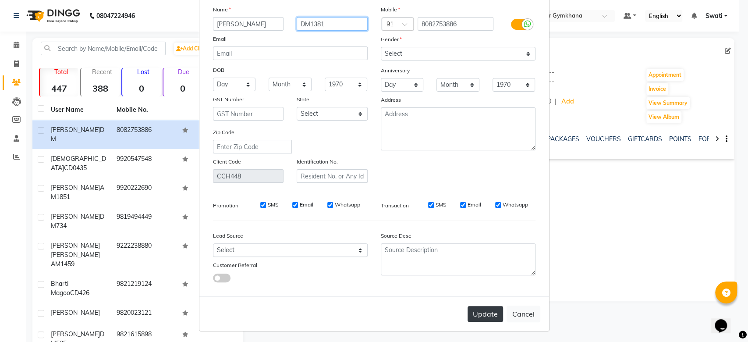
type input "DM1381"
click at [484, 311] on button "Update" at bounding box center [485, 314] width 35 height 16
select select
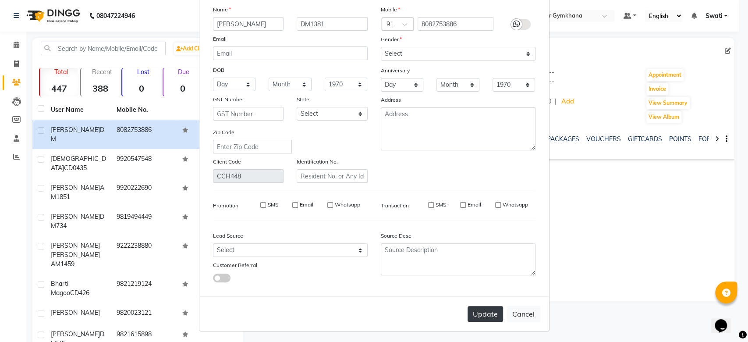
select select
checkbox input "false"
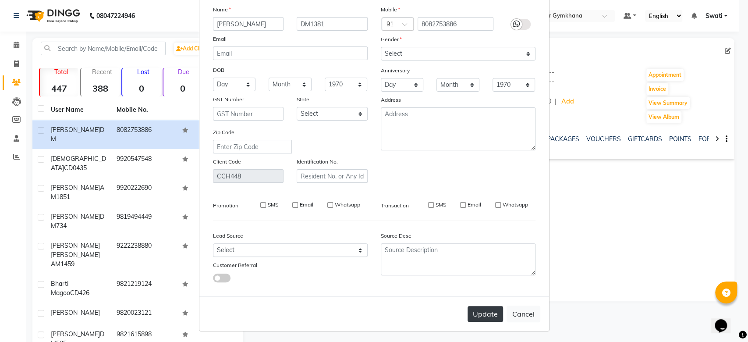
checkbox input "false"
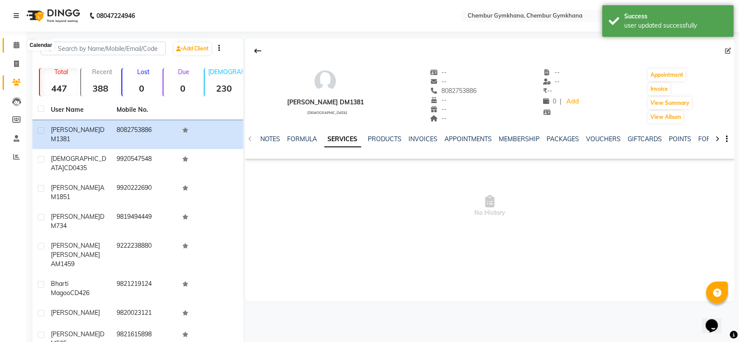
click at [14, 46] on icon at bounding box center [17, 45] width 6 height 7
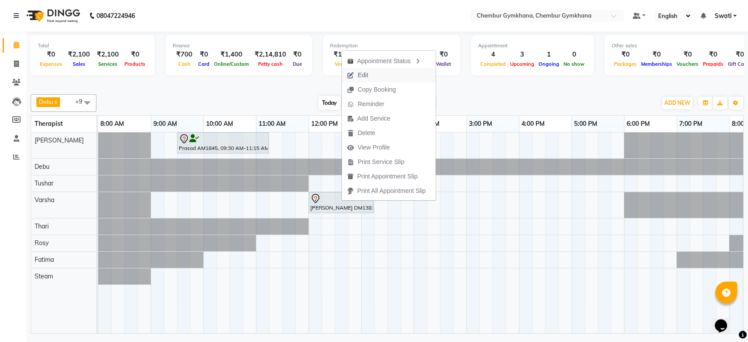
click at [397, 73] on button "Edit" at bounding box center [389, 75] width 94 height 14
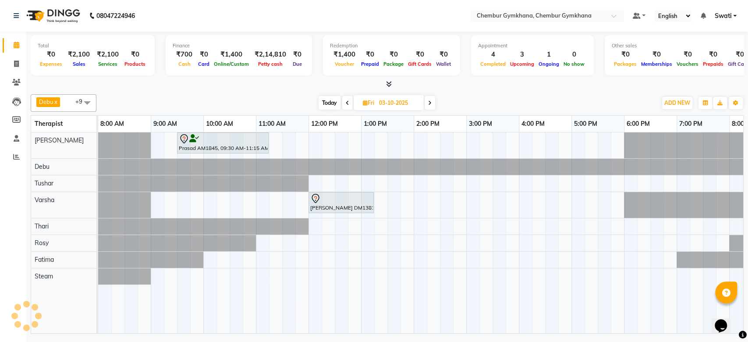
select select "91078"
select select "720"
select select "tentative"
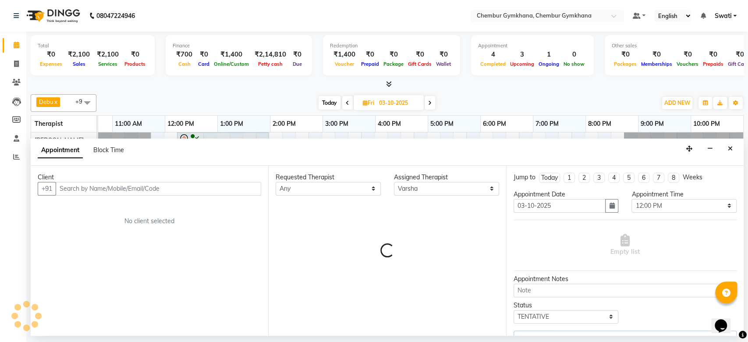
scroll to position [0, 144]
select select "4397"
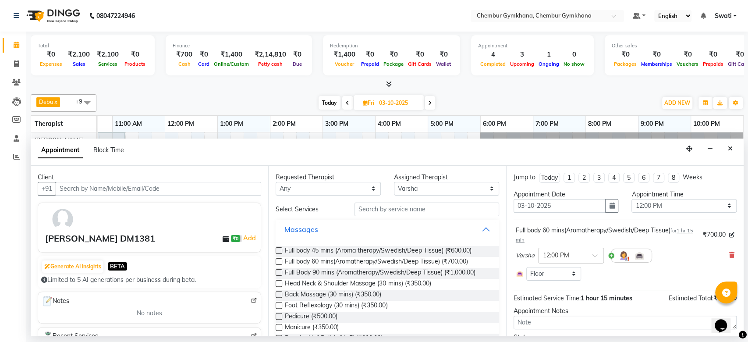
click at [727, 251] on div "Full body 60 mins(Aromatherapy/Swedish/Deep Tissue) for 1 hr 15 min ₹700.00 [PE…" at bounding box center [625, 252] width 223 height 59
click at [729, 253] on icon at bounding box center [731, 255] width 5 height 6
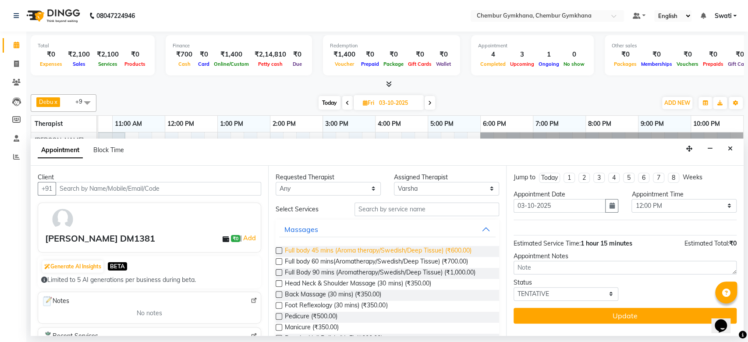
click at [304, 249] on span "Full body 45 mins (Aroma therapy/Swedish/Deep Tissue) (₹600.00)" at bounding box center [378, 251] width 186 height 11
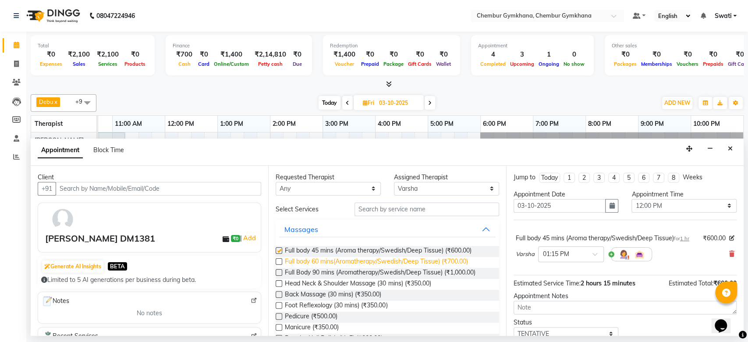
checkbox input "false"
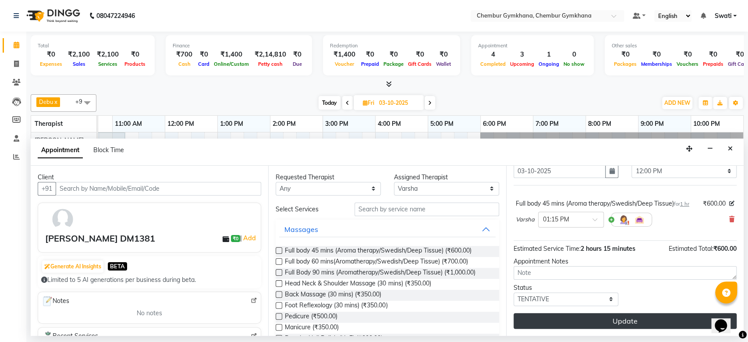
click at [549, 326] on button "Update" at bounding box center [625, 321] width 223 height 16
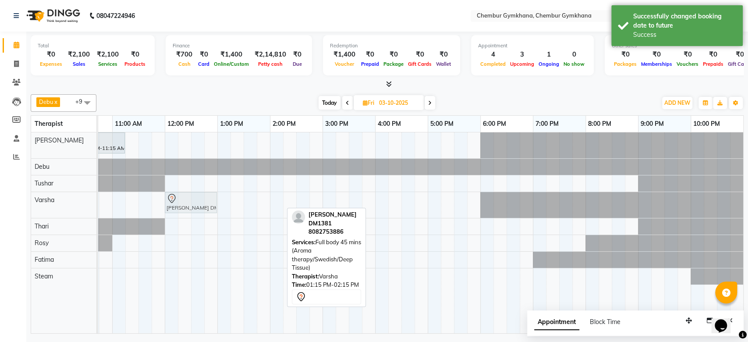
drag, startPoint x: 237, startPoint y: 198, endPoint x: 170, endPoint y: 207, distance: 67.3
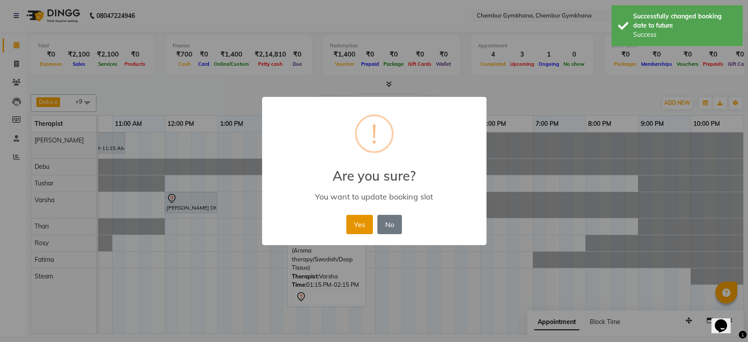
click at [356, 222] on button "Yes" at bounding box center [359, 224] width 27 height 19
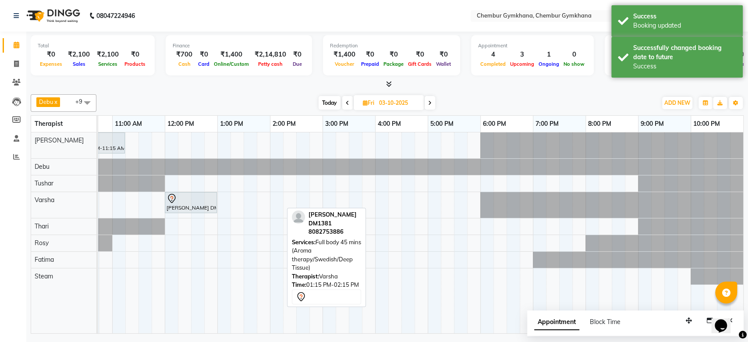
click at [282, 83] on div at bounding box center [387, 84] width 713 height 9
click at [278, 107] on div "[DATE] [DATE]" at bounding box center [377, 102] width 552 height 13
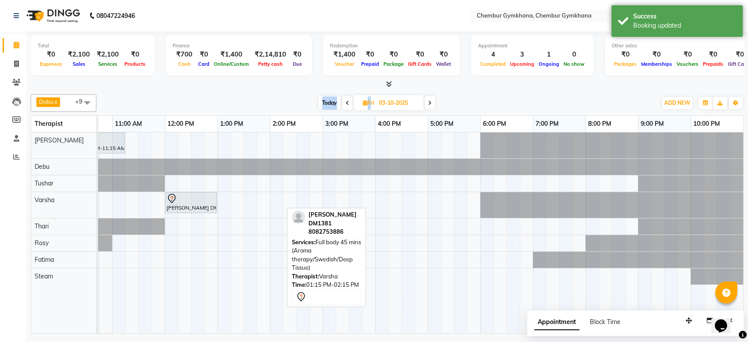
click at [322, 96] on span "Today" at bounding box center [330, 103] width 22 height 14
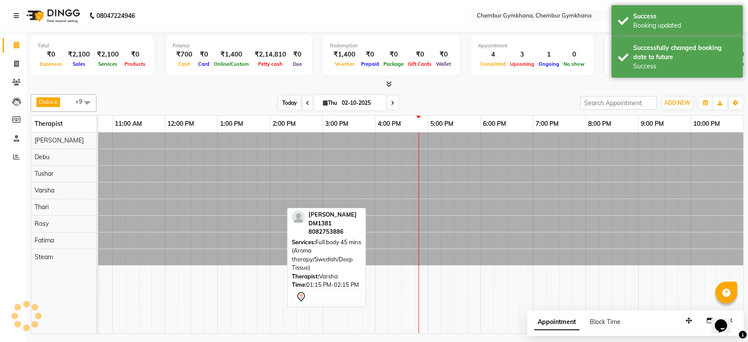
scroll to position [0, 144]
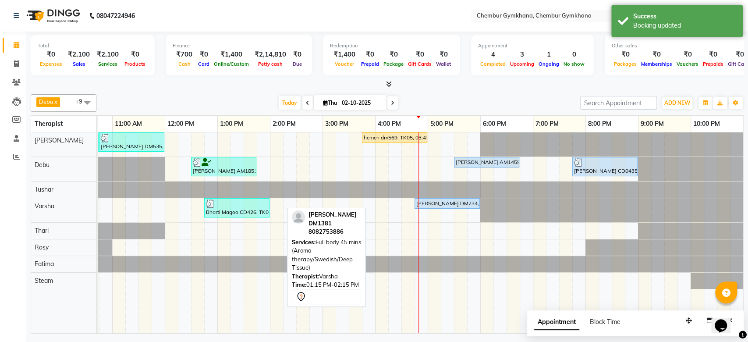
click at [397, 104] on div "Today Thu 02-10-2025" at bounding box center [338, 102] width 121 height 13
click at [395, 103] on span at bounding box center [392, 103] width 11 height 14
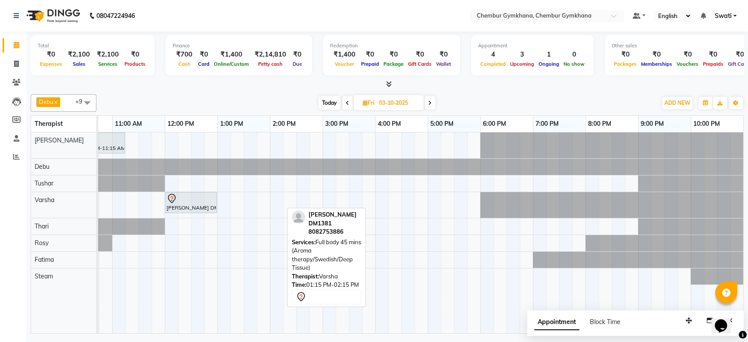
click at [485, 82] on div at bounding box center [387, 84] width 713 height 9
click at [301, 102] on div "[DATE] [DATE]" at bounding box center [377, 102] width 552 height 13
click at [321, 100] on span "Today" at bounding box center [330, 103] width 22 height 14
type input "02-10-2025"
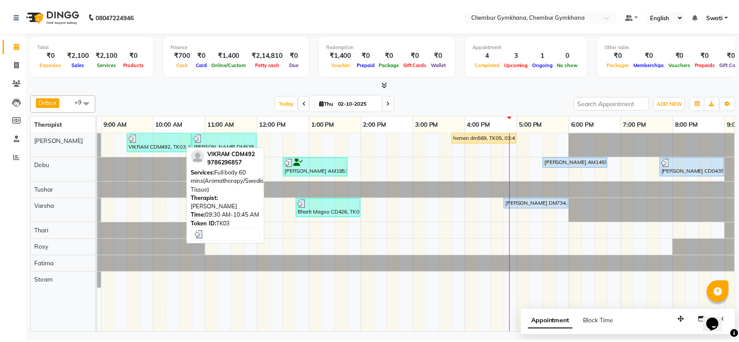
scroll to position [0, 0]
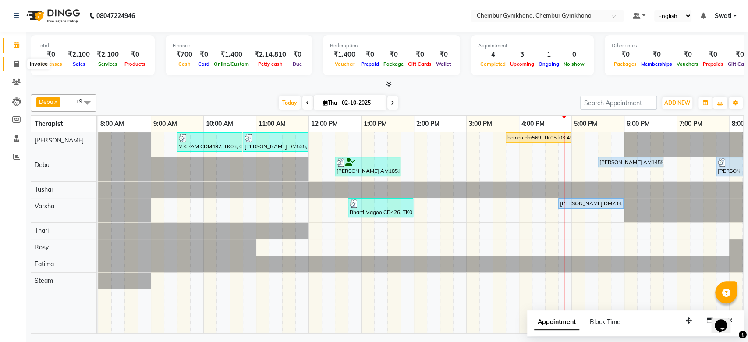
click at [9, 67] on span at bounding box center [16, 64] width 15 height 10
select select "8754"
select select "service"
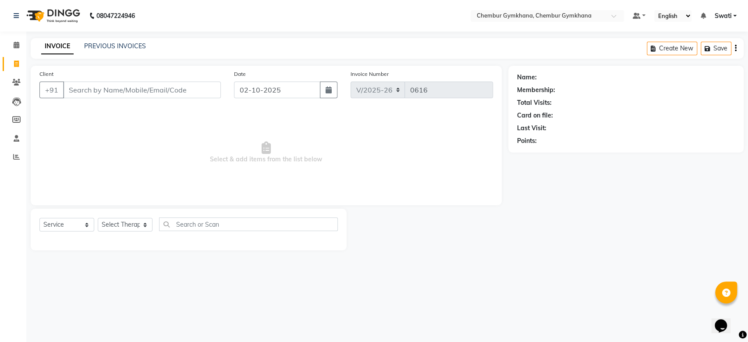
click at [150, 94] on input "Client" at bounding box center [142, 90] width 158 height 17
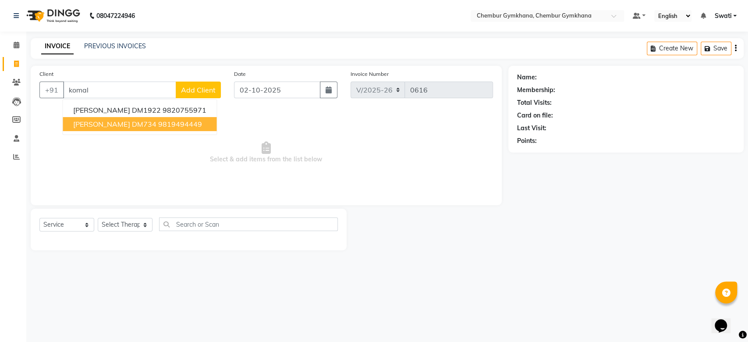
click at [126, 121] on span "[PERSON_NAME] DM734" at bounding box center [114, 124] width 83 height 9
type input "9819494449"
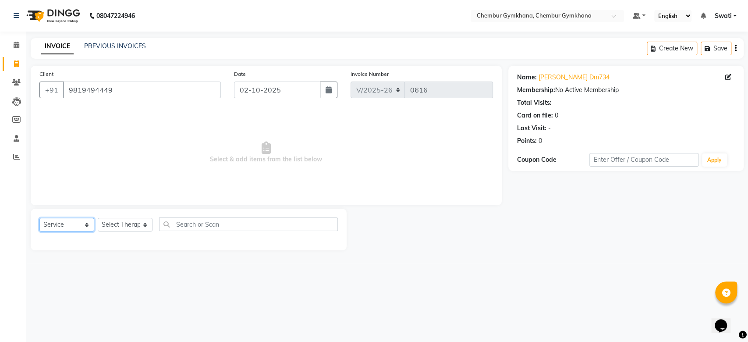
click at [81, 226] on select "Select Service Product Membership Package Voucher Prepaid Gift Card" at bounding box center [66, 225] width 55 height 14
select select "V"
click at [39, 218] on select "Select Service Product Membership Package Voucher Prepaid Gift Card" at bounding box center [66, 225] width 55 height 14
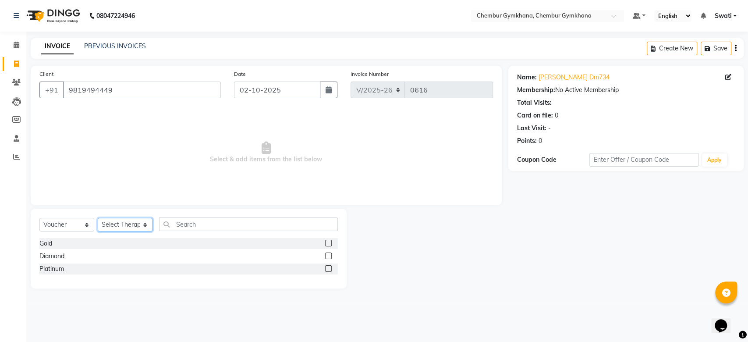
click at [121, 226] on select "Select Therapist [PERSON_NAME] [PERSON_NAME] [PERSON_NAME] [PERSON_NAME] [PERSO…" at bounding box center [125, 225] width 55 height 14
select select "90749"
click at [98, 218] on select "Select Therapist [PERSON_NAME] [PERSON_NAME] [PERSON_NAME] [PERSON_NAME] [PERSO…" at bounding box center [125, 225] width 55 height 14
click at [78, 252] on div "Diamond" at bounding box center [188, 256] width 298 height 11
click at [327, 258] on label at bounding box center [328, 255] width 7 height 7
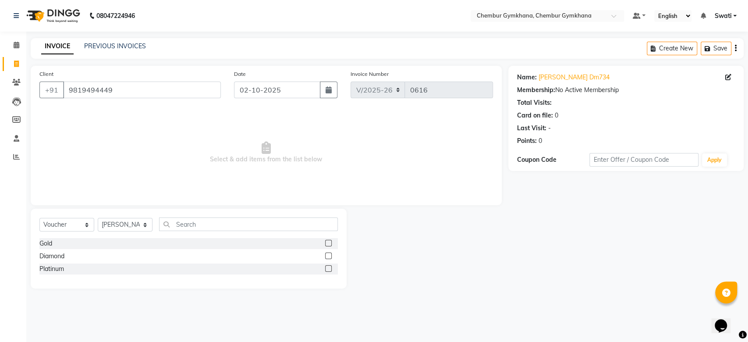
click at [327, 258] on input "checkbox" at bounding box center [328, 256] width 6 height 6
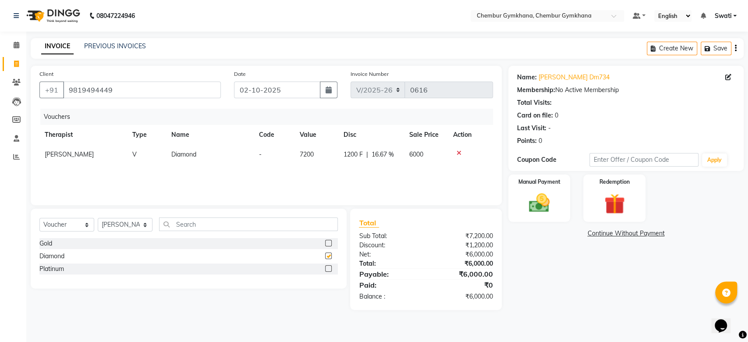
checkbox input "false"
click at [540, 207] on img at bounding box center [539, 203] width 35 height 25
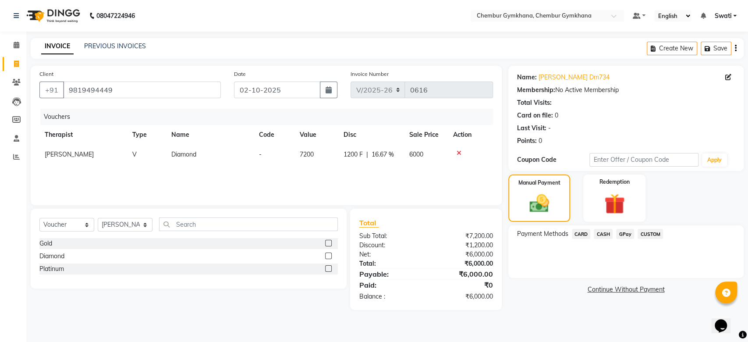
click at [584, 234] on span "CARD" at bounding box center [581, 234] width 19 height 10
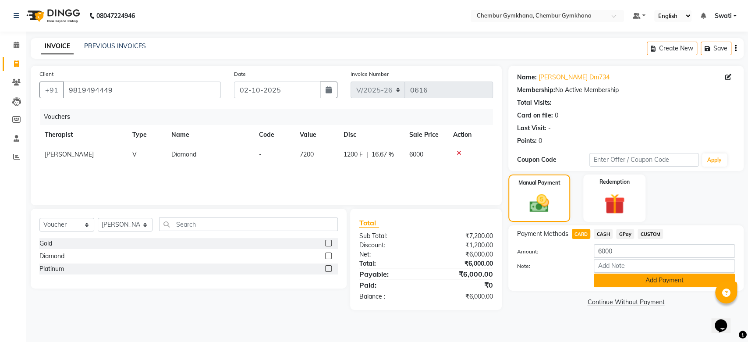
click at [624, 282] on button "Add Payment" at bounding box center [664, 280] width 141 height 14
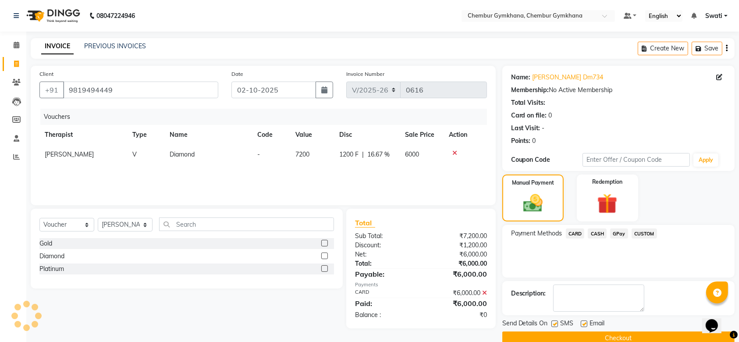
scroll to position [16, 0]
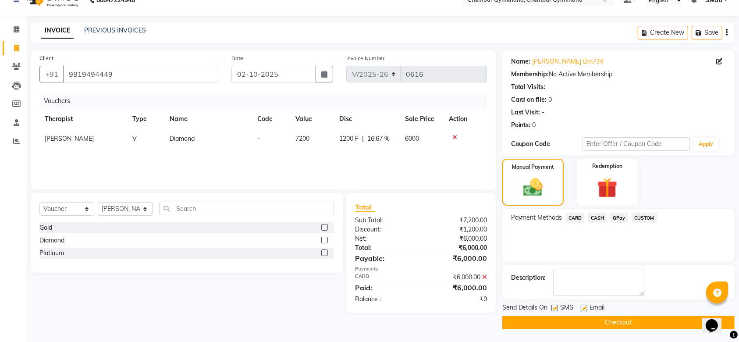
click at [604, 324] on button "Checkout" at bounding box center [618, 323] width 232 height 14
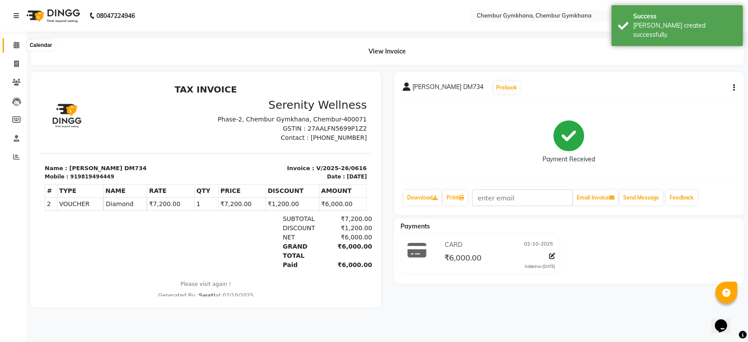
click at [17, 41] on span at bounding box center [16, 45] width 15 height 10
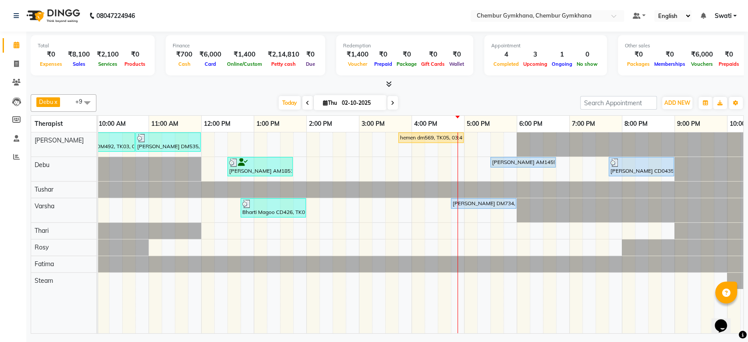
scroll to position [0, 144]
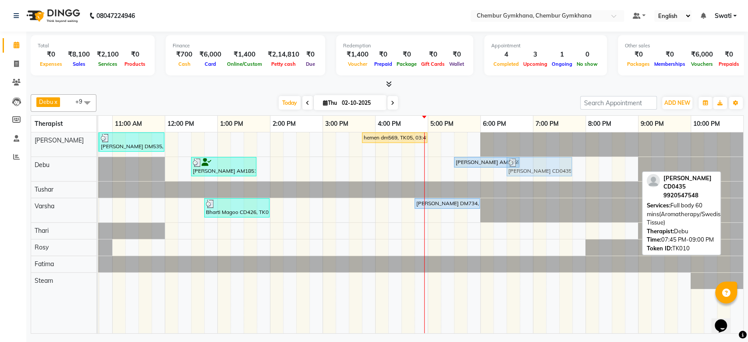
drag, startPoint x: 582, startPoint y: 167, endPoint x: 519, endPoint y: 180, distance: 64.0
click at [519, 180] on div "VIKRAM CDM492, TK03, 09:30 AM-10:45 AM, Full body 60 mins(Aromatherapy/Swedish/…" at bounding box center [348, 232] width 789 height 201
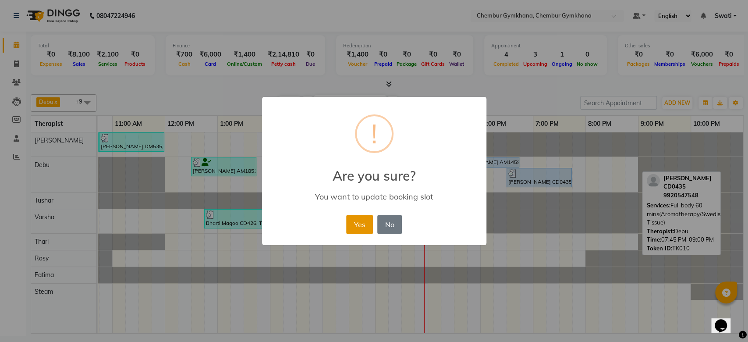
click at [363, 225] on button "Yes" at bounding box center [359, 224] width 27 height 19
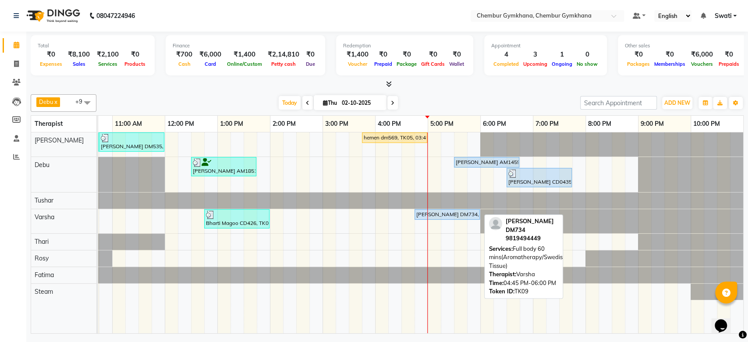
click at [440, 210] on div "[PERSON_NAME] DM734, TK09, 04:45 PM-06:00 PM, Full body 60 mins(Aromatherapy/Sw…" at bounding box center [447, 214] width 64 height 8
click at [440, 213] on div "[PERSON_NAME] DM734, TK09, 04:45 PM-06:00 PM, Full body 60 mins(Aromatherapy/Sw…" at bounding box center [447, 214] width 64 height 8
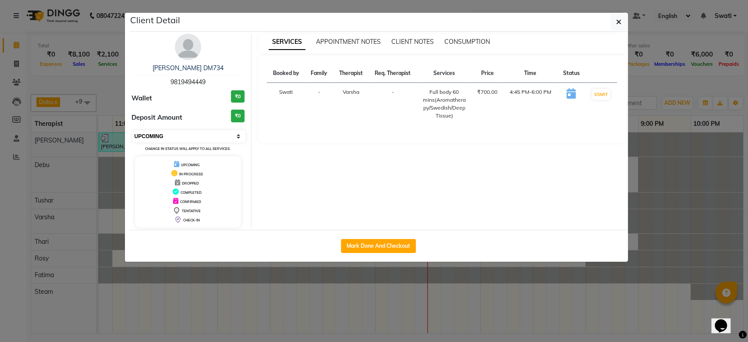
click at [190, 135] on select "Select IN SERVICE CONFIRMED TENTATIVE CHECK IN MARK DONE DROPPED UPCOMING" at bounding box center [188, 136] width 113 height 12
select select "1"
click at [132, 130] on select "Select IN SERVICE CONFIRMED TENTATIVE CHECK IN MARK DONE DROPPED UPCOMING" at bounding box center [188, 136] width 113 height 12
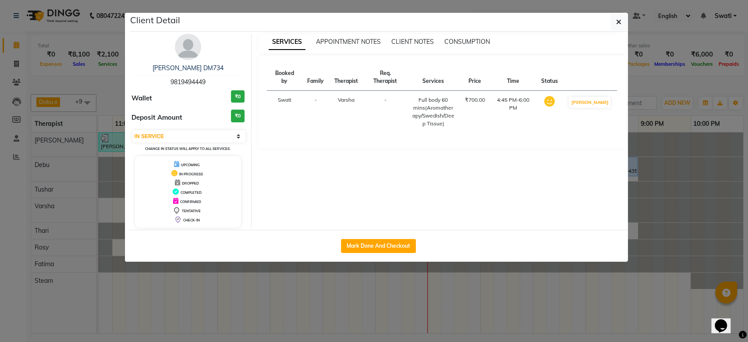
click at [93, 162] on ngb-modal-window "Client Detail [PERSON_NAME] DM734 9819494449 Wallet ₹0 Deposit Amount ₹0 Select…" at bounding box center [374, 171] width 748 height 342
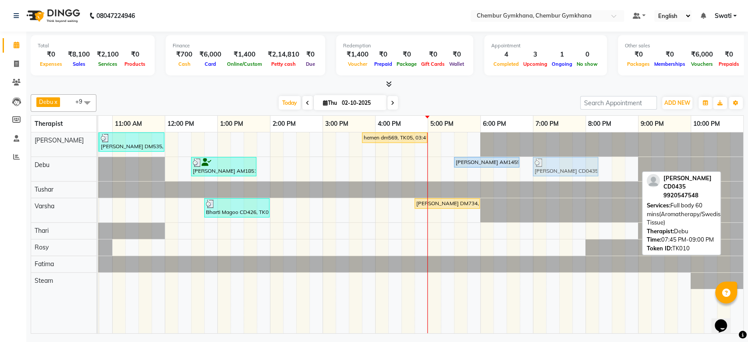
drag, startPoint x: 607, startPoint y: 162, endPoint x: 567, endPoint y: 162, distance: 39.9
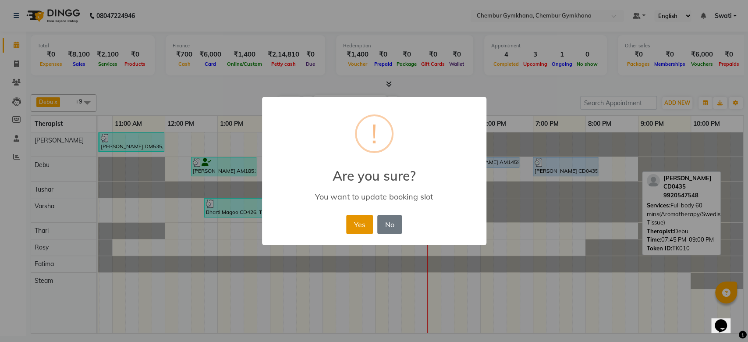
click at [368, 221] on button "Yes" at bounding box center [359, 224] width 27 height 19
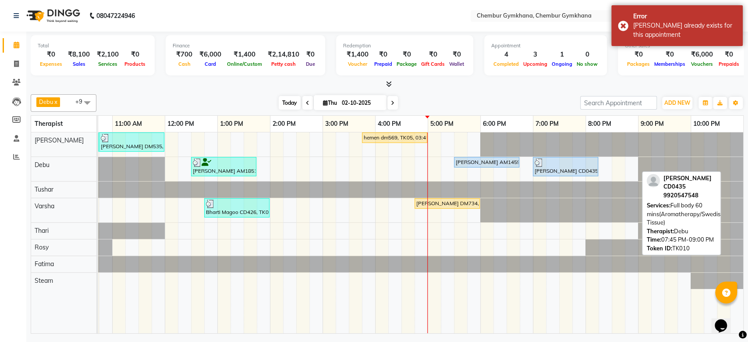
click at [284, 104] on span "Today" at bounding box center [290, 103] width 22 height 14
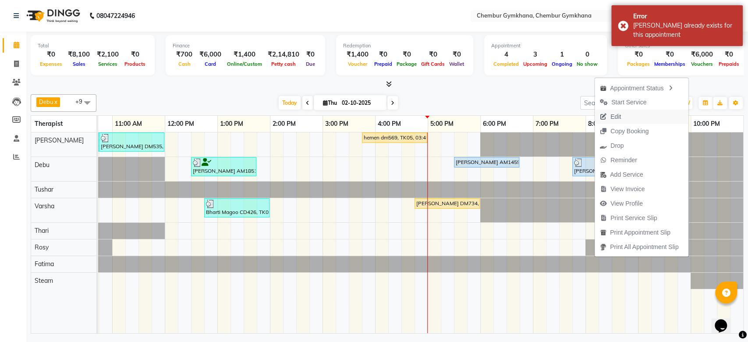
click at [616, 117] on span "Edit" at bounding box center [615, 116] width 11 height 9
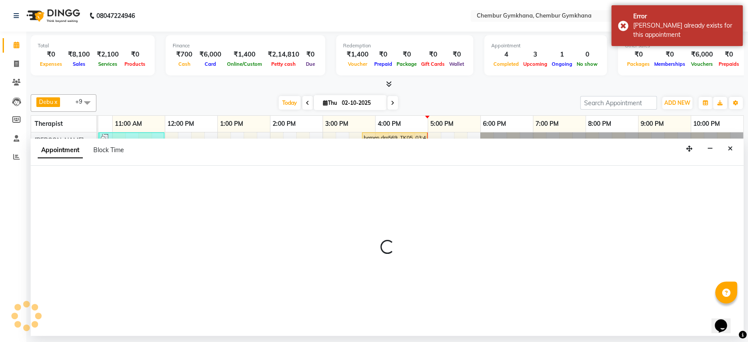
select select "90964"
select select "1185"
select select "4397"
select select "upcoming"
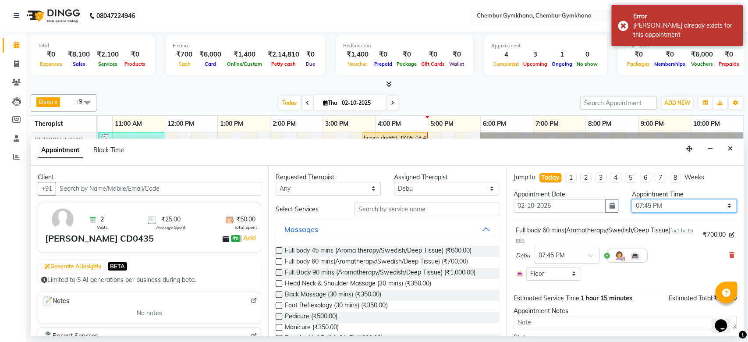
click at [645, 203] on select "Select 09:00 AM 09:15 AM 09:30 AM 09:45 AM 10:00 AM 10:15 AM 10:30 AM 10:45 AM …" at bounding box center [683, 206] width 105 height 14
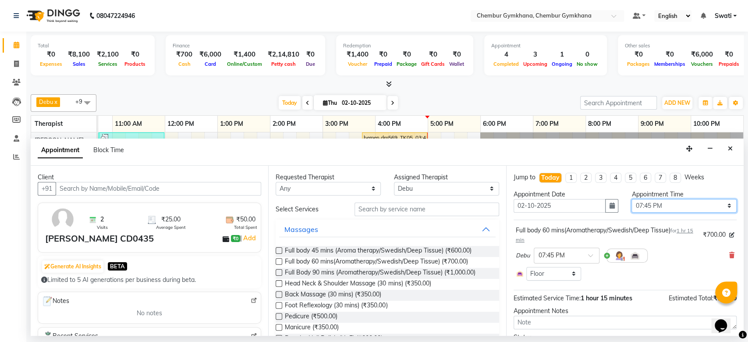
select select "1110"
click at [631, 199] on select "Select 09:00 AM 09:15 AM 09:30 AM 09:45 AM 10:00 AM 10:15 AM 10:30 AM 10:45 AM …" at bounding box center [683, 206] width 105 height 14
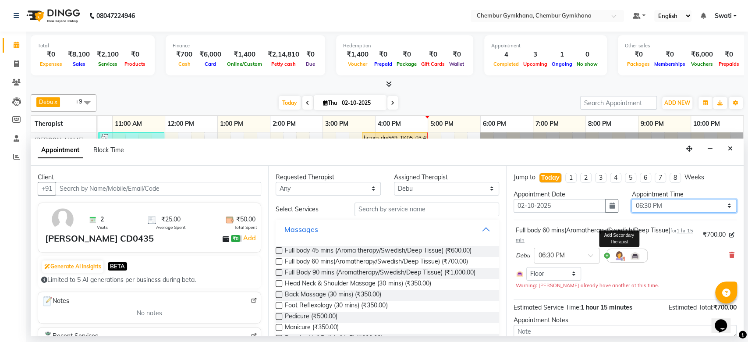
scroll to position [58, 0]
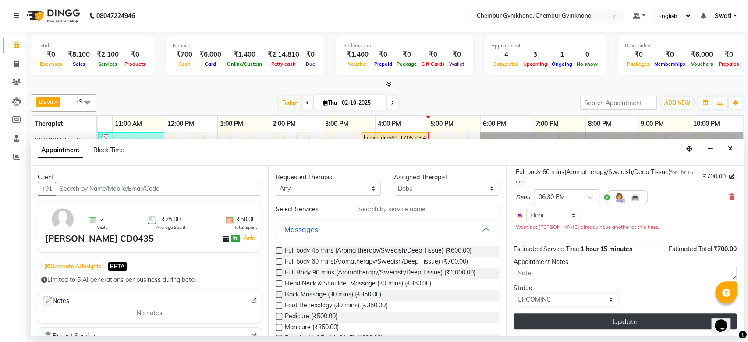
click at [580, 319] on button "Update" at bounding box center [625, 321] width 223 height 16
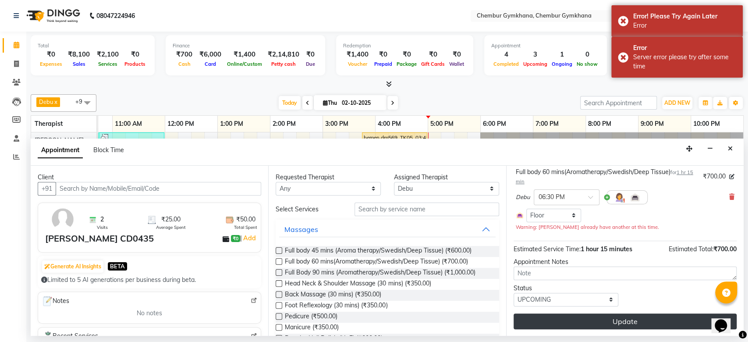
click at [580, 319] on button "Update" at bounding box center [625, 321] width 223 height 16
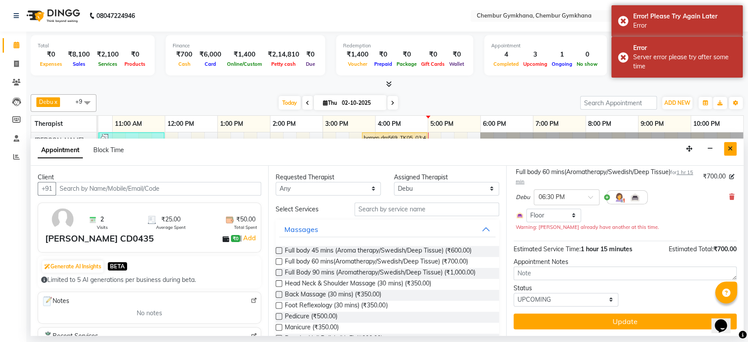
click at [728, 147] on icon "Close" at bounding box center [730, 148] width 5 height 6
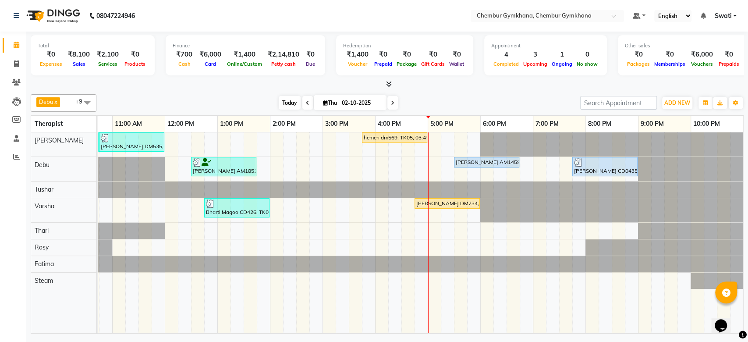
click at [285, 101] on span "Today" at bounding box center [290, 103] width 22 height 14
click at [308, 100] on span at bounding box center [307, 103] width 11 height 14
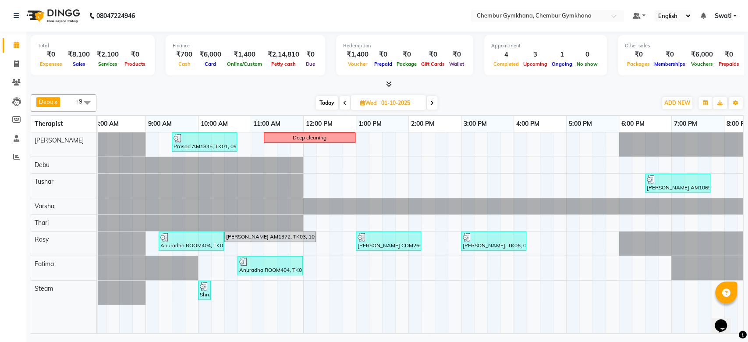
scroll to position [0, 0]
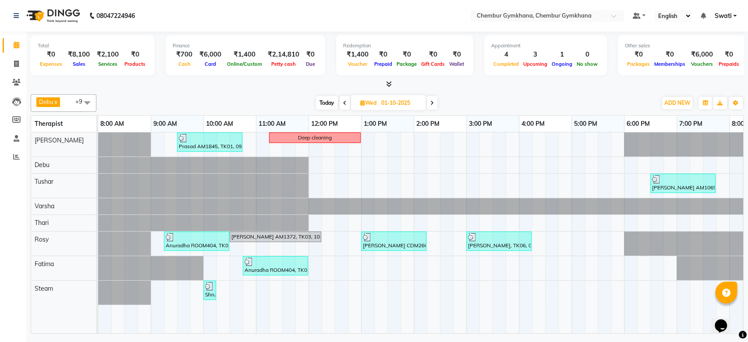
click at [331, 102] on span "Today" at bounding box center [327, 103] width 22 height 14
type input "02-10-2025"
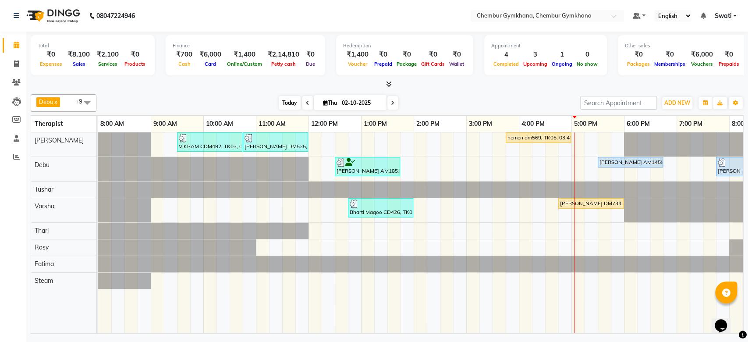
click at [284, 99] on span "Today" at bounding box center [290, 103] width 22 height 14
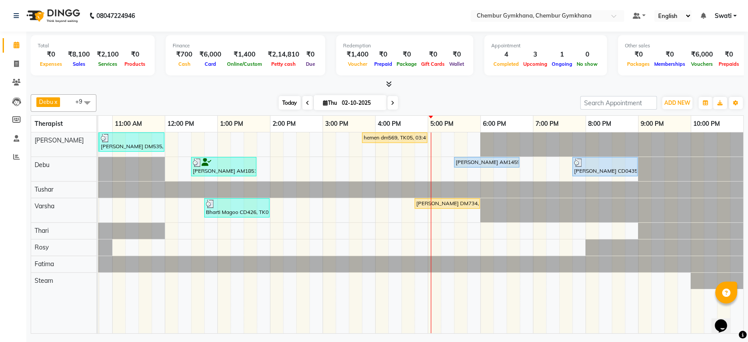
click at [284, 99] on span "Today" at bounding box center [290, 103] width 22 height 14
click at [287, 98] on span "Today" at bounding box center [290, 103] width 22 height 14
click at [280, 101] on span "Today" at bounding box center [290, 103] width 22 height 14
click at [330, 99] on span "Thu" at bounding box center [330, 102] width 18 height 7
select select "10"
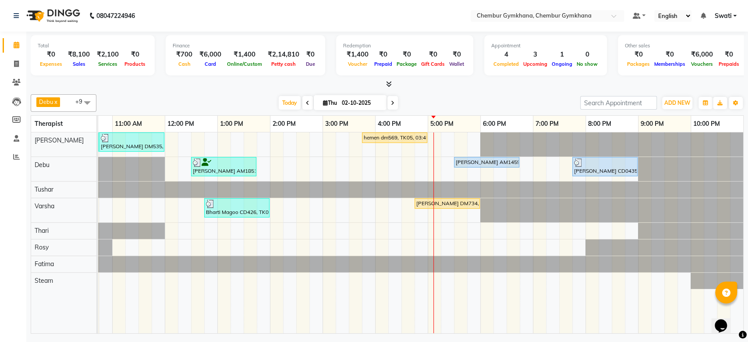
select select "2025"
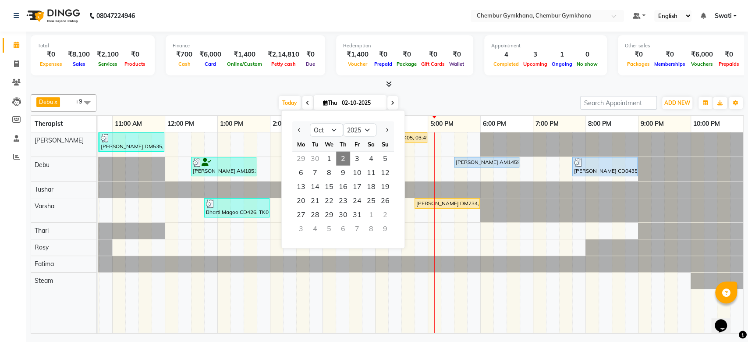
click at [272, 103] on div "Today Thu 02-10-2025 Jan Feb Mar Apr May Jun Jul Aug Sep Oct Nov Dec 2015 2016 …" at bounding box center [338, 102] width 475 height 13
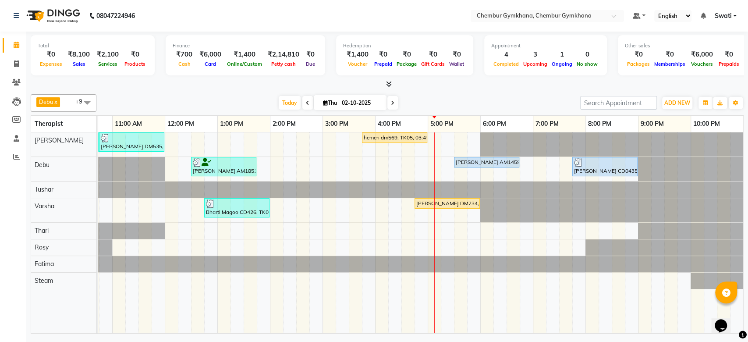
click at [279, 103] on span "Today" at bounding box center [290, 103] width 22 height 14
click at [295, 106] on span "Today" at bounding box center [290, 103] width 22 height 14
click at [392, 100] on icon at bounding box center [393, 102] width 4 height 5
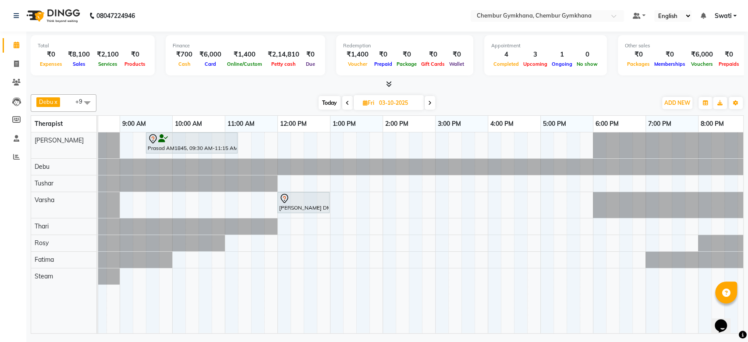
scroll to position [0, 30]
click at [431, 105] on icon at bounding box center [430, 102] width 4 height 5
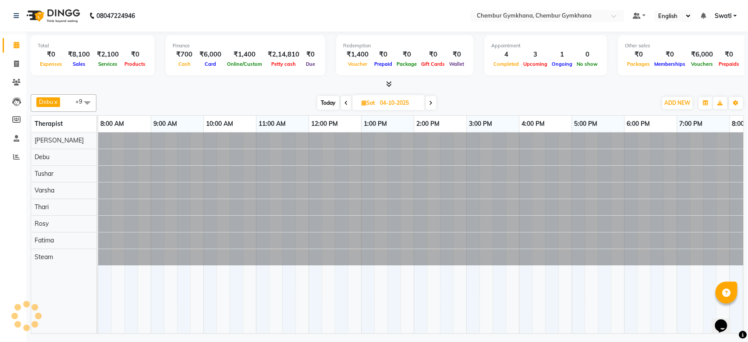
scroll to position [0, 144]
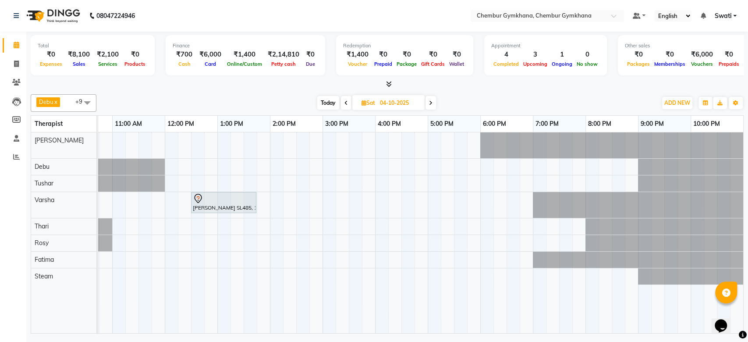
click at [330, 97] on span "Today" at bounding box center [328, 103] width 22 height 14
type input "02-10-2025"
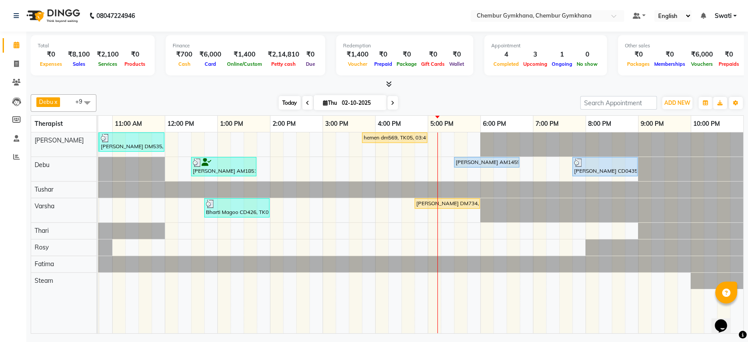
click at [280, 103] on span "Today" at bounding box center [290, 103] width 22 height 14
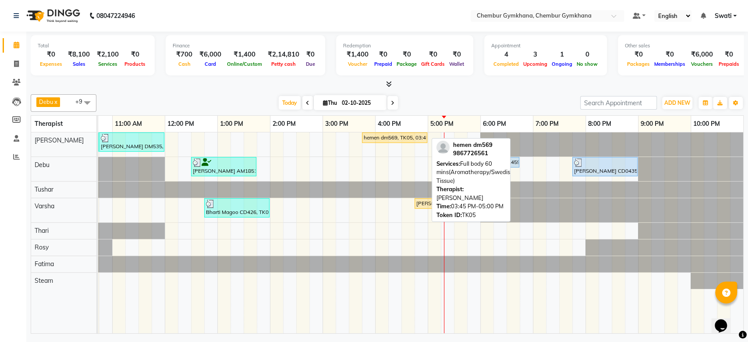
click at [385, 142] on link "hemen dm569, TK05, 03:45 PM-05:00 PM, Full body 60 mins(Aromatherapy/Swedish/De…" at bounding box center [394, 137] width 65 height 11
click at [389, 140] on div "hemen dm569, TK05, 03:45 PM-05:00 PM, Full body 60 mins(Aromatherapy/Swedish/De…" at bounding box center [395, 138] width 64 height 8
select select "1"
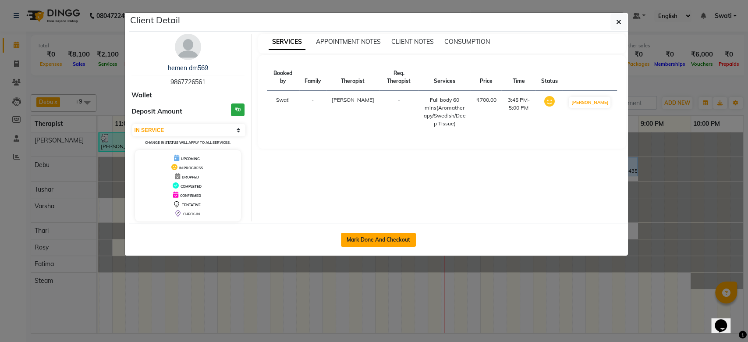
click at [372, 240] on button "Mark Done And Checkout" at bounding box center [378, 240] width 75 height 14
select select "8754"
select select "service"
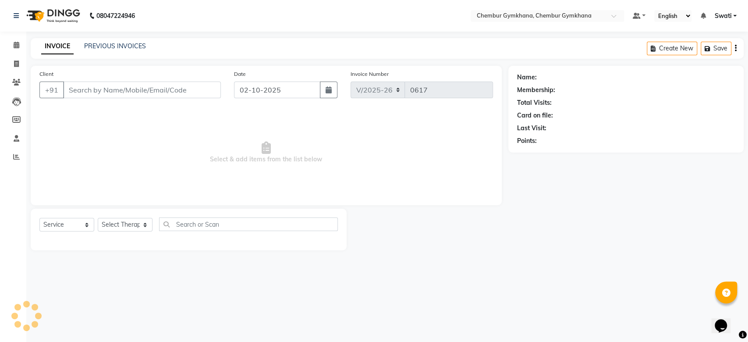
select select "3"
type input "9867726561"
select select "93354"
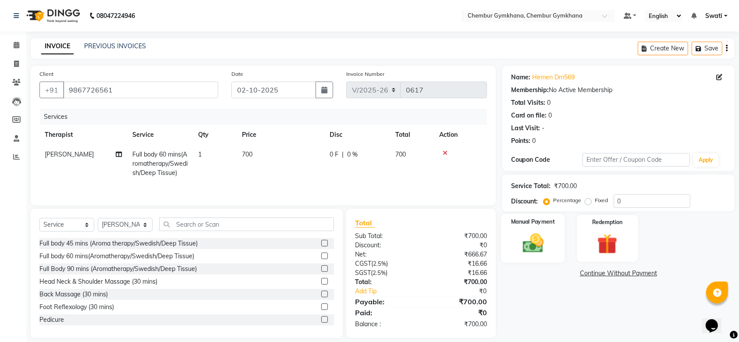
click at [540, 242] on img at bounding box center [533, 243] width 34 height 24
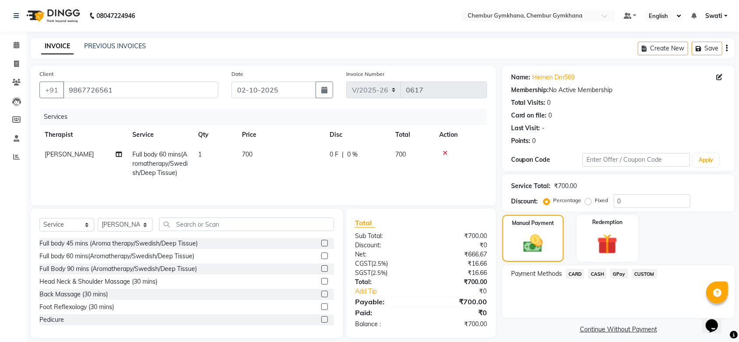
click at [598, 275] on span "CASH" at bounding box center [597, 274] width 19 height 10
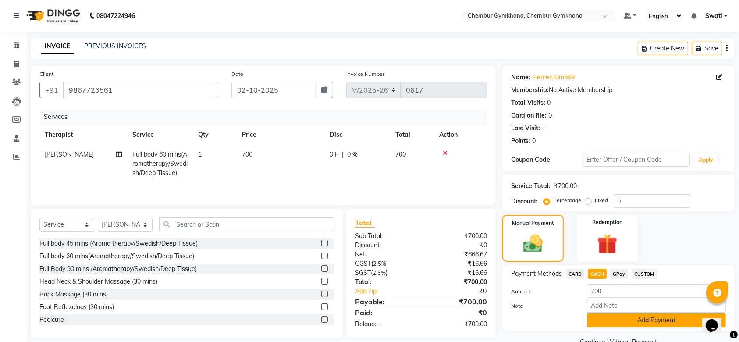
click at [657, 321] on button "Add Payment" at bounding box center [656, 320] width 139 height 14
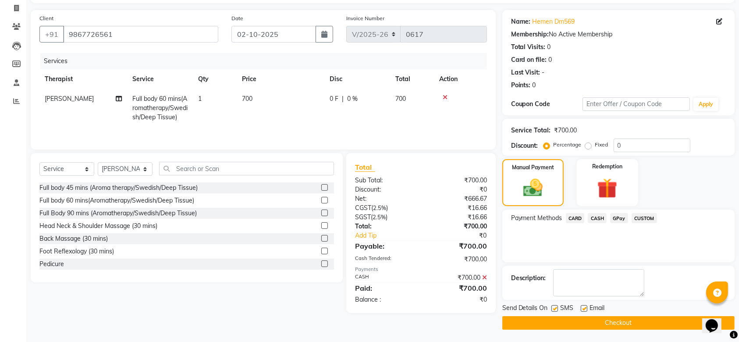
scroll to position [56, 0]
click at [651, 321] on button "Checkout" at bounding box center [618, 323] width 232 height 14
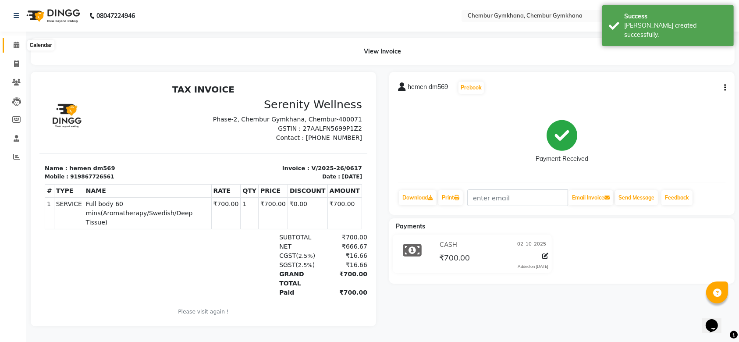
click at [15, 46] on icon at bounding box center [17, 45] width 6 height 7
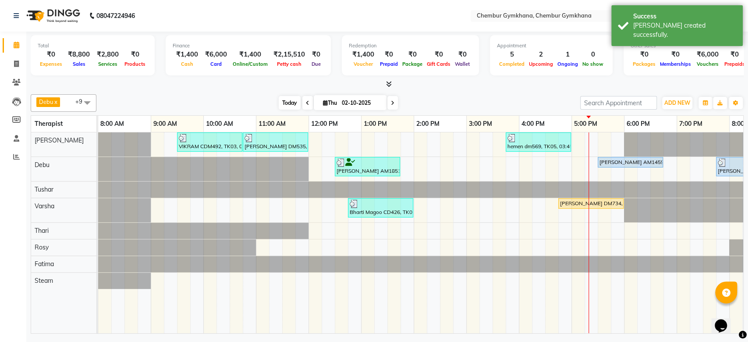
click at [282, 104] on span "Today" at bounding box center [290, 103] width 22 height 14
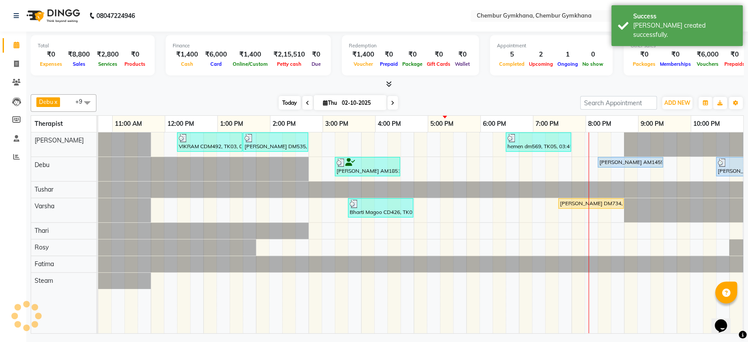
scroll to position [0, 144]
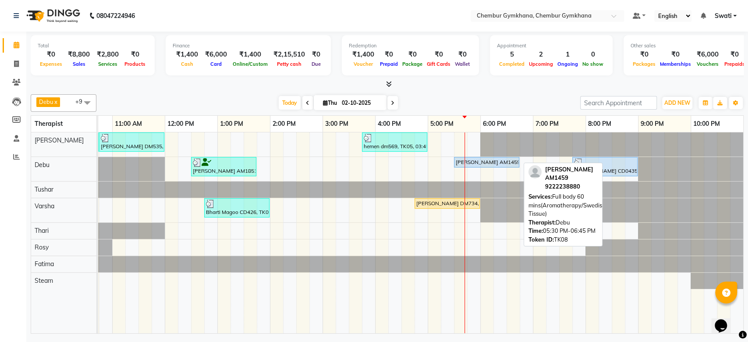
click at [470, 165] on div "[PERSON_NAME] AM1459, TK08, 05:30 PM-06:45 PM, Full body 60 mins(Aromatherapy/S…" at bounding box center [487, 162] width 64 height 8
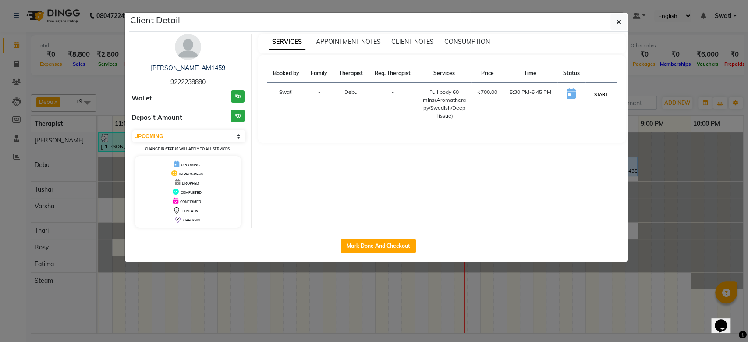
click at [604, 93] on button "START" at bounding box center [601, 94] width 18 height 11
select select "1"
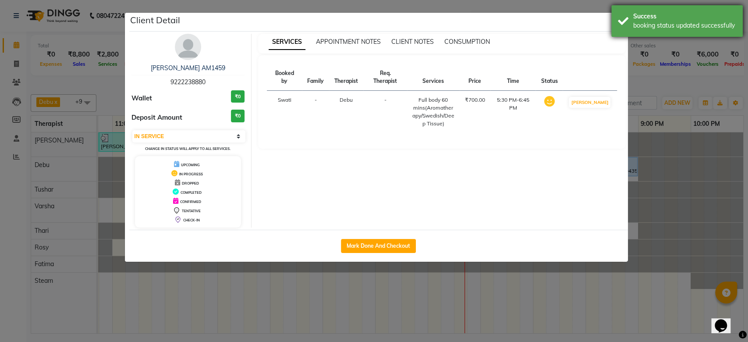
click at [613, 21] on div "Success booking status updated successfully" at bounding box center [676, 21] width 131 height 32
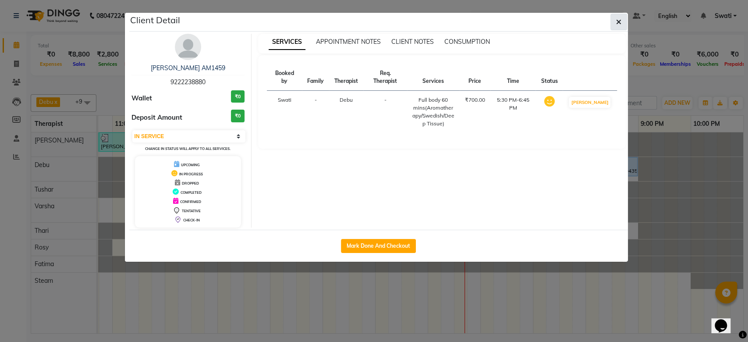
click at [619, 26] on span "button" at bounding box center [618, 22] width 5 height 9
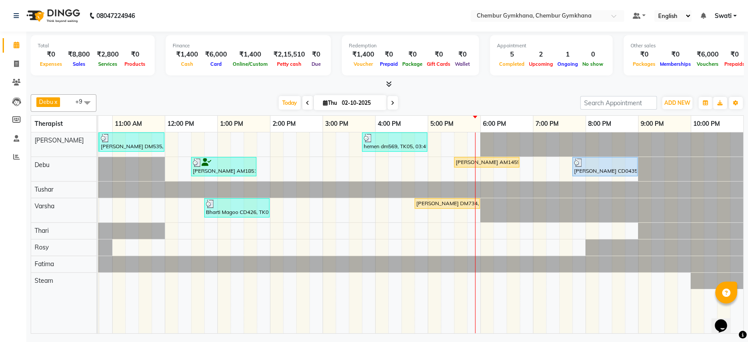
click at [391, 102] on icon at bounding box center [393, 102] width 4 height 5
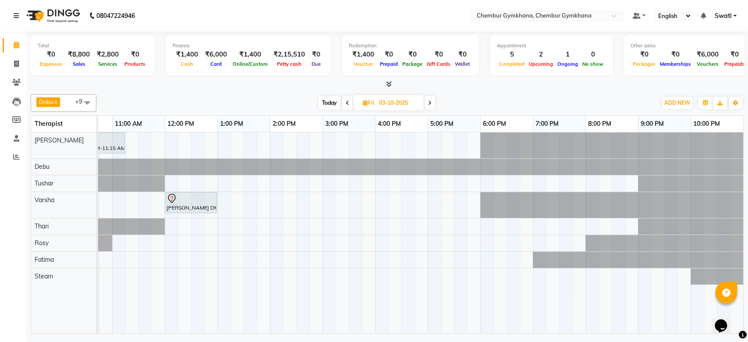
click at [429, 98] on span at bounding box center [430, 103] width 11 height 14
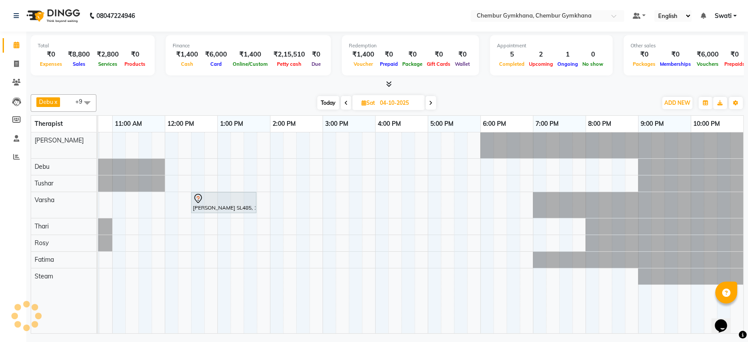
click at [429, 98] on span at bounding box center [430, 103] width 11 height 14
type input "05-10-2025"
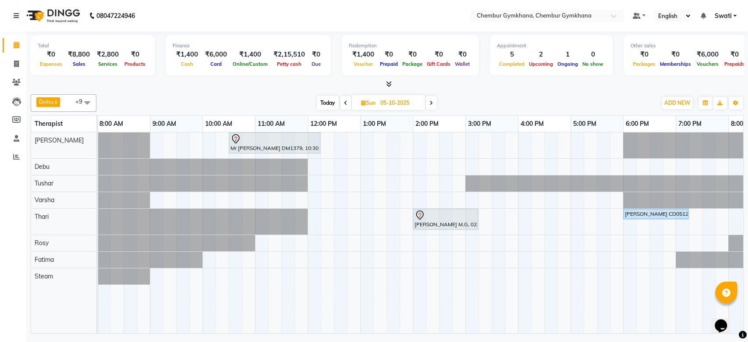
scroll to position [0, 2]
click at [386, 186] on div "Mr Jitendra DM1379, 10:30 AM-12:15 PM, Full Body 90 mins (Aromatherapy/Swedish/…" at bounding box center [490, 232] width 789 height 201
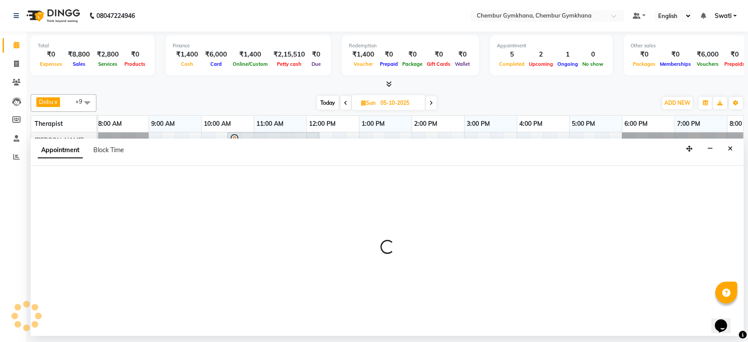
select select "88851"
select select "810"
select select "tentative"
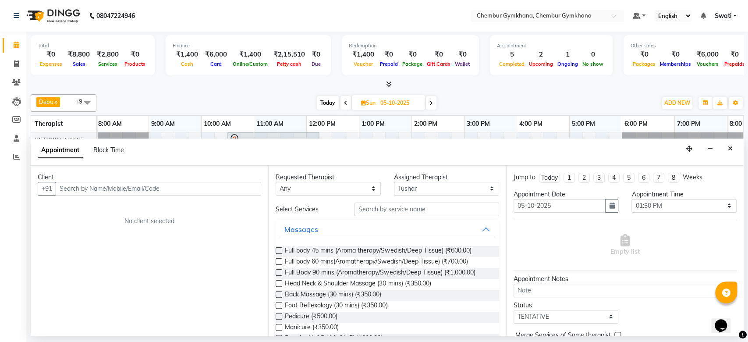
click at [144, 189] on input "text" at bounding box center [159, 189] width 206 height 14
type input "b"
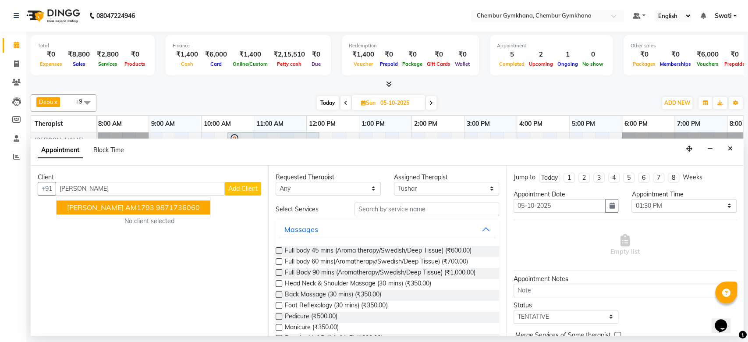
click at [138, 200] on button "Binduu gupta AM1793 9871736060" at bounding box center [134, 207] width 154 height 14
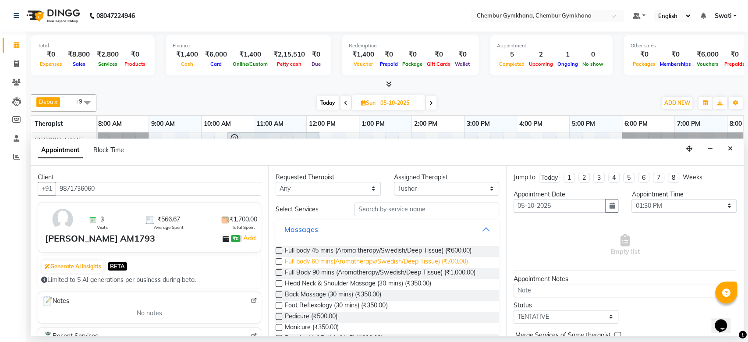
type input "9871736060"
click at [309, 263] on span "Full body 60 mins(Aromatherapy/Swedish/Deep Tissue) (₹700.00)" at bounding box center [376, 262] width 183 height 11
checkbox input "false"
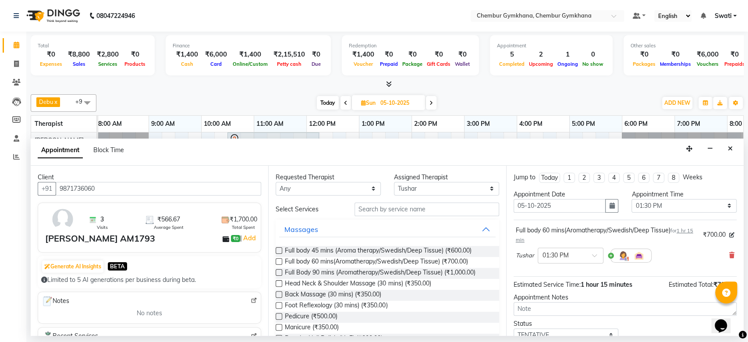
scroll to position [61, 0]
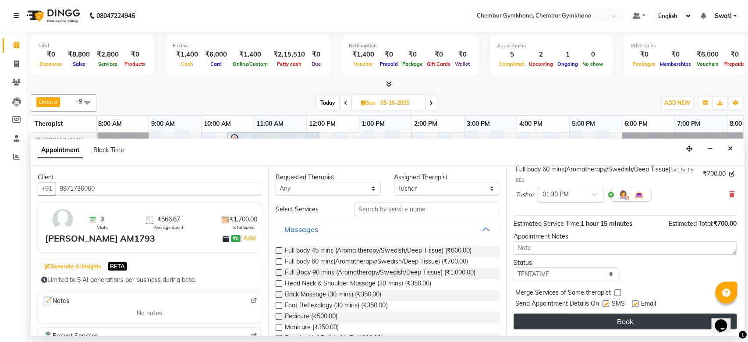
click at [592, 327] on button "Book" at bounding box center [625, 321] width 223 height 16
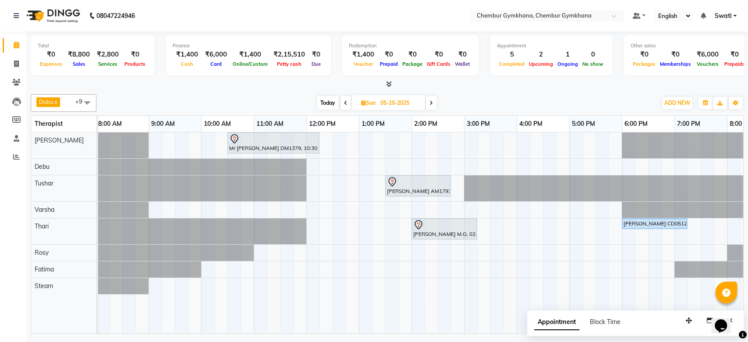
click at [345, 101] on icon at bounding box center [346, 102] width 4 height 5
type input "04-10-2025"
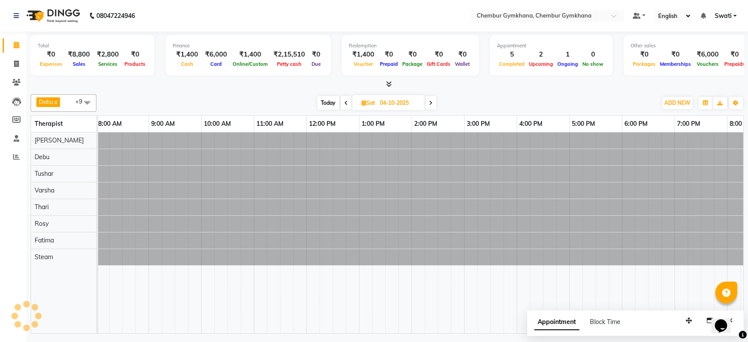
scroll to position [0, 144]
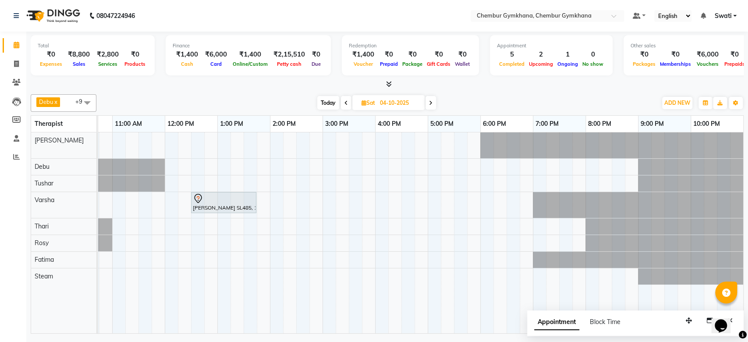
click at [372, 99] on span "Sat" at bounding box center [368, 102] width 18 height 7
select select "10"
select select "2025"
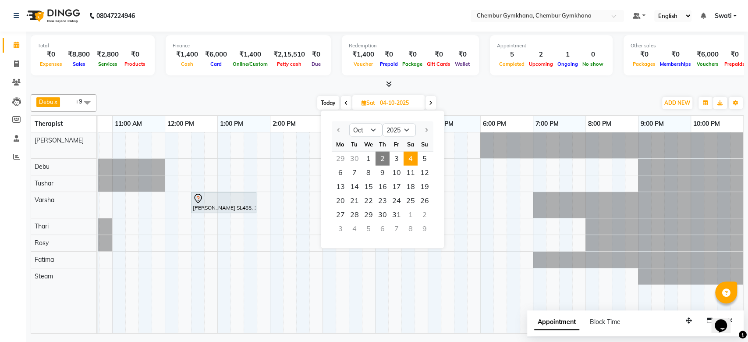
click at [379, 156] on span "2" at bounding box center [383, 159] width 14 height 14
type input "02-10-2025"
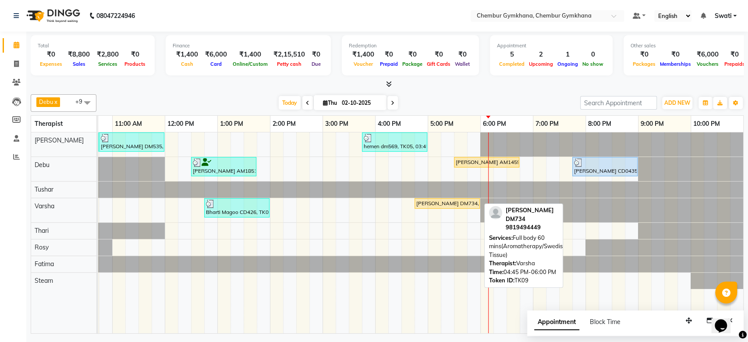
click at [447, 204] on div "[PERSON_NAME] DM734, TK09, 04:45 PM-06:00 PM, Full body 60 mins(Aromatherapy/Sw…" at bounding box center [447, 203] width 64 height 8
select select "1"
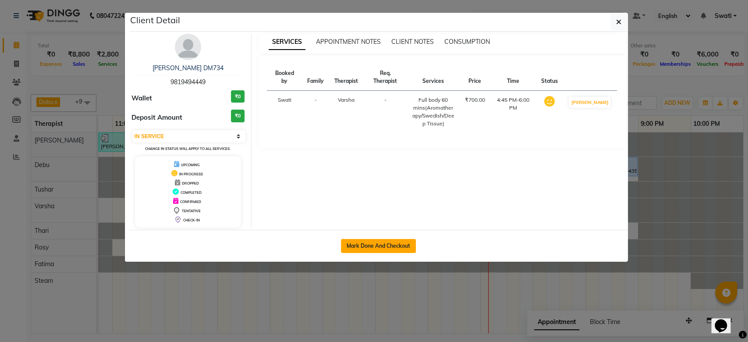
click at [390, 251] on button "Mark Done And Checkout" at bounding box center [378, 246] width 75 height 14
select select "8754"
select select "service"
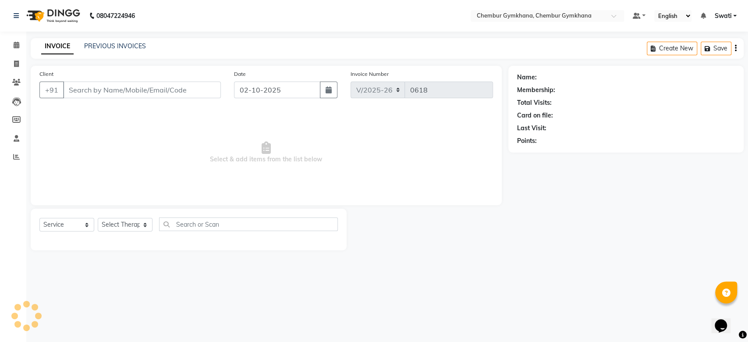
select select "3"
type input "9819494449"
select select "91078"
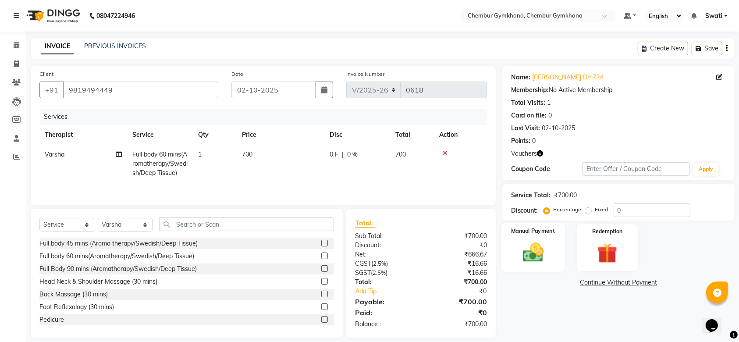
click at [543, 247] on img at bounding box center [533, 252] width 34 height 24
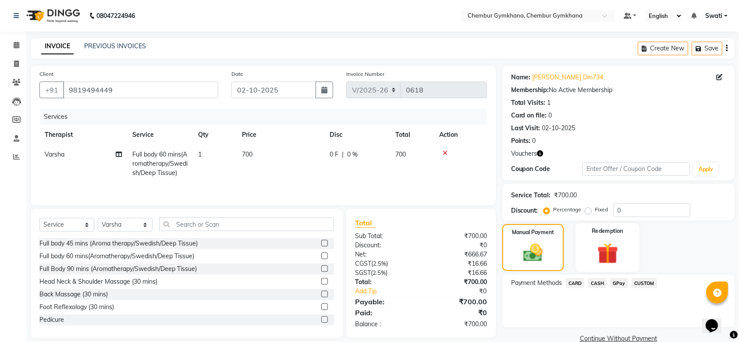
click at [595, 255] on img at bounding box center [607, 253] width 34 height 26
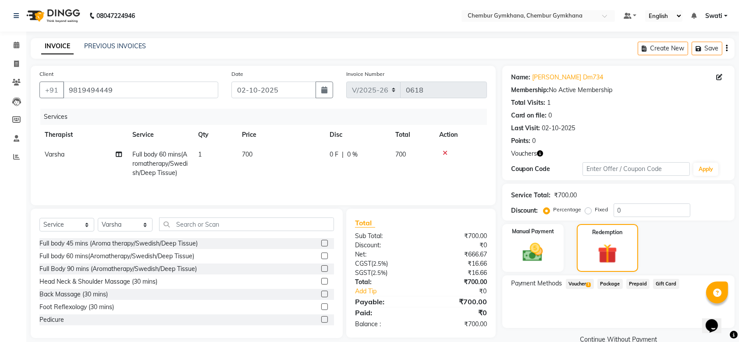
click at [577, 286] on span "Voucher 1" at bounding box center [580, 284] width 28 height 10
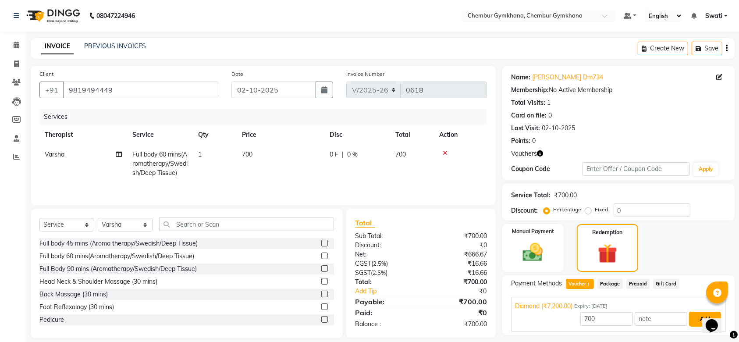
click at [698, 317] on button "Add" at bounding box center [705, 319] width 32 height 15
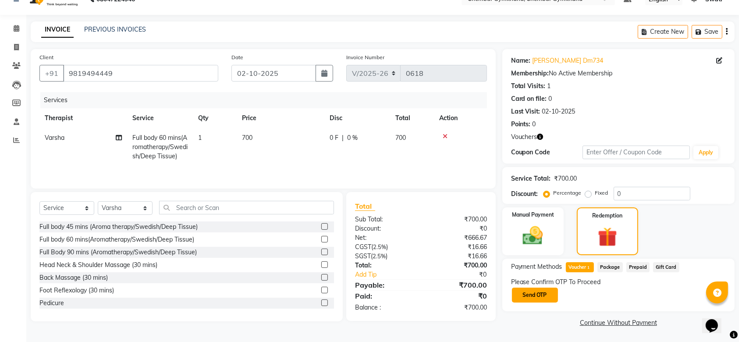
click at [527, 295] on button "Send OTP" at bounding box center [535, 294] width 46 height 15
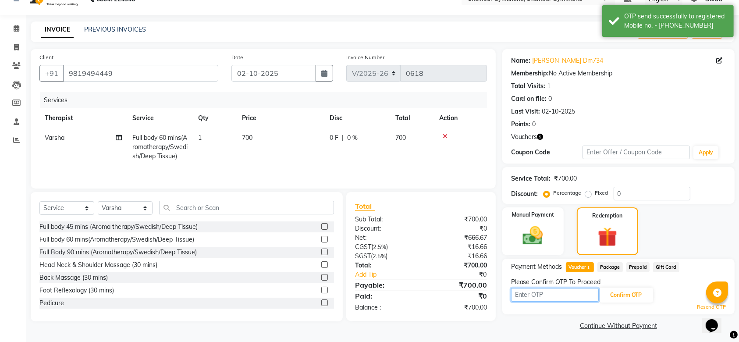
click at [561, 289] on input "text" at bounding box center [555, 295] width 88 height 14
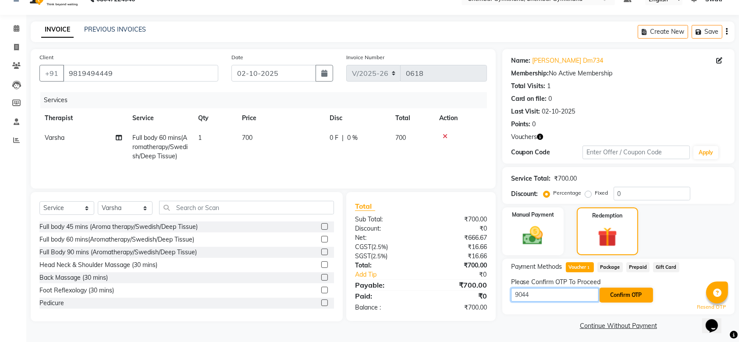
type input "9044"
click at [628, 299] on button "Confirm OTP" at bounding box center [625, 294] width 53 height 15
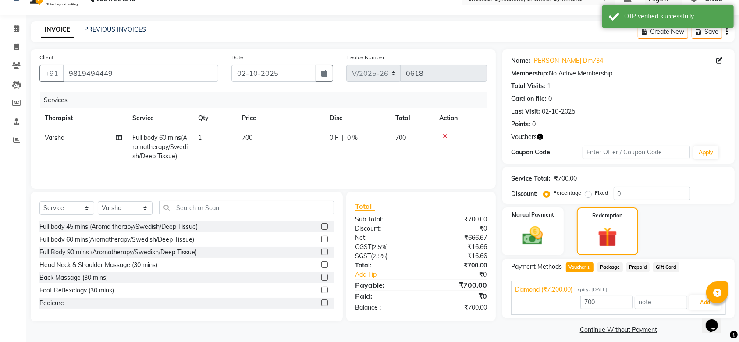
scroll to position [24, 0]
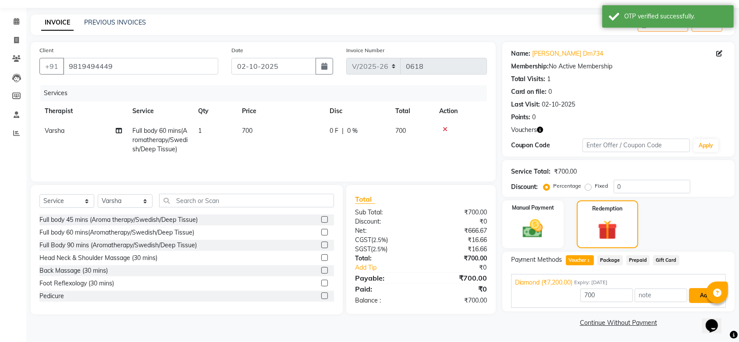
click at [702, 298] on button "Add" at bounding box center [705, 295] width 32 height 15
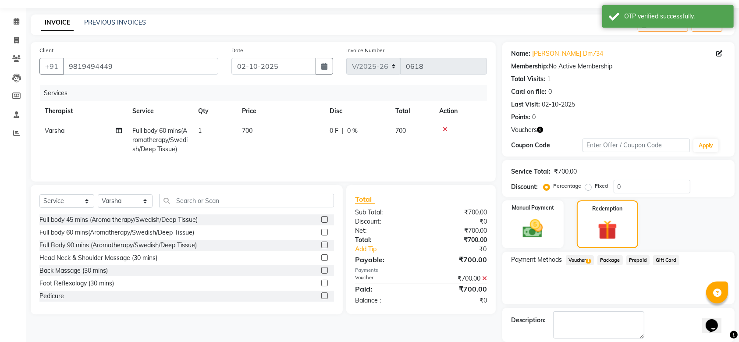
scroll to position [66, 0]
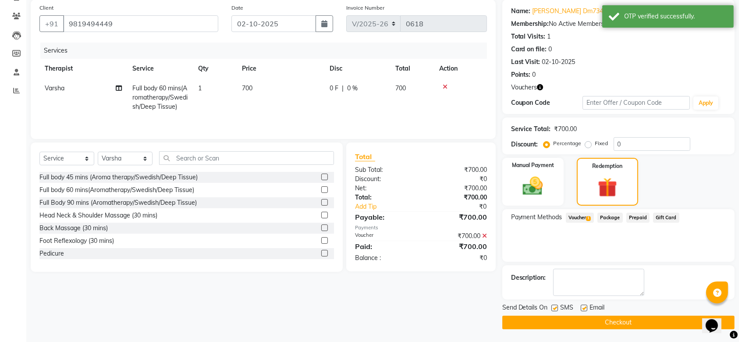
click at [589, 320] on button "Checkout" at bounding box center [618, 323] width 232 height 14
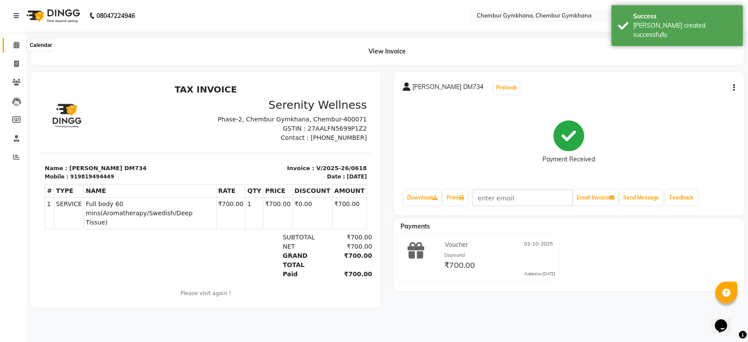
click at [18, 42] on icon at bounding box center [17, 45] width 6 height 7
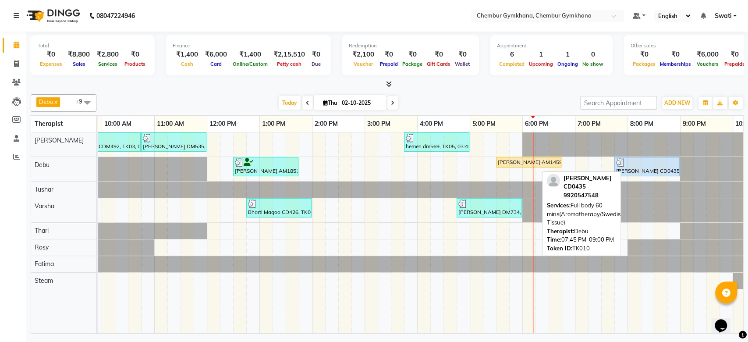
scroll to position [0, 107]
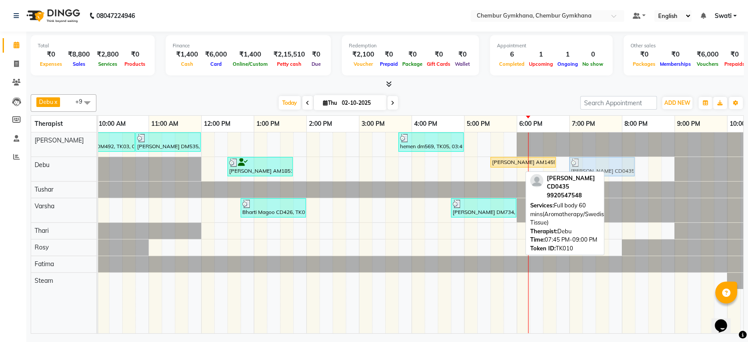
drag, startPoint x: 637, startPoint y: 163, endPoint x: 596, endPoint y: 158, distance: 41.5
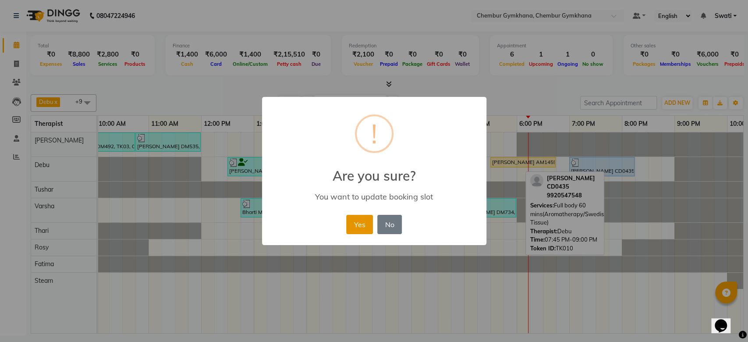
click at [358, 223] on button "Yes" at bounding box center [359, 224] width 27 height 19
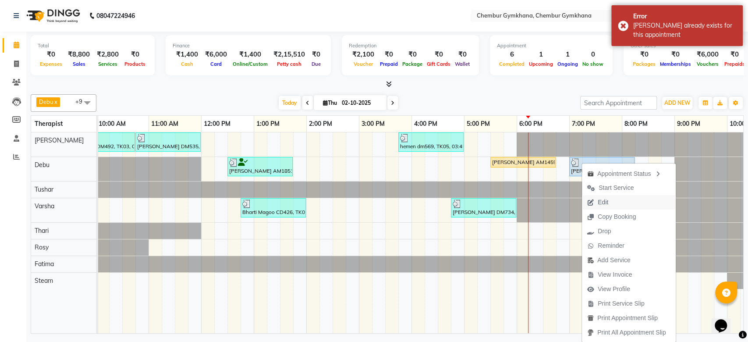
click at [621, 206] on button "Edit" at bounding box center [629, 202] width 94 height 14
select select "tentative"
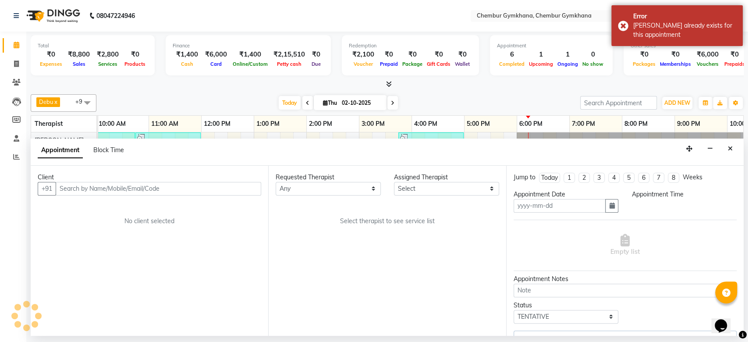
type input "02-10-2025"
select select "90964"
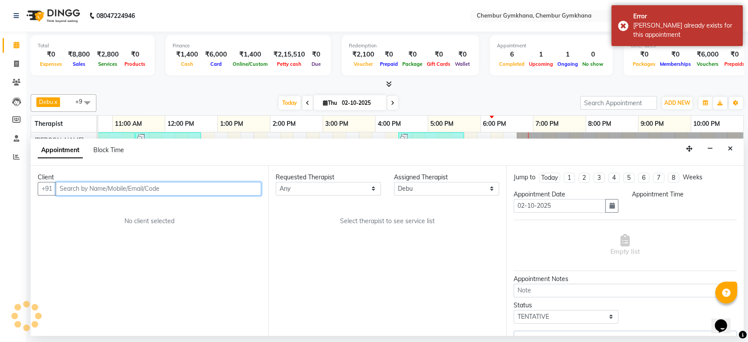
scroll to position [0, 144]
select select "upcoming"
select select "1185"
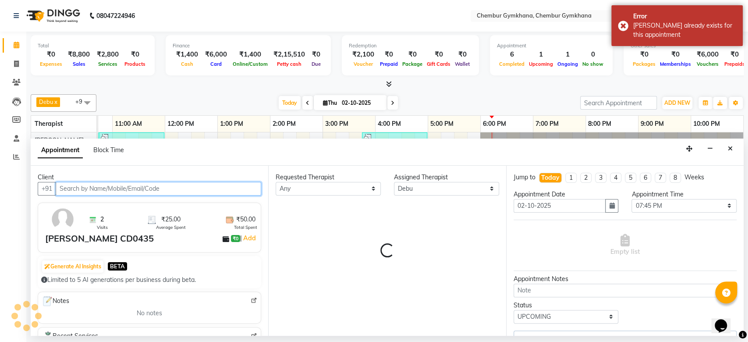
select select "4397"
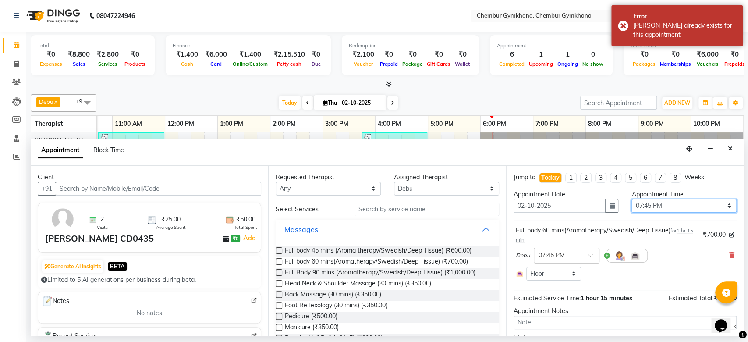
click at [686, 208] on select "Select 09:00 AM 09:15 AM 09:30 AM 09:45 AM 10:00 AM 10:15 AM 10:30 AM 10:45 AM …" at bounding box center [683, 206] width 105 height 14
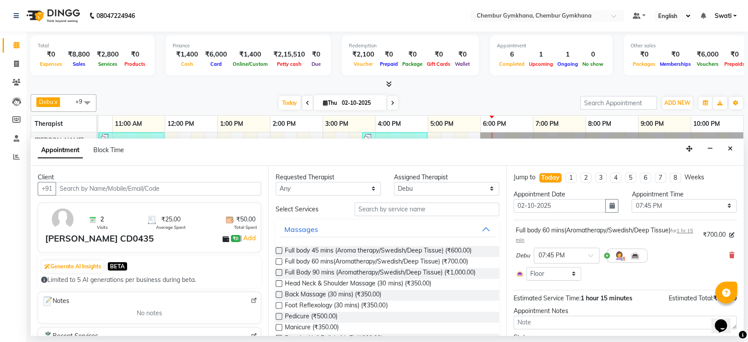
click at [542, 121] on link "7:00 PM" at bounding box center [547, 123] width 28 height 13
click at [713, 145] on icon "button" at bounding box center [710, 148] width 6 height 6
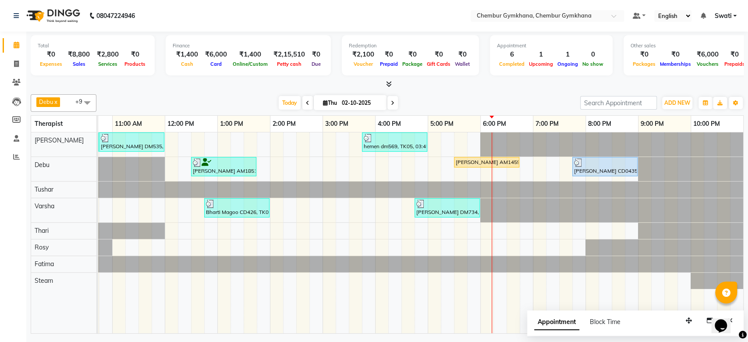
click at [391, 105] on icon at bounding box center [393, 102] width 4 height 5
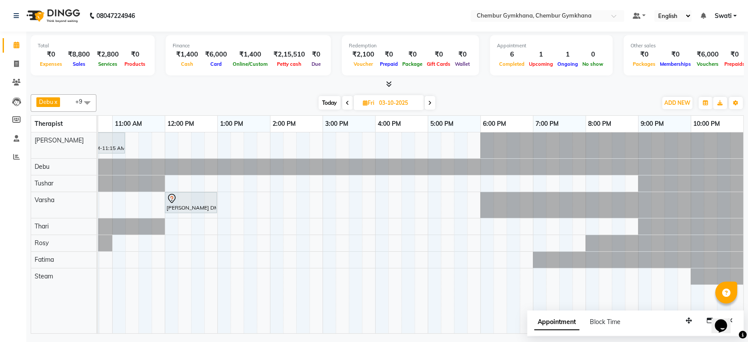
click at [428, 102] on icon at bounding box center [430, 102] width 4 height 5
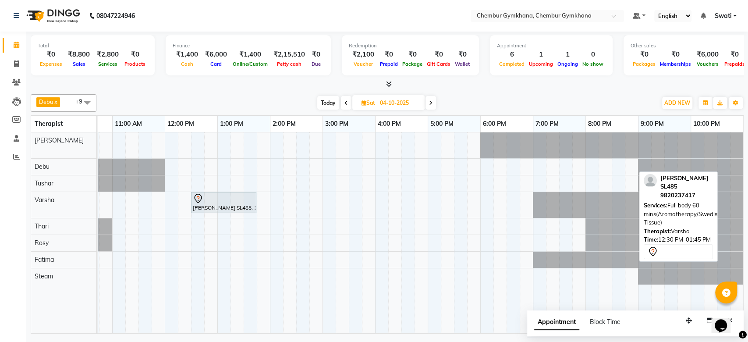
scroll to position [0, 52]
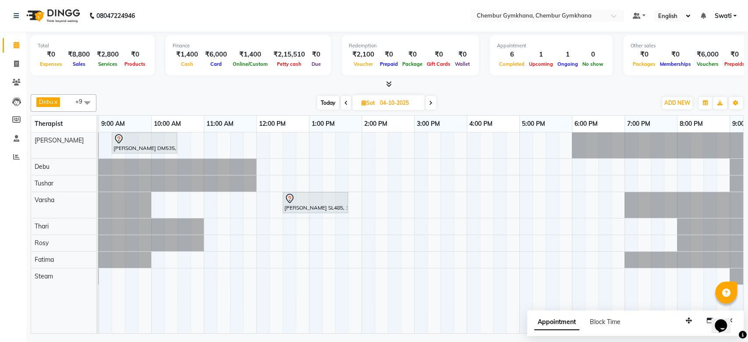
click at [344, 108] on span at bounding box center [346, 103] width 11 height 14
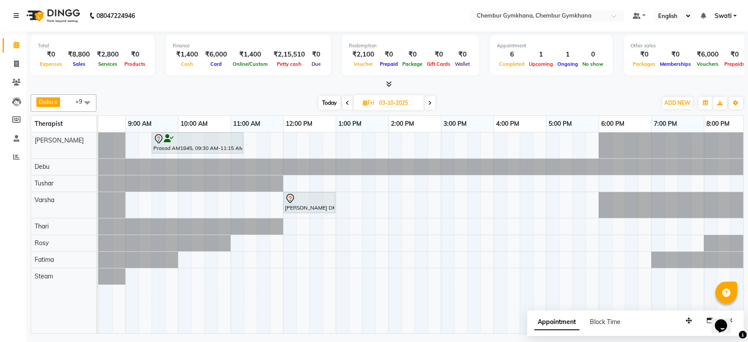
scroll to position [0, 0]
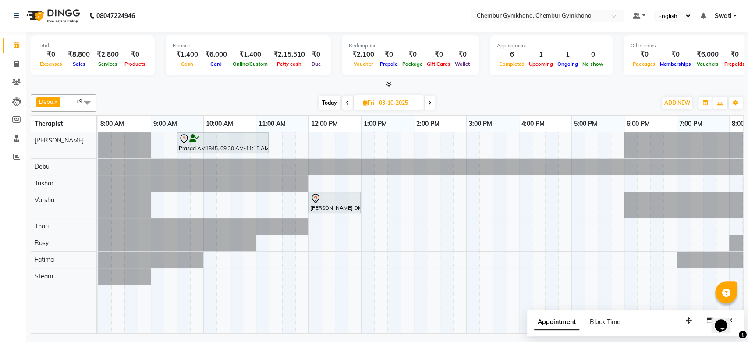
click at [431, 105] on icon at bounding box center [430, 102] width 4 height 5
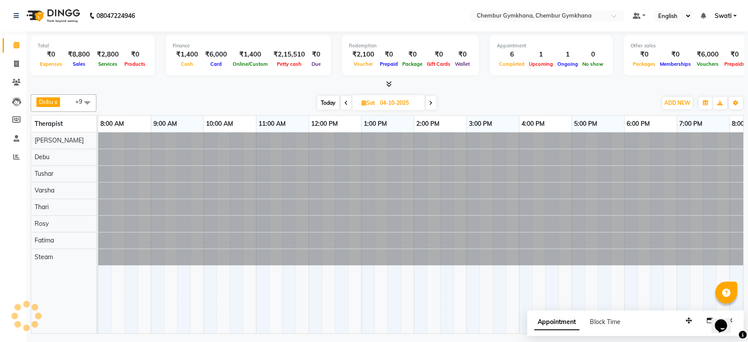
scroll to position [0, 144]
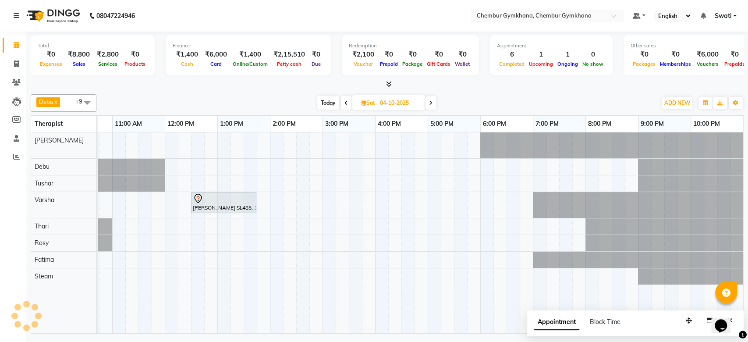
click at [431, 105] on icon at bounding box center [431, 102] width 4 height 5
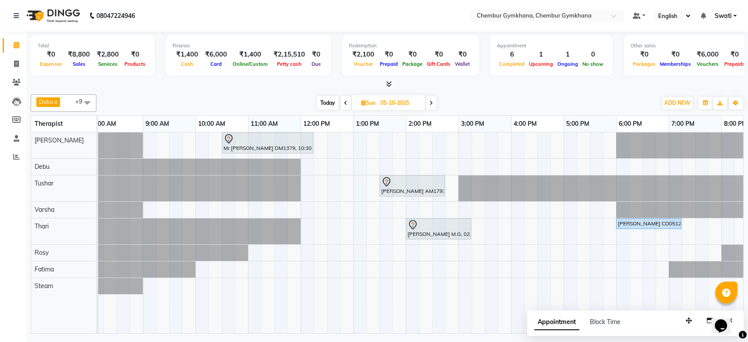
scroll to position [0, 9]
click at [344, 103] on icon at bounding box center [346, 102] width 4 height 5
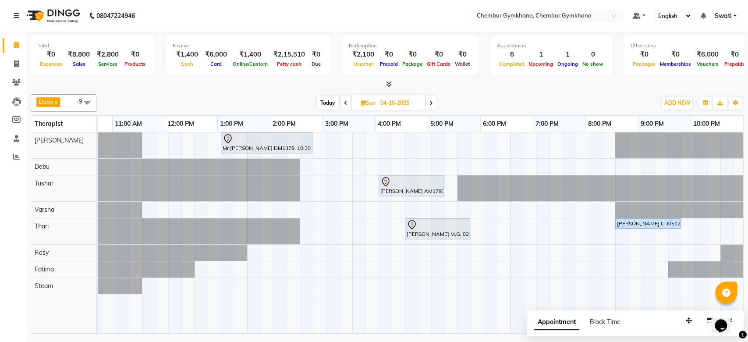
scroll to position [0, 144]
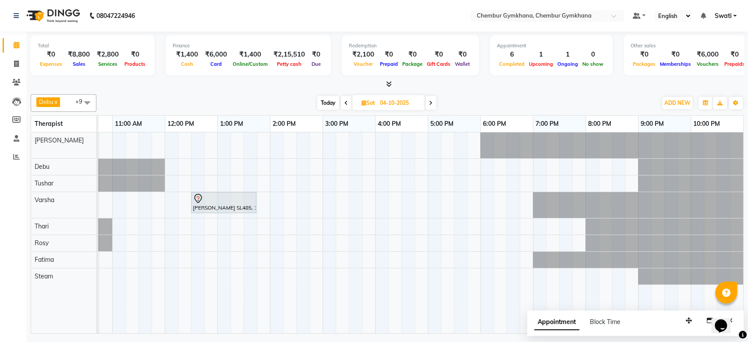
click at [344, 103] on span at bounding box center [346, 103] width 11 height 14
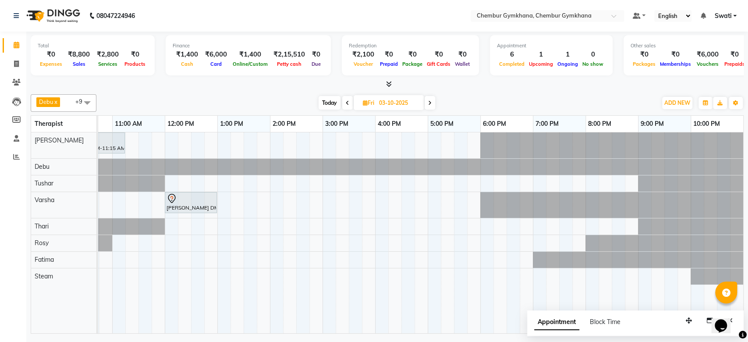
click at [348, 106] on span at bounding box center [347, 103] width 11 height 14
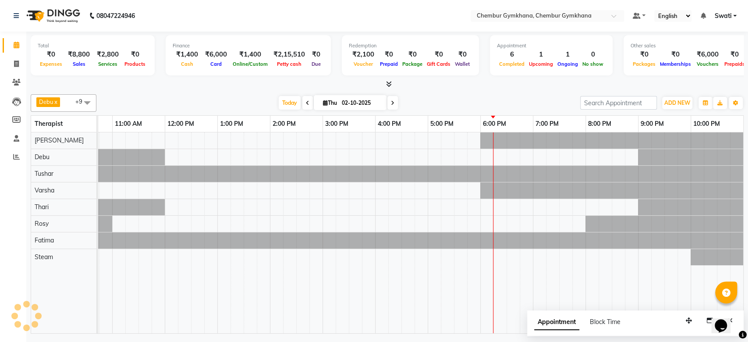
scroll to position [0, 0]
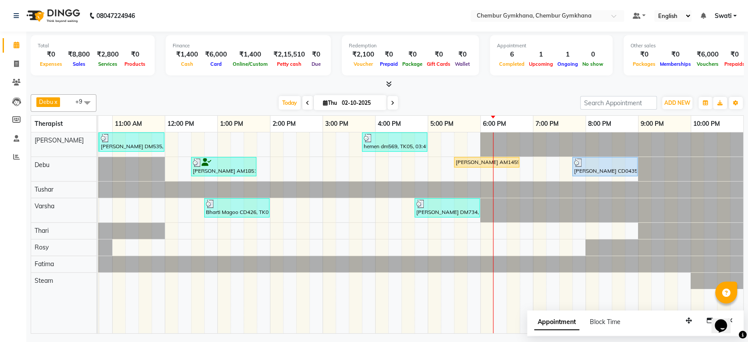
click at [391, 104] on icon at bounding box center [393, 102] width 4 height 5
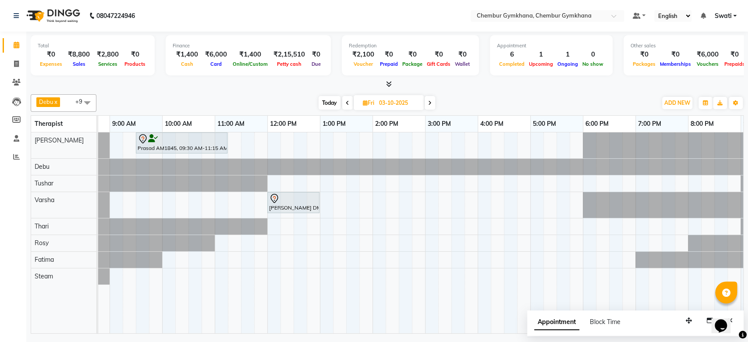
click at [429, 103] on icon at bounding box center [430, 102] width 4 height 5
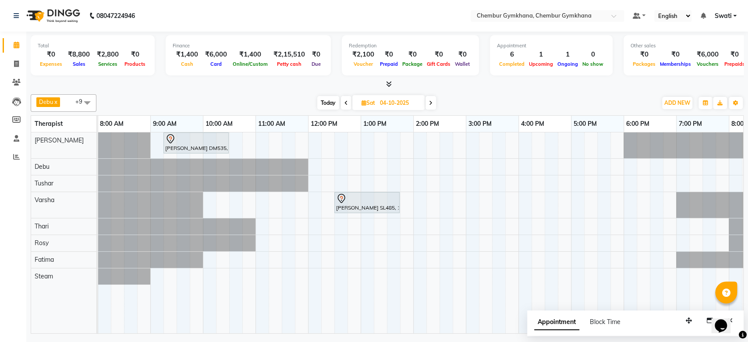
click at [341, 106] on span at bounding box center [346, 103] width 11 height 14
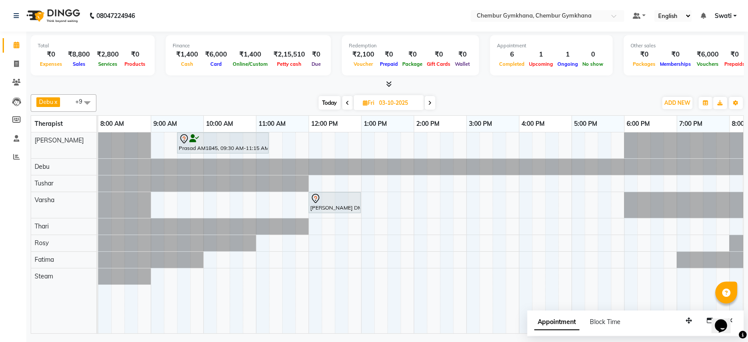
scroll to position [0, 1]
click at [430, 99] on span at bounding box center [430, 103] width 11 height 14
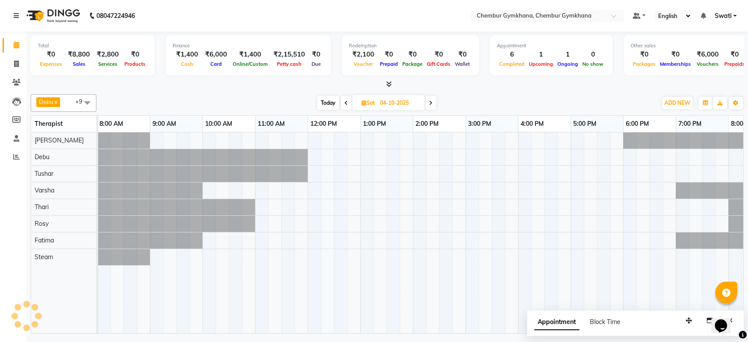
scroll to position [0, 144]
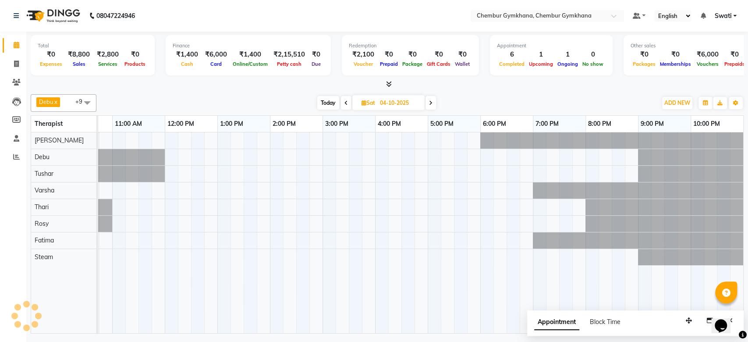
click at [430, 99] on span at bounding box center [430, 103] width 11 height 14
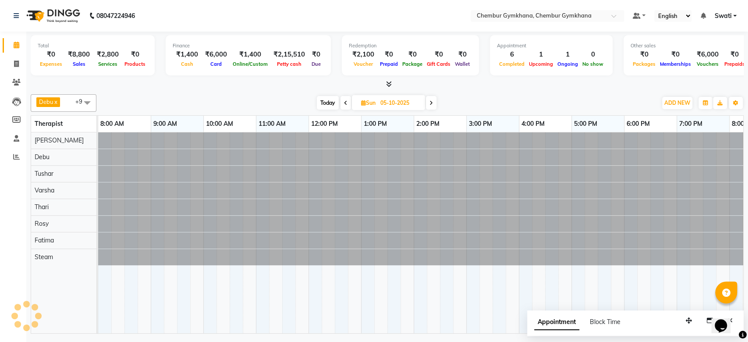
click at [430, 99] on span at bounding box center [431, 103] width 11 height 14
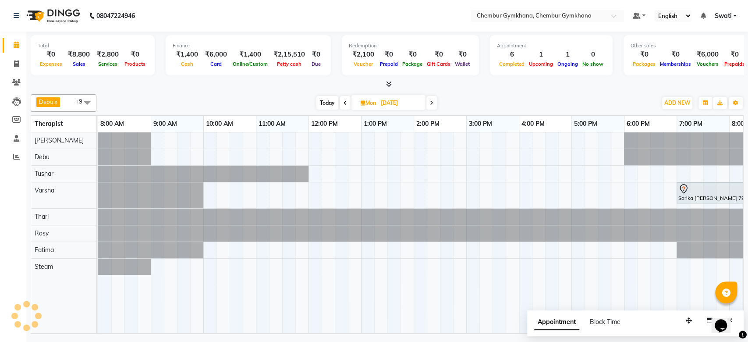
scroll to position [0, 144]
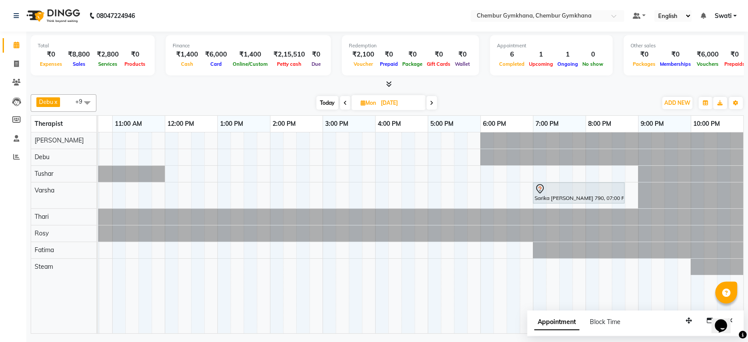
click at [345, 99] on span at bounding box center [345, 103] width 11 height 14
type input "05-10-2025"
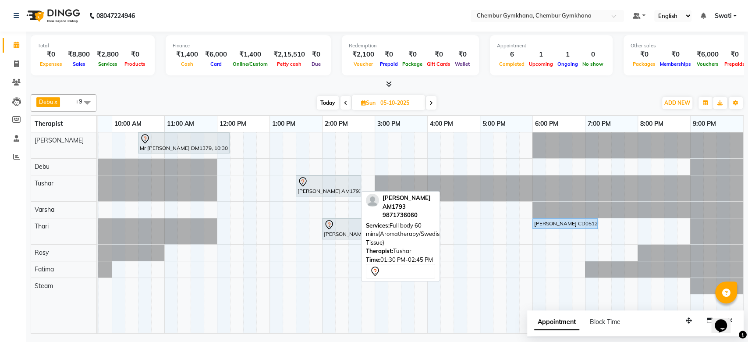
scroll to position [0, 91]
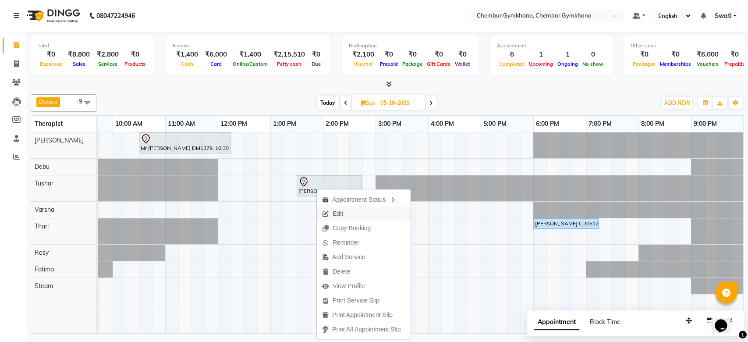
click at [347, 219] on span "Edit" at bounding box center [333, 213] width 32 height 14
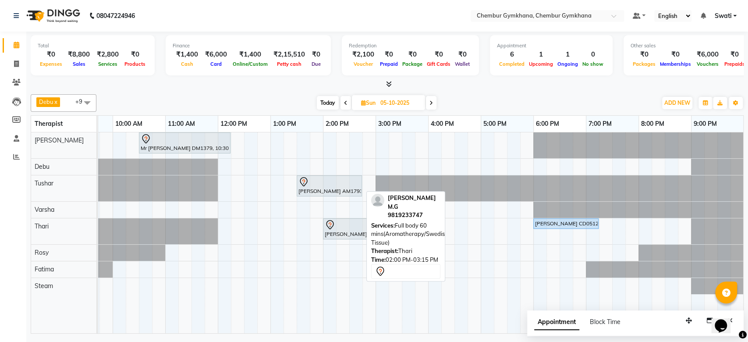
scroll to position [0, 144]
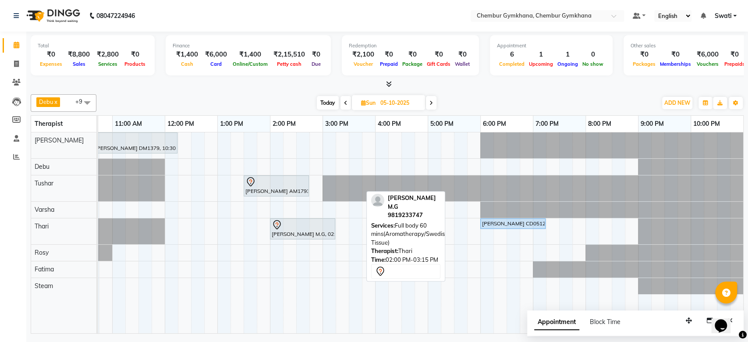
select select "88851"
select select "810"
select select "4397"
select select "tentative"
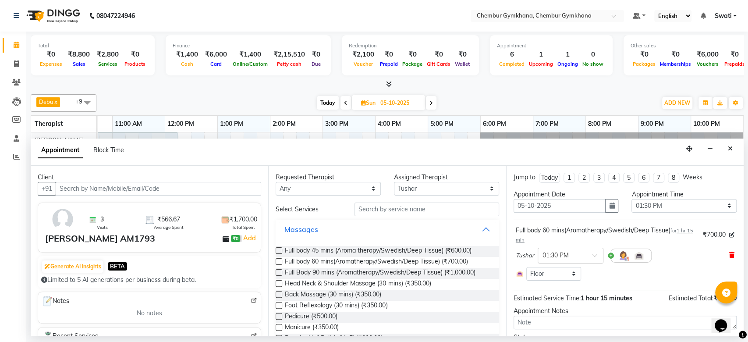
click at [729, 252] on icon at bounding box center [731, 255] width 5 height 6
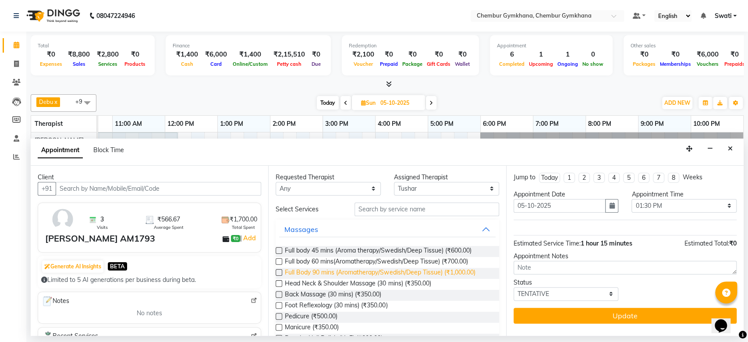
click at [340, 273] on span "Full Body 90 mins (Aromatherapy/Swedish/Deep Tissue) (₹1,000.00)" at bounding box center [380, 273] width 190 height 11
checkbox input "false"
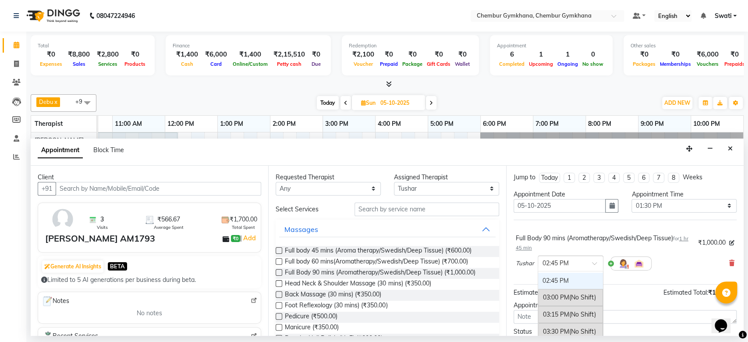
click at [592, 265] on span at bounding box center [597, 265] width 11 height 9
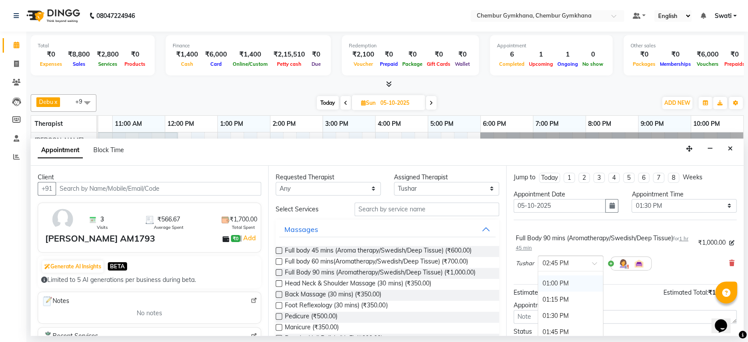
scroll to position [266, 0]
click at [560, 313] on div "01:30 PM" at bounding box center [570, 316] width 65 height 16
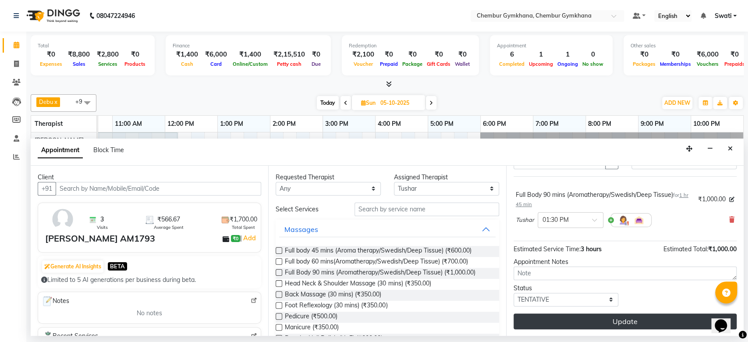
click at [555, 316] on button "Update" at bounding box center [625, 321] width 223 height 16
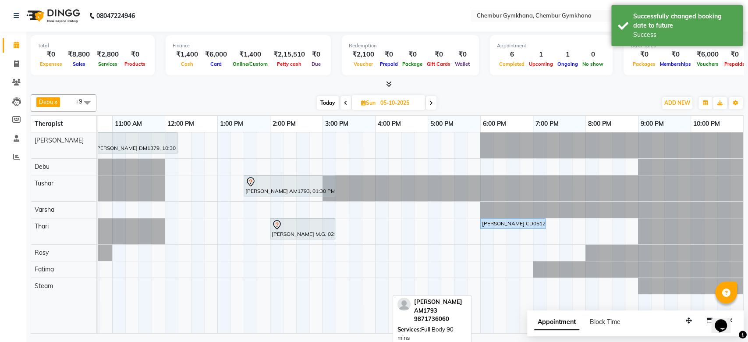
scroll to position [0, 33]
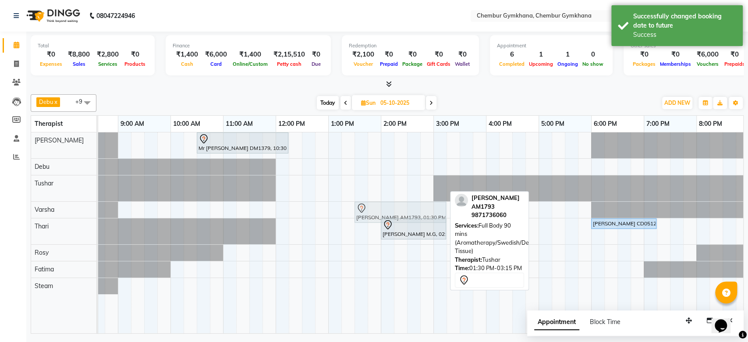
drag, startPoint x: 371, startPoint y: 185, endPoint x: 364, endPoint y: 208, distance: 23.7
click at [364, 208] on tbody "Mr Jitendra DM1379, 10:30 AM-12:15 PM, Full Body 90 mins (Aromatherapy/Swedish/…" at bounding box center [459, 213] width 789 height 162
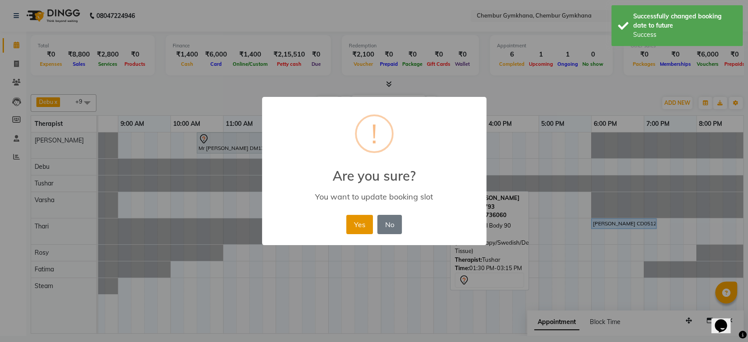
click at [356, 219] on button "Yes" at bounding box center [359, 224] width 27 height 19
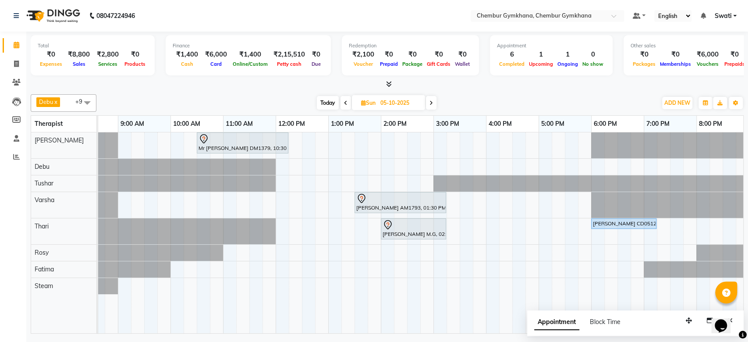
click at [326, 102] on span "Today" at bounding box center [328, 103] width 22 height 14
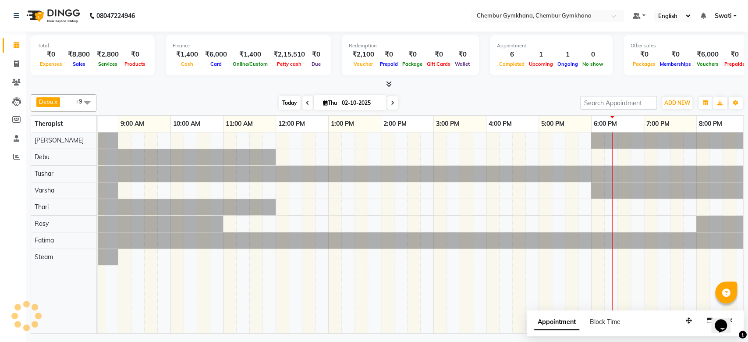
scroll to position [0, 144]
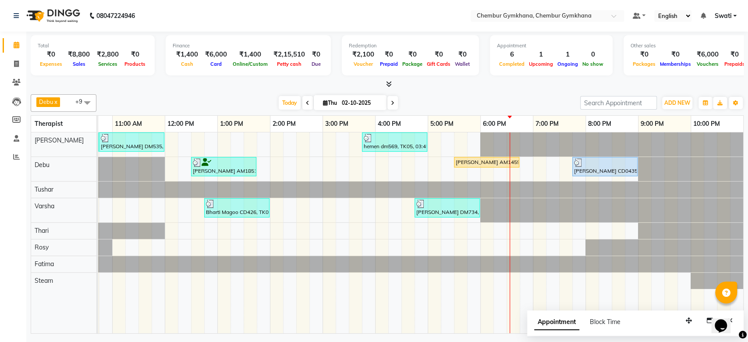
click at [393, 101] on icon at bounding box center [393, 102] width 4 height 5
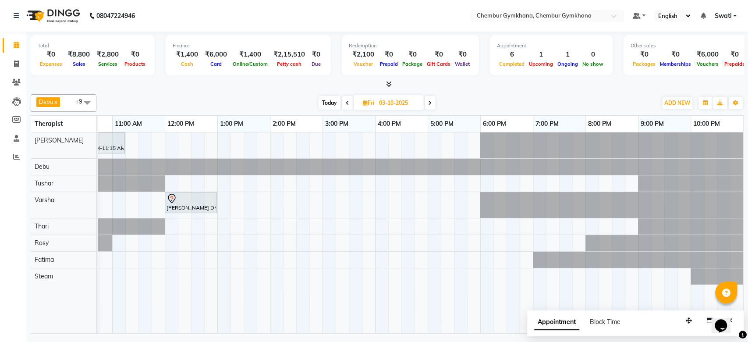
scroll to position [0, 0]
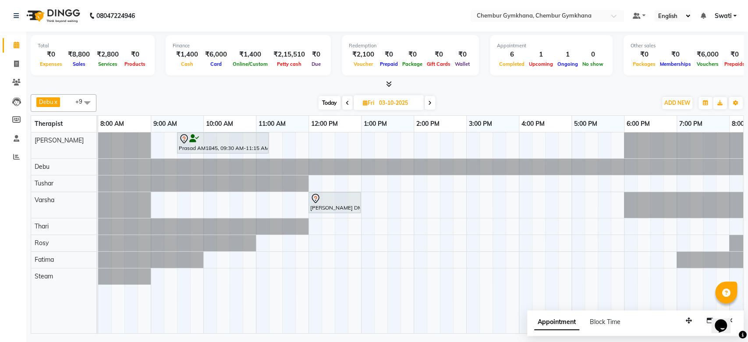
click at [347, 102] on icon at bounding box center [348, 102] width 4 height 5
type input "02-10-2025"
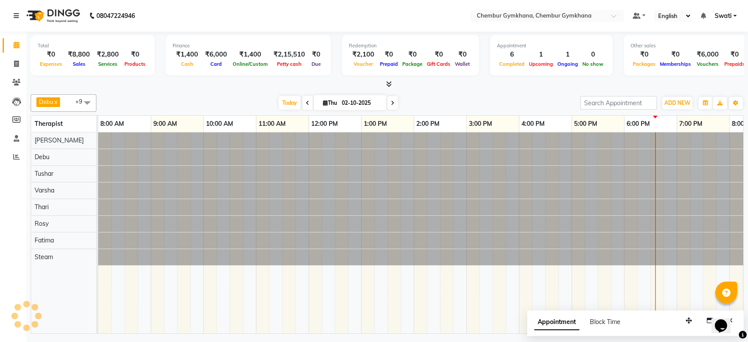
scroll to position [0, 144]
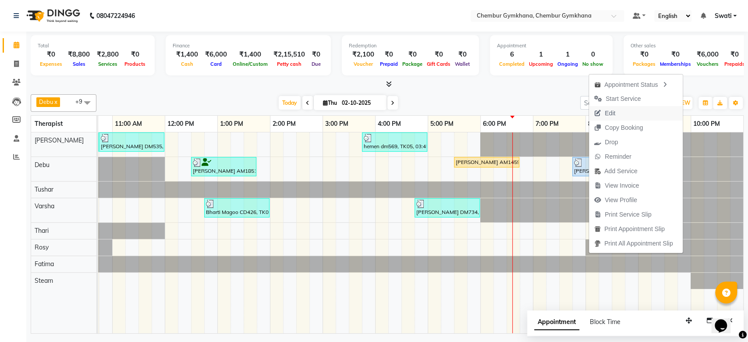
click at [645, 117] on button "Edit" at bounding box center [636, 113] width 94 height 14
select select "upcoming"
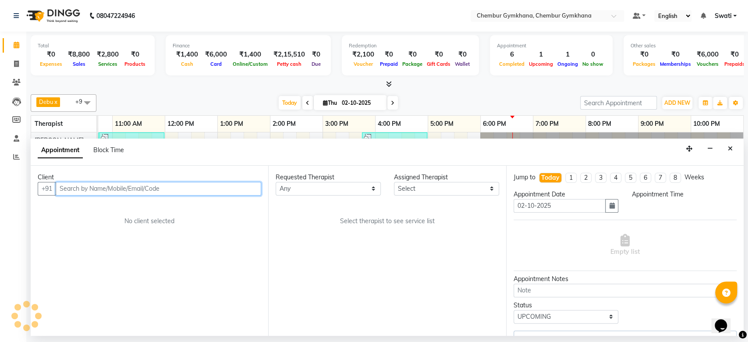
select select "90964"
select select "1185"
select select "4397"
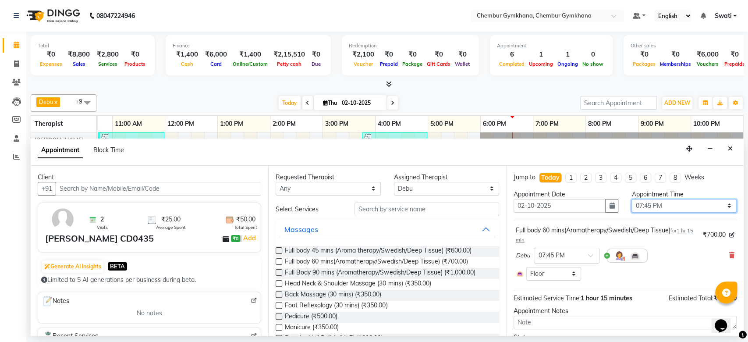
click at [642, 205] on select "Select 09:00 AM 09:15 AM 09:30 AM 09:45 AM 10:00 AM 10:15 AM 10:30 AM 10:45 AM …" at bounding box center [683, 206] width 105 height 14
select select "1125"
click at [631, 199] on select "Select 09:00 AM 09:15 AM 09:30 AM 09:45 AM 10:00 AM 10:15 AM 10:30 AM 10:45 AM …" at bounding box center [683, 206] width 105 height 14
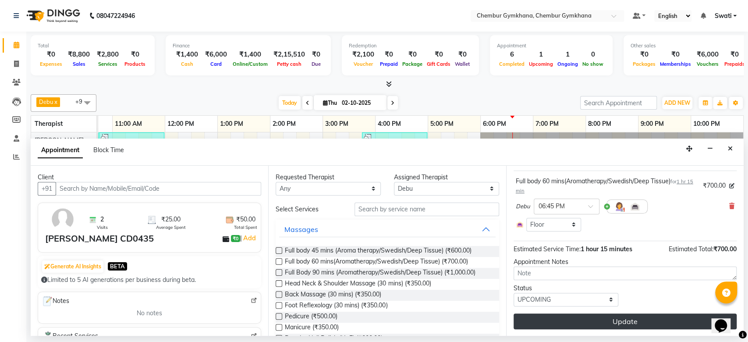
click at [561, 318] on button "Update" at bounding box center [625, 321] width 223 height 16
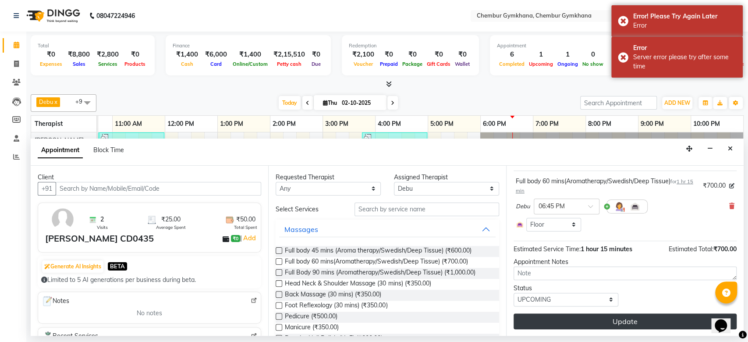
click at [561, 318] on button "Update" at bounding box center [625, 321] width 223 height 16
click at [561, 318] on div "Update" at bounding box center [625, 321] width 223 height 16
click at [561, 318] on button "Update" at bounding box center [625, 321] width 223 height 16
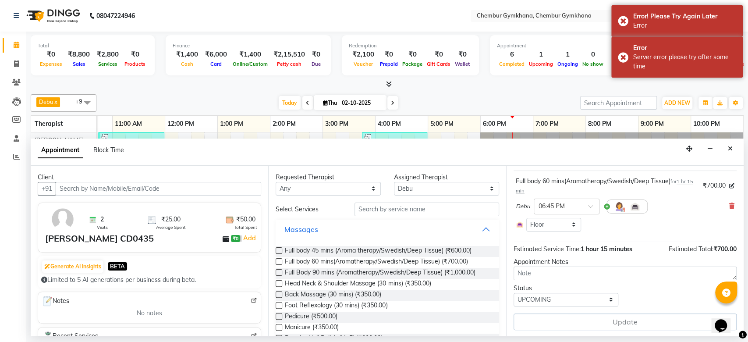
click at [561, 318] on div "Update" at bounding box center [625, 321] width 223 height 17
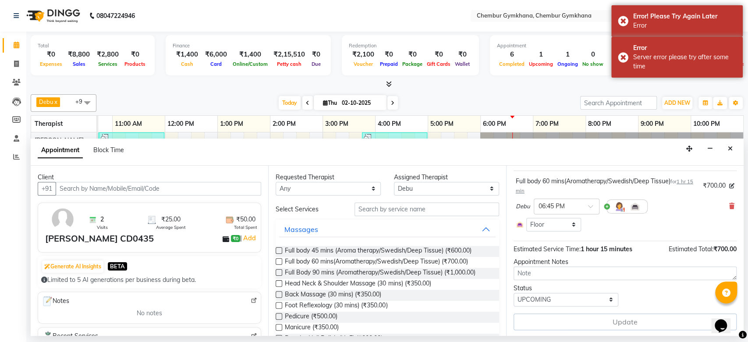
click at [561, 318] on div "Update" at bounding box center [625, 321] width 223 height 17
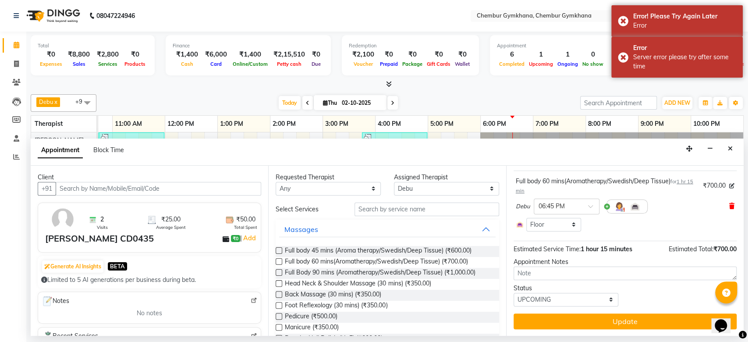
click at [729, 203] on icon at bounding box center [731, 206] width 5 height 6
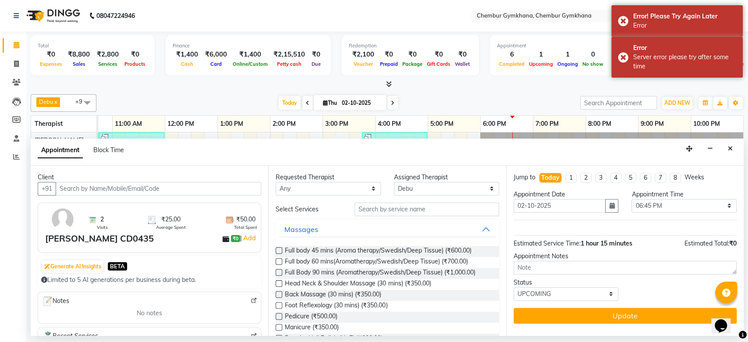
scroll to position [0, 0]
click at [397, 258] on span "Full body 60 mins(Aromatherapy/Swedish/Deep Tissue) (₹700.00)" at bounding box center [376, 262] width 183 height 11
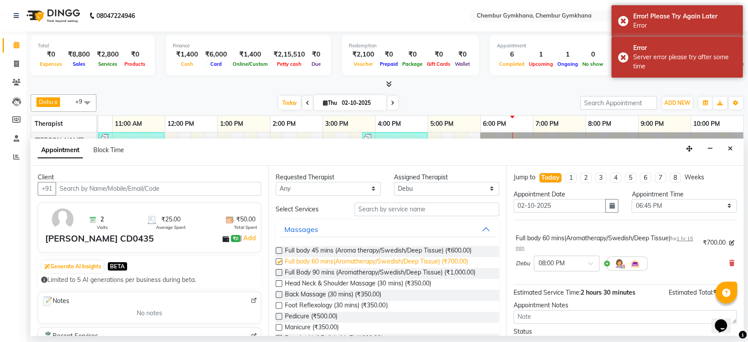
checkbox input "false"
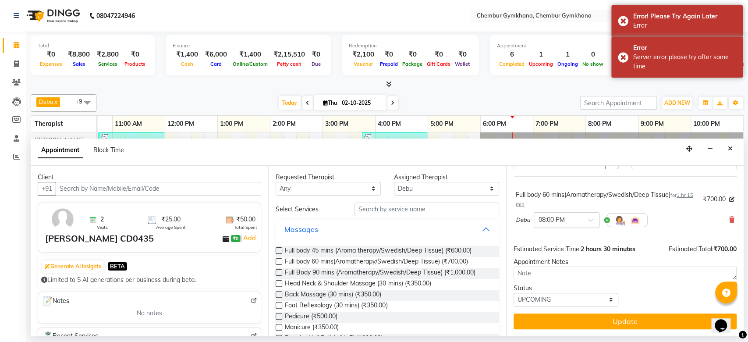
click at [588, 218] on span at bounding box center [593, 222] width 11 height 9
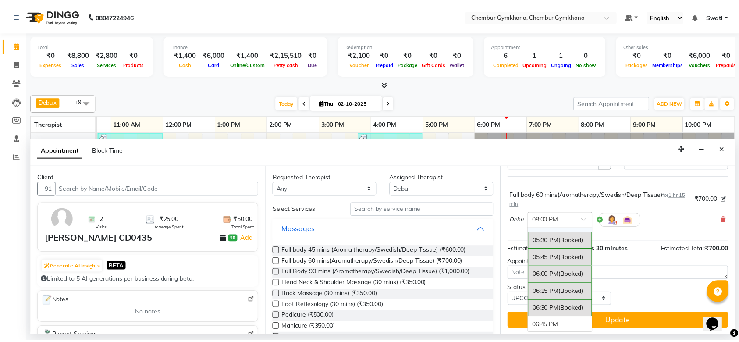
scroll to position [563, 0]
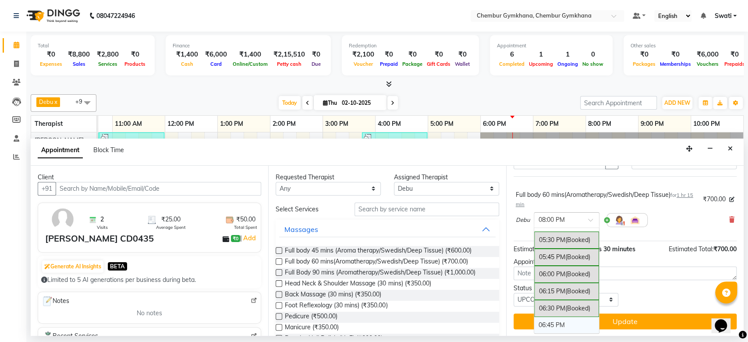
click at [547, 319] on div "06:45 PM" at bounding box center [566, 325] width 65 height 16
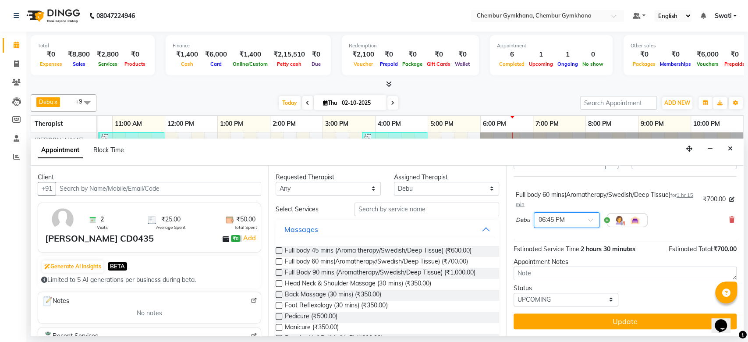
click at [547, 319] on button "Update" at bounding box center [625, 321] width 223 height 16
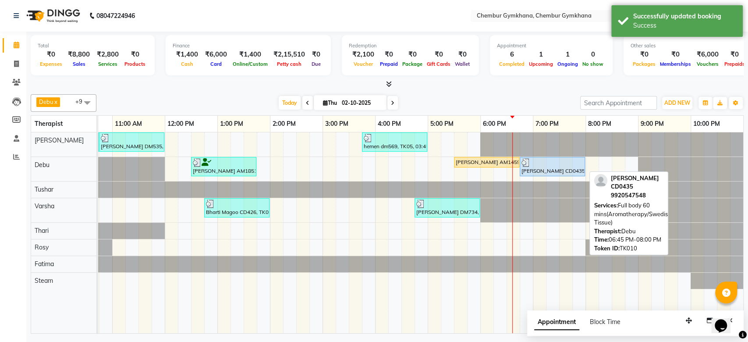
click at [535, 162] on div at bounding box center [552, 162] width 62 height 9
click at [533, 170] on div "[PERSON_NAME] CD0435, TK10, 06:45 PM-08:00 PM, Full body 60 mins(Aromatherapy/S…" at bounding box center [553, 166] width 64 height 17
select select "5"
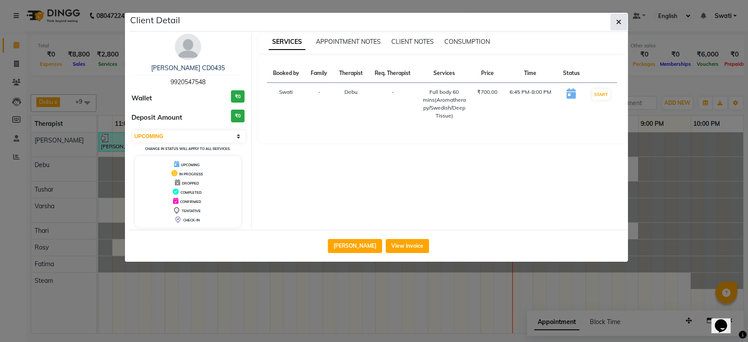
click at [620, 19] on icon "button" at bounding box center [618, 21] width 5 height 7
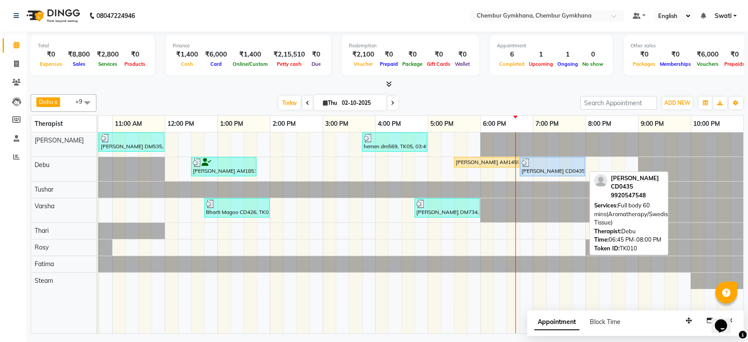
click at [562, 158] on div at bounding box center [552, 162] width 62 height 9
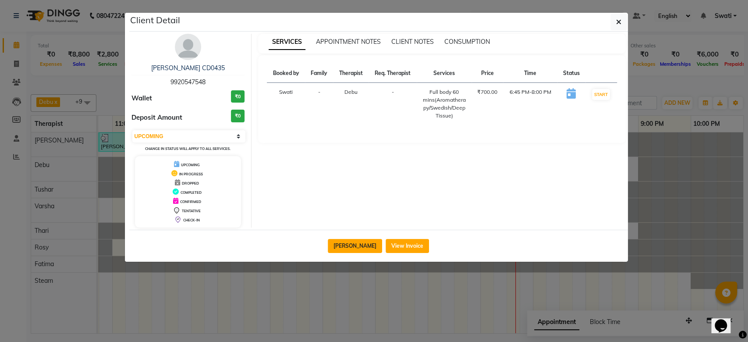
click at [360, 245] on button "Mark Done" at bounding box center [355, 246] width 54 height 14
select select "3"
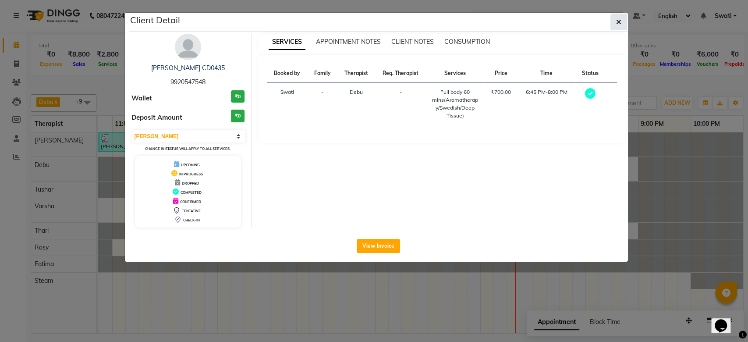
click at [617, 20] on icon "button" at bounding box center [618, 21] width 5 height 7
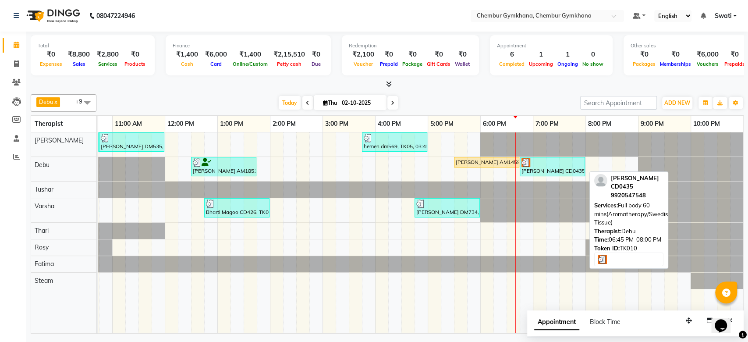
click at [526, 167] on div "[PERSON_NAME] CD0435, TK10, 06:45 PM-08:00 PM, Full body 60 mins(Aromatherapy/S…" at bounding box center [553, 166] width 64 height 17
select select "3"
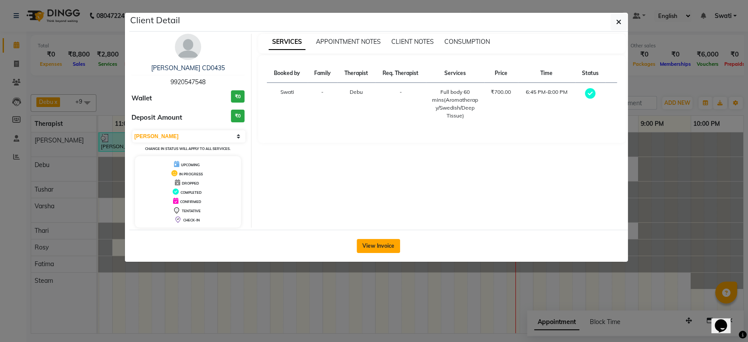
click at [370, 244] on button "View Invoice" at bounding box center [378, 246] width 43 height 14
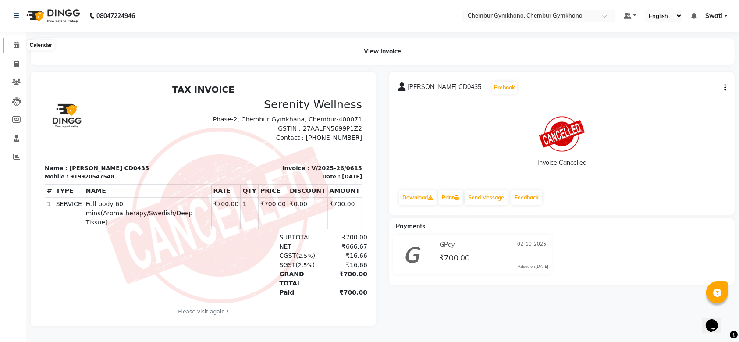
click at [14, 48] on icon at bounding box center [17, 45] width 6 height 7
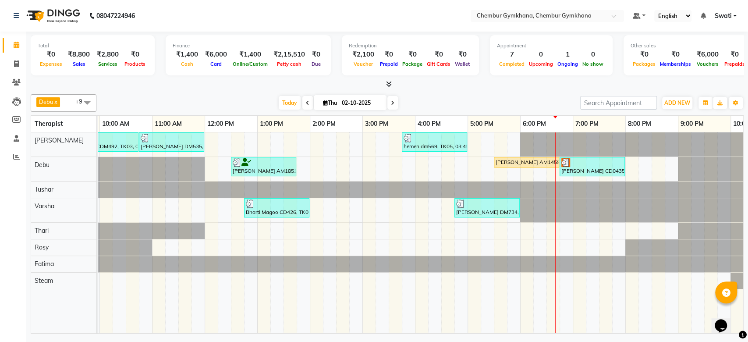
scroll to position [0, 105]
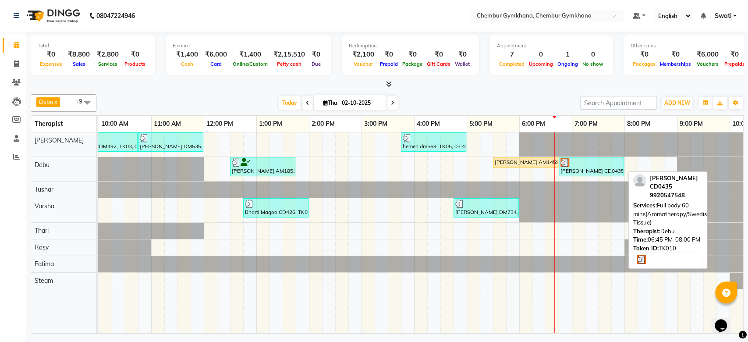
click at [596, 167] on div "[PERSON_NAME] CD0435, TK10, 06:45 PM-08:00 PM, Full body 60 mins(Aromatherapy/S…" at bounding box center [592, 166] width 64 height 17
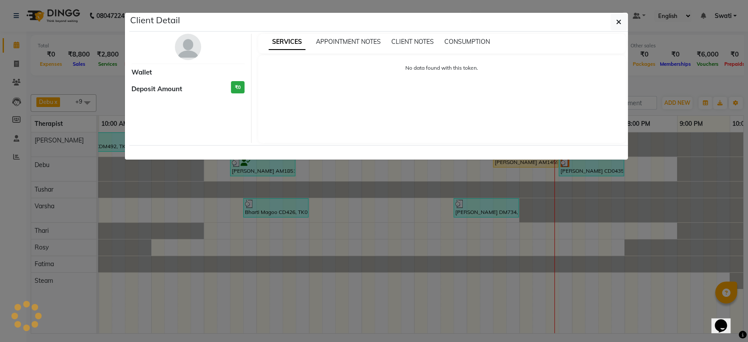
select select "3"
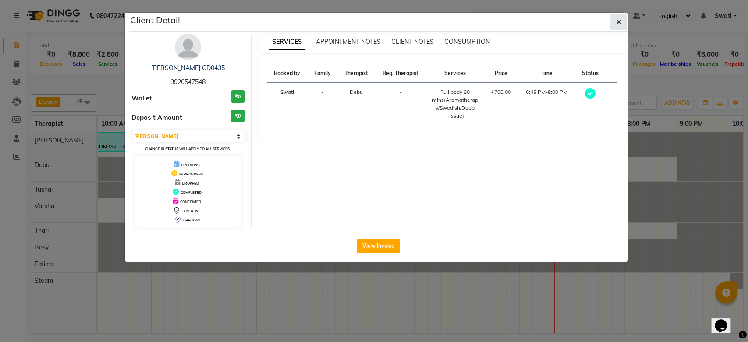
click at [624, 18] on button "button" at bounding box center [618, 22] width 17 height 17
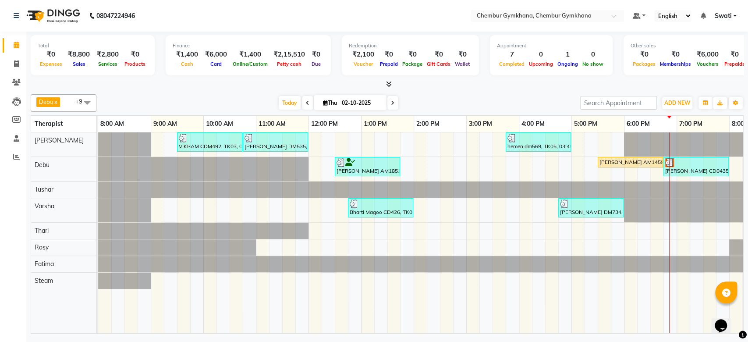
scroll to position [0, 0]
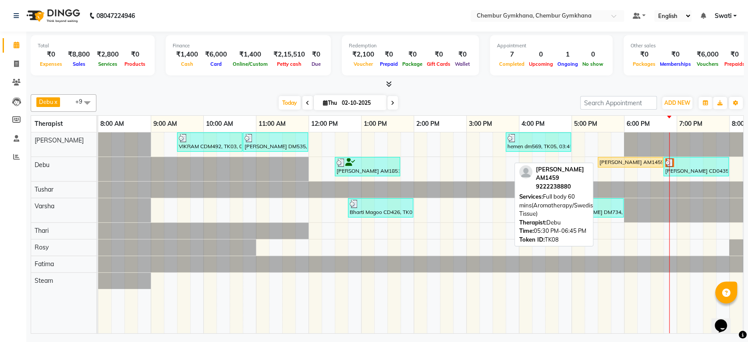
click at [638, 160] on div "[PERSON_NAME] AM1459, TK08, 05:30 PM-06:45 PM, Full body 60 mins(Aromatherapy/S…" at bounding box center [631, 162] width 64 height 8
select select "1"
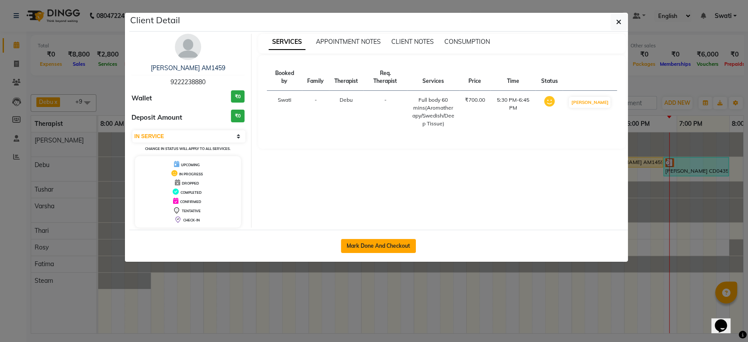
click at [413, 245] on button "Mark Done And Checkout" at bounding box center [378, 246] width 75 height 14
select select "8754"
select select "service"
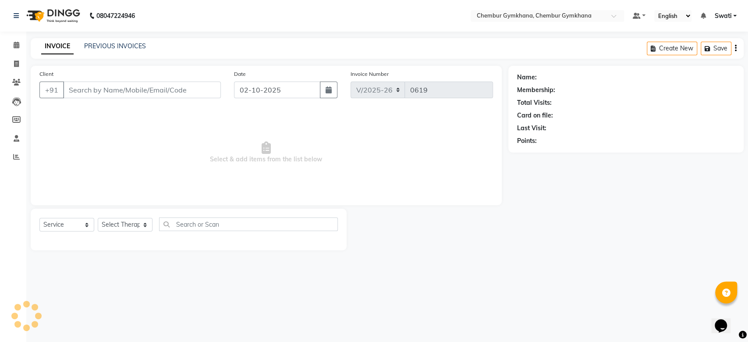
select select "3"
type input "9222238880"
select select "90964"
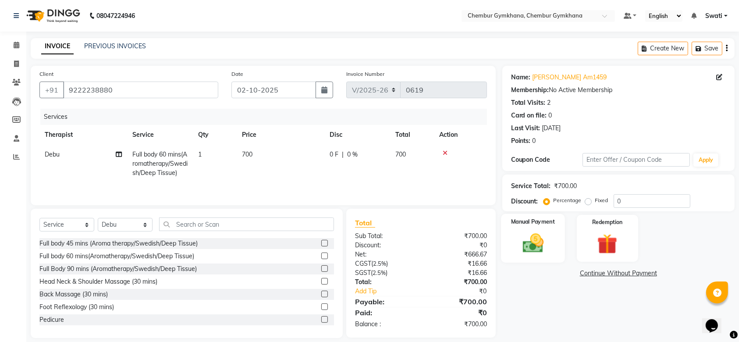
click at [543, 238] on img at bounding box center [533, 243] width 34 height 24
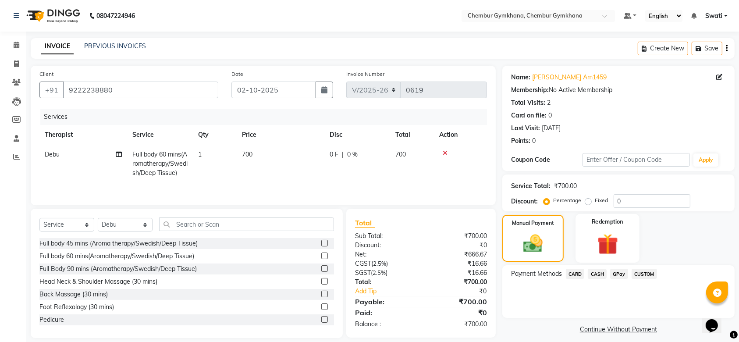
click at [613, 241] on img at bounding box center [607, 244] width 34 height 26
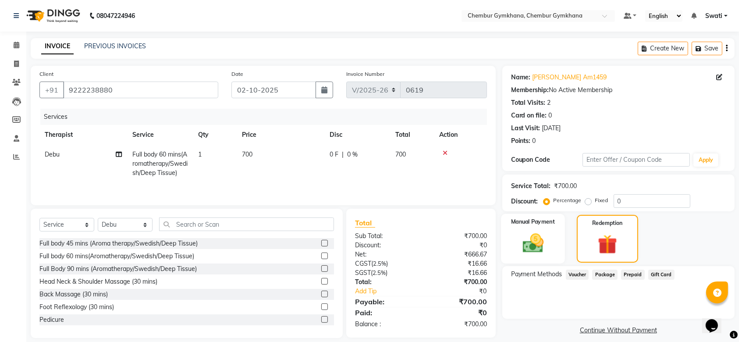
click at [521, 242] on img at bounding box center [533, 243] width 34 height 24
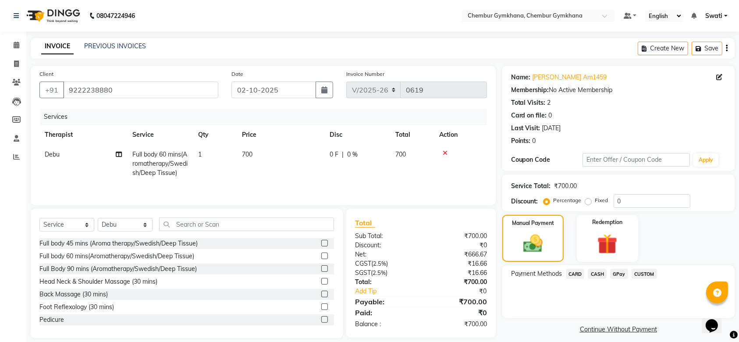
click at [621, 277] on span "GPay" at bounding box center [619, 274] width 18 height 10
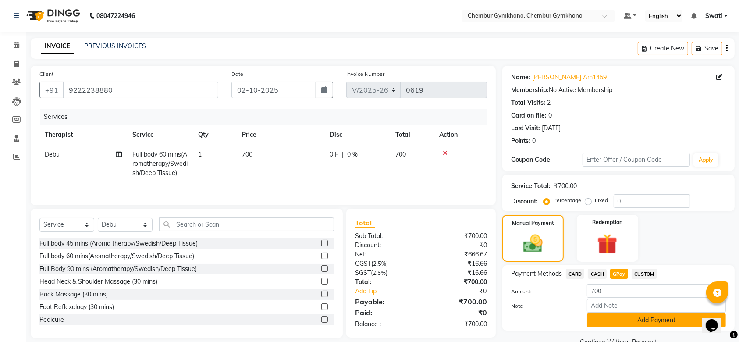
click at [599, 320] on button "Add Payment" at bounding box center [656, 320] width 139 height 14
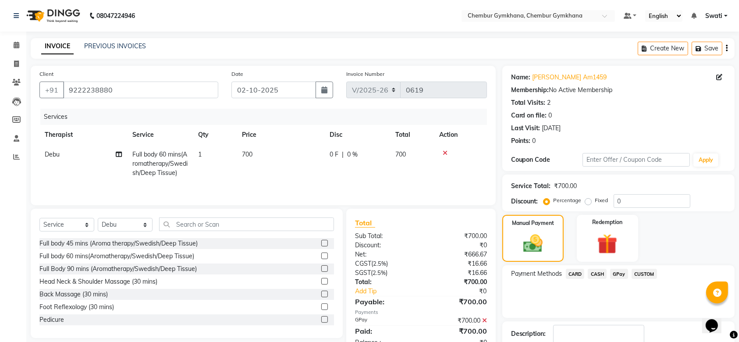
scroll to position [56, 0]
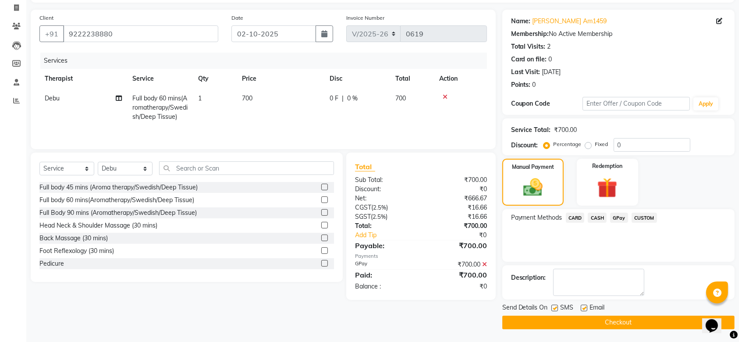
click at [599, 320] on button "Checkout" at bounding box center [618, 323] width 232 height 14
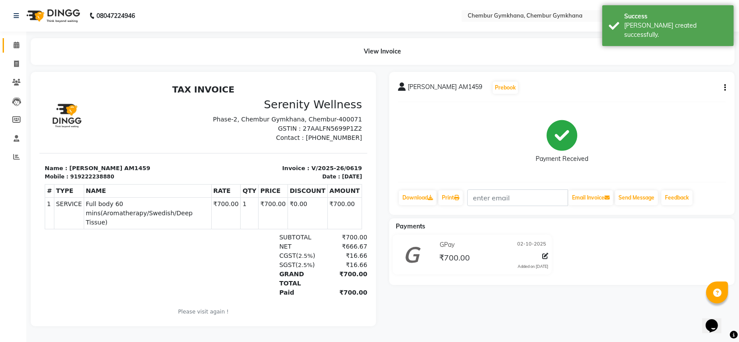
click at [18, 39] on link "Calendar" at bounding box center [13, 45] width 21 height 14
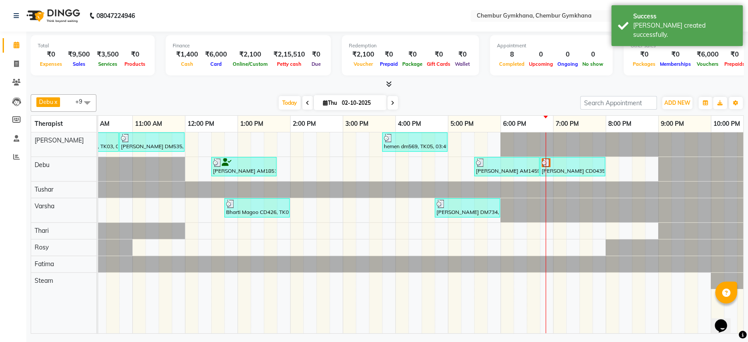
scroll to position [0, 125]
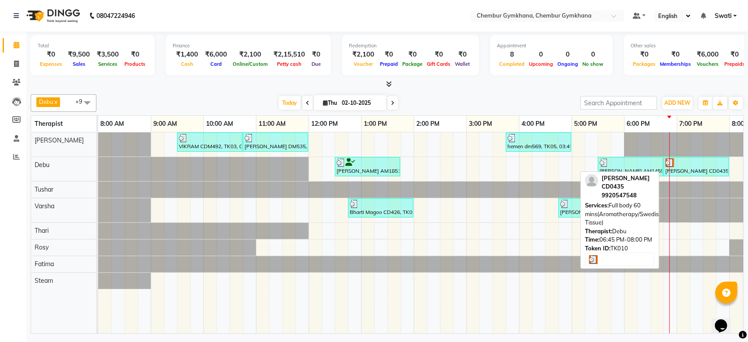
click at [691, 158] on div at bounding box center [696, 162] width 62 height 9
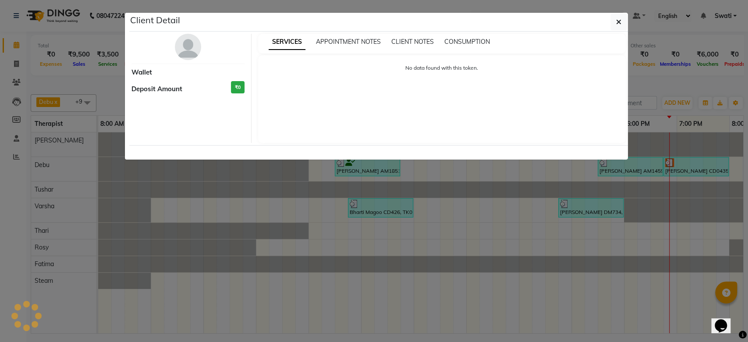
select select "3"
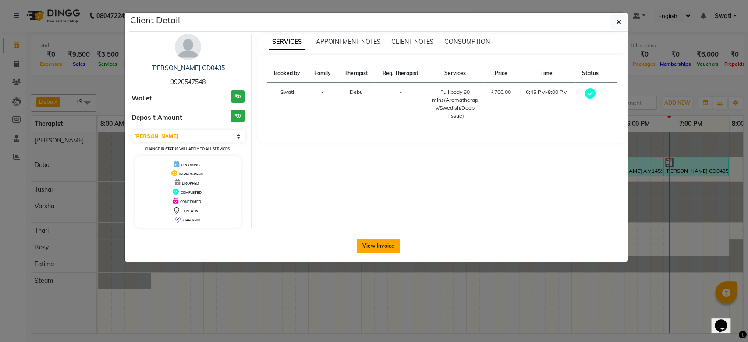
click at [374, 241] on button "View Invoice" at bounding box center [378, 246] width 43 height 14
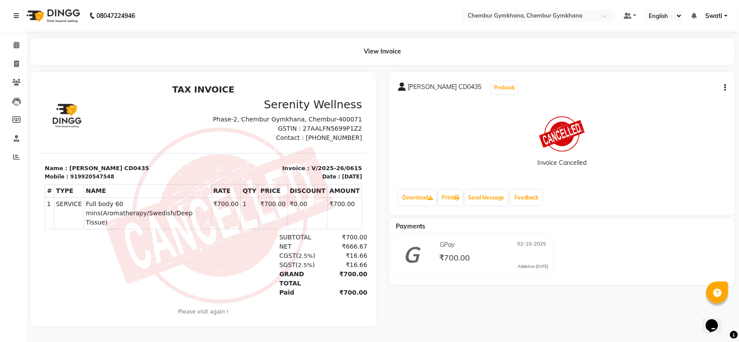
click at [724, 88] on icon "button" at bounding box center [725, 88] width 2 height 0
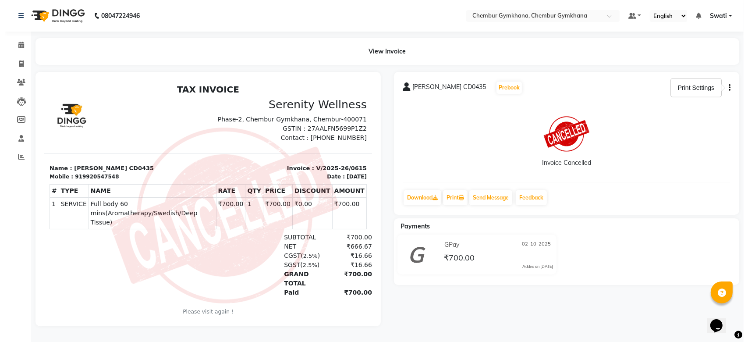
scroll to position [7, 0]
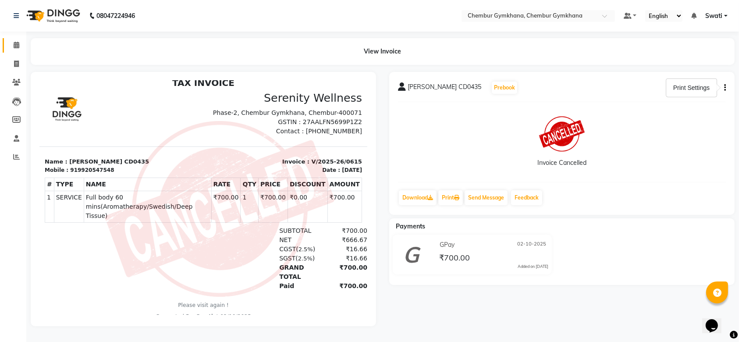
click at [7, 43] on link "Calendar" at bounding box center [13, 45] width 21 height 14
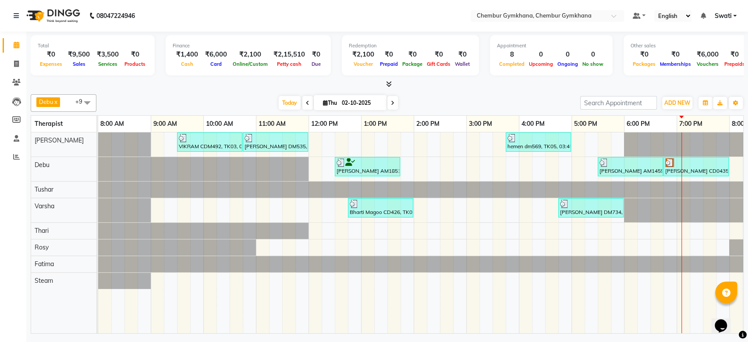
click at [301, 78] on div "Total ₹0 Expenses ₹9,500 Sales ₹3,500 Services ₹0 Products Finance ₹1,400 Cash …" at bounding box center [387, 60] width 713 height 57
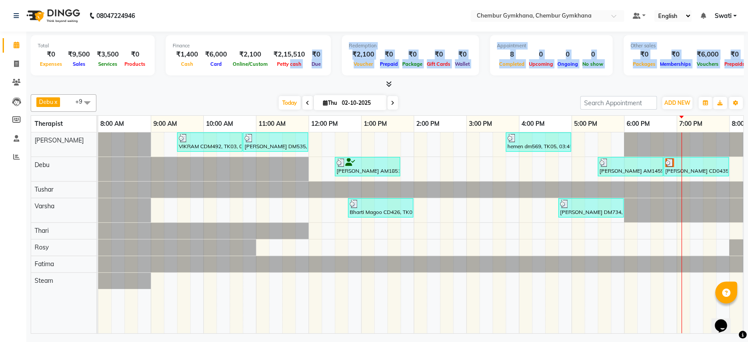
drag, startPoint x: 301, startPoint y: 78, endPoint x: 293, endPoint y: 55, distance: 24.9
click at [293, 55] on div "Total ₹0 Expenses ₹9,500 Sales ₹3,500 Services ₹0 Products Finance ₹1,400 Cash …" at bounding box center [387, 60] width 713 height 57
click at [297, 83] on div at bounding box center [387, 84] width 713 height 9
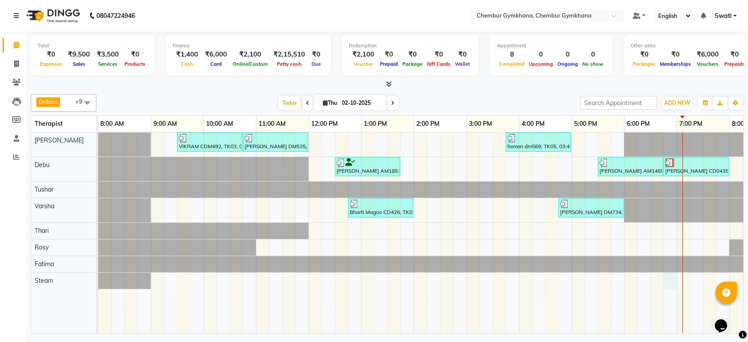
click at [667, 284] on div "VIKRAM CDM492, TK03, 09:30 AM-10:45 AM, Full body 60 mins(Aromatherapy/Swedish/…" at bounding box center [492, 232] width 789 height 201
select select "90965"
select select "tentative"
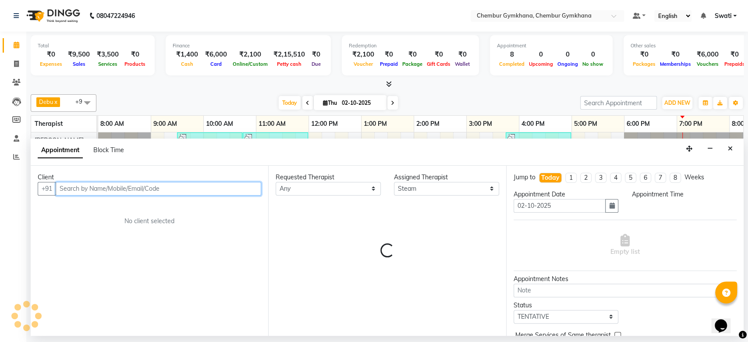
select select "1125"
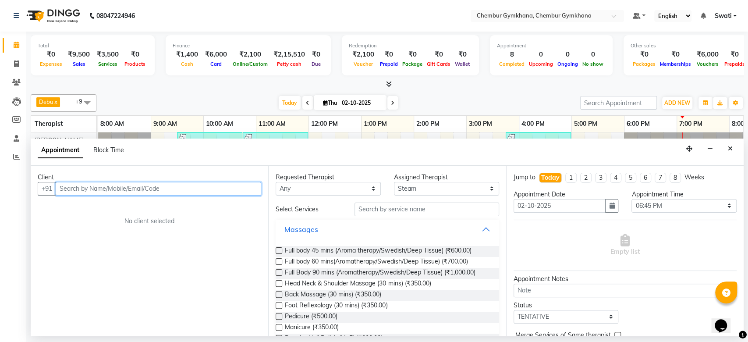
click at [226, 188] on input "text" at bounding box center [159, 189] width 206 height 14
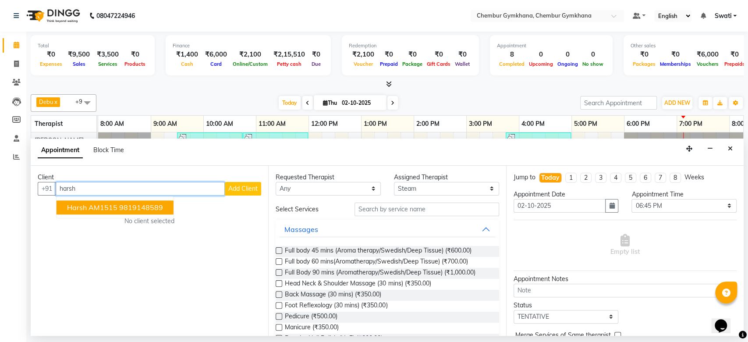
click at [145, 206] on ngb-highlight "9819148589" at bounding box center [141, 207] width 44 height 9
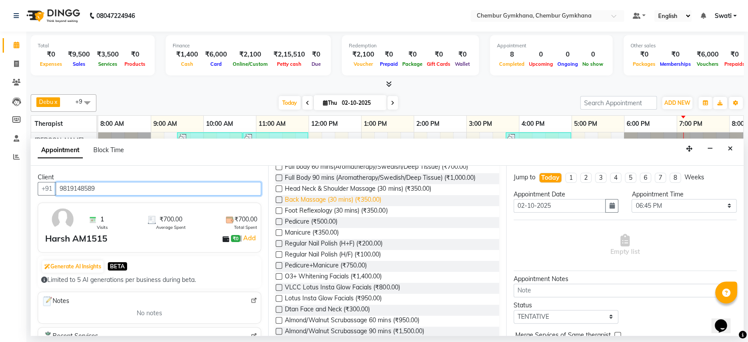
scroll to position [165, 0]
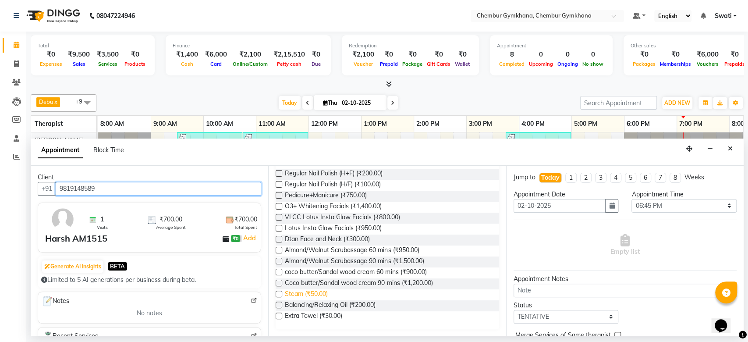
type input "9819148589"
click at [312, 293] on span "Steam (₹50.00)" at bounding box center [306, 294] width 43 height 11
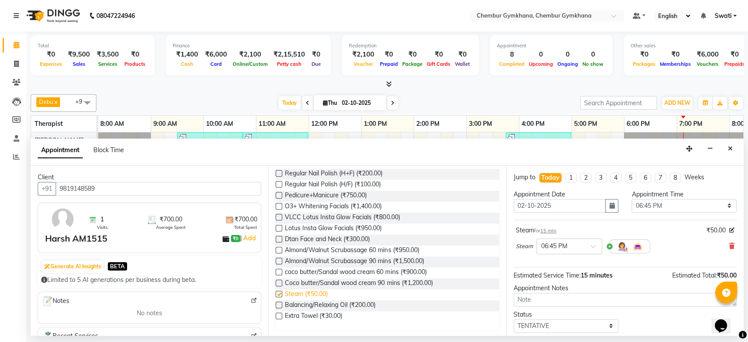
checkbox input "false"
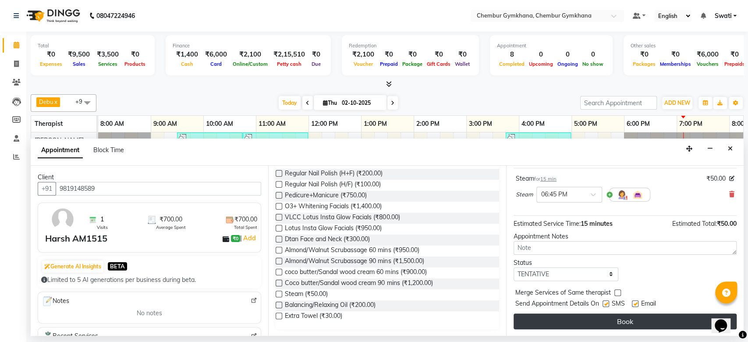
click at [592, 328] on button "Book" at bounding box center [625, 321] width 223 height 16
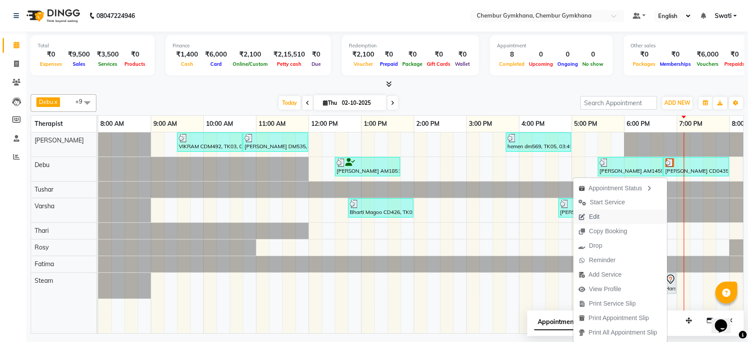
click at [638, 217] on button "Edit" at bounding box center [620, 216] width 94 height 14
select select "tentative"
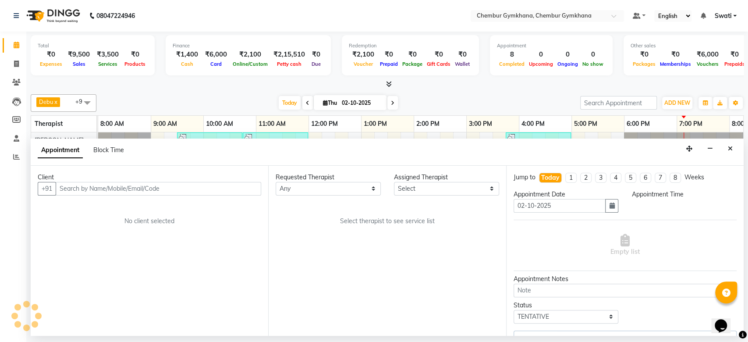
scroll to position [0, 144]
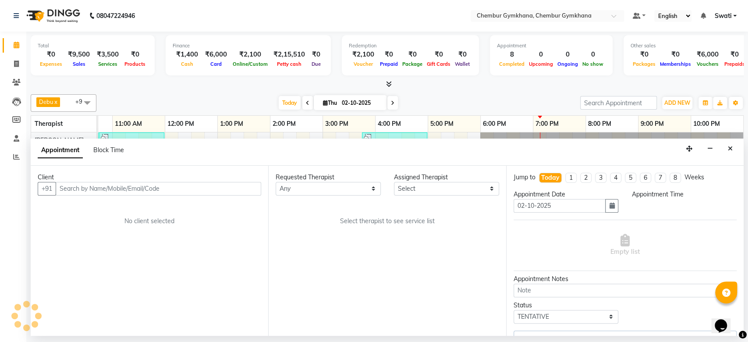
select select "1125"
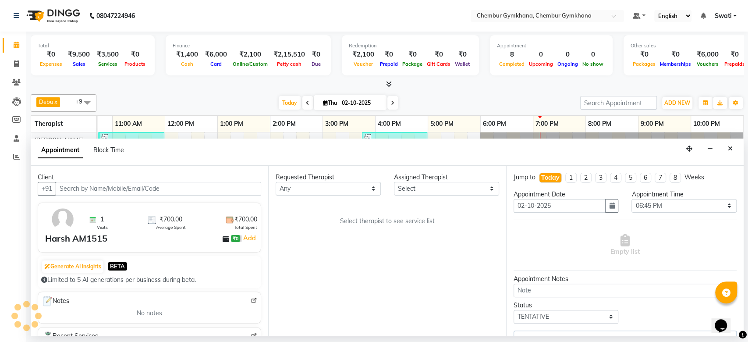
select select "90965"
select select "4397"
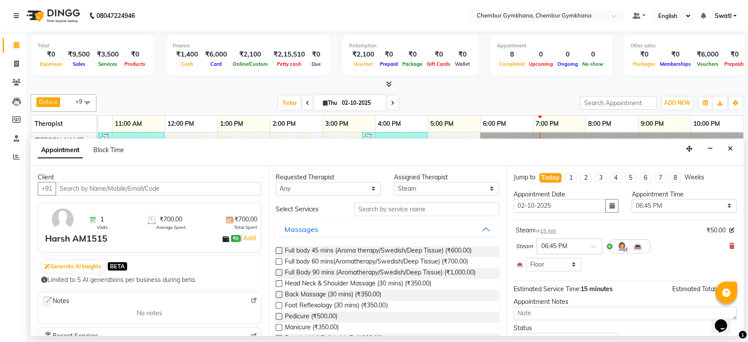
click at [145, 191] on input "text" at bounding box center [159, 189] width 206 height 14
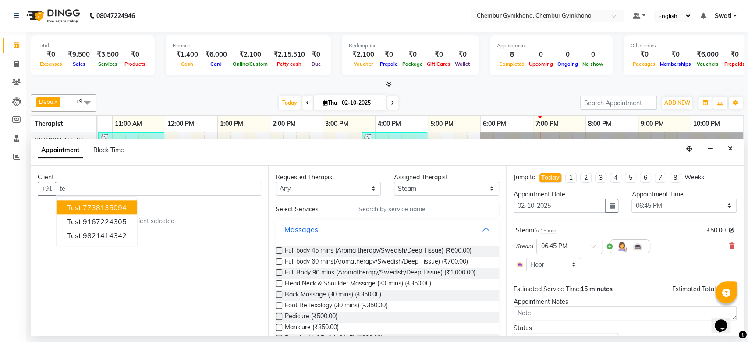
type input "t"
type input "Anu"
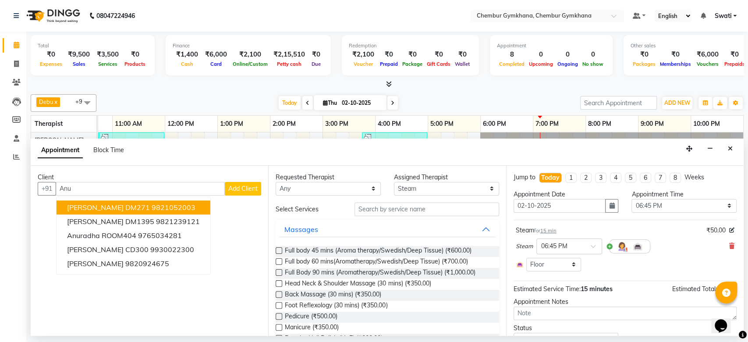
click at [108, 187] on input "Anu" at bounding box center [140, 189] width 169 height 14
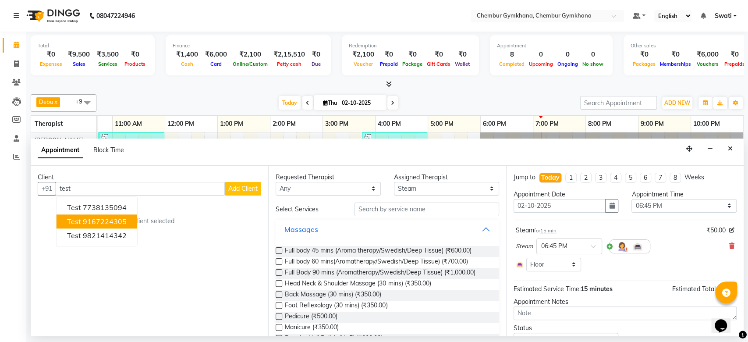
click at [104, 220] on ngb-highlight "9167224305" at bounding box center [105, 221] width 44 height 9
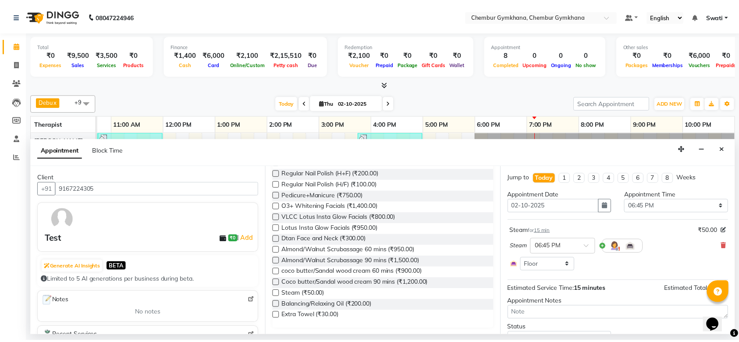
scroll to position [40, 0]
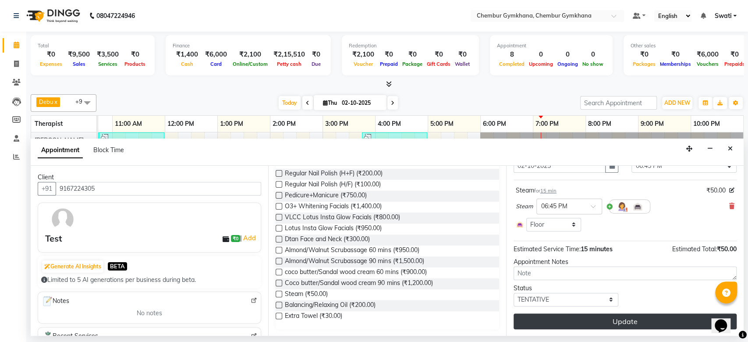
type input "9167224305"
click at [615, 313] on button "Update" at bounding box center [625, 321] width 223 height 16
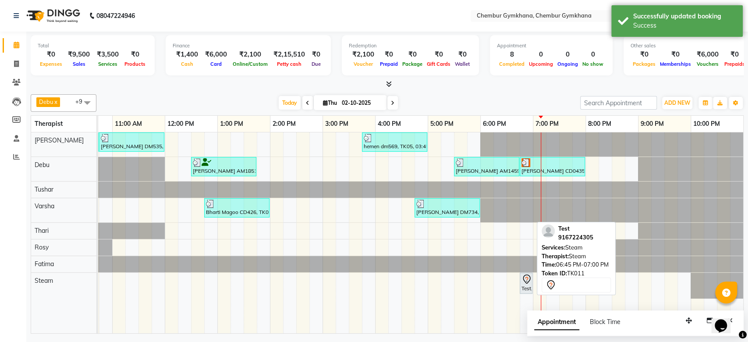
click at [529, 282] on icon at bounding box center [526, 279] width 11 height 11
select select "7"
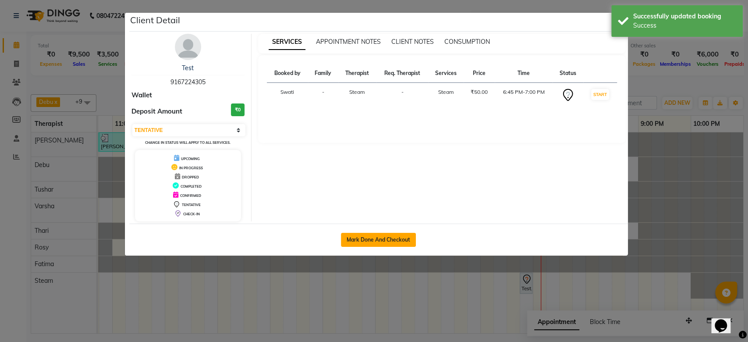
click at [391, 238] on button "Mark Done And Checkout" at bounding box center [378, 240] width 75 height 14
select select "service"
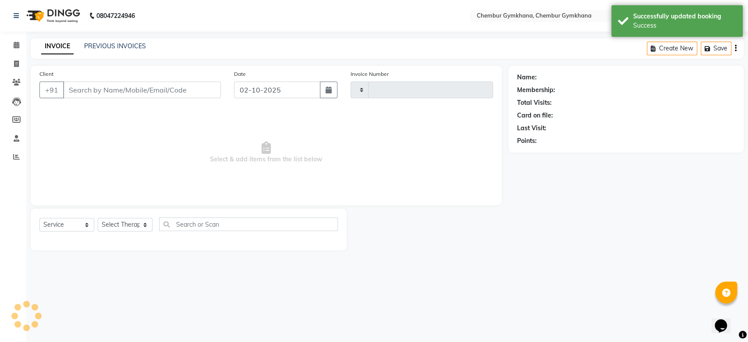
type input "0620"
select select "8754"
type input "9167224305"
select select "90965"
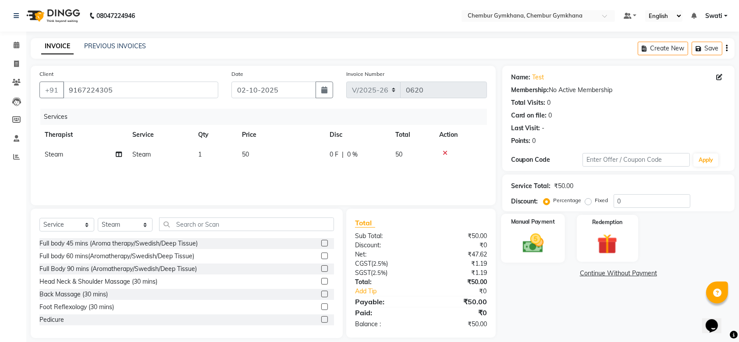
click at [546, 240] on img at bounding box center [533, 243] width 34 height 24
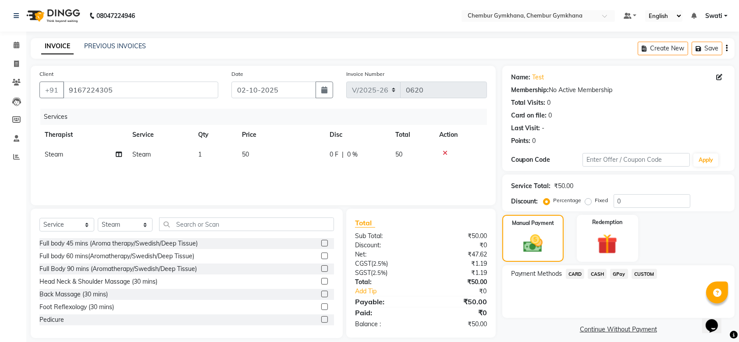
click at [597, 272] on span "CASH" at bounding box center [597, 274] width 19 height 10
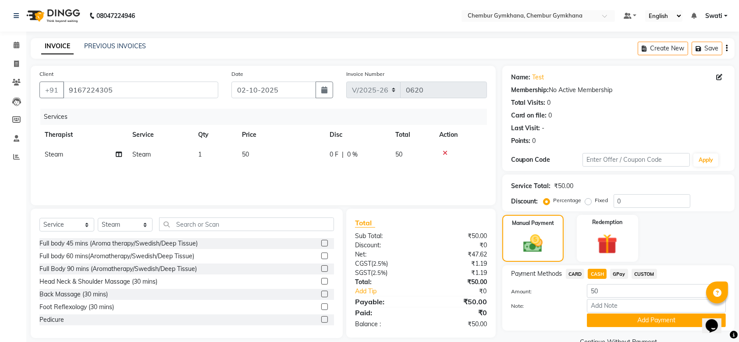
scroll to position [19, 0]
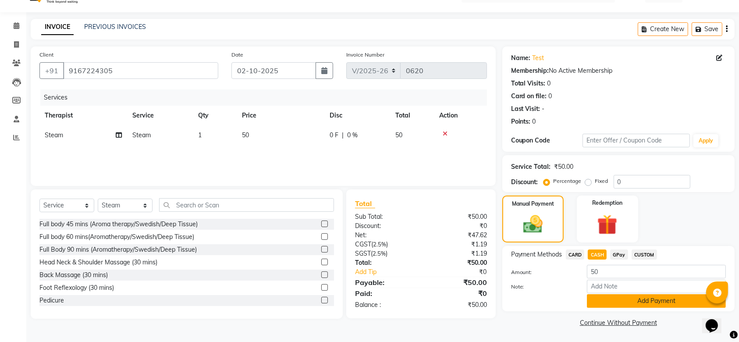
click at [617, 295] on button "Add Payment" at bounding box center [656, 301] width 139 height 14
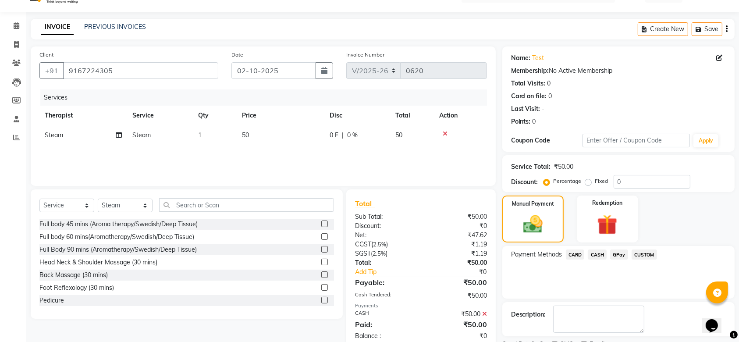
scroll to position [56, 0]
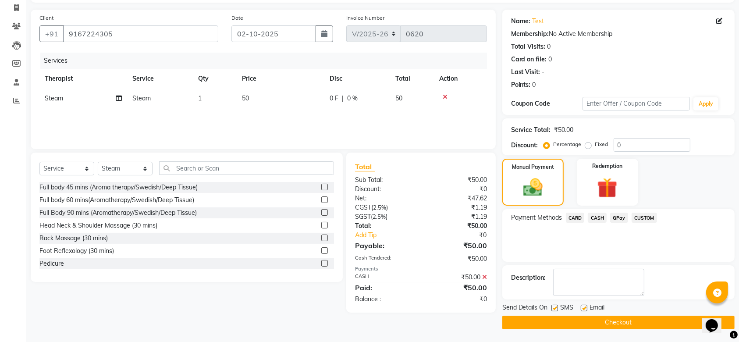
click at [604, 322] on button "Checkout" at bounding box center [618, 323] width 232 height 14
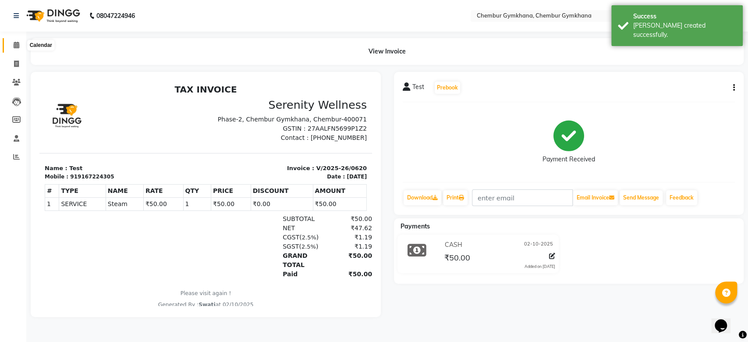
click at [21, 46] on span at bounding box center [16, 45] width 15 height 10
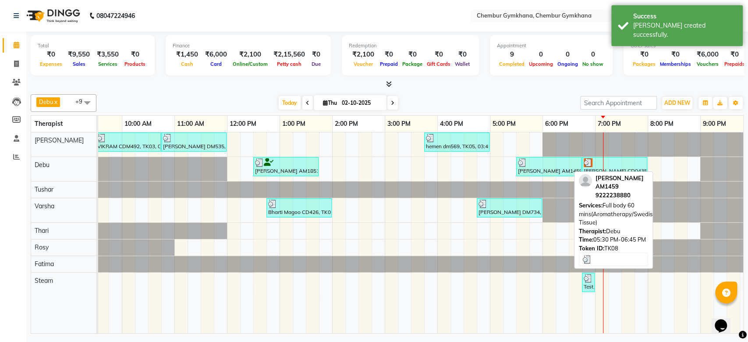
scroll to position [0, 141]
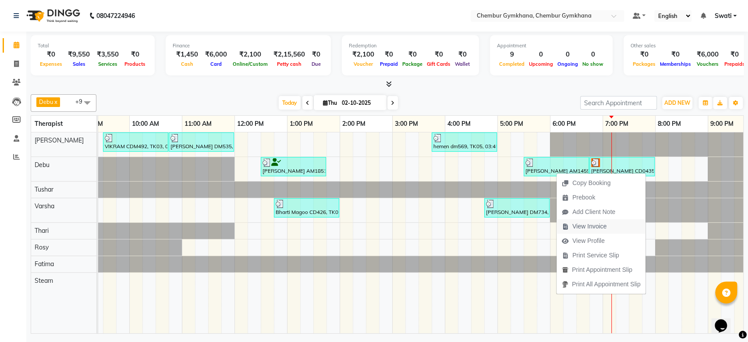
click at [579, 230] on span "View Invoice" at bounding box center [589, 226] width 34 height 9
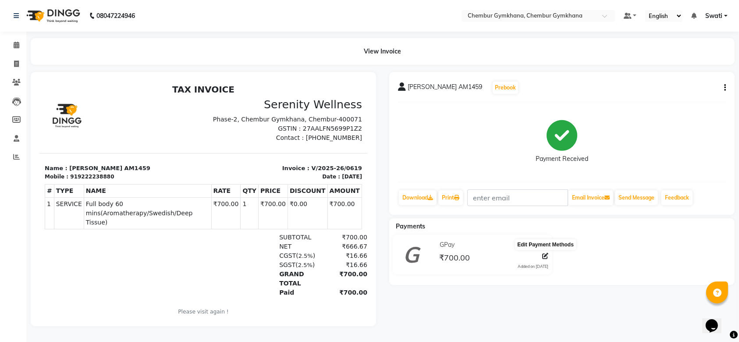
click at [545, 258] on icon at bounding box center [545, 256] width 6 height 6
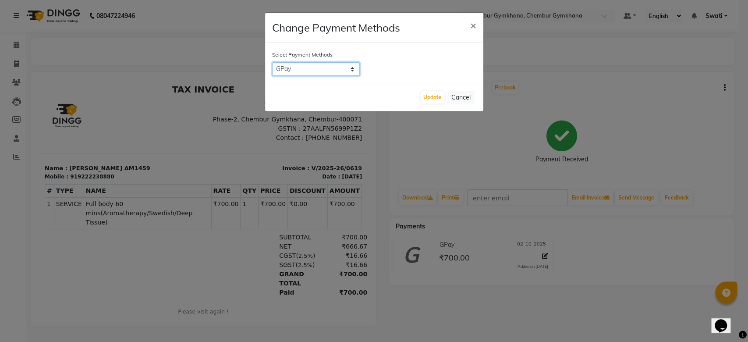
click at [337, 64] on select "CARD CASH GPay CUSTOM" at bounding box center [316, 69] width 88 height 14
select select "1"
click at [272, 62] on select "CARD CASH GPay CUSTOM" at bounding box center [316, 69] width 88 height 14
click at [429, 96] on button "Update" at bounding box center [432, 97] width 23 height 12
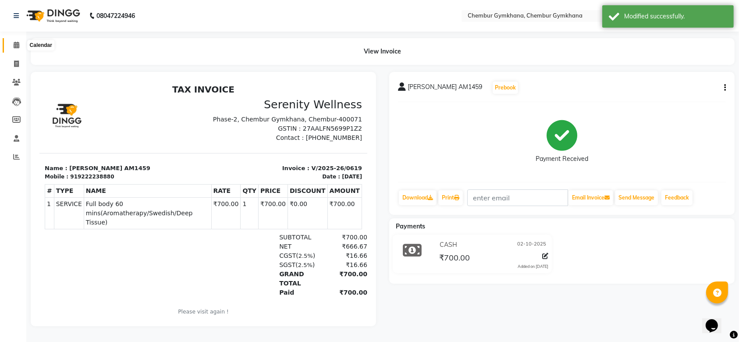
click at [18, 42] on icon at bounding box center [17, 45] width 6 height 7
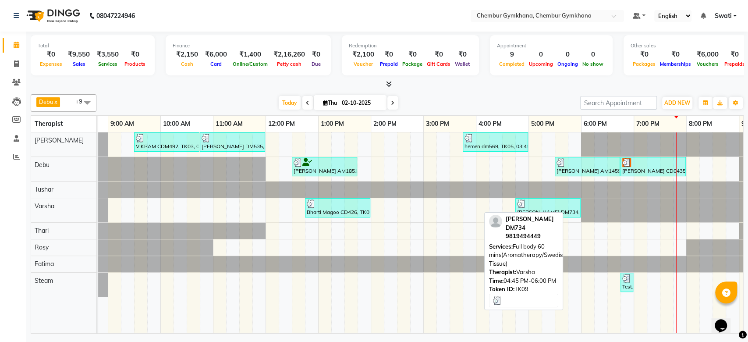
scroll to position [0, 144]
